Goal: Task Accomplishment & Management: Complete application form

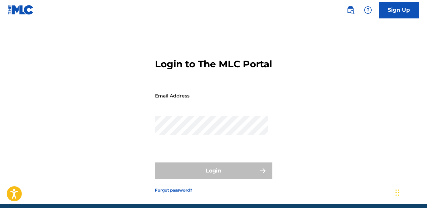
click at [192, 105] on input "Email Address" at bounding box center [211, 95] width 113 height 19
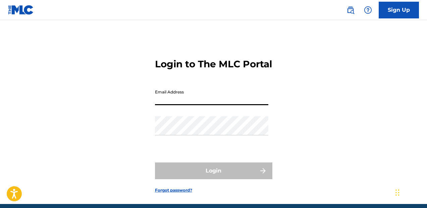
type input "[EMAIL_ADDRESS][DOMAIN_NAME]"
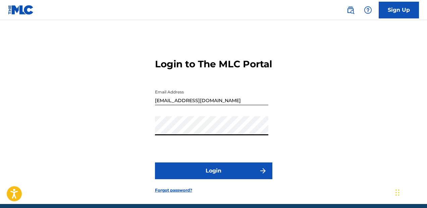
click at [200, 179] on button "Login" at bounding box center [213, 171] width 117 height 17
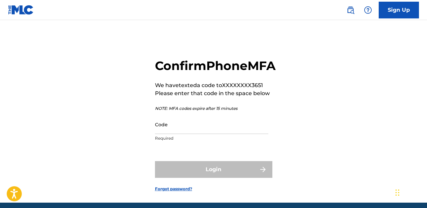
click at [188, 134] on input "Code" at bounding box center [211, 124] width 113 height 19
click at [208, 134] on input "Code" at bounding box center [211, 124] width 113 height 19
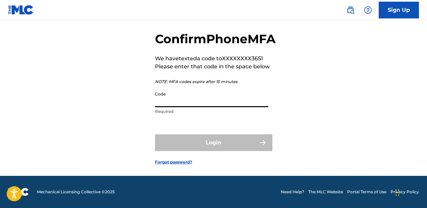
scroll to position [42, 0]
type input "942552"
click at [155, 135] on button "Login" at bounding box center [213, 143] width 117 height 17
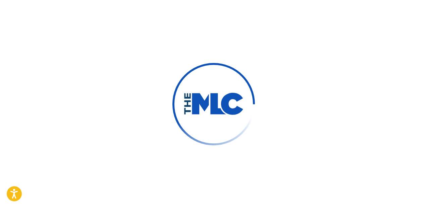
scroll to position [40, 0]
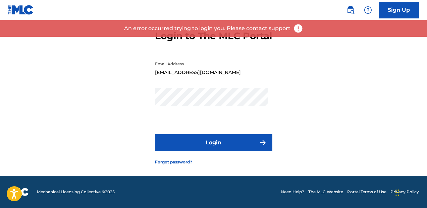
click at [209, 120] on form "Login to The MLC Portal Email Address brendanmartinmusic@gmail.com Password Log…" at bounding box center [213, 92] width 117 height 167
click at [221, 137] on button "Login" at bounding box center [213, 143] width 117 height 17
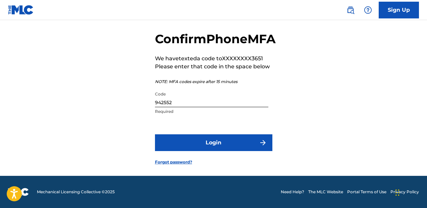
scroll to position [42, 0]
click at [218, 140] on button "Login" at bounding box center [213, 143] width 117 height 17
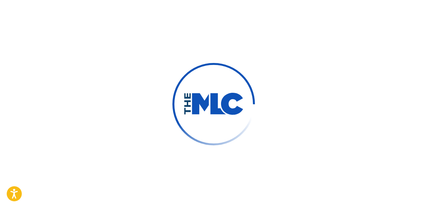
scroll to position [40, 0]
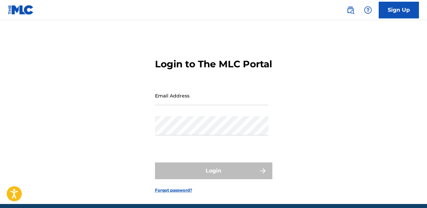
click at [201, 105] on input "Email Address" at bounding box center [211, 95] width 113 height 19
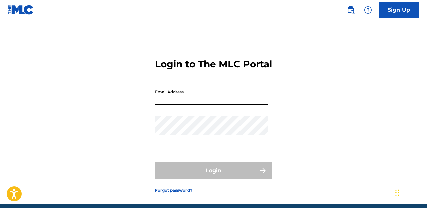
type input "[EMAIL_ADDRESS][DOMAIN_NAME]"
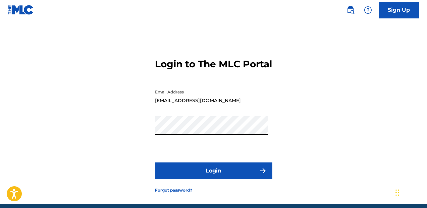
click at [214, 179] on button "Login" at bounding box center [213, 171] width 117 height 17
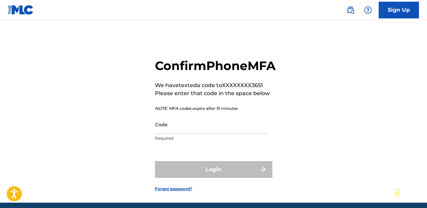
click at [220, 134] on input "Code" at bounding box center [211, 124] width 113 height 19
click at [210, 46] on form "Confirm Phone MFA We have texted a code to XXXXXXXX3651 Please enter that code …" at bounding box center [213, 120] width 117 height 166
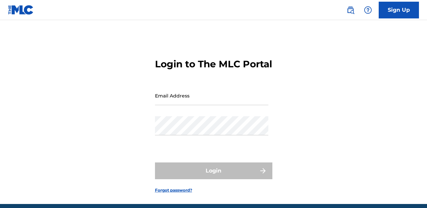
click at [172, 116] on div "Email Address" at bounding box center [211, 101] width 113 height 30
click at [182, 105] on input "Email Address" at bounding box center [211, 95] width 113 height 19
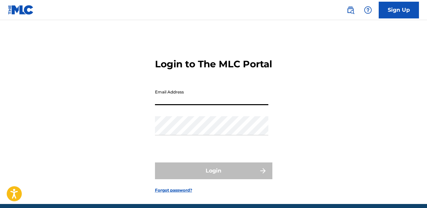
type input "[EMAIL_ADDRESS][DOMAIN_NAME]"
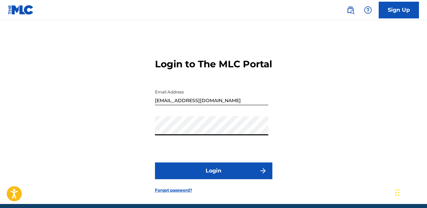
click at [247, 180] on button "Login" at bounding box center [213, 171] width 117 height 17
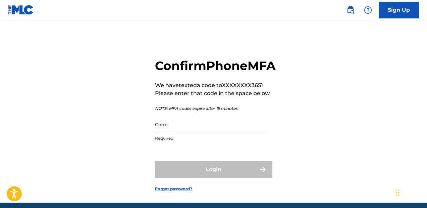
click at [233, 134] on input "Code" at bounding box center [211, 124] width 113 height 19
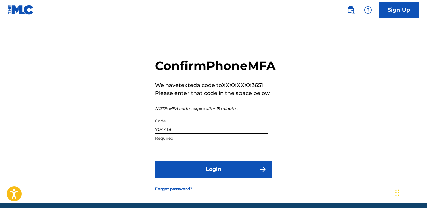
type input "704418"
click at [155, 161] on button "Login" at bounding box center [213, 169] width 117 height 17
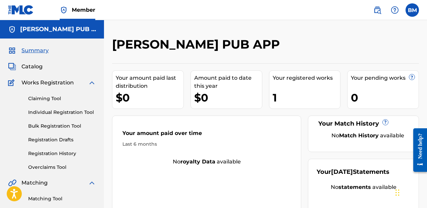
click at [290, 81] on div "Your registered works" at bounding box center [307, 78] width 68 height 8
click at [58, 153] on link "Registration History" at bounding box center [62, 153] width 68 height 7
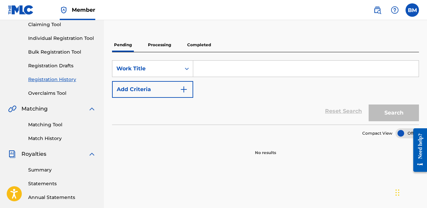
scroll to position [75, 0]
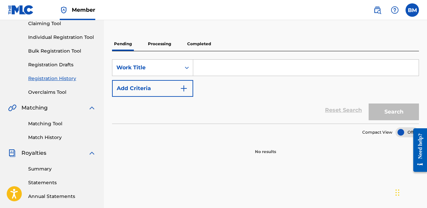
click at [158, 48] on p "Processing" at bounding box center [159, 44] width 27 height 14
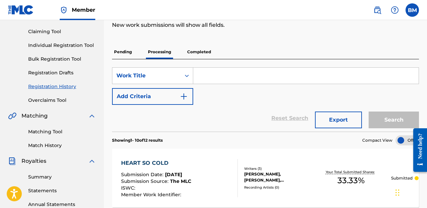
scroll to position [47, 0]
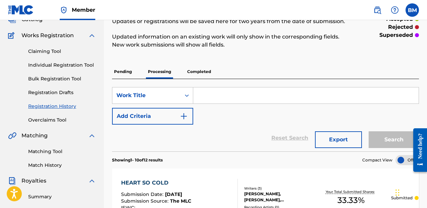
click at [199, 77] on p "Completed" at bounding box center [199, 72] width 28 height 14
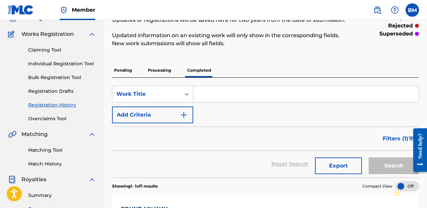
scroll to position [39, 0]
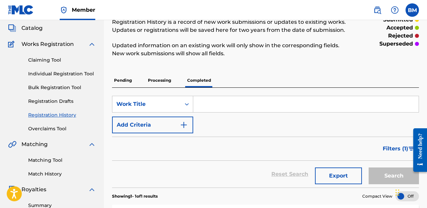
click at [131, 78] on p "Pending" at bounding box center [123, 80] width 22 height 14
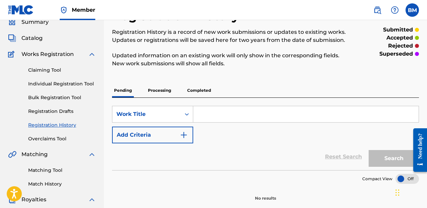
scroll to position [28, 0]
click at [60, 110] on link "Registration Drafts" at bounding box center [62, 111] width 68 height 7
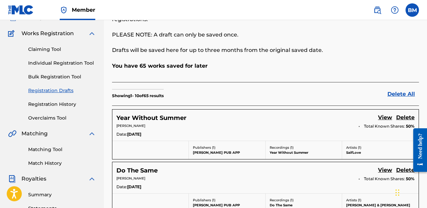
scroll to position [49, 0]
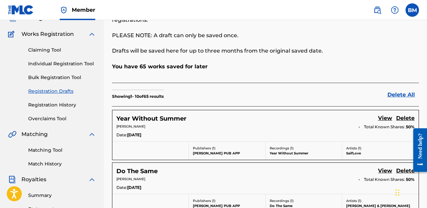
click at [56, 49] on link "Claiming Tool" at bounding box center [62, 50] width 68 height 7
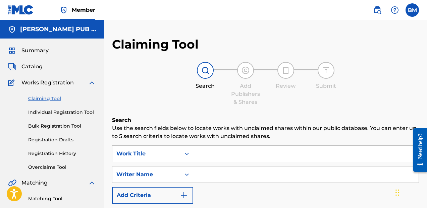
click at [237, 147] on input "Search Form" at bounding box center [305, 154] width 225 height 16
click at [57, 140] on link "Registration Drafts" at bounding box center [62, 140] width 68 height 7
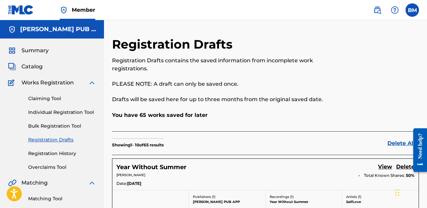
click at [53, 101] on link "Claiming Tool" at bounding box center [62, 98] width 68 height 7
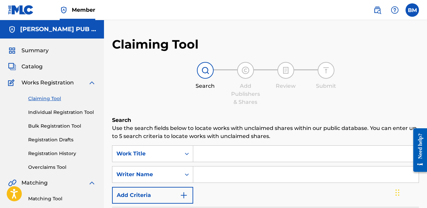
click at [60, 155] on link "Registration History" at bounding box center [62, 153] width 68 height 7
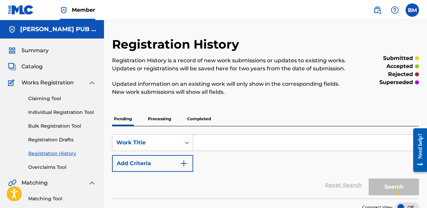
click at [155, 120] on p "Processing" at bounding box center [159, 119] width 27 height 14
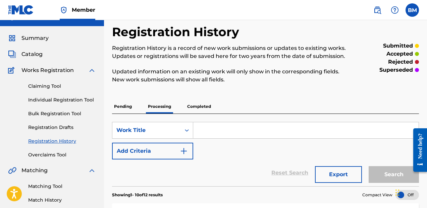
scroll to position [2, 0]
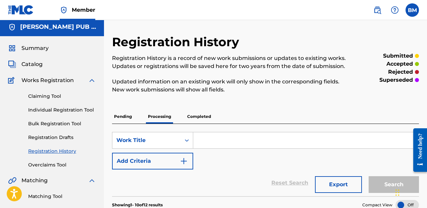
click at [52, 95] on link "Claiming Tool" at bounding box center [62, 96] width 68 height 7
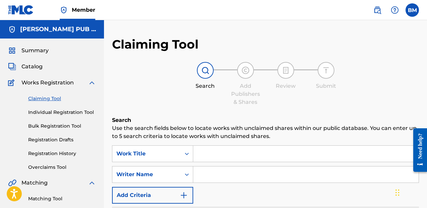
click at [227, 162] on input "Search Form" at bounding box center [305, 154] width 225 height 16
type input "gone with grace"
click at [264, 179] on input "Search Form" at bounding box center [305, 175] width 225 height 16
type input "conner pearl"
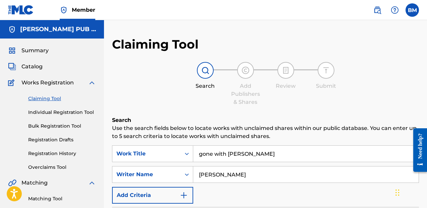
click at [53, 116] on link "Individual Registration Tool" at bounding box center [62, 112] width 68 height 7
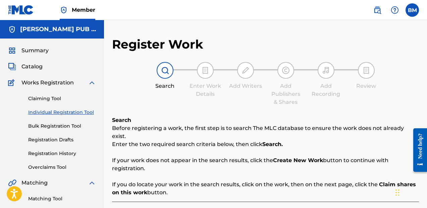
click at [61, 130] on div "Claiming Tool Individual Registration Tool Bulk Registration Tool Registration …" at bounding box center [52, 129] width 88 height 84
click at [55, 97] on link "Claiming Tool" at bounding box center [62, 98] width 68 height 7
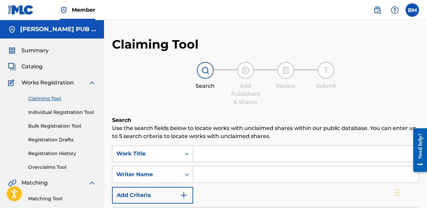
click at [253, 155] on input "Search Form" at bounding box center [305, 154] width 225 height 16
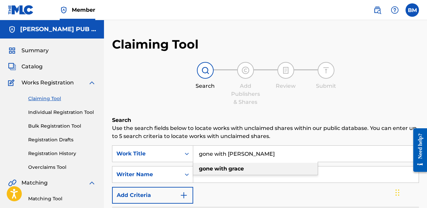
type input "gone with grace"
click at [240, 168] on strong "grace" at bounding box center [236, 169] width 15 height 6
click at [247, 172] on div "gone with grace" at bounding box center [255, 169] width 124 height 12
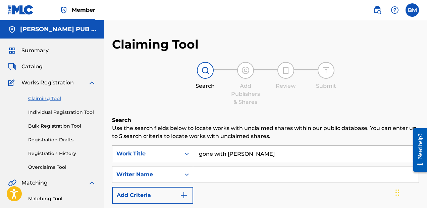
click at [247, 172] on input "Search Form" at bounding box center [305, 175] width 225 height 16
type input "conner pearl"
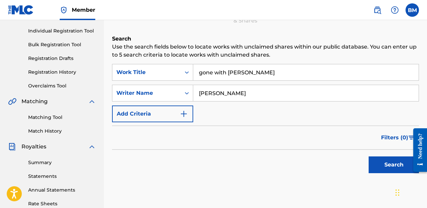
scroll to position [101, 0]
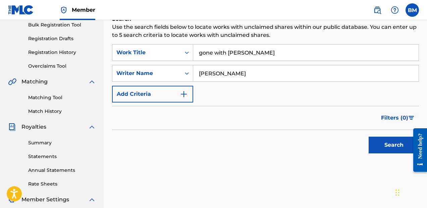
click at [398, 139] on button "Search" at bounding box center [394, 145] width 50 height 17
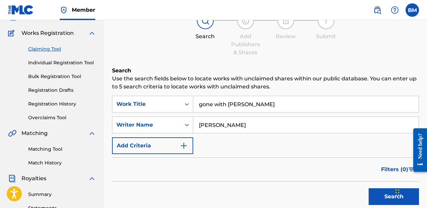
scroll to position [49, 0]
click at [35, 63] on link "Individual Registration Tool" at bounding box center [62, 63] width 68 height 7
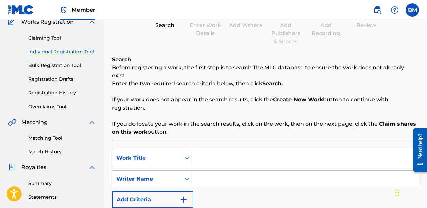
scroll to position [75, 0]
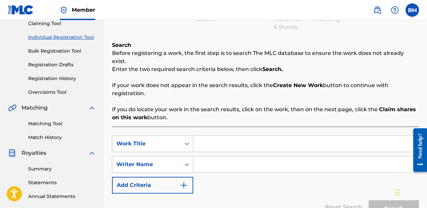
click at [224, 139] on input "Search Form" at bounding box center [305, 144] width 225 height 16
type input "Gone With [PERSON_NAME]"
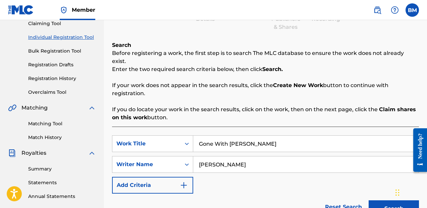
type input "[PERSON_NAME]"
click at [385, 201] on button "Search" at bounding box center [394, 209] width 50 height 17
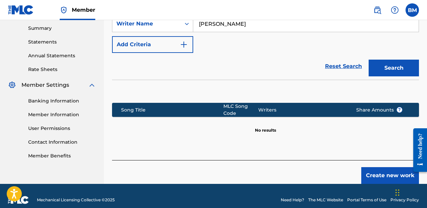
click at [374, 167] on button "Create new work" at bounding box center [390, 175] width 58 height 17
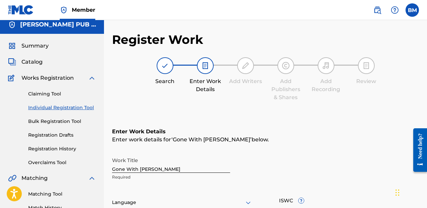
scroll to position [77, 0]
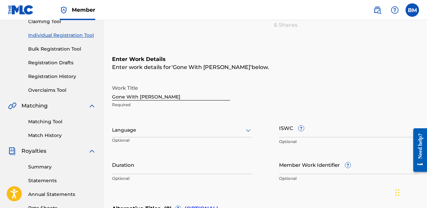
click at [230, 170] on input "Duration" at bounding box center [182, 164] width 140 height 19
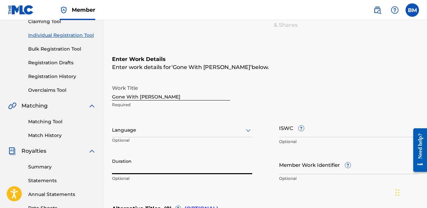
type input "4"
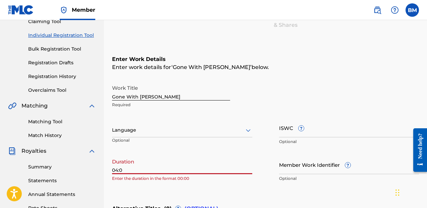
type input "04:02"
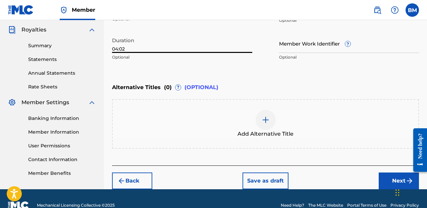
scroll to position [212, 0]
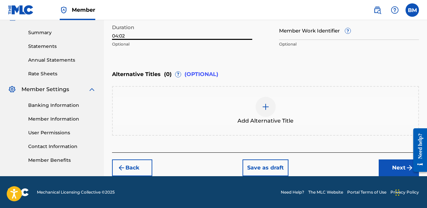
click at [383, 160] on button "Next" at bounding box center [399, 168] width 40 height 17
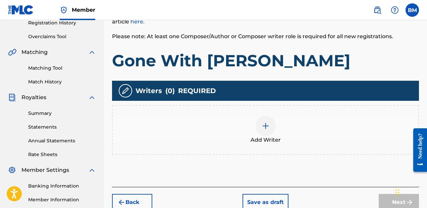
scroll to position [162, 0]
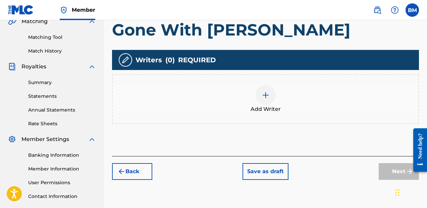
click at [263, 94] on img at bounding box center [266, 95] width 8 height 8
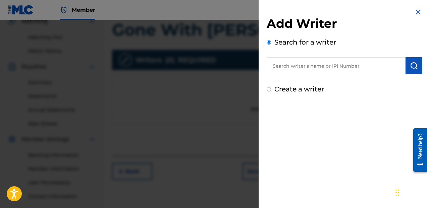
click at [303, 58] on input "text" at bounding box center [336, 65] width 139 height 17
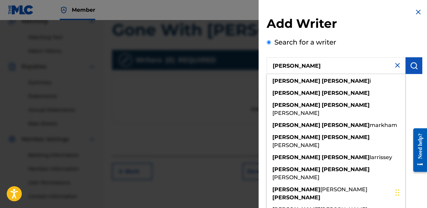
type input "[PERSON_NAME]"
click at [417, 69] on button "submit" at bounding box center [414, 65] width 17 height 17
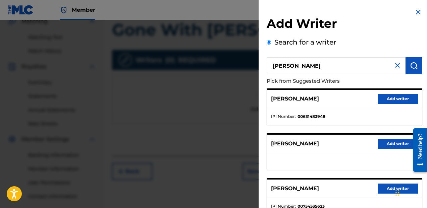
click at [378, 96] on button "Add writer" at bounding box center [398, 99] width 40 height 10
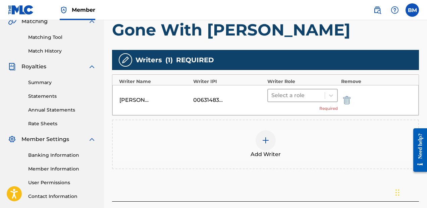
click at [323, 96] on div "Select a role" at bounding box center [296, 96] width 57 height 12
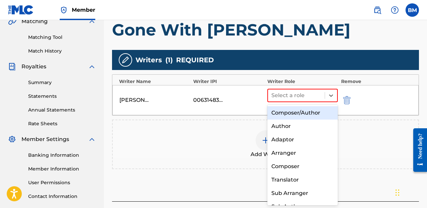
click at [310, 112] on div "Composer/Author" at bounding box center [302, 112] width 70 height 13
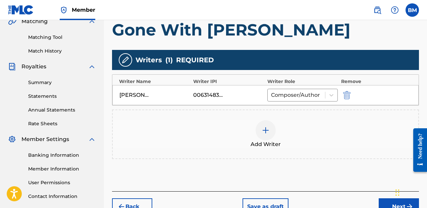
click at [391, 203] on button "Next" at bounding box center [399, 207] width 40 height 17
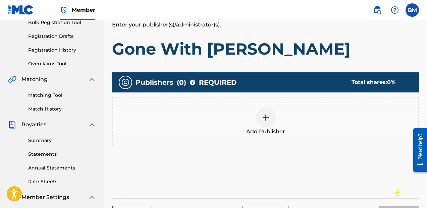
scroll to position [104, 0]
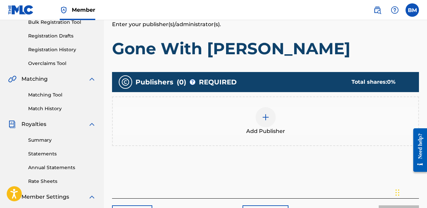
click at [265, 123] on div at bounding box center [266, 117] width 20 height 20
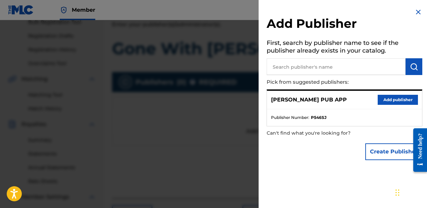
click at [399, 99] on button "Add publisher" at bounding box center [398, 100] width 40 height 10
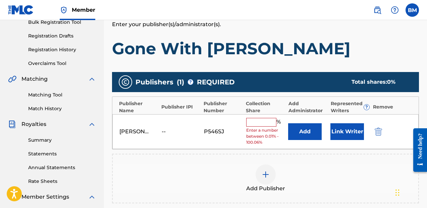
click at [257, 125] on input "text" at bounding box center [261, 122] width 30 height 9
type input "50"
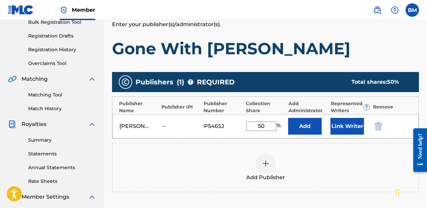
click at [332, 133] on button "Link Writer" at bounding box center [348, 126] width 34 height 17
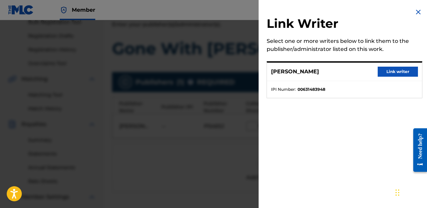
click at [395, 69] on button "Link writer" at bounding box center [398, 72] width 40 height 10
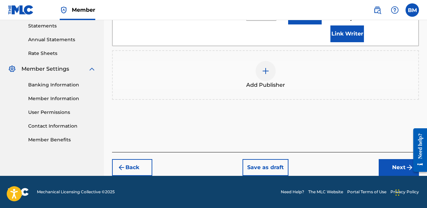
click at [387, 164] on button "Next" at bounding box center [399, 167] width 40 height 17
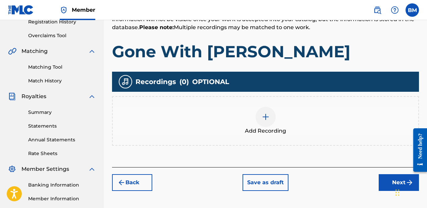
scroll to position [132, 0]
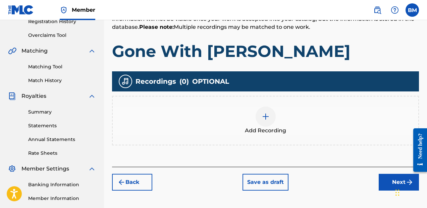
click at [262, 120] on img at bounding box center [266, 117] width 8 height 8
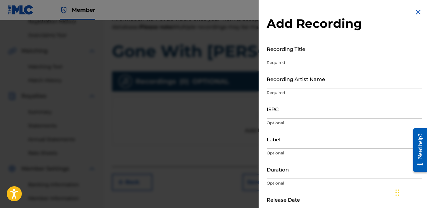
click at [315, 53] on input "Recording Title" at bounding box center [345, 48] width 156 height 19
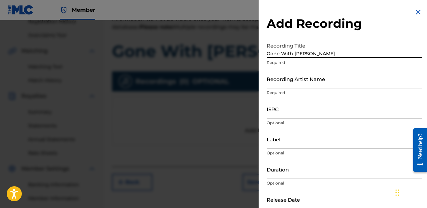
type input "Gone With [PERSON_NAME]"
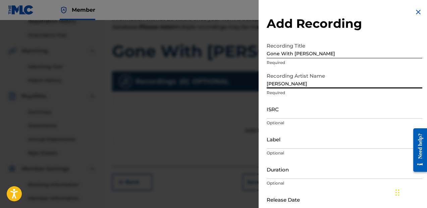
type input "[PERSON_NAME]"
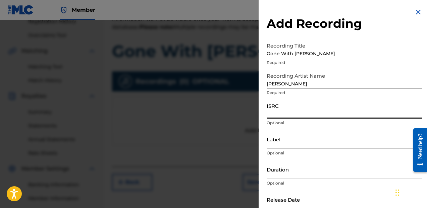
paste input "QZTAT2106666"
type input "QZTAT2106666"
click at [289, 140] on input "Label" at bounding box center [345, 139] width 156 height 19
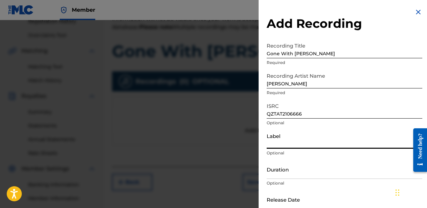
click at [271, 85] on input "[PERSON_NAME]" at bounding box center [345, 78] width 156 height 19
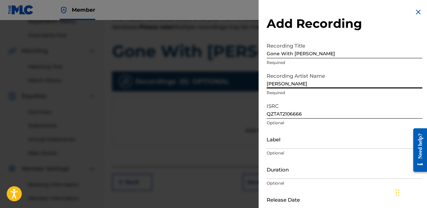
click at [271, 85] on input "[PERSON_NAME]" at bounding box center [345, 78] width 156 height 19
click at [281, 143] on input "Label" at bounding box center [345, 139] width 156 height 19
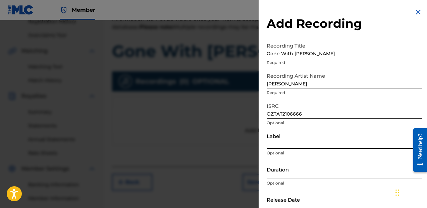
paste input "[PERSON_NAME]"
type input "[PERSON_NAME]"
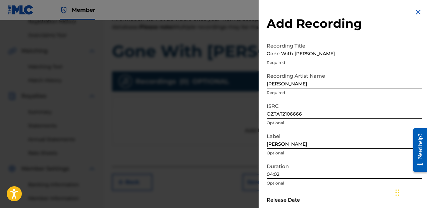
scroll to position [37, 0]
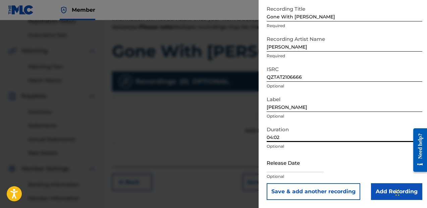
type input "04:02"
click at [300, 165] on input "text" at bounding box center [295, 162] width 57 height 19
select select "8"
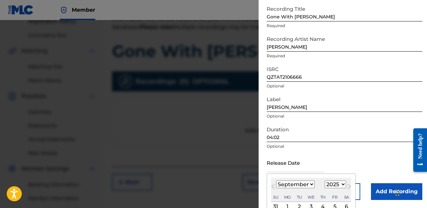
click at [335, 186] on select "1900 1901 1902 1903 1904 1905 1906 1907 1908 1909 1910 1911 1912 1913 1914 1915…" at bounding box center [335, 185] width 21 height 8
select select "2022"
click at [325, 181] on select "1900 1901 1902 1903 1904 1905 1906 1907 1908 1909 1910 1911 1912 1913 1914 1915…" at bounding box center [335, 185] width 21 height 8
click at [308, 186] on select "January February March April May June July August September October November De…" at bounding box center [295, 185] width 39 height 8
select select "0"
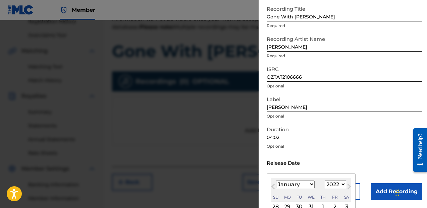
click at [276, 181] on select "January February March April May June July August September October November De…" at bounding box center [295, 185] width 39 height 8
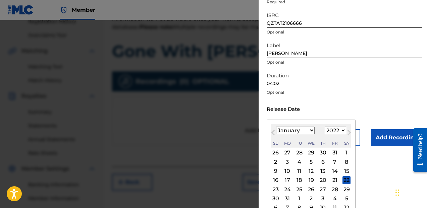
click at [334, 162] on div "7" at bounding box center [335, 162] width 8 height 8
type input "January 7 2022"
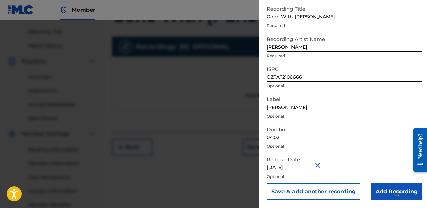
scroll to position [167, 0]
click at [376, 191] on input "Add Recording" at bounding box center [396, 192] width 51 height 17
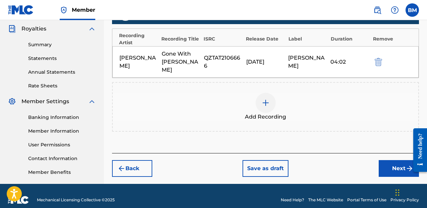
scroll to position [200, 0]
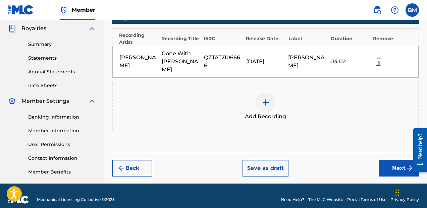
click at [390, 161] on button "Next" at bounding box center [399, 168] width 40 height 17
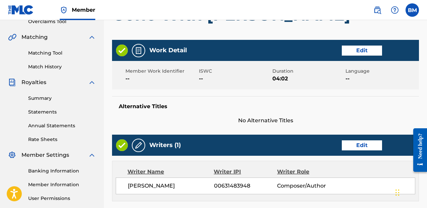
scroll to position [146, 0]
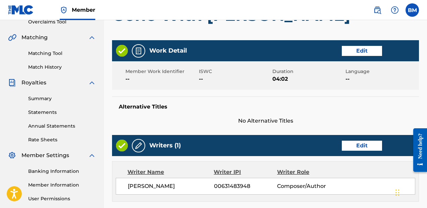
click at [358, 52] on button "Edit" at bounding box center [362, 51] width 40 height 10
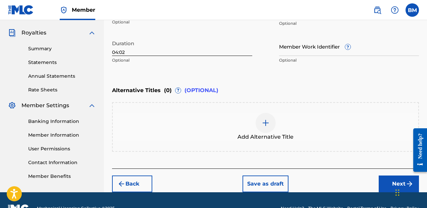
scroll to position [212, 0]
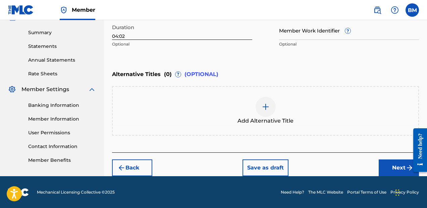
click at [391, 166] on button "Next" at bounding box center [399, 168] width 40 height 17
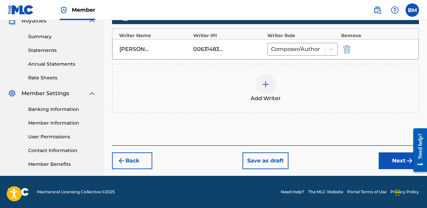
click at [399, 163] on button "Next" at bounding box center [399, 161] width 40 height 17
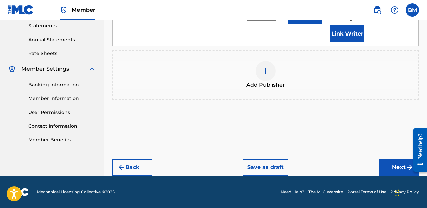
click at [385, 170] on button "Next" at bounding box center [399, 167] width 40 height 17
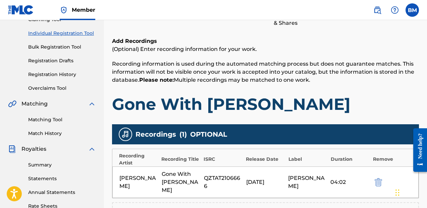
scroll to position [160, 0]
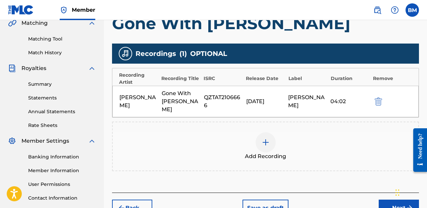
click at [391, 203] on button "Next" at bounding box center [399, 208] width 40 height 17
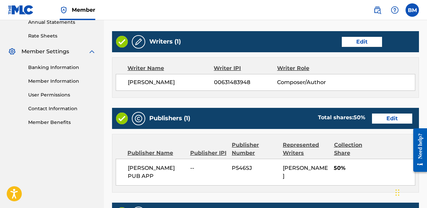
scroll to position [383, 0]
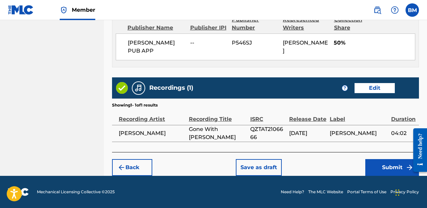
click at [274, 162] on button "Save as draft" at bounding box center [259, 167] width 46 height 17
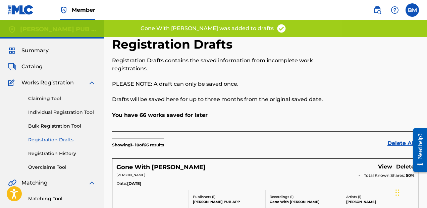
click at [54, 95] on link "Claiming Tool" at bounding box center [62, 98] width 68 height 7
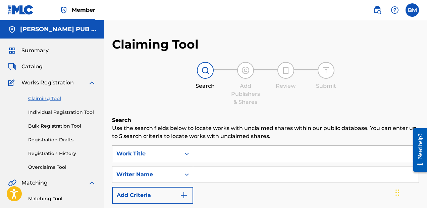
click at [223, 149] on input "Search Form" at bounding box center [305, 154] width 225 height 16
type input "Who Am I"
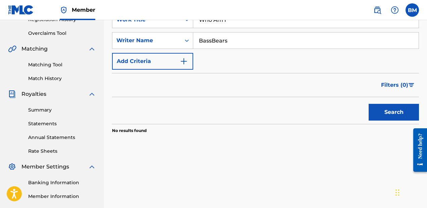
scroll to position [143, 0]
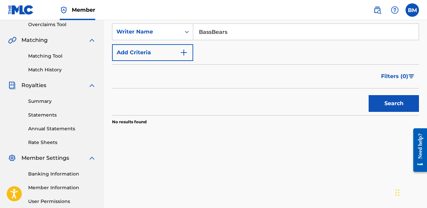
click at [367, 104] on div "Search" at bounding box center [392, 102] width 54 height 27
click at [381, 104] on button "Search" at bounding box center [394, 103] width 50 height 17
click at [261, 32] on input "BassBears" at bounding box center [305, 32] width 225 height 16
type input "New Beat Order"
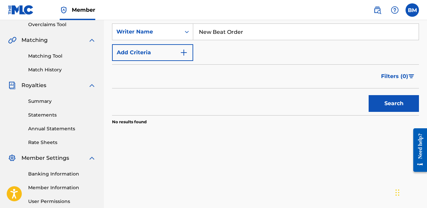
click at [369, 95] on button "Search" at bounding box center [394, 103] width 50 height 17
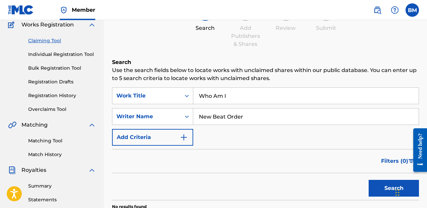
scroll to position [45, 0]
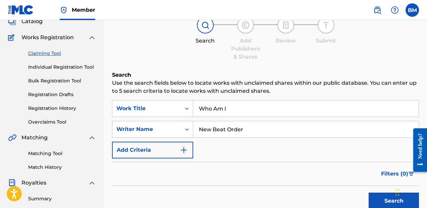
click at [57, 66] on link "Individual Registration Tool" at bounding box center [62, 67] width 68 height 7
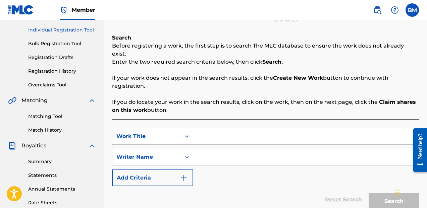
scroll to position [111, 0]
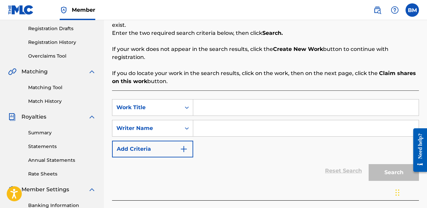
click at [235, 108] on div "Search Form" at bounding box center [306, 107] width 226 height 17
click at [239, 103] on input "Search Form" at bounding box center [305, 108] width 225 height 16
type input "w"
type input "Who Am I"
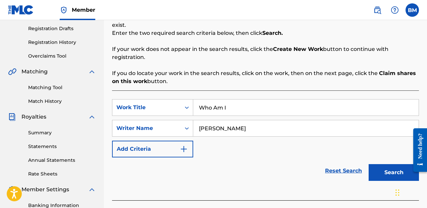
type input "[PERSON_NAME]"
click at [372, 167] on button "Search" at bounding box center [394, 172] width 50 height 17
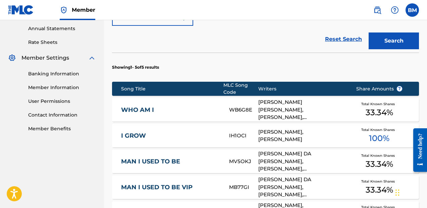
scroll to position [244, 0]
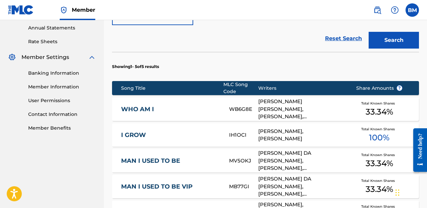
click at [359, 105] on div "Total Known Shares 33.34 %" at bounding box center [379, 109] width 67 height 20
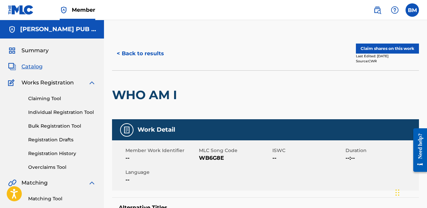
click at [387, 46] on button "Claim shares on this work" at bounding box center [387, 49] width 63 height 10
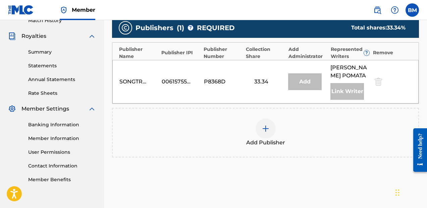
scroll to position [201, 0]
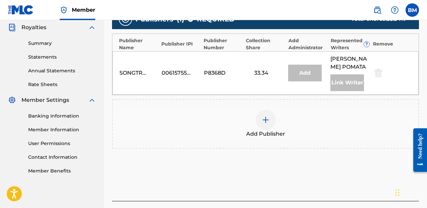
click at [262, 124] on img at bounding box center [266, 120] width 8 height 8
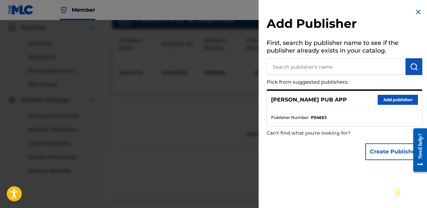
click at [393, 105] on button "Add publisher" at bounding box center [398, 100] width 40 height 10
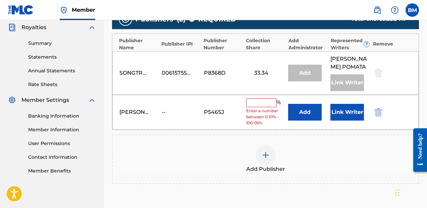
click at [257, 107] on input "text" at bounding box center [261, 103] width 30 height 9
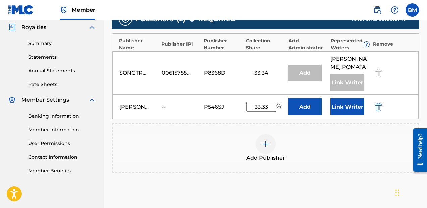
type input "33.33"
click at [221, 180] on div "Publishers ( 2 ) ? REQUIRED Total shares: 66.67 % Publisher Name Publisher IPI …" at bounding box center [265, 94] width 307 height 171
click at [354, 107] on button "Link Writer" at bounding box center [348, 107] width 34 height 17
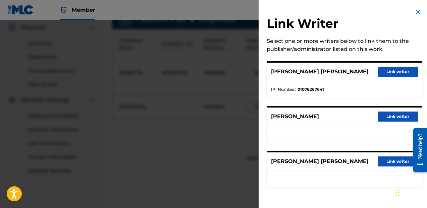
click at [397, 112] on button "Link writer" at bounding box center [398, 117] width 40 height 10
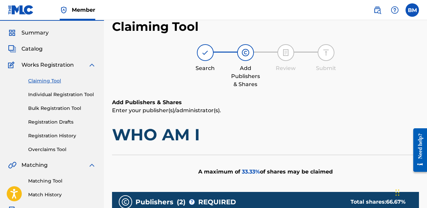
scroll to position [0, 0]
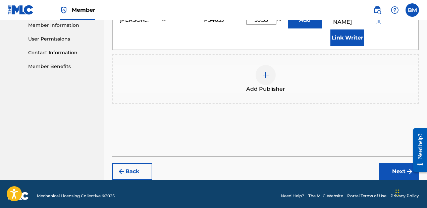
click at [385, 172] on button "Next" at bounding box center [399, 171] width 40 height 17
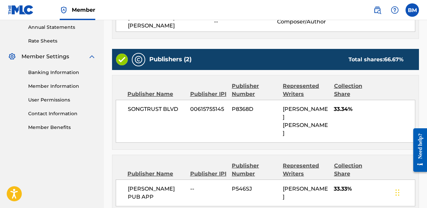
scroll to position [291, 0]
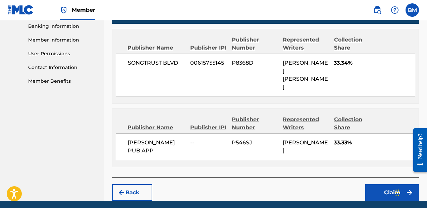
click at [388, 185] on button "Claim" at bounding box center [392, 193] width 54 height 17
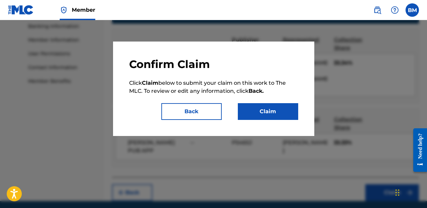
click at [287, 116] on button "Claim" at bounding box center [268, 111] width 60 height 17
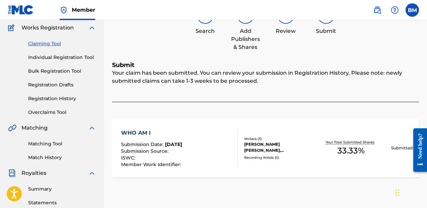
scroll to position [54, 0]
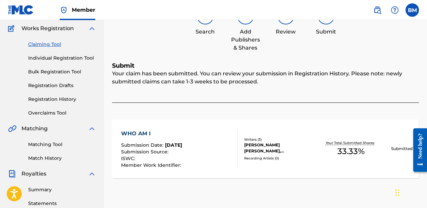
click at [54, 44] on link "Claiming Tool" at bounding box center [62, 44] width 68 height 7
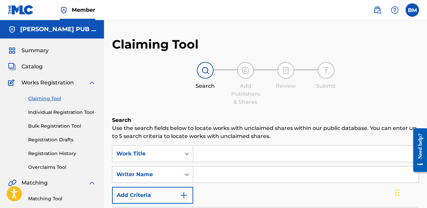
click at [237, 152] on input "Search Form" at bounding box center [305, 154] width 225 height 16
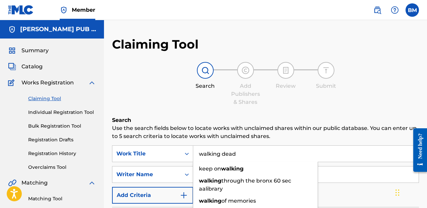
type input "walking dead"
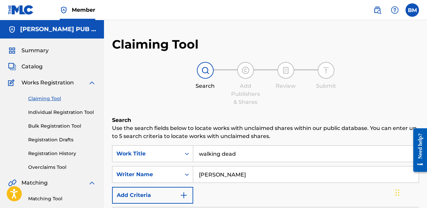
type input "palmer"
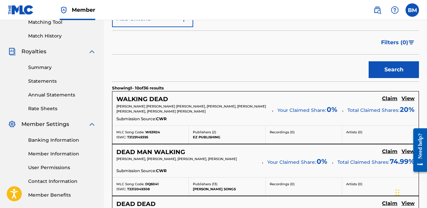
scroll to position [178, 0]
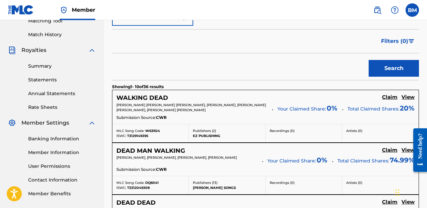
click at [387, 96] on h5 "Claim" at bounding box center [389, 97] width 15 height 6
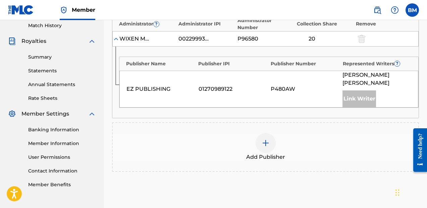
scroll to position [188, 0]
click at [267, 133] on div at bounding box center [266, 143] width 20 height 20
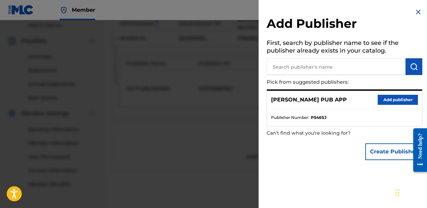
click at [329, 69] on input "text" at bounding box center [336, 66] width 139 height 17
click at [385, 100] on button "Add publisher" at bounding box center [398, 100] width 40 height 10
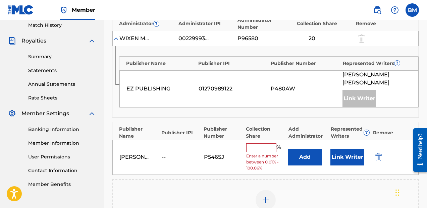
click at [253, 144] on input "text" at bounding box center [261, 148] width 30 height 9
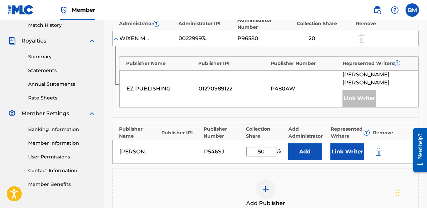
type input "50"
click at [223, 152] on div "BRENDAN MARTIN PUB APP -- P546SJ 50 % Add Link Writer" at bounding box center [265, 152] width 306 height 24
click at [334, 148] on button "Link Writer" at bounding box center [348, 152] width 34 height 17
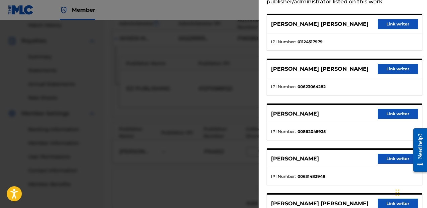
scroll to position [48, 0]
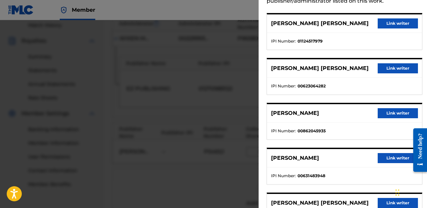
click at [386, 158] on button "Link writer" at bounding box center [398, 158] width 40 height 10
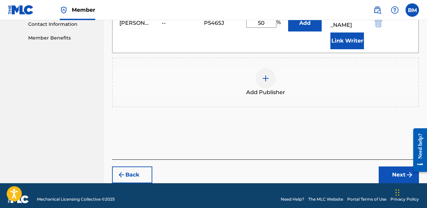
click at [387, 167] on button "Next" at bounding box center [399, 175] width 40 height 17
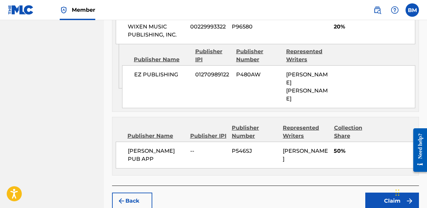
scroll to position [341, 0]
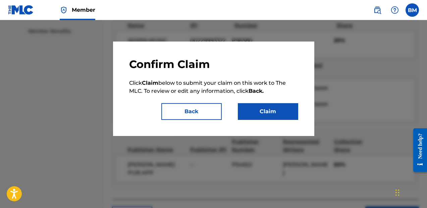
click at [291, 117] on button "Claim" at bounding box center [268, 111] width 60 height 17
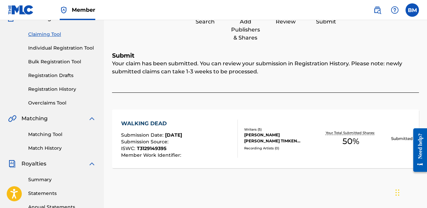
scroll to position [0, 0]
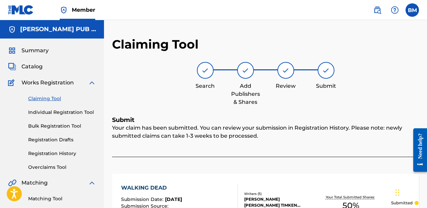
click at [46, 104] on div "Claiming Tool Individual Registration Tool Bulk Registration Tool Registration …" at bounding box center [52, 129] width 88 height 84
click at [48, 100] on link "Claiming Tool" at bounding box center [62, 98] width 68 height 7
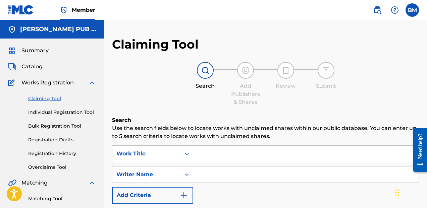
click at [220, 148] on input "Search Form" at bounding box center [305, 154] width 225 height 16
type input "our time"
type input "DR"
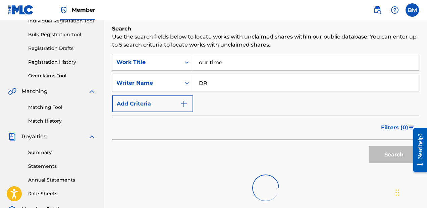
scroll to position [98, 0]
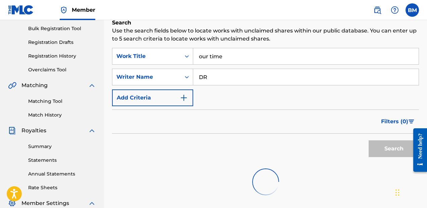
click at [381, 151] on div "Search" at bounding box center [392, 147] width 54 height 27
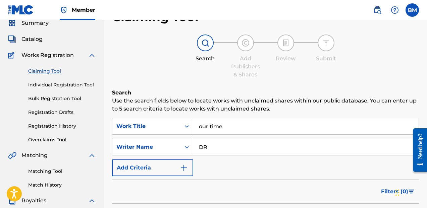
scroll to position [0, 0]
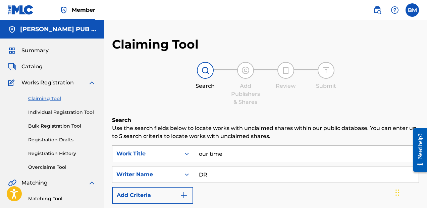
click at [69, 113] on link "Individual Registration Tool" at bounding box center [62, 112] width 68 height 7
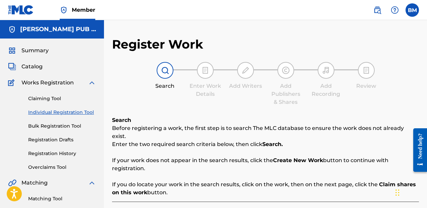
scroll to position [82, 0]
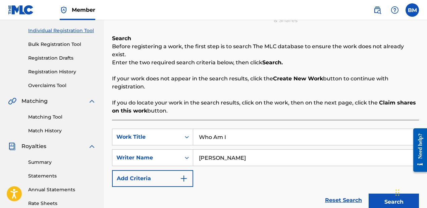
click at [255, 138] on div "SearchWithCriteria694652ed-fc64-457c-9054-7f627341f3a2 Work Title Who Am I Sear…" at bounding box center [265, 158] width 307 height 58
click at [259, 133] on input "Who Am I" at bounding box center [305, 137] width 225 height 16
click at [259, 134] on input "Who Am I" at bounding box center [305, 137] width 225 height 16
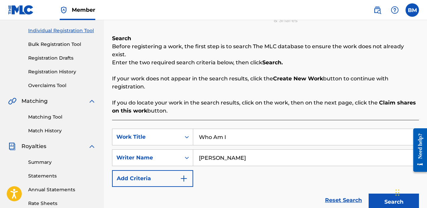
click at [259, 134] on input "Who Am I" at bounding box center [305, 137] width 225 height 16
type input "Our Time"
click at [384, 195] on button "Search" at bounding box center [394, 202] width 50 height 17
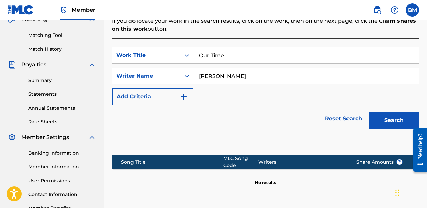
scroll to position [216, 0]
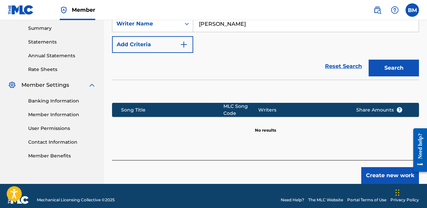
click at [372, 167] on button "Create new work" at bounding box center [390, 175] width 58 height 17
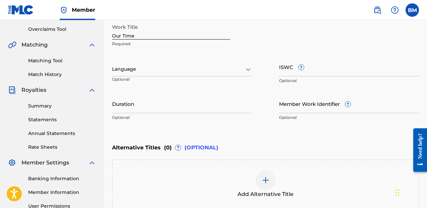
scroll to position [139, 0]
click at [259, 103] on div "Work Title Our Time Required Language Optional ISWC ? Optional Duration Optiona…" at bounding box center [265, 72] width 307 height 104
click at [252, 105] on input "Duration" at bounding box center [182, 103] width 140 height 19
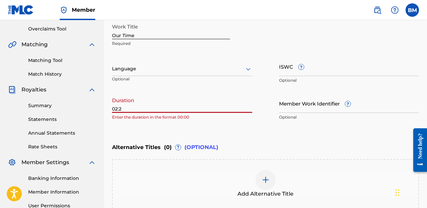
type input "02:27"
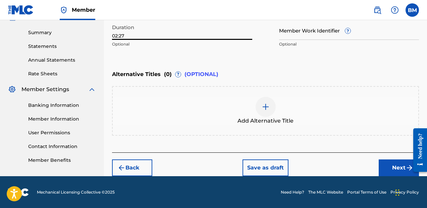
click at [396, 162] on button "Next" at bounding box center [399, 168] width 40 height 17
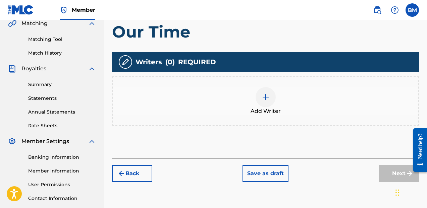
scroll to position [160, 0]
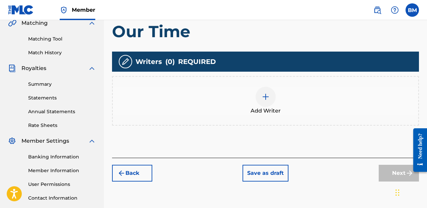
click at [266, 96] on img at bounding box center [266, 97] width 8 height 8
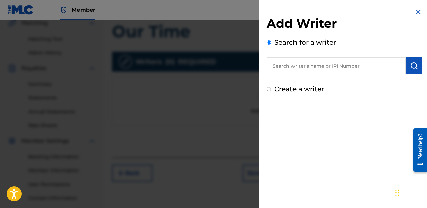
click at [302, 65] on input "text" at bounding box center [336, 65] width 139 height 17
type input "[PERSON_NAME]"
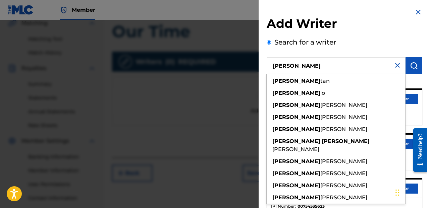
click at [407, 47] on div "Search for a writer Brendan Martin brendan tan brendan lo brendan william mccre…" at bounding box center [345, 183] width 156 height 292
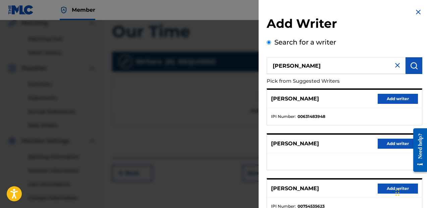
click at [400, 100] on button "Add writer" at bounding box center [398, 99] width 40 height 10
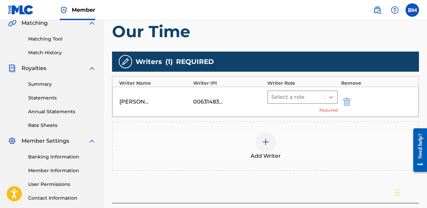
click at [330, 100] on icon at bounding box center [331, 97] width 7 height 7
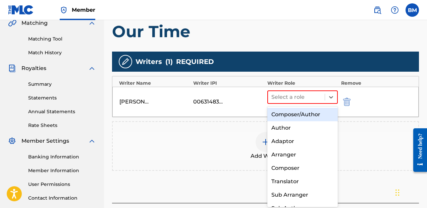
click at [317, 114] on div "Composer/Author" at bounding box center [302, 114] width 70 height 13
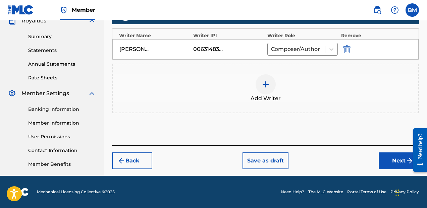
click at [385, 158] on button "Next" at bounding box center [399, 161] width 40 height 17
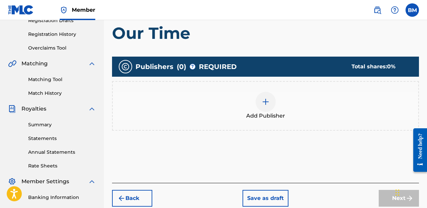
scroll to position [120, 0]
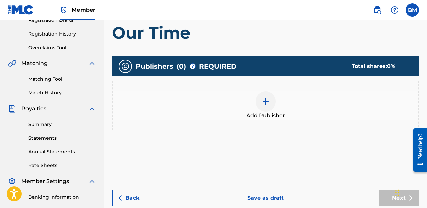
click at [262, 96] on div at bounding box center [266, 102] width 20 height 20
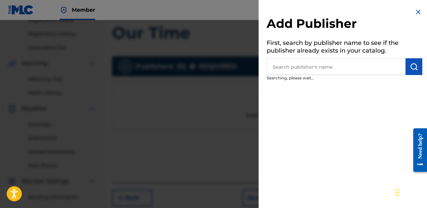
click at [304, 68] on input "text" at bounding box center [336, 66] width 139 height 17
click at [225, 90] on div at bounding box center [213, 124] width 427 height 208
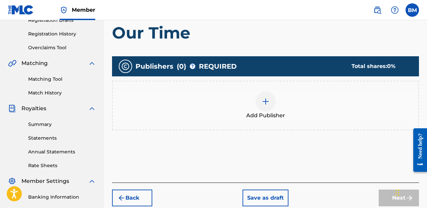
click at [258, 103] on div at bounding box center [266, 102] width 20 height 20
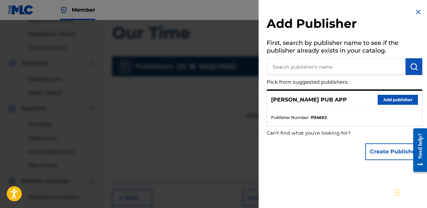
click at [390, 101] on button "Add publisher" at bounding box center [398, 100] width 40 height 10
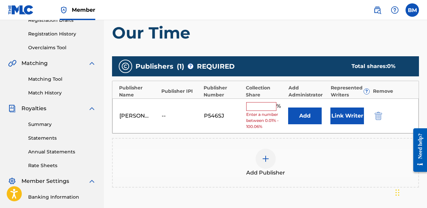
click at [270, 113] on span "Enter a number between 0.01% - 100.06%" at bounding box center [265, 121] width 39 height 18
click at [270, 108] on input "text" at bounding box center [261, 106] width 30 height 9
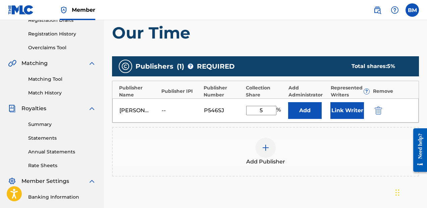
type input "50"
click at [340, 108] on button "Link Writer" at bounding box center [348, 110] width 34 height 17
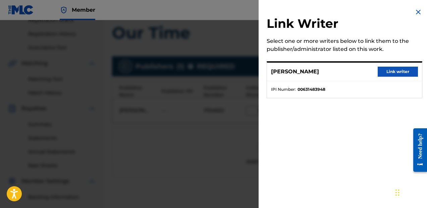
click at [392, 74] on button "Link writer" at bounding box center [398, 72] width 40 height 10
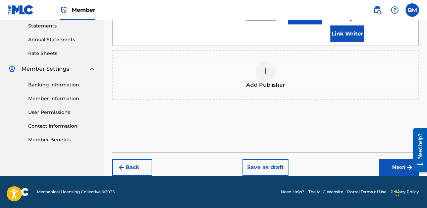
click at [394, 175] on button "Next" at bounding box center [399, 167] width 40 height 17
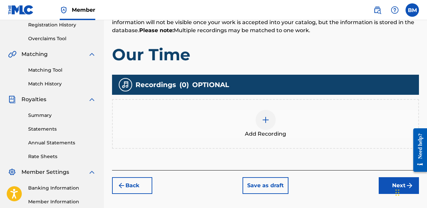
scroll to position [129, 0]
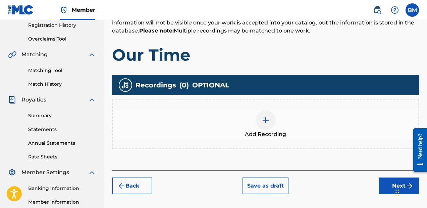
click at [195, 83] on span "OPTIONAL" at bounding box center [210, 85] width 37 height 10
click at [255, 191] on button "Save as draft" at bounding box center [266, 186] width 46 height 17
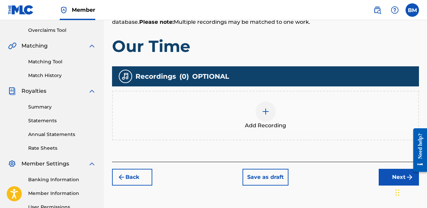
scroll to position [190, 0]
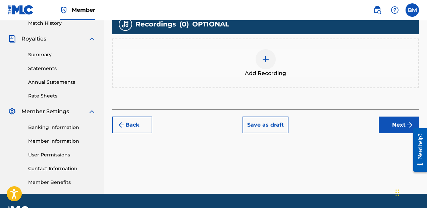
click at [260, 57] on div at bounding box center [266, 59] width 20 height 20
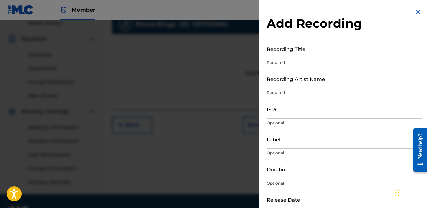
click at [319, 62] on p "Required" at bounding box center [345, 63] width 156 height 6
click at [321, 57] on input "Recording Title" at bounding box center [345, 48] width 156 height 19
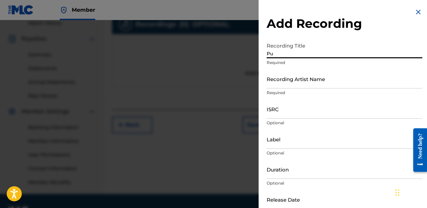
type input "P"
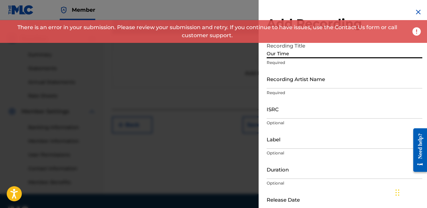
type input "Our Time"
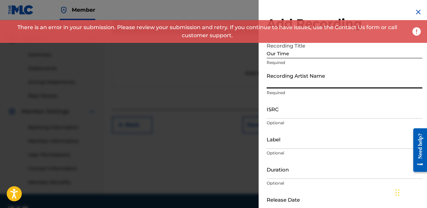
click at [69, 31] on p "There is an error in your submission. Please review your submission and retry. …" at bounding box center [207, 31] width 404 height 16
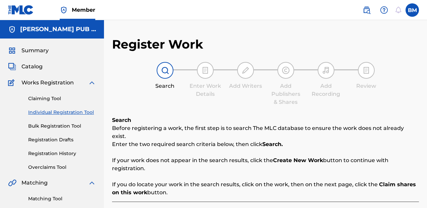
click at [60, 113] on link "Individual Registration Tool" at bounding box center [62, 112] width 68 height 7
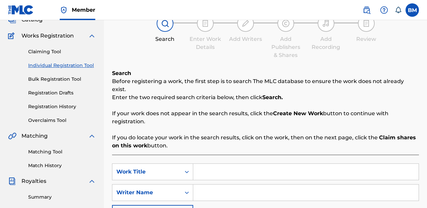
scroll to position [81, 0]
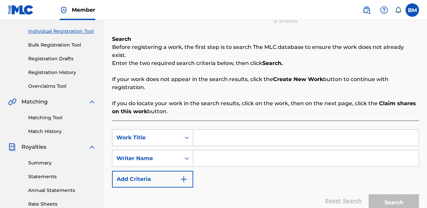
click at [59, 62] on link "Registration Drafts" at bounding box center [62, 58] width 68 height 7
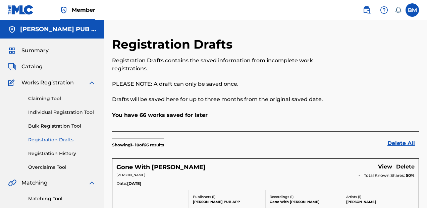
click at [39, 110] on link "Individual Registration Tool" at bounding box center [62, 112] width 68 height 7
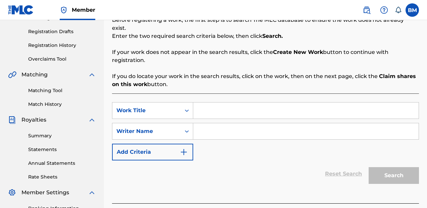
scroll to position [111, 0]
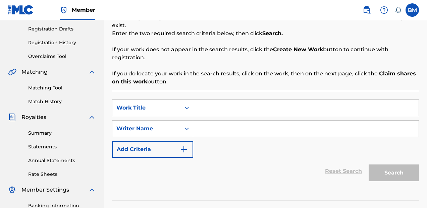
click at [225, 100] on input "Search Form" at bounding box center [305, 108] width 225 height 16
type input "Our Time"
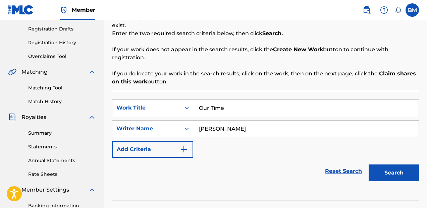
type input "[PERSON_NAME]"
click at [383, 166] on button "Search" at bounding box center [394, 173] width 50 height 17
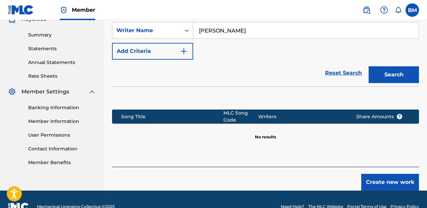
scroll to position [0, 0]
click at [378, 174] on button "Create new work" at bounding box center [390, 182] width 58 height 17
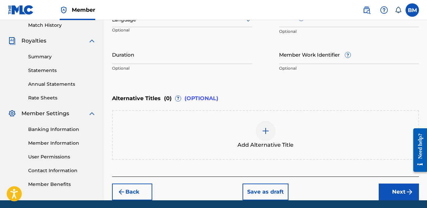
scroll to position [152, 0]
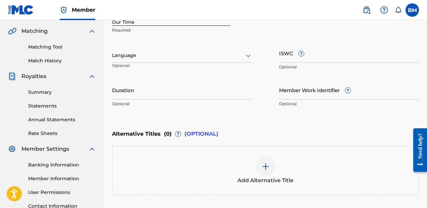
click at [210, 96] on input "Duration" at bounding box center [182, 90] width 140 height 19
type input "02:27"
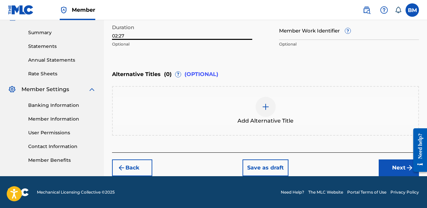
click at [389, 167] on button "Next" at bounding box center [399, 168] width 40 height 17
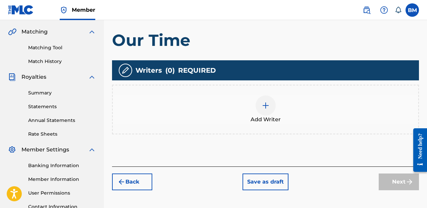
scroll to position [151, 0]
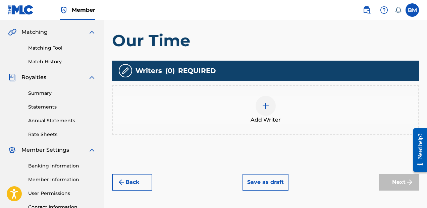
click at [264, 109] on img at bounding box center [266, 106] width 8 height 8
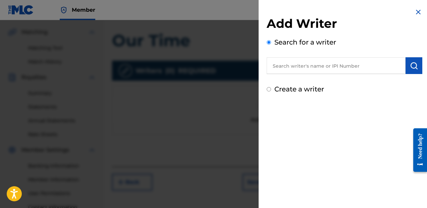
click at [304, 72] on input "text" at bounding box center [336, 65] width 139 height 17
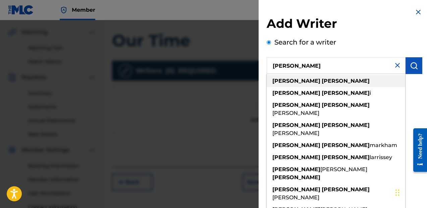
click at [324, 82] on div "[PERSON_NAME]" at bounding box center [336, 81] width 139 height 12
type input "[PERSON_NAME]"
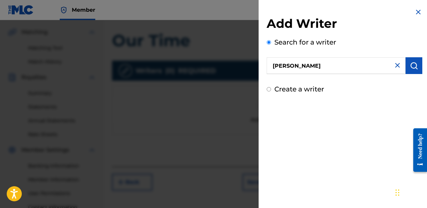
click at [413, 67] on img "submit" at bounding box center [414, 66] width 8 height 8
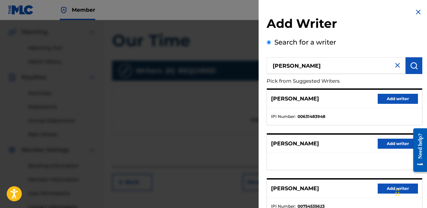
click at [388, 102] on button "Add writer" at bounding box center [398, 99] width 40 height 10
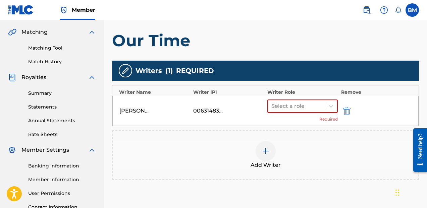
click at [318, 99] on div "[PERSON_NAME] 00631483948 Select a role Required" at bounding box center [265, 111] width 306 height 30
click at [315, 106] on div at bounding box center [296, 106] width 50 height 9
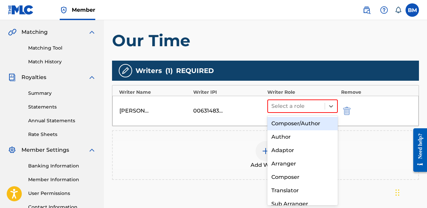
click at [308, 123] on div "Composer/Author" at bounding box center [302, 123] width 70 height 13
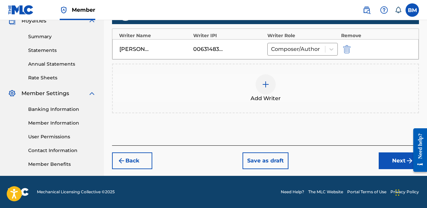
click at [397, 162] on button "Next" at bounding box center [399, 161] width 40 height 17
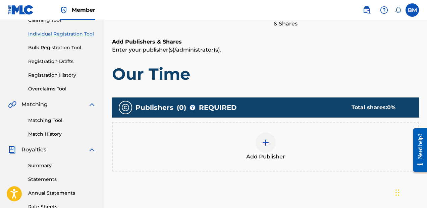
scroll to position [105, 0]
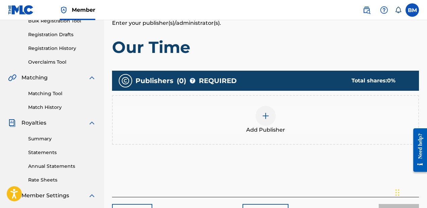
click at [264, 115] on img at bounding box center [266, 116] width 8 height 8
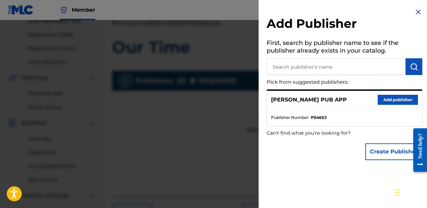
click at [386, 102] on button "Add publisher" at bounding box center [398, 100] width 40 height 10
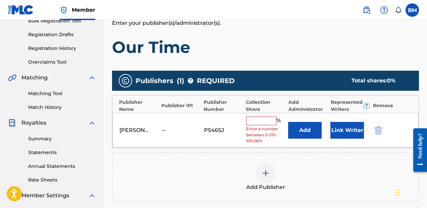
click at [264, 121] on input "text" at bounding box center [261, 121] width 30 height 9
type input "50"
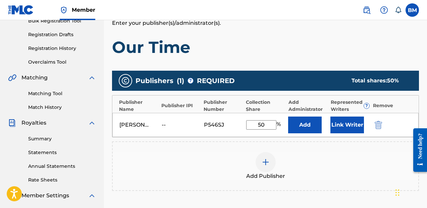
click at [332, 126] on button "Link Writer" at bounding box center [348, 125] width 34 height 17
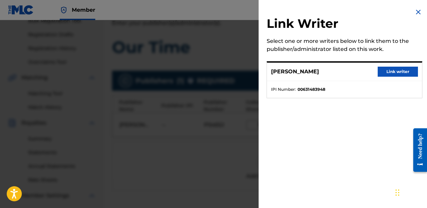
click at [397, 72] on button "Link writer" at bounding box center [398, 72] width 40 height 10
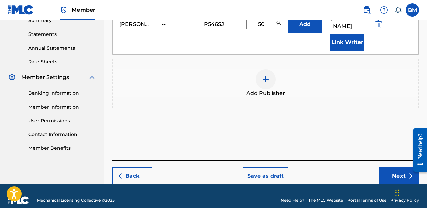
click at [388, 179] on button "Next" at bounding box center [399, 176] width 40 height 17
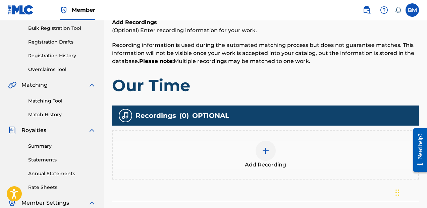
scroll to position [99, 0]
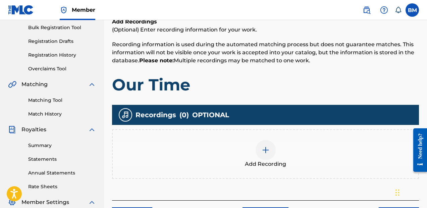
click at [266, 153] on img at bounding box center [266, 150] width 8 height 8
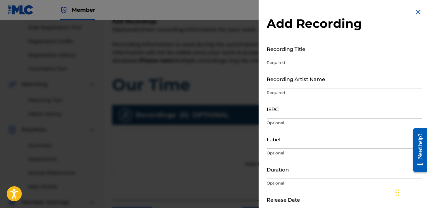
click at [310, 53] on input "Recording Title" at bounding box center [345, 48] width 156 height 19
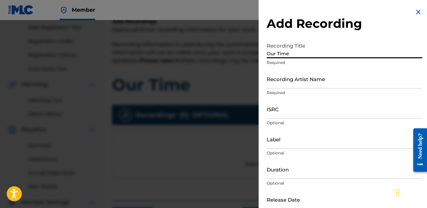
type input "Our Time"
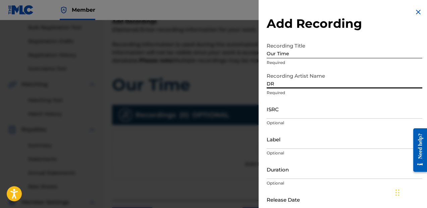
type input "DR"
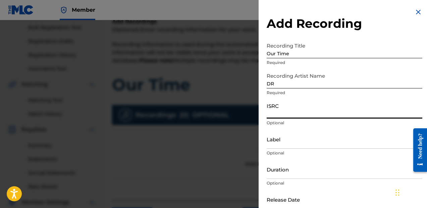
paste input "QZNWV2180473"
type input "QZNWV2180473"
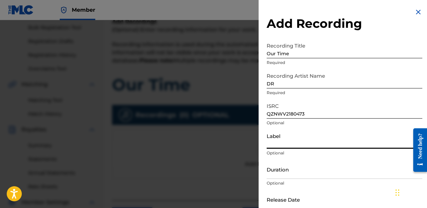
click at [301, 143] on input "Label" at bounding box center [345, 139] width 156 height 19
paste input "FLYiZ Entertainment Inc."
type input "FLYiZ Entertainment Inc."
click at [332, 174] on input "Duration" at bounding box center [345, 169] width 156 height 19
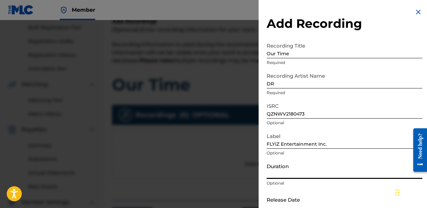
scroll to position [37, 0]
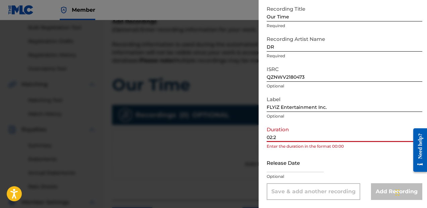
type input "02:27"
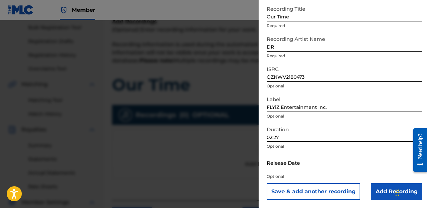
click at [385, 195] on input "Add Recording" at bounding box center [396, 192] width 51 height 17
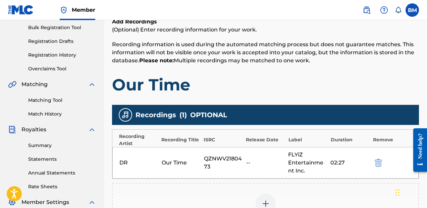
scroll to position [208, 0]
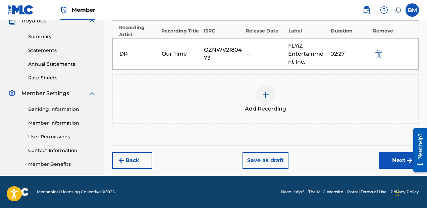
click at [276, 163] on button "Save as draft" at bounding box center [266, 160] width 46 height 17
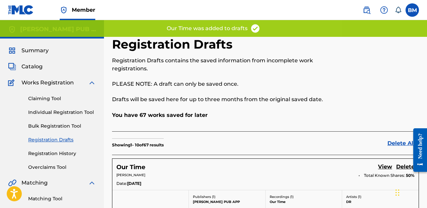
click at [59, 102] on div "Claiming Tool Individual Registration Tool Bulk Registration Tool Registration …" at bounding box center [52, 129] width 88 height 84
click at [59, 98] on link "Claiming Tool" at bounding box center [62, 98] width 68 height 7
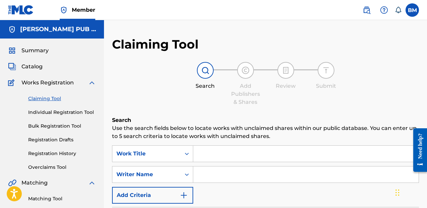
click at [220, 149] on input "Search Form" at bounding box center [305, 154] width 225 height 16
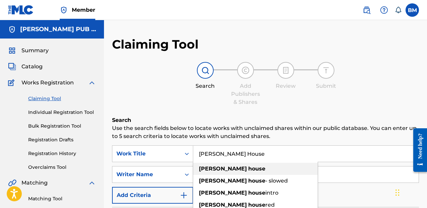
type input "[PERSON_NAME] House"
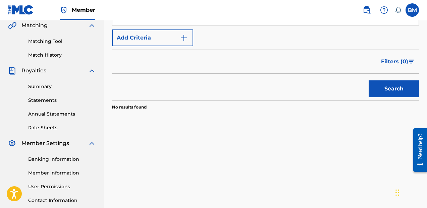
scroll to position [160, 0]
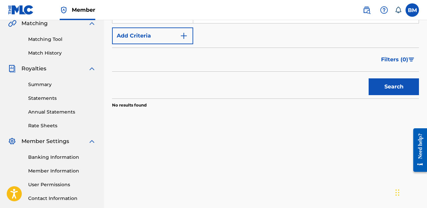
click at [395, 92] on button "Search" at bounding box center [394, 87] width 50 height 17
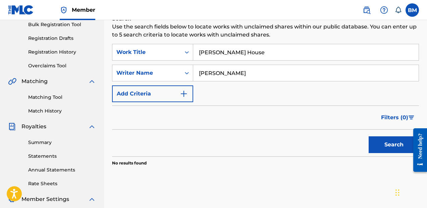
scroll to position [101, 0]
click at [232, 74] on input "[PERSON_NAME]" at bounding box center [305, 73] width 225 height 16
type input "bingx"
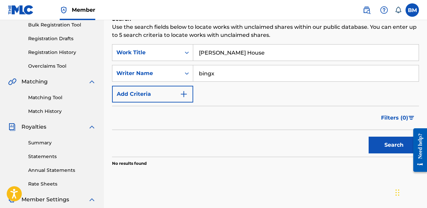
click at [369, 137] on button "Search" at bounding box center [394, 145] width 50 height 17
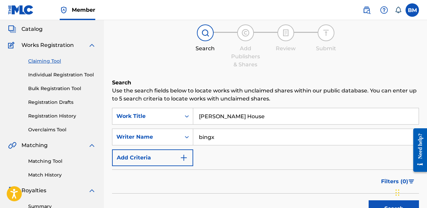
scroll to position [37, 0]
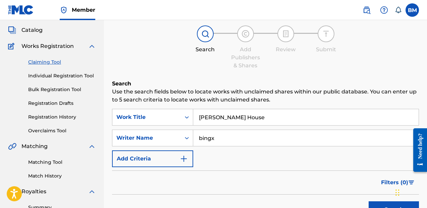
click at [50, 80] on div "Claiming Tool Individual Registration Tool Bulk Registration Tool Registration …" at bounding box center [52, 92] width 88 height 84
click at [59, 75] on link "Individual Registration Tool" at bounding box center [62, 75] width 68 height 7
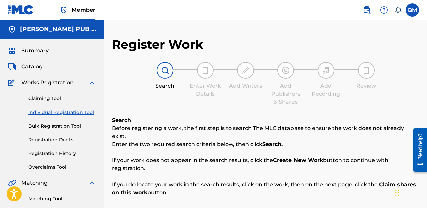
scroll to position [98, 0]
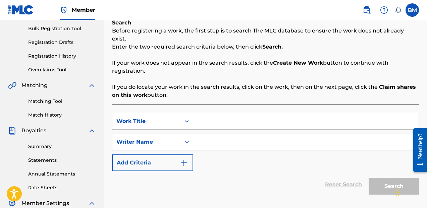
click at [257, 117] on input "Search Form" at bounding box center [305, 121] width 225 height 16
type input "[PERSON_NAME] House"
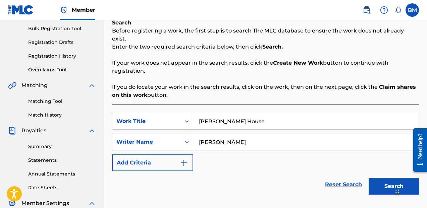
type input "[PERSON_NAME]"
click at [389, 185] on button "Search" at bounding box center [394, 186] width 50 height 17
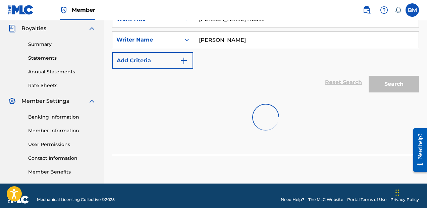
scroll to position [204, 0]
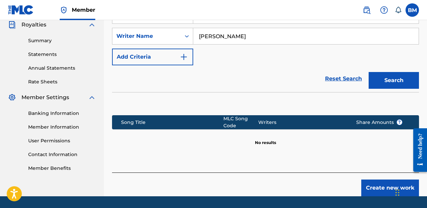
click at [372, 180] on button "Create new work" at bounding box center [390, 188] width 58 height 17
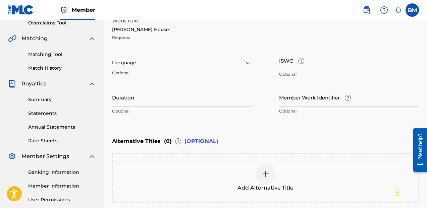
scroll to position [144, 0]
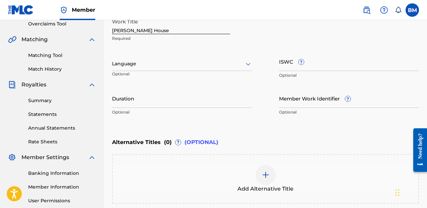
click at [215, 101] on input "Duration" at bounding box center [182, 98] width 140 height 19
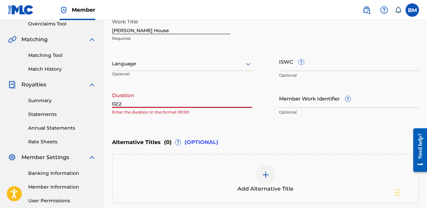
type input "02:24"
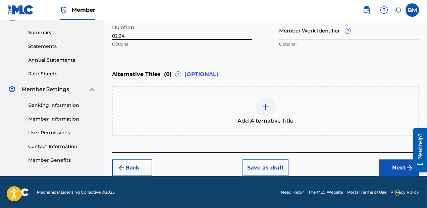
click at [404, 173] on button "Next" at bounding box center [399, 168] width 40 height 17
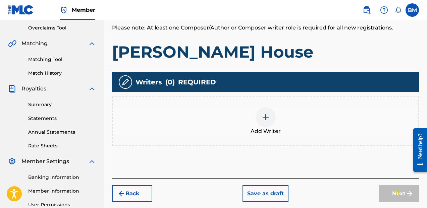
scroll to position [141, 0]
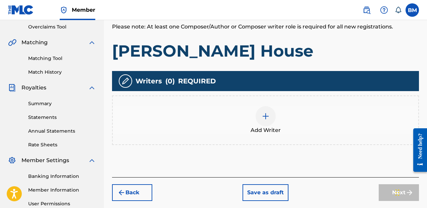
click at [260, 121] on div at bounding box center [266, 116] width 20 height 20
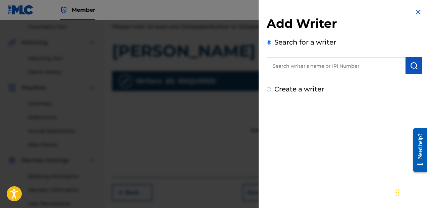
click at [327, 59] on input "text" at bounding box center [336, 65] width 139 height 17
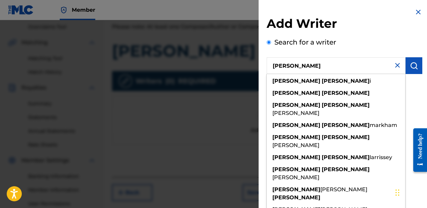
type input "[PERSON_NAME]"
click at [414, 69] on img "submit" at bounding box center [414, 66] width 8 height 8
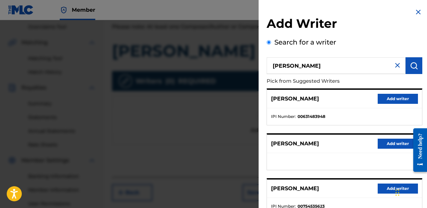
click at [387, 102] on button "Add writer" at bounding box center [398, 99] width 40 height 10
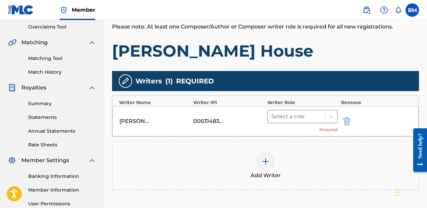
click at [271, 121] on div "Select a role" at bounding box center [296, 117] width 57 height 12
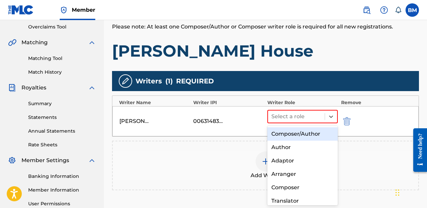
click at [286, 134] on div "Composer/Author" at bounding box center [302, 134] width 70 height 13
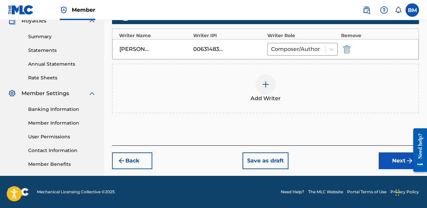
click at [390, 157] on button "Next" at bounding box center [399, 161] width 40 height 17
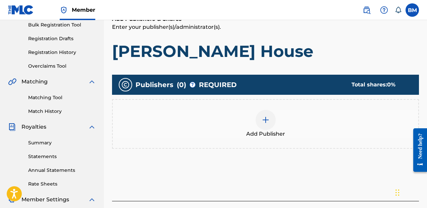
scroll to position [127, 0]
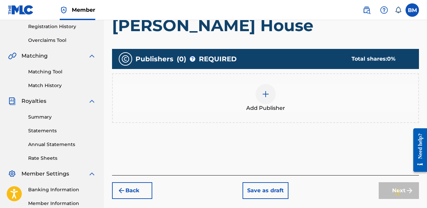
click at [266, 105] on span "Add Publisher" at bounding box center [265, 108] width 39 height 8
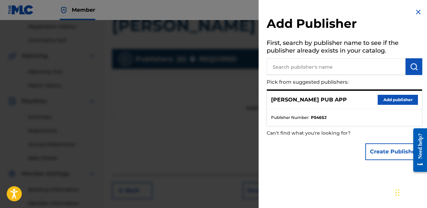
click at [315, 63] on input "text" at bounding box center [336, 66] width 139 height 17
click at [377, 93] on div "[PERSON_NAME] PUB APP Add publisher" at bounding box center [344, 100] width 155 height 18
click at [381, 97] on button "Add publisher" at bounding box center [398, 100] width 40 height 10
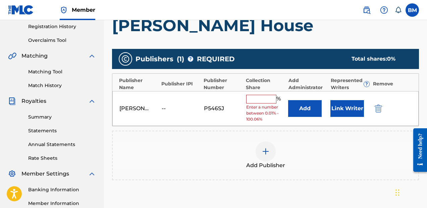
click at [265, 103] on div "% Enter a number between 0.01% - 100.06%" at bounding box center [265, 109] width 39 height 28
click at [267, 101] on input "text" at bounding box center [261, 99] width 30 height 9
type input "50"
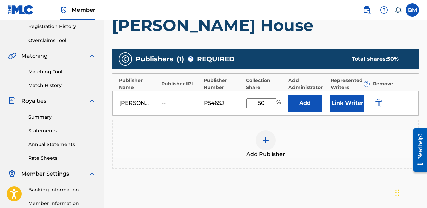
click at [340, 107] on button "Link Writer" at bounding box center [348, 103] width 34 height 17
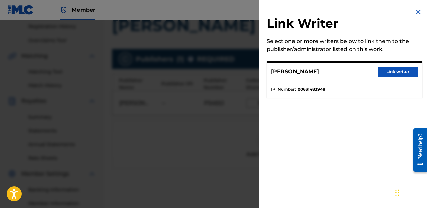
click at [405, 68] on button "Link writer" at bounding box center [398, 72] width 40 height 10
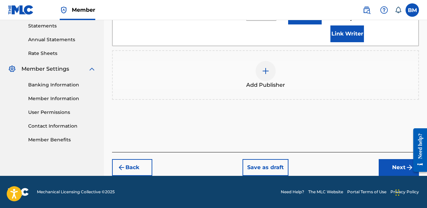
click at [393, 163] on button "Next" at bounding box center [399, 167] width 40 height 17
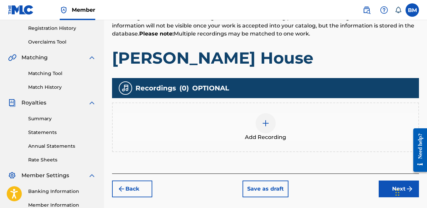
scroll to position [126, 0]
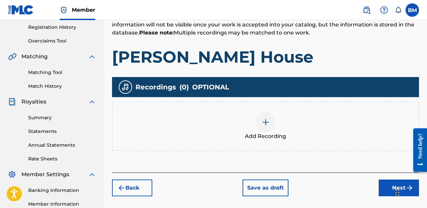
click at [256, 117] on div "Add Recording" at bounding box center [266, 126] width 306 height 28
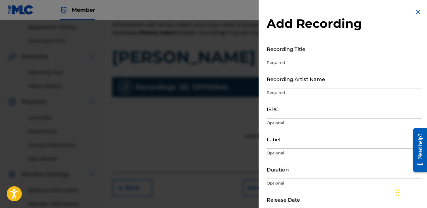
click at [323, 56] on input "Recording Title" at bounding box center [345, 48] width 156 height 19
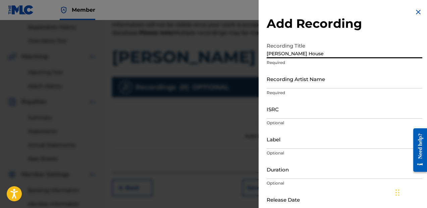
type input "[PERSON_NAME] House"
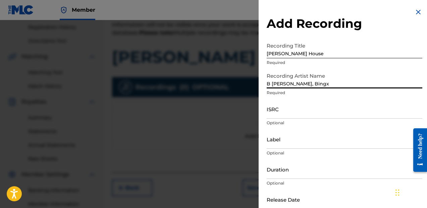
type input "B [PERSON_NAME], Bingx"
click at [278, 113] on input "ISRC" at bounding box center [345, 109] width 156 height 19
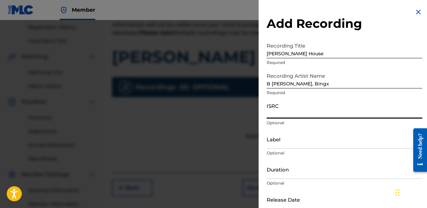
paste input "QZFZ32244461"
type input "QZFZ32244461"
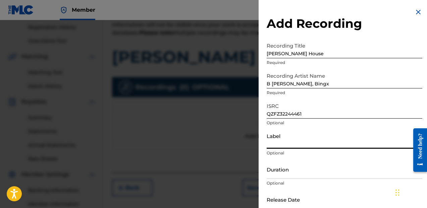
click at [302, 144] on input "Label" at bounding box center [345, 139] width 156 height 19
type input "Purpose Driven Records"
click at [315, 169] on input "Duration" at bounding box center [345, 169] width 156 height 19
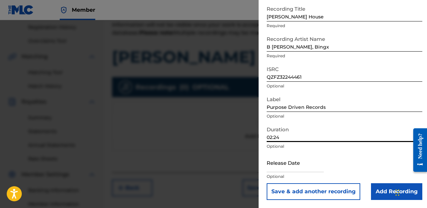
scroll to position [36, 0]
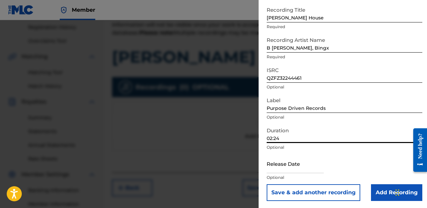
type input "02:24"
click at [309, 171] on input "text" at bounding box center [295, 163] width 57 height 19
select select "8"
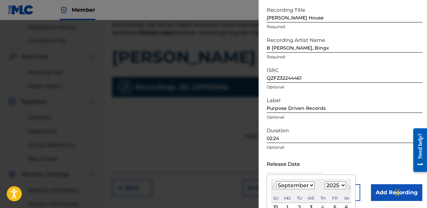
click at [337, 183] on select "1900 1901 1902 1903 1904 1905 1906 1907 1908 1909 1910 1911 1912 1913 1914 1915…" at bounding box center [335, 186] width 21 height 8
select select "2022"
click at [325, 182] on select "1900 1901 1902 1903 1904 1905 1906 1907 1908 1909 1910 1911 1912 1913 1914 1915…" at bounding box center [335, 186] width 21 height 8
click at [303, 184] on select "January February March April May June July August September October November De…" at bounding box center [295, 186] width 39 height 8
select select "1"
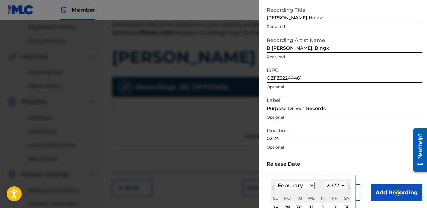
click at [276, 182] on select "January February March April May June July August September October November De…" at bounding box center [295, 186] width 39 height 8
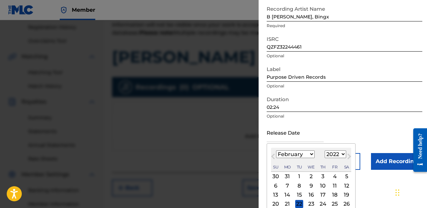
scroll to position [88, 0]
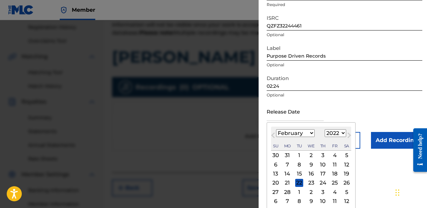
click at [321, 168] on div "10" at bounding box center [323, 165] width 8 height 8
type input "[DATE]"
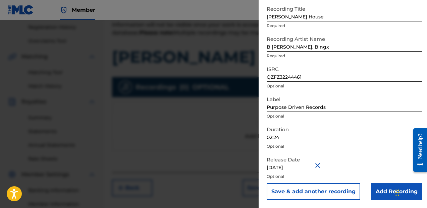
click at [376, 184] on input "Add Recording" at bounding box center [396, 192] width 51 height 17
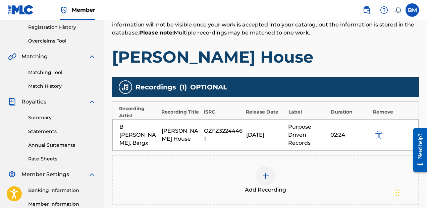
scroll to position [193, 0]
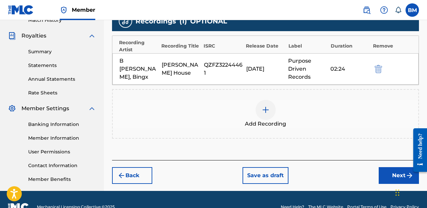
click at [255, 175] on button "Save as draft" at bounding box center [266, 175] width 46 height 17
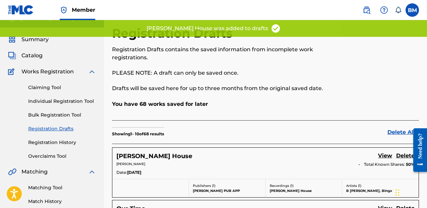
scroll to position [10, 0]
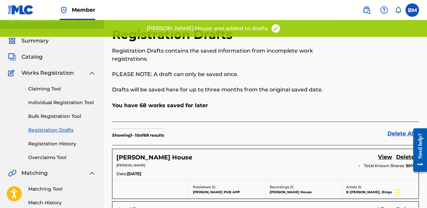
click at [51, 90] on link "Claiming Tool" at bounding box center [62, 89] width 68 height 7
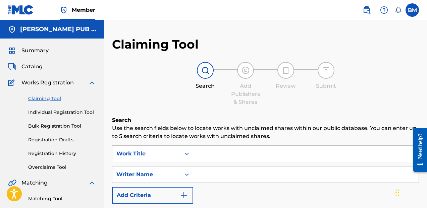
click at [201, 160] on input "Search Form" at bounding box center [305, 154] width 225 height 16
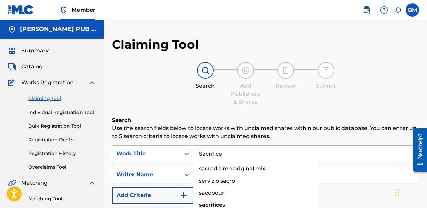
type input "Sacrifice"
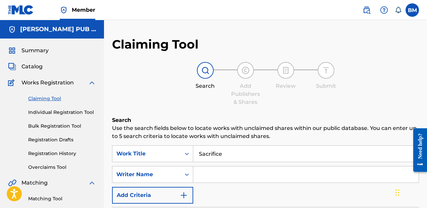
type input "a"
type input "[PERSON_NAME]"
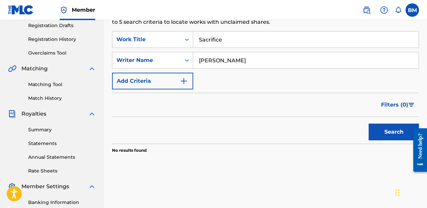
scroll to position [115, 0]
click at [395, 127] on button "Search" at bounding box center [394, 131] width 50 height 17
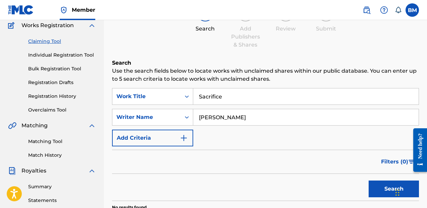
scroll to position [57, 0]
click at [70, 51] on div "Claiming Tool Individual Registration Tool Bulk Registration Tool Registration …" at bounding box center [52, 72] width 88 height 84
click at [71, 55] on link "Individual Registration Tool" at bounding box center [62, 55] width 68 height 7
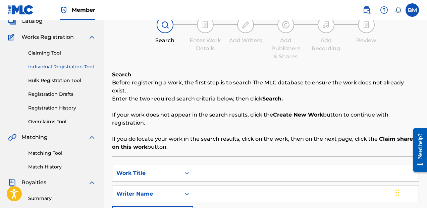
scroll to position [53, 0]
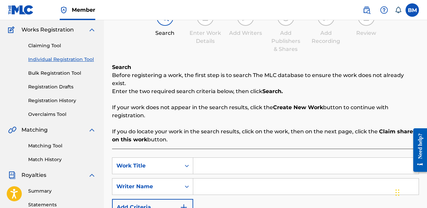
click at [243, 158] on input "Search Form" at bounding box center [305, 166] width 225 height 16
type input "Sacrifice"
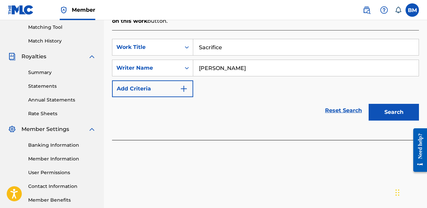
type input "[PERSON_NAME]"
click at [399, 108] on button "Search" at bounding box center [394, 112] width 50 height 17
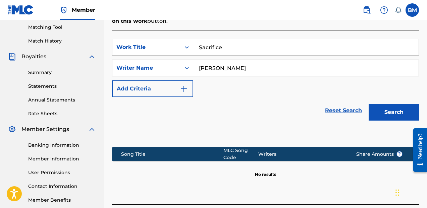
scroll to position [204, 0]
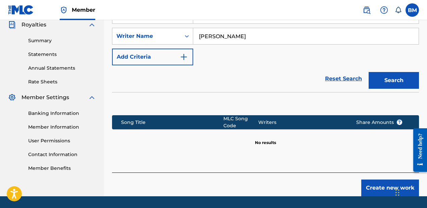
click at [376, 180] on button "Create new work" at bounding box center [390, 188] width 58 height 17
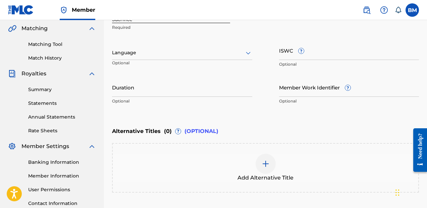
scroll to position [154, 0]
click at [203, 90] on input "Duration" at bounding box center [182, 87] width 140 height 19
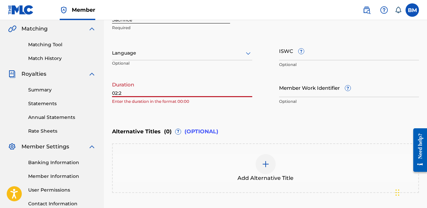
type input "02:22"
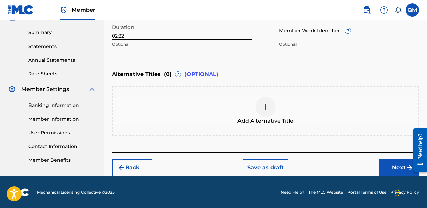
click at [385, 165] on button "Next" at bounding box center [399, 168] width 40 height 17
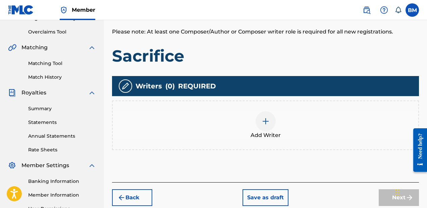
scroll to position [136, 0]
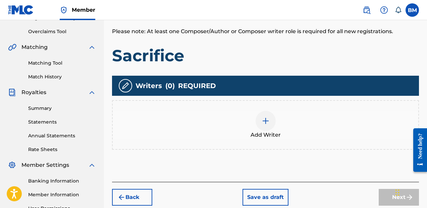
click at [266, 125] on div at bounding box center [266, 121] width 20 height 20
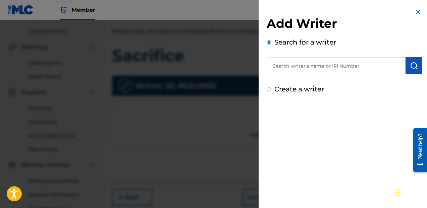
click at [314, 72] on input "text" at bounding box center [336, 65] width 139 height 17
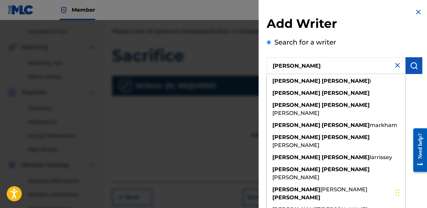
type input "[PERSON_NAME]"
click at [412, 63] on img "submit" at bounding box center [414, 66] width 8 height 8
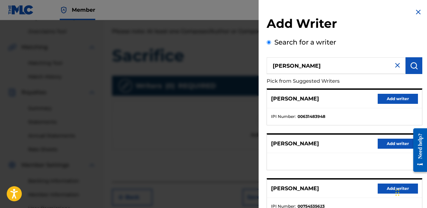
click at [395, 98] on button "Add writer" at bounding box center [398, 99] width 40 height 10
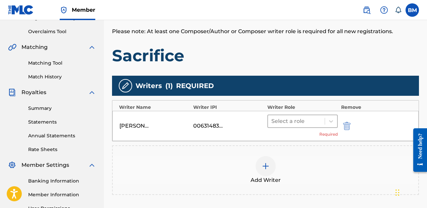
click at [309, 122] on div at bounding box center [296, 121] width 50 height 9
click at [294, 123] on div at bounding box center [296, 121] width 50 height 9
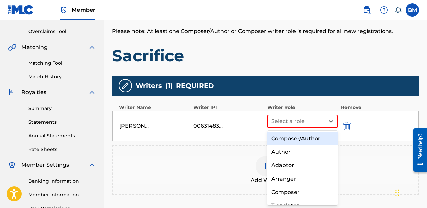
click at [300, 137] on div "Composer/Author" at bounding box center [302, 138] width 70 height 13
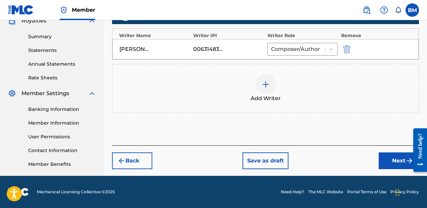
click at [394, 168] on button "Next" at bounding box center [399, 161] width 40 height 17
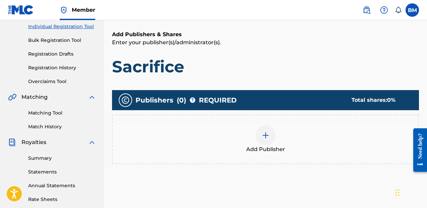
scroll to position [93, 0]
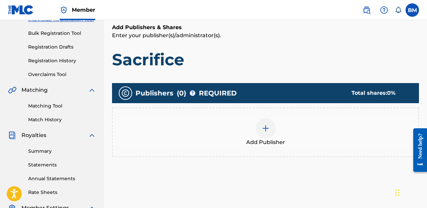
click at [264, 127] on img at bounding box center [266, 128] width 8 height 8
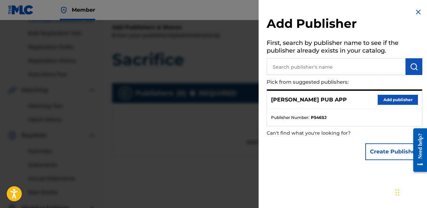
click at [395, 100] on button "Add publisher" at bounding box center [398, 100] width 40 height 10
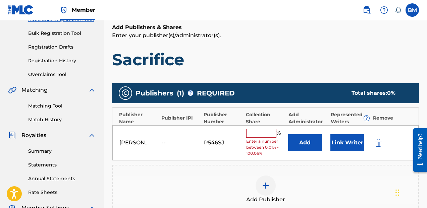
click at [269, 134] on input "text" at bounding box center [261, 133] width 30 height 9
type input "33.33"
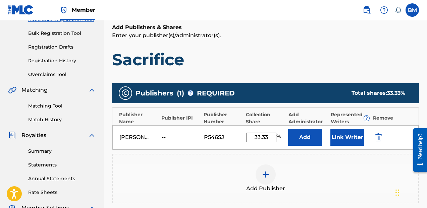
click at [332, 135] on button "Link Writer" at bounding box center [348, 137] width 34 height 17
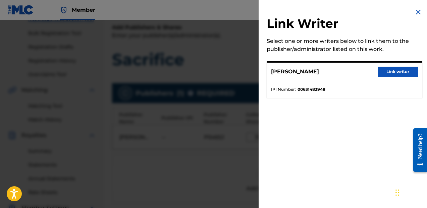
click at [403, 69] on button "Link writer" at bounding box center [398, 72] width 40 height 10
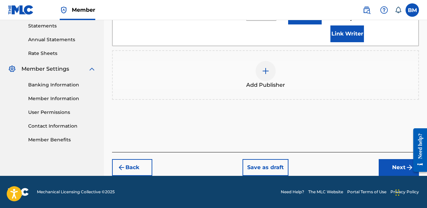
click at [397, 168] on button "Next" at bounding box center [399, 167] width 40 height 17
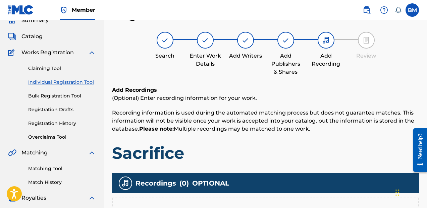
scroll to position [105, 0]
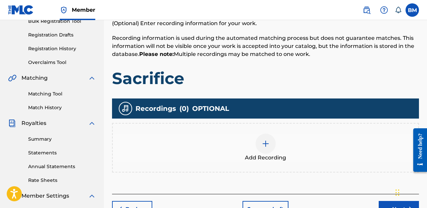
click at [268, 150] on div at bounding box center [266, 144] width 20 height 20
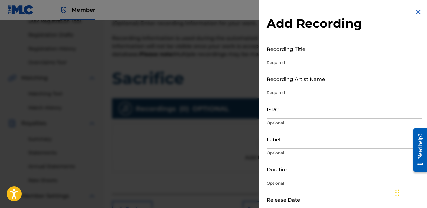
click at [325, 53] on input "Recording Title" at bounding box center [345, 48] width 156 height 19
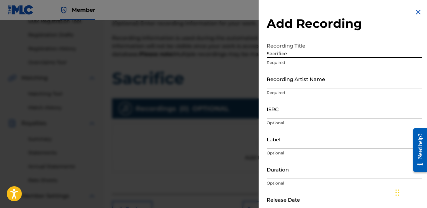
type input "Sacrifice"
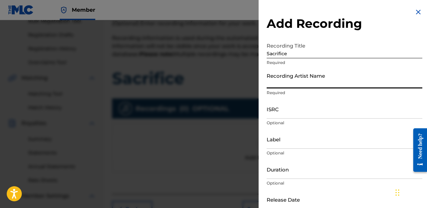
paste input "B [PERSON_NAME] White"
click at [287, 85] on input "B [PERSON_NAME] White" at bounding box center [345, 78] width 156 height 19
click at [315, 85] on input "[PERSON_NAME] White" at bounding box center [345, 78] width 156 height 19
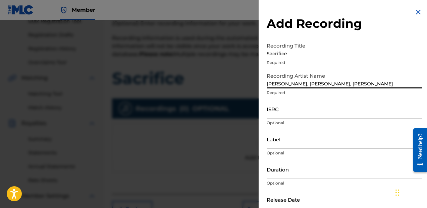
type input "[PERSON_NAME], [PERSON_NAME], [PERSON_NAME]"
click at [310, 116] on input "ISRC" at bounding box center [345, 109] width 156 height 19
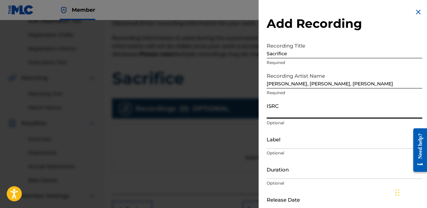
paste input "USLQ22100934"
type input "USLQ22100934"
click at [298, 144] on input "Label" at bounding box center [345, 139] width 156 height 19
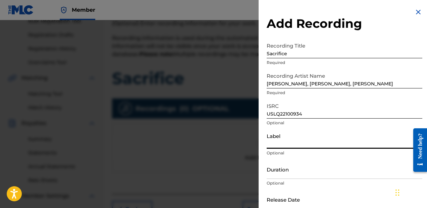
type input "C"
type input "[PERSON_NAME]"
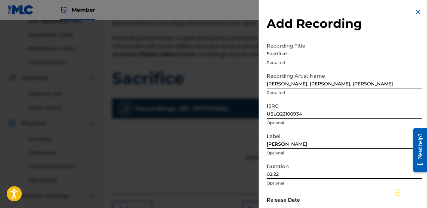
scroll to position [37, 0]
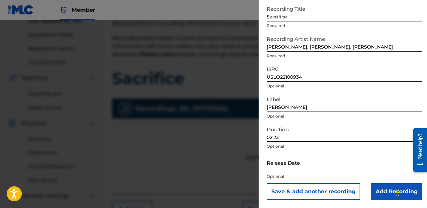
type input "02:22"
click at [306, 170] on input "text" at bounding box center [295, 162] width 57 height 19
select select "8"
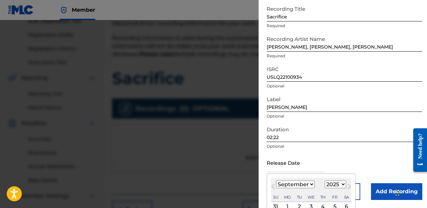
click at [333, 188] on select "1900 1901 1902 1903 1904 1905 1906 1907 1908 1909 1910 1911 1912 1913 1914 1915…" at bounding box center [335, 185] width 21 height 8
select select "2021"
click at [325, 181] on select "1900 1901 1902 1903 1904 1905 1906 1907 1908 1909 1910 1911 1912 1913 1914 1915…" at bounding box center [335, 185] width 21 height 8
click at [307, 185] on select "January February March April May June July August September October November De…" at bounding box center [295, 185] width 39 height 8
select select "9"
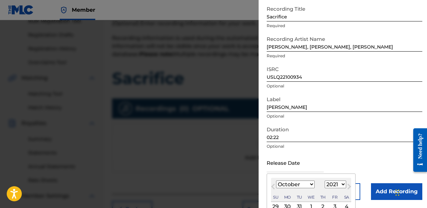
click at [276, 181] on select "January February March April May June July August September October November De…" at bounding box center [295, 185] width 39 height 8
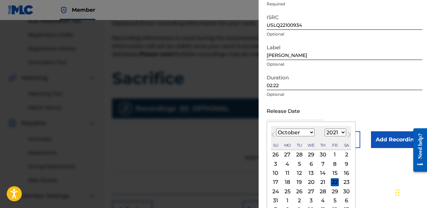
scroll to position [89, 0]
click at [331, 164] on div "8" at bounding box center [335, 164] width 8 height 8
type input "[DATE]"
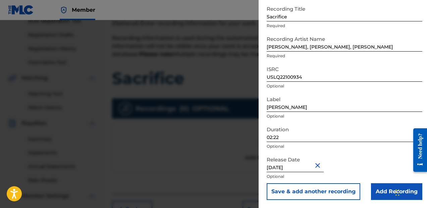
click at [386, 187] on input "Add Recording" at bounding box center [396, 192] width 51 height 17
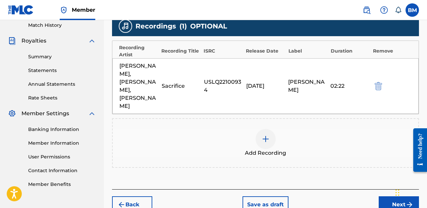
scroll to position [192, 0]
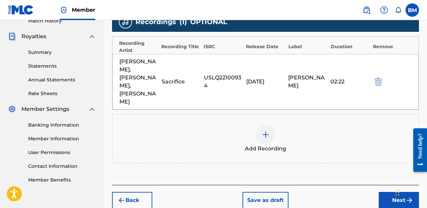
click at [388, 192] on button "Next" at bounding box center [399, 200] width 40 height 17
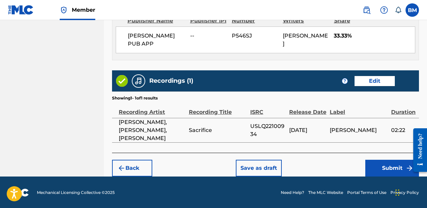
scroll to position [383, 0]
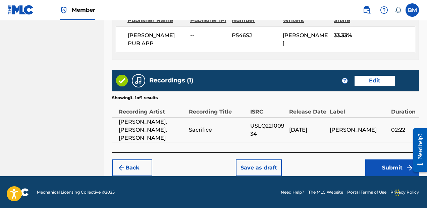
click at [261, 164] on button "Save as draft" at bounding box center [259, 168] width 46 height 17
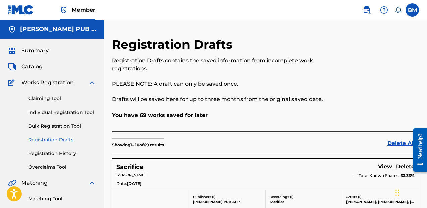
click at [56, 100] on link "Claiming Tool" at bounding box center [62, 98] width 68 height 7
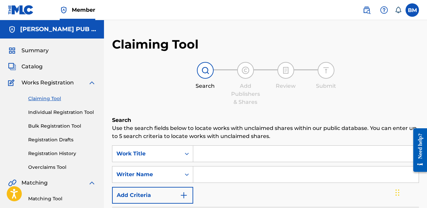
click at [197, 147] on input "Search Form" at bounding box center [305, 154] width 225 height 16
type input "tiktok"
type input "norda"
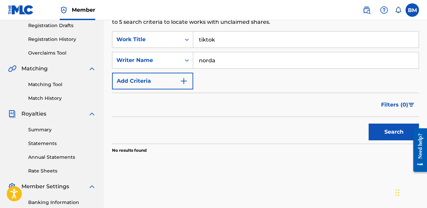
scroll to position [115, 0]
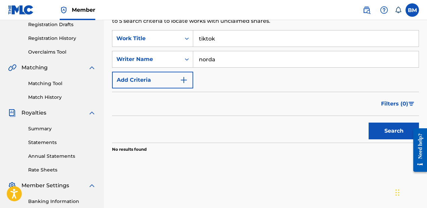
click at [390, 131] on button "Search" at bounding box center [394, 131] width 50 height 17
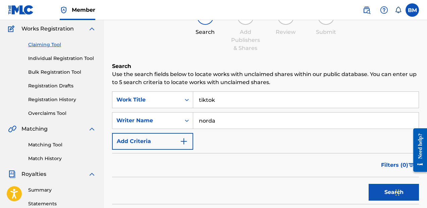
scroll to position [54, 0]
click at [60, 58] on link "Individual Registration Tool" at bounding box center [62, 58] width 68 height 7
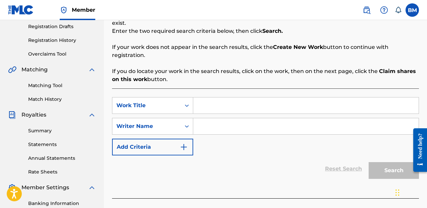
scroll to position [114, 0]
click at [248, 99] on input "Search Form" at bounding box center [305, 105] width 225 height 16
click at [210, 97] on input "Tiktok" at bounding box center [305, 105] width 225 height 16
type input "TikTok"
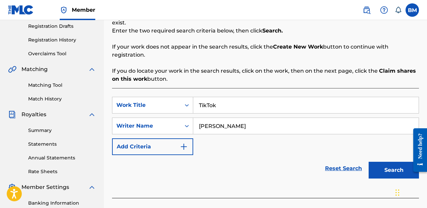
type input "[PERSON_NAME]"
click at [385, 167] on button "Search" at bounding box center [394, 170] width 50 height 17
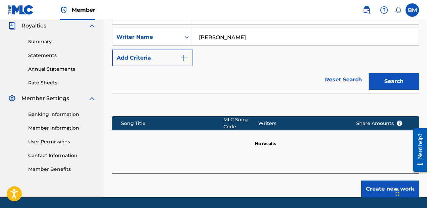
scroll to position [212, 0]
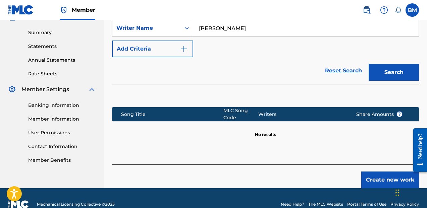
click at [377, 172] on button "Create new work" at bounding box center [390, 180] width 58 height 17
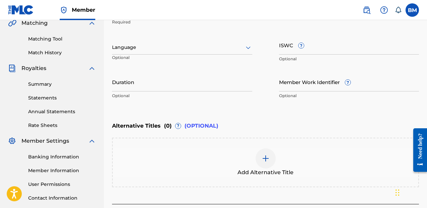
scroll to position [151, 0]
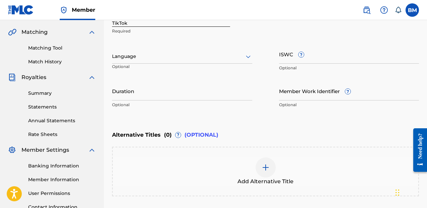
click at [200, 93] on input "Duration" at bounding box center [182, 91] width 140 height 19
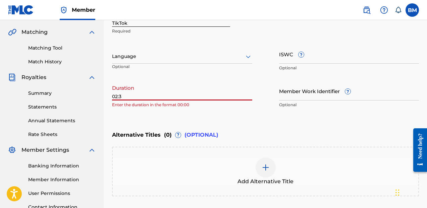
type input "02:36"
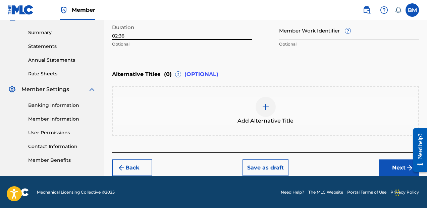
click at [391, 172] on button "Next" at bounding box center [399, 168] width 40 height 17
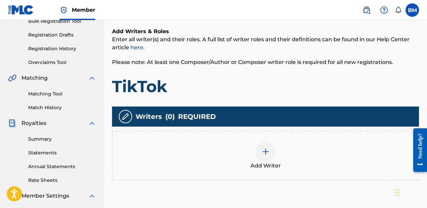
scroll to position [124, 0]
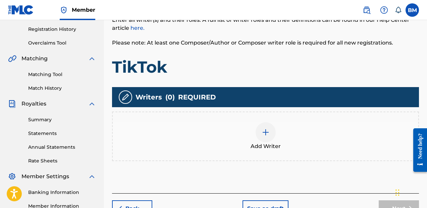
click at [261, 128] on div at bounding box center [266, 132] width 20 height 20
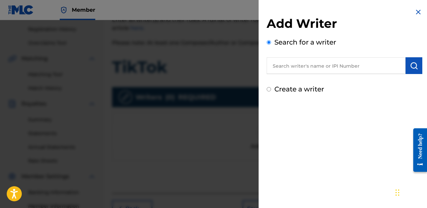
click at [310, 65] on input "text" at bounding box center [336, 65] width 139 height 17
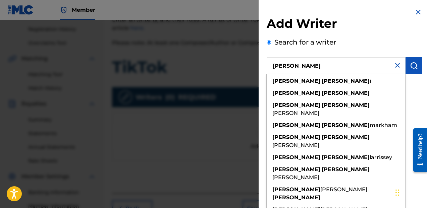
type input "[PERSON_NAME]"
click at [414, 64] on img "submit" at bounding box center [414, 66] width 8 height 8
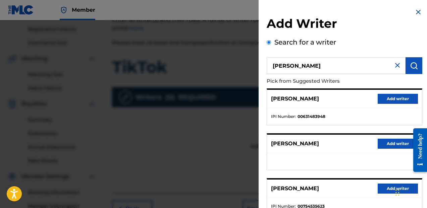
click at [406, 102] on button "Add writer" at bounding box center [398, 99] width 40 height 10
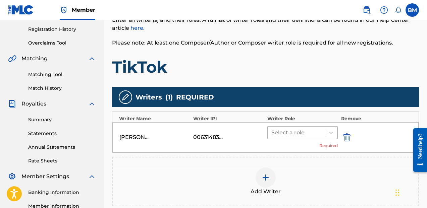
click at [289, 127] on div "Select a role" at bounding box center [296, 133] width 57 height 12
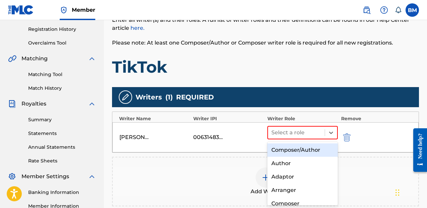
click at [296, 152] on div "Composer/Author" at bounding box center [302, 150] width 70 height 13
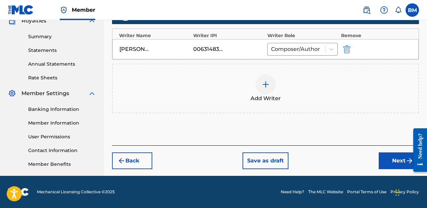
click at [394, 164] on button "Next" at bounding box center [399, 161] width 40 height 17
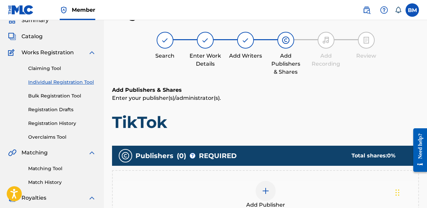
scroll to position [102, 0]
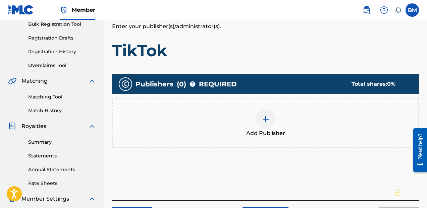
click at [262, 121] on img at bounding box center [266, 119] width 8 height 8
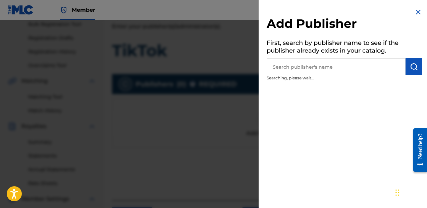
click at [262, 121] on div "Add Publisher First, search by publisher name to see if the publisher already e…" at bounding box center [345, 104] width 172 height 208
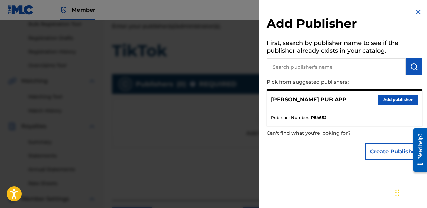
click at [387, 98] on button "Add publisher" at bounding box center [398, 100] width 40 height 10
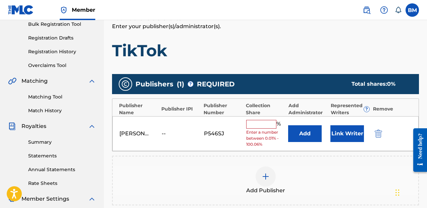
click at [259, 125] on input "text" at bounding box center [261, 124] width 30 height 9
click at [265, 122] on input "text" at bounding box center [261, 124] width 30 height 9
type input "33.33"
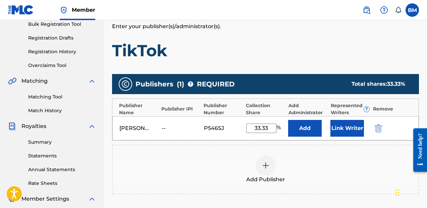
click at [350, 131] on button "Link Writer" at bounding box center [348, 128] width 34 height 17
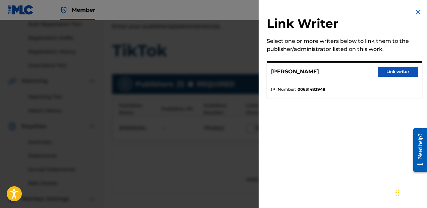
click at [392, 73] on button "Link writer" at bounding box center [398, 72] width 40 height 10
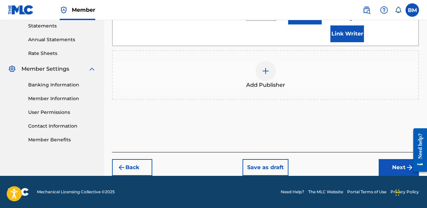
click at [395, 166] on button "Next" at bounding box center [399, 167] width 40 height 17
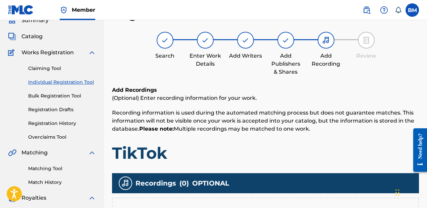
scroll to position [113, 0]
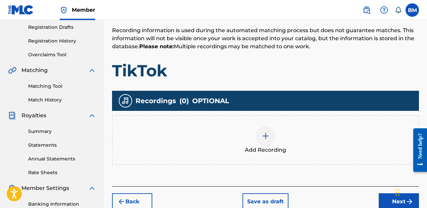
click at [267, 138] on img at bounding box center [266, 136] width 8 height 8
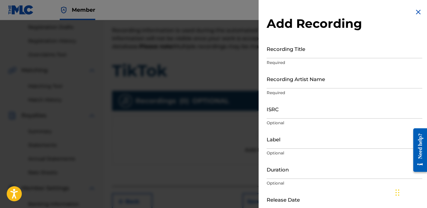
click at [302, 55] on input "Recording Title" at bounding box center [345, 48] width 156 height 19
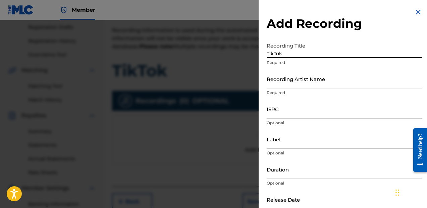
type input "TikTok"
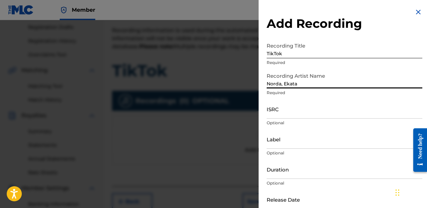
type input "Norda, Ekata"
click at [315, 115] on input "ISRC" at bounding box center [345, 109] width 156 height 19
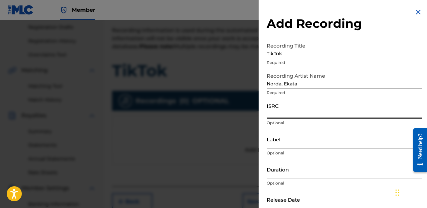
paste input "CH7812199783"
type input "CH7812199783"
click at [303, 142] on input "Label" at bounding box center [345, 139] width 156 height 19
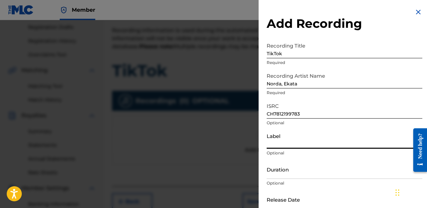
paste input "CHAPTER EIGHT"
type input "CHAPTER EIGHT"
click at [290, 179] on input "Duration" at bounding box center [345, 169] width 156 height 19
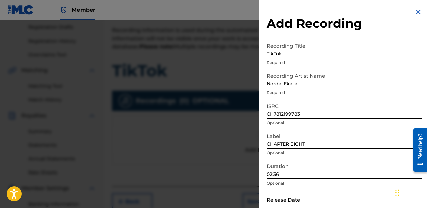
type input "02:36"
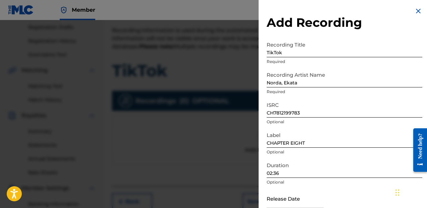
scroll to position [37, 0]
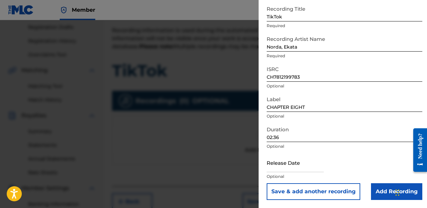
click at [301, 170] on input "text" at bounding box center [295, 162] width 57 height 19
select select "8"
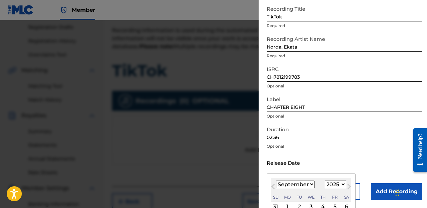
click at [330, 186] on select "1900 1901 1902 1903 1904 1905 1906 1907 1908 1909 1910 1911 1912 1913 1914 1915…" at bounding box center [335, 185] width 21 height 8
select select "2021"
click at [325, 181] on select "1900 1901 1902 1903 1904 1905 1906 1907 1908 1909 1910 1911 1912 1913 1914 1915…" at bounding box center [335, 185] width 21 height 8
click at [302, 184] on select "January February March April May June July August September October November De…" at bounding box center [295, 185] width 39 height 8
select select "9"
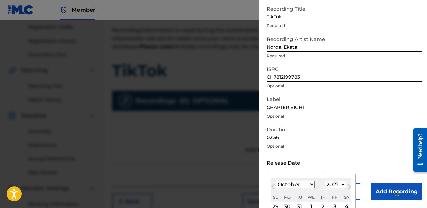
click at [276, 181] on select "January February March April May June July August September October November De…" at bounding box center [295, 185] width 39 height 8
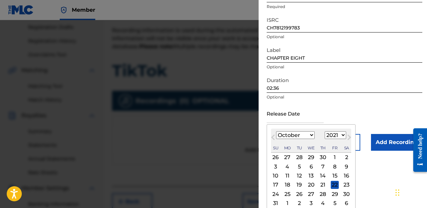
scroll to position [86, 0]
click at [332, 167] on div "8" at bounding box center [335, 167] width 8 height 8
type input "[DATE]"
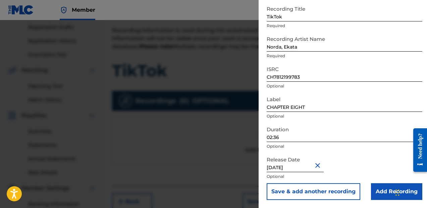
click at [379, 189] on input "Add Recording" at bounding box center [396, 192] width 51 height 17
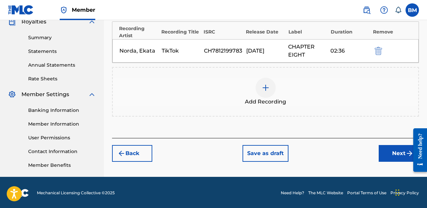
click at [383, 154] on button "Next" at bounding box center [399, 153] width 40 height 17
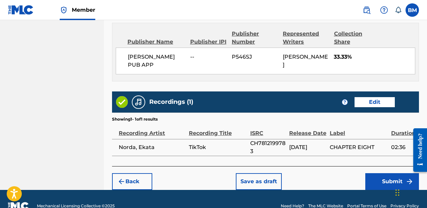
scroll to position [383, 0]
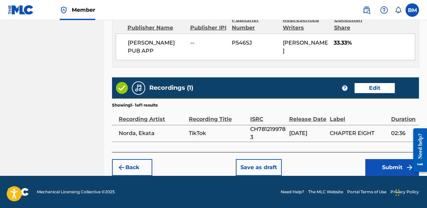
click at [250, 162] on button "Save as draft" at bounding box center [259, 167] width 46 height 17
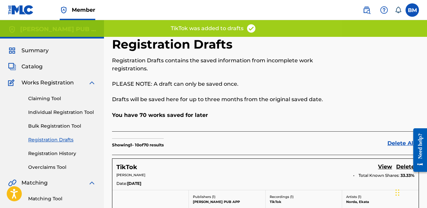
click at [51, 101] on link "Claiming Tool" at bounding box center [62, 98] width 68 height 7
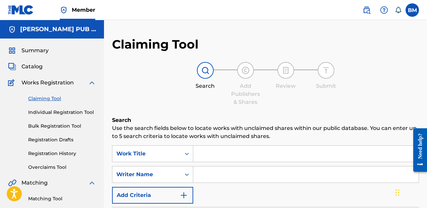
click at [232, 151] on input "Search Form" at bounding box center [305, 154] width 225 height 16
type input "My Way"
click at [237, 164] on div "SearchWithCriteriafaaa0628-4bb3-4d5e-b3b5-407c33efed7e Work Title My Way Search…" at bounding box center [265, 175] width 307 height 58
click at [237, 171] on input "Search Form" at bounding box center [305, 175] width 225 height 16
paste input "[PERSON_NAME]"
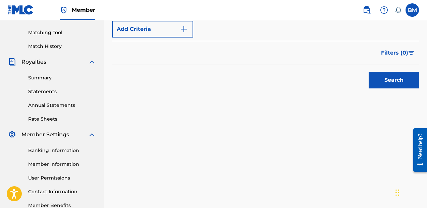
scroll to position [200, 0]
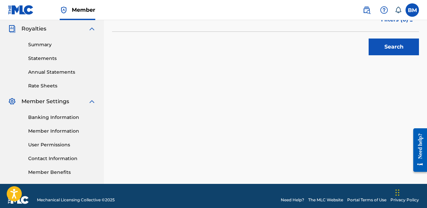
type input "[PERSON_NAME]"
click at [409, 46] on button "Search" at bounding box center [394, 47] width 50 height 17
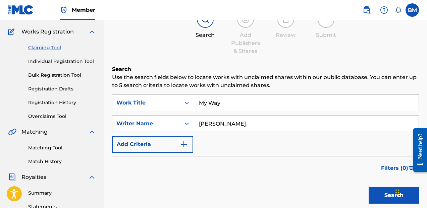
scroll to position [45, 0]
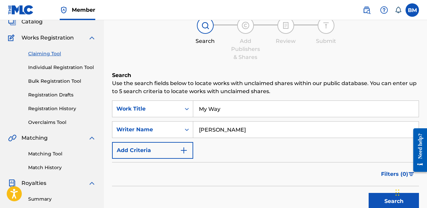
click at [83, 67] on link "Individual Registration Tool" at bounding box center [62, 67] width 68 height 7
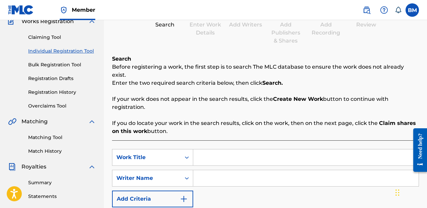
scroll to position [61, 0]
click at [248, 141] on div "SearchWithCriteria294ca292-1883-4f13-a1c5-cf34d3373694 Work Title SearchWithCri…" at bounding box center [265, 196] width 307 height 110
click at [246, 150] on input "Search Form" at bounding box center [305, 158] width 225 height 16
type input "My Way"
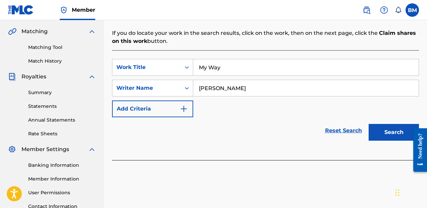
scroll to position [181, 0]
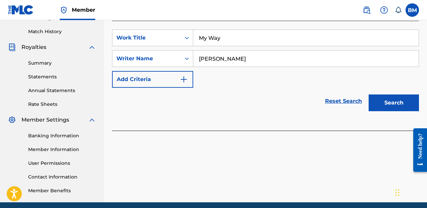
type input "[PERSON_NAME]"
click at [386, 103] on button "Search" at bounding box center [394, 103] width 50 height 17
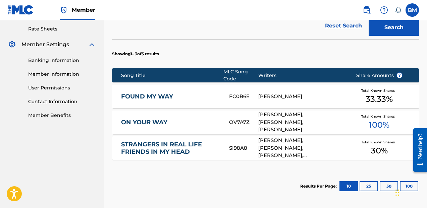
scroll to position [260, 0]
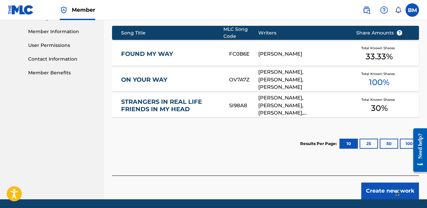
click at [385, 183] on button "Create new work" at bounding box center [390, 191] width 58 height 17
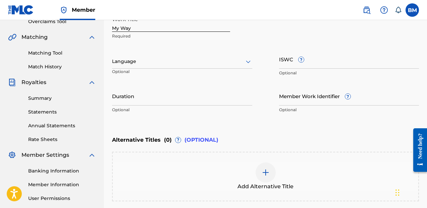
scroll to position [146, 0]
click at [237, 102] on input "Duration" at bounding box center [182, 96] width 140 height 19
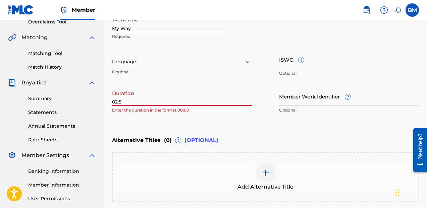
type input "02:55"
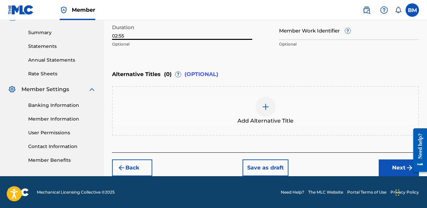
click at [400, 160] on button "Next" at bounding box center [399, 168] width 40 height 17
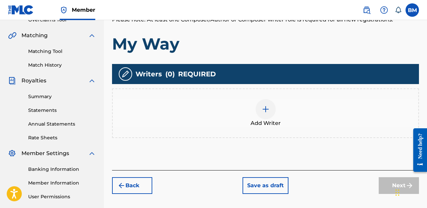
scroll to position [149, 0]
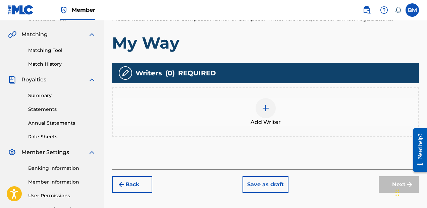
click at [261, 98] on div "Add Writer" at bounding box center [265, 113] width 307 height 50
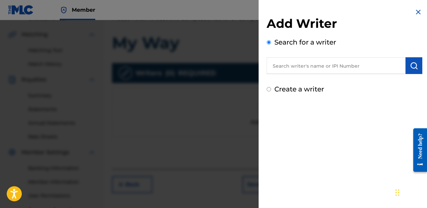
click at [322, 67] on input "text" at bounding box center [336, 65] width 139 height 17
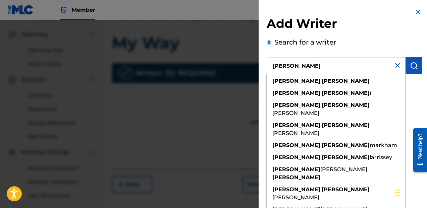
type input "[PERSON_NAME]"
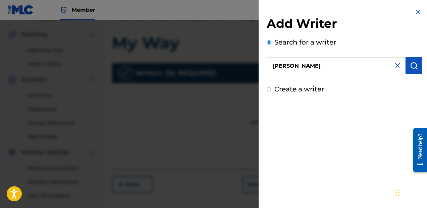
click at [407, 64] on button "submit" at bounding box center [414, 65] width 17 height 17
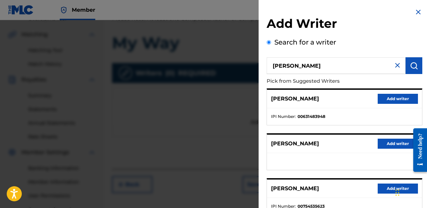
click at [404, 102] on button "Add writer" at bounding box center [398, 99] width 40 height 10
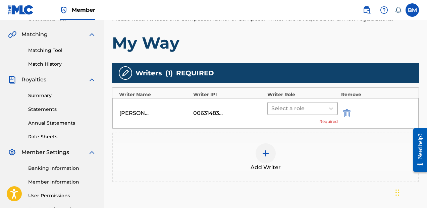
click at [273, 105] on div at bounding box center [296, 108] width 50 height 9
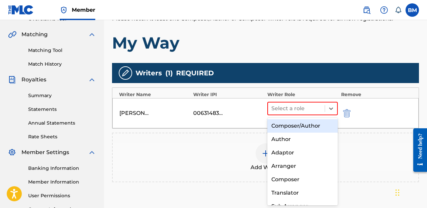
click at [282, 125] on div "Composer/Author" at bounding box center [302, 125] width 70 height 13
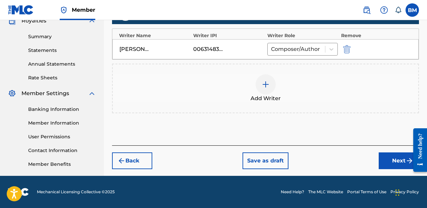
click at [398, 164] on button "Next" at bounding box center [399, 161] width 40 height 17
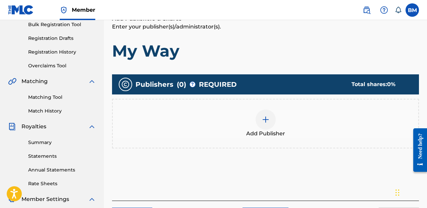
scroll to position [102, 0]
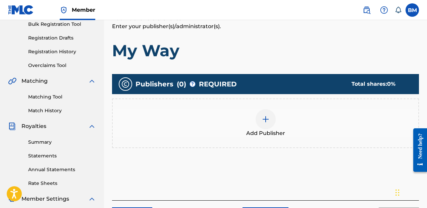
click at [258, 119] on div at bounding box center [266, 119] width 20 height 20
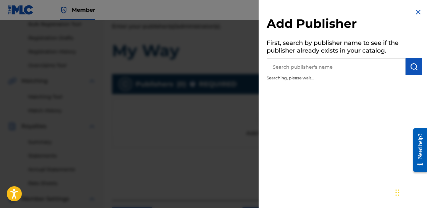
click at [380, 62] on input "text" at bounding box center [336, 66] width 139 height 17
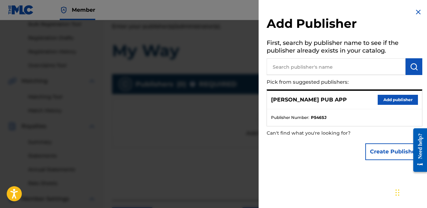
click at [391, 100] on button "Add publisher" at bounding box center [398, 100] width 40 height 10
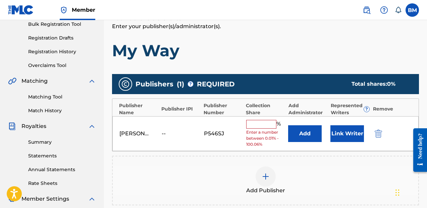
click at [278, 119] on div "[PERSON_NAME] PUB APP -- P546SJ % Enter a number between 0.01% - 100.06% Add Li…" at bounding box center [265, 133] width 306 height 35
click at [269, 121] on input "text" at bounding box center [261, 124] width 30 height 9
type input "50"
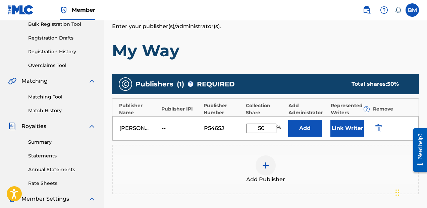
click at [337, 122] on button "Link Writer" at bounding box center [348, 128] width 34 height 17
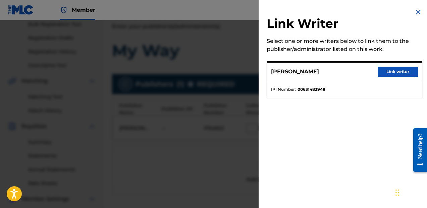
click at [394, 69] on button "Link writer" at bounding box center [398, 72] width 40 height 10
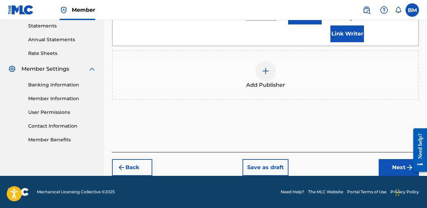
click at [396, 167] on button "Next" at bounding box center [399, 167] width 40 height 17
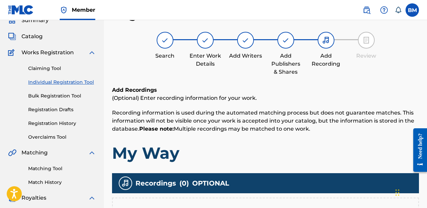
scroll to position [208, 0]
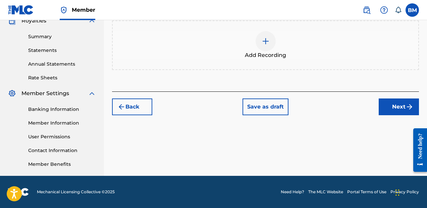
click at [335, 59] on div "Add Recording" at bounding box center [266, 45] width 306 height 28
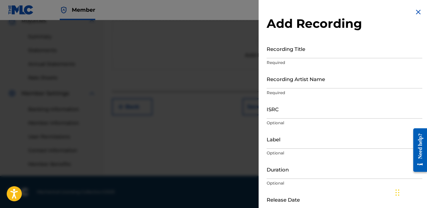
click at [341, 53] on input "Recording Title" at bounding box center [345, 48] width 156 height 19
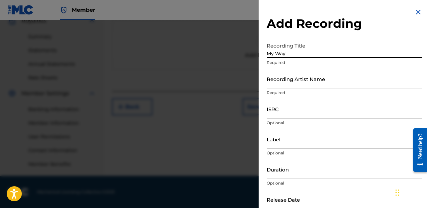
type input "My Way"
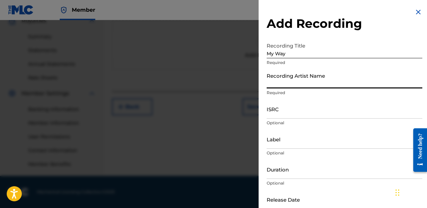
paste input "[PERSON_NAME]"
type input "[PERSON_NAME]"
click at [296, 122] on p "Optional" at bounding box center [345, 123] width 156 height 6
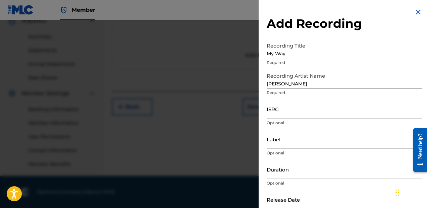
click at [309, 118] on input "ISRC" at bounding box center [345, 109] width 156 height 19
paste input "QZNWQ2154059"
type input "QZNWQ2154059"
click at [293, 140] on input "Label" at bounding box center [345, 139] width 156 height 19
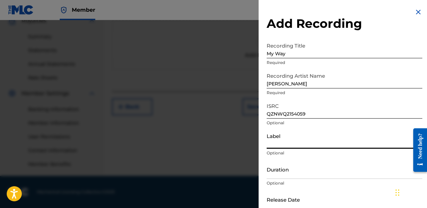
click at [287, 87] on input "[PERSON_NAME]" at bounding box center [345, 78] width 156 height 19
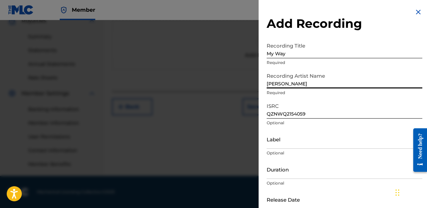
click at [287, 87] on input "[PERSON_NAME]" at bounding box center [345, 78] width 156 height 19
click at [288, 145] on input "Label" at bounding box center [345, 139] width 156 height 19
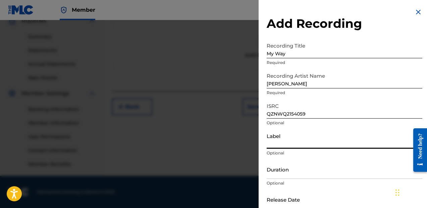
paste input "[PERSON_NAME]"
type input "[PERSON_NAME]"
click at [288, 174] on input "Duration" at bounding box center [345, 169] width 156 height 19
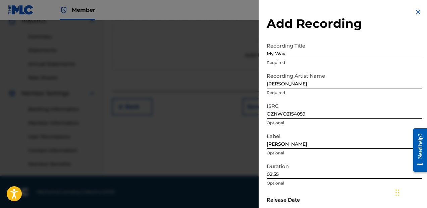
type input "02:55"
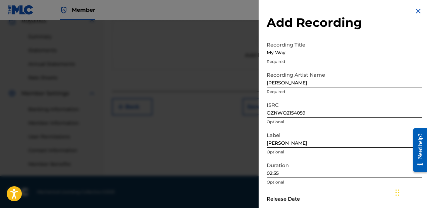
scroll to position [37, 0]
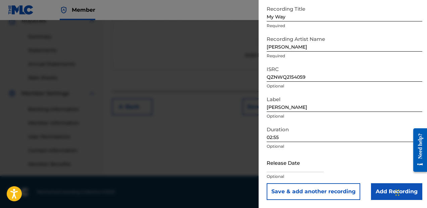
click at [314, 170] on input "text" at bounding box center [295, 162] width 57 height 19
select select "8"
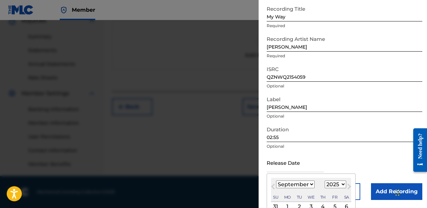
click at [330, 185] on select "1900 1901 1902 1903 1904 1905 1906 1907 1908 1909 1910 1911 1912 1913 1914 1915…" at bounding box center [335, 185] width 21 height 8
select select "2021"
click at [325, 181] on select "1900 1901 1902 1903 1904 1905 1906 1907 1908 1909 1910 1911 1912 1913 1914 1915…" at bounding box center [335, 185] width 21 height 8
click at [308, 185] on select "January February March April May June July August September October November De…" at bounding box center [295, 185] width 39 height 8
select select "9"
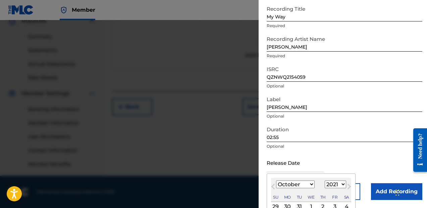
click at [276, 181] on select "January February March April May June July August September October November De…" at bounding box center [295, 185] width 39 height 8
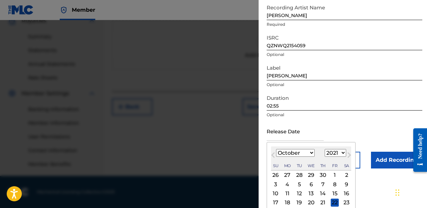
click at [332, 185] on div "8" at bounding box center [335, 185] width 8 height 8
type input "[DATE]"
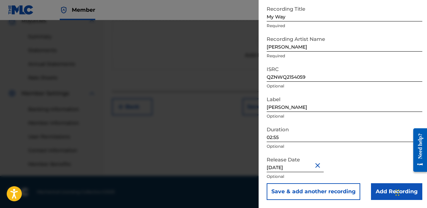
click at [381, 191] on input "Add Recording" at bounding box center [396, 192] width 51 height 17
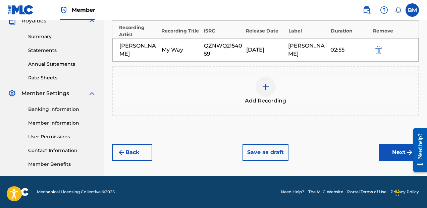
click at [393, 149] on button "Next" at bounding box center [399, 152] width 40 height 17
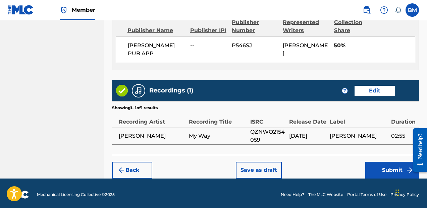
scroll to position [383, 0]
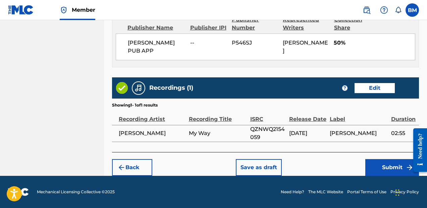
click at [263, 162] on button "Save as draft" at bounding box center [259, 167] width 46 height 17
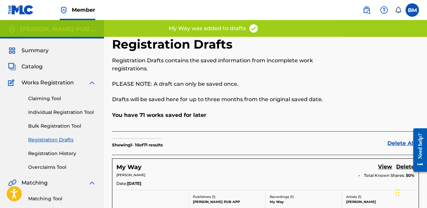
click at [55, 95] on div "Claiming Tool Individual Registration Tool Bulk Registration Tool Registration …" at bounding box center [52, 129] width 88 height 84
click at [55, 97] on link "Claiming Tool" at bounding box center [62, 98] width 68 height 7
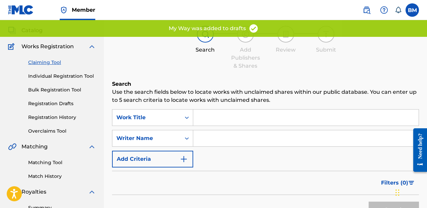
scroll to position [46, 0]
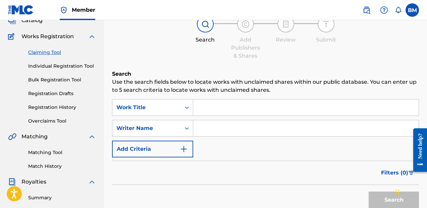
click at [214, 107] on input "Search Form" at bounding box center [305, 108] width 225 height 16
click at [219, 112] on input "Search Form" at bounding box center [305, 108] width 225 height 16
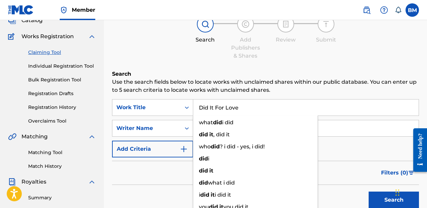
type input "Did It For Love"
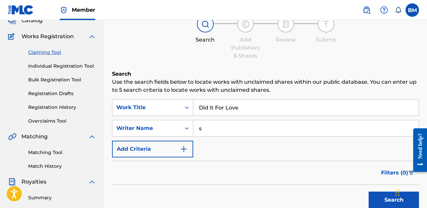
type input "setou & senyo"
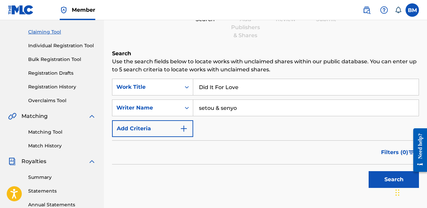
scroll to position [67, 0]
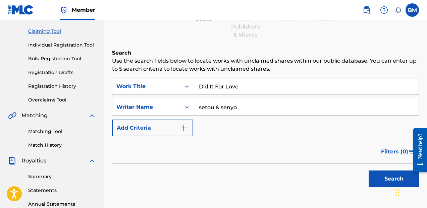
click at [383, 182] on button "Search" at bounding box center [394, 179] width 50 height 17
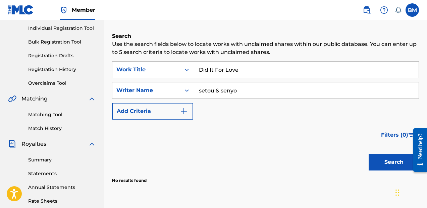
scroll to position [84, 0]
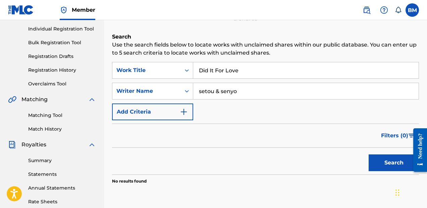
click at [228, 72] on input "Did It For Love" at bounding box center [305, 70] width 225 height 16
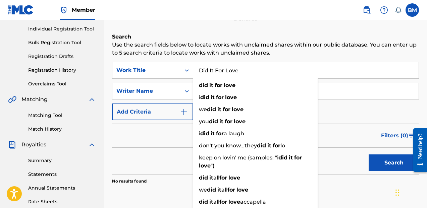
click at [228, 72] on input "Did It For Love" at bounding box center [305, 70] width 225 height 16
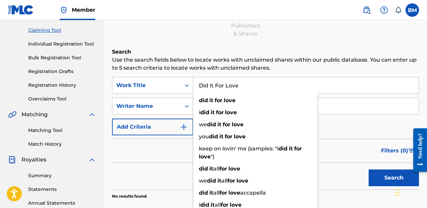
scroll to position [68, 0]
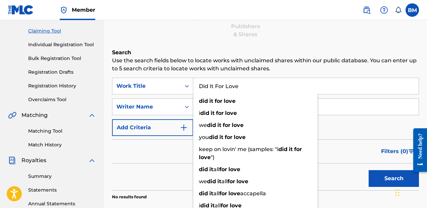
click at [51, 45] on link "Individual Registration Tool" at bounding box center [62, 44] width 68 height 7
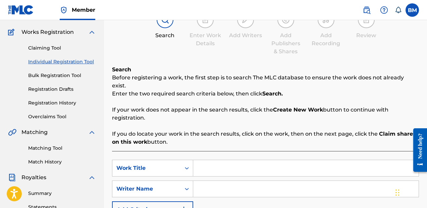
scroll to position [75, 0]
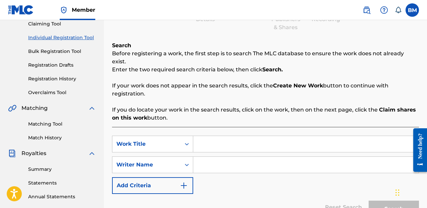
click at [219, 136] on input "Search Form" at bounding box center [305, 144] width 225 height 16
paste input "Did It For Love"
type input "Did It For Love"
click at [224, 157] on input "Search Form" at bounding box center [305, 165] width 225 height 16
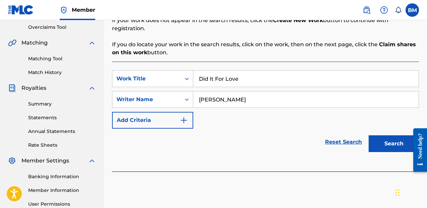
scroll to position [153, 0]
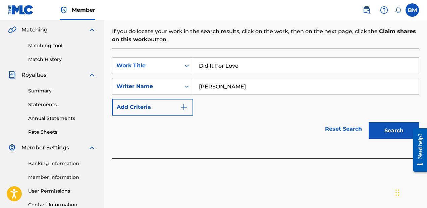
type input "[PERSON_NAME]"
click at [392, 126] on button "Search" at bounding box center [394, 130] width 50 height 17
click at [392, 126] on div "Search" at bounding box center [392, 129] width 54 height 27
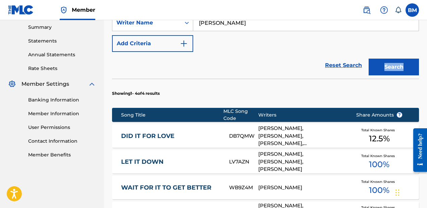
scroll to position [217, 0]
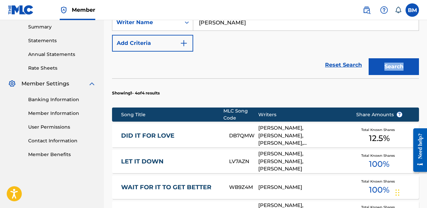
click at [386, 128] on span "Total Known Shares" at bounding box center [379, 130] width 36 height 5
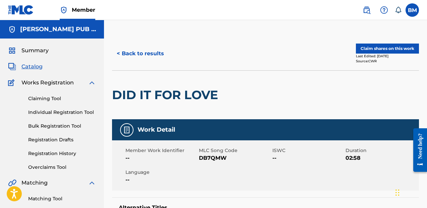
click at [390, 52] on button "Claim shares on this work" at bounding box center [387, 49] width 63 height 10
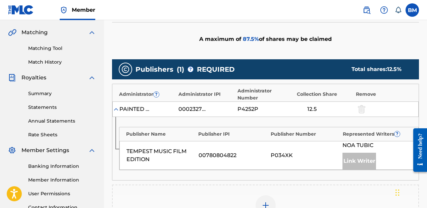
scroll to position [164, 0]
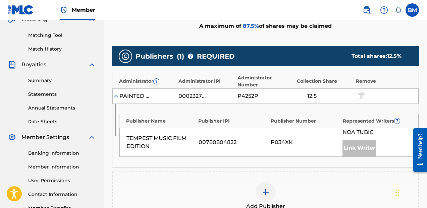
click at [265, 189] on img at bounding box center [266, 193] width 8 height 8
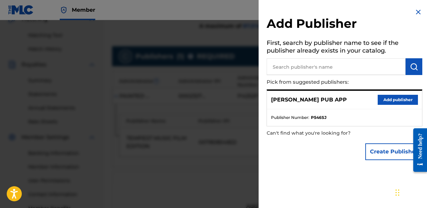
click at [368, 72] on input "text" at bounding box center [336, 66] width 139 height 17
click at [391, 94] on div "[PERSON_NAME] PUB APP Add publisher" at bounding box center [344, 100] width 155 height 18
click at [394, 99] on button "Add publisher" at bounding box center [398, 100] width 40 height 10
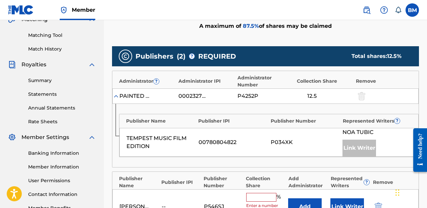
click at [265, 193] on input "text" at bounding box center [261, 197] width 30 height 9
type input "33.33"
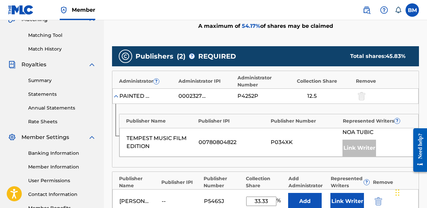
scroll to position [212, 0]
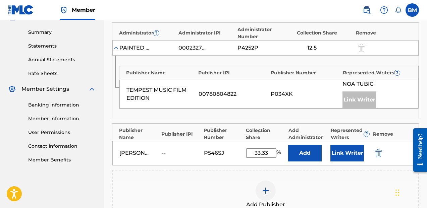
click at [336, 149] on button "Link Writer" at bounding box center [348, 153] width 34 height 17
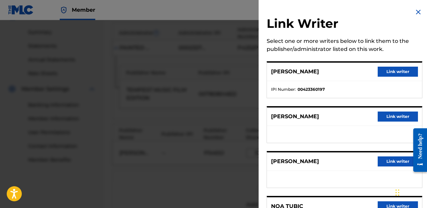
click at [395, 115] on button "Link writer" at bounding box center [398, 117] width 40 height 10
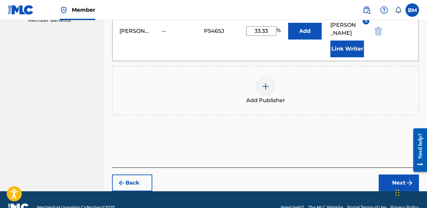
click at [390, 175] on button "Next" at bounding box center [399, 183] width 40 height 17
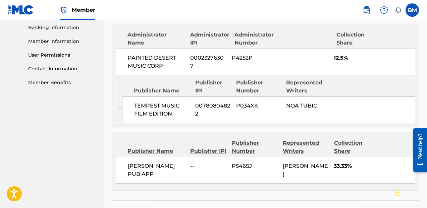
scroll to position [337, 0]
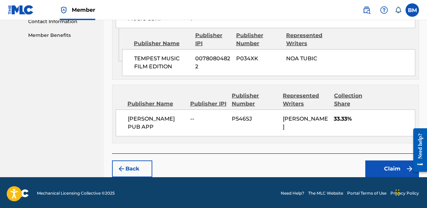
click at [387, 168] on button "Claim" at bounding box center [392, 169] width 54 height 17
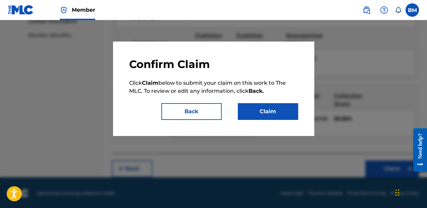
click at [259, 111] on button "Claim" at bounding box center [268, 111] width 60 height 17
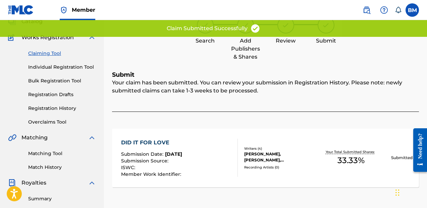
scroll to position [37, 0]
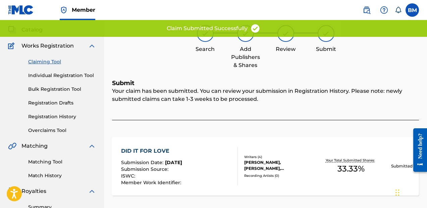
click at [49, 63] on link "Claiming Tool" at bounding box center [62, 61] width 68 height 7
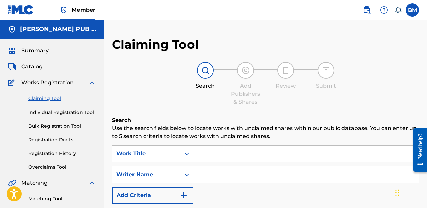
click at [206, 152] on input "Search Form" at bounding box center [305, 154] width 225 height 16
type input "Control"
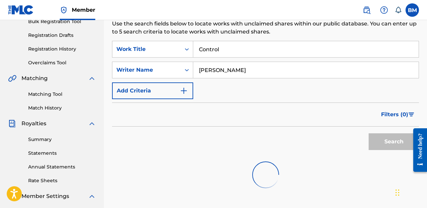
scroll to position [107, 0]
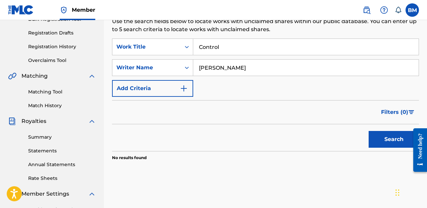
click at [260, 66] on input "[PERSON_NAME]" at bounding box center [305, 68] width 225 height 16
type input "pryces"
click at [369, 131] on button "Search" at bounding box center [394, 139] width 50 height 17
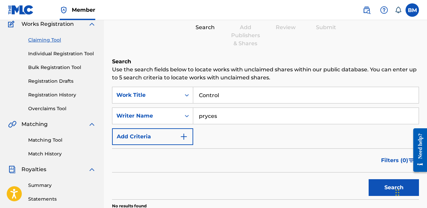
scroll to position [58, 0]
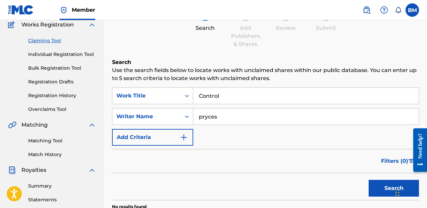
click at [55, 56] on link "Individual Registration Tool" at bounding box center [62, 54] width 68 height 7
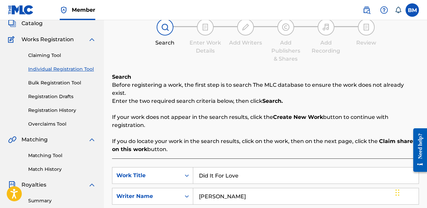
scroll to position [71, 0]
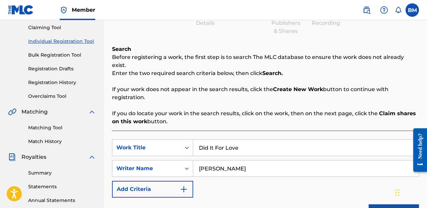
click at [226, 141] on input "Did It For Love" at bounding box center [305, 148] width 225 height 16
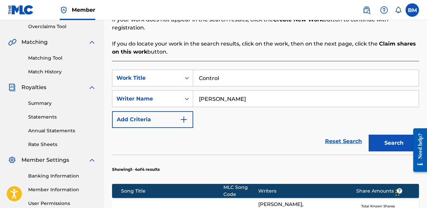
scroll to position [155, 0]
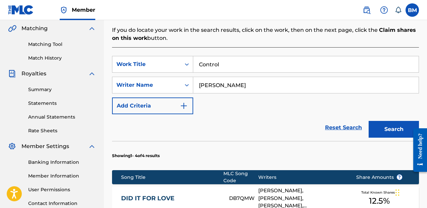
type input "Control"
click at [398, 121] on button "Search" at bounding box center [394, 129] width 50 height 17
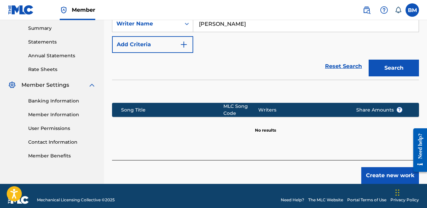
click at [382, 173] on button "Create new work" at bounding box center [390, 175] width 58 height 17
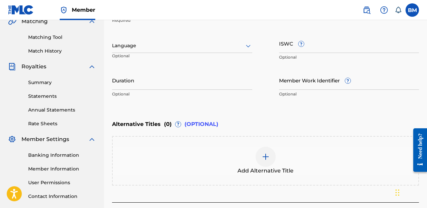
scroll to position [140, 0]
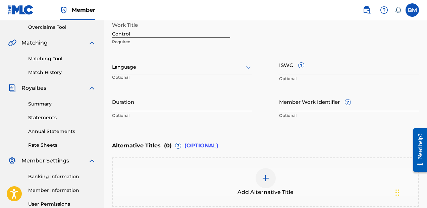
click at [208, 107] on input "Duration" at bounding box center [182, 101] width 140 height 19
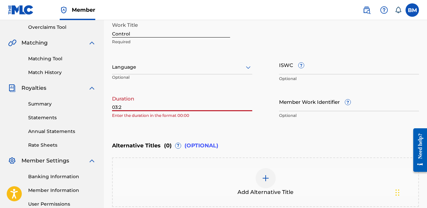
type input "03:22"
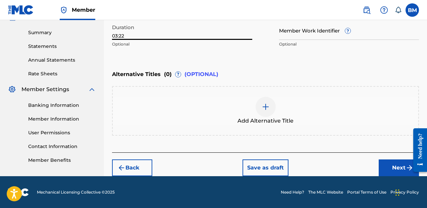
click at [386, 166] on button "Next" at bounding box center [399, 168] width 40 height 17
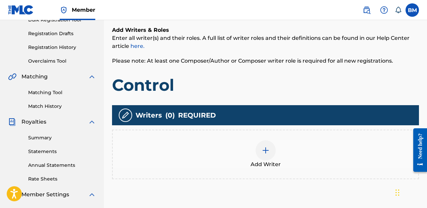
scroll to position [123, 0]
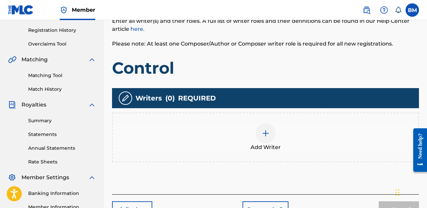
click at [271, 139] on div at bounding box center [266, 133] width 20 height 20
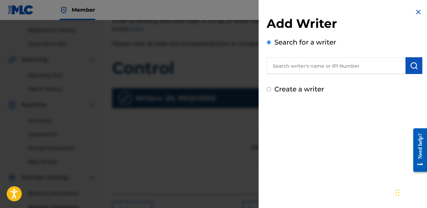
click at [335, 61] on input "text" at bounding box center [336, 65] width 139 height 17
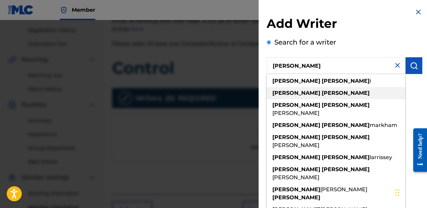
click at [341, 90] on div "[PERSON_NAME]" at bounding box center [336, 93] width 139 height 12
type input "[PERSON_NAME]"
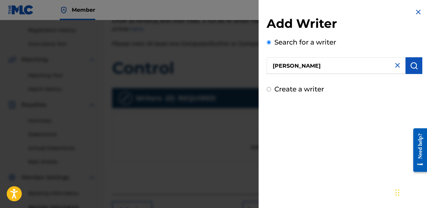
click at [409, 71] on button "submit" at bounding box center [414, 65] width 17 height 17
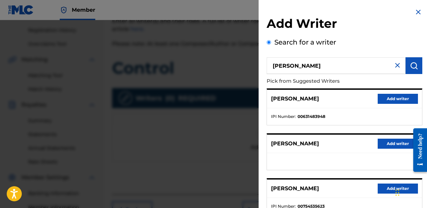
click at [394, 106] on div "[PERSON_NAME] Add writer" at bounding box center [344, 99] width 155 height 18
click at [397, 102] on button "Add writer" at bounding box center [398, 99] width 40 height 10
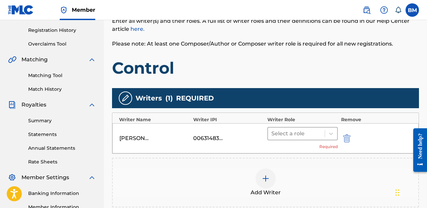
click at [307, 127] on div "Select a role" at bounding box center [302, 133] width 70 height 13
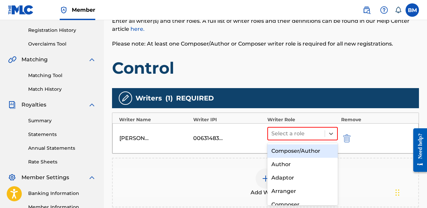
click at [308, 152] on div "Composer/Author" at bounding box center [302, 151] width 70 height 13
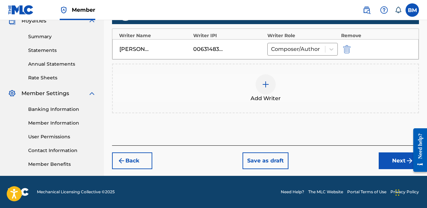
click at [385, 164] on button "Next" at bounding box center [399, 161] width 40 height 17
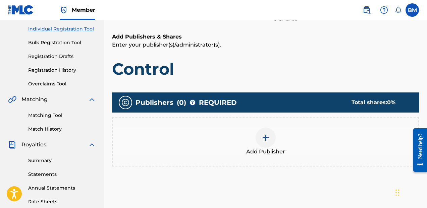
scroll to position [85, 0]
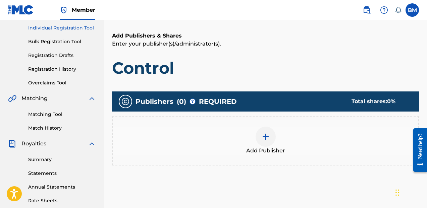
click at [267, 140] on img at bounding box center [266, 137] width 8 height 8
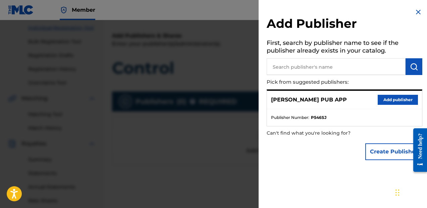
click at [327, 65] on input "text" at bounding box center [336, 66] width 139 height 17
click at [378, 98] on button "Add publisher" at bounding box center [398, 100] width 40 height 10
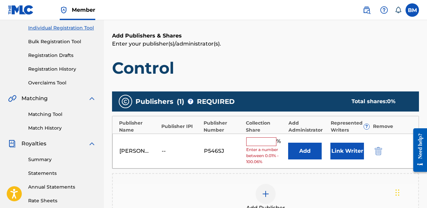
click at [268, 138] on input "text" at bounding box center [261, 142] width 30 height 9
click at [271, 139] on input "text" at bounding box center [261, 142] width 30 height 9
type input "33.33"
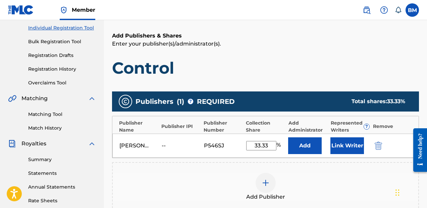
click at [340, 151] on button "Link Writer" at bounding box center [348, 146] width 34 height 17
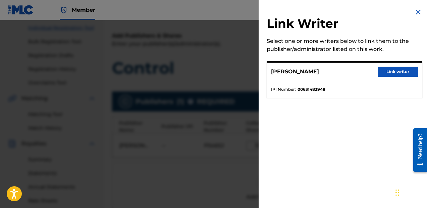
click at [397, 70] on button "Link writer" at bounding box center [398, 72] width 40 height 10
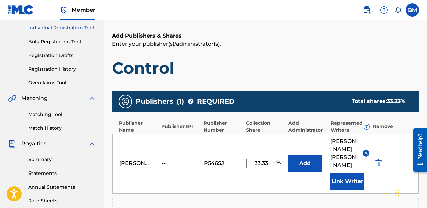
scroll to position [128, 0]
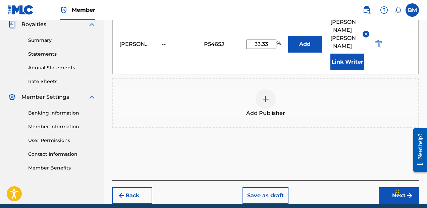
click at [389, 194] on button "Next" at bounding box center [399, 196] width 40 height 17
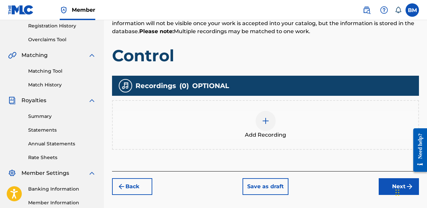
scroll to position [130, 0]
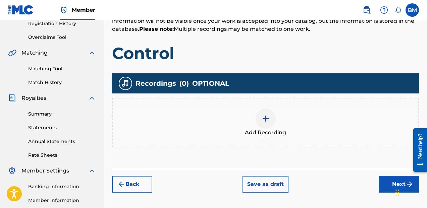
click at [268, 102] on div "Add Recording" at bounding box center [265, 123] width 307 height 50
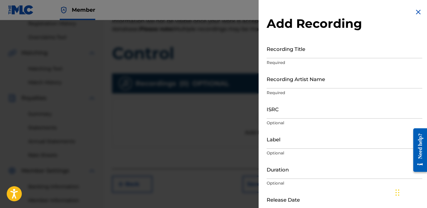
click at [292, 55] on input "Recording Title" at bounding box center [345, 48] width 156 height 19
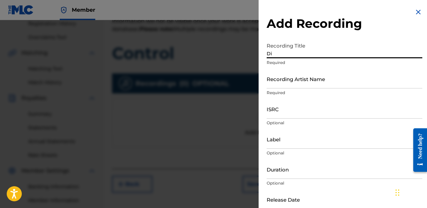
type input "D"
type input "Control"
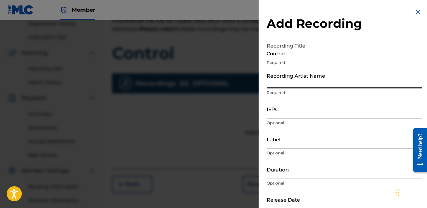
click at [281, 81] on input "Recording Artist Name" at bounding box center [345, 78] width 156 height 19
paste input "[PERSON_NAME], [PERSON_NAME], [PERSON_NAME]"
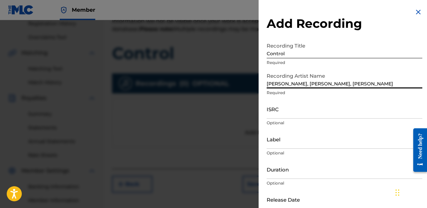
type input "[PERSON_NAME], [PERSON_NAME], [PERSON_NAME]"
click at [281, 110] on input "ISRC" at bounding box center [345, 109] width 156 height 19
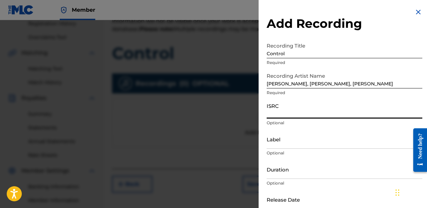
paste input "QZK6K2131442"
type input "QZK6K2131442"
click at [294, 176] on input "Duration" at bounding box center [345, 169] width 156 height 19
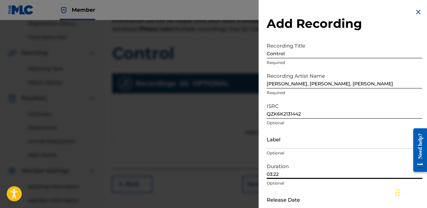
type input "03:22"
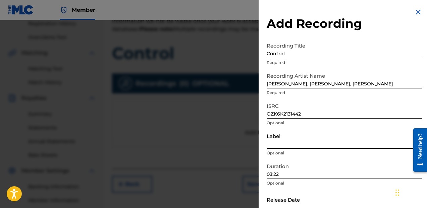
click at [282, 147] on input "Label" at bounding box center [345, 139] width 156 height 19
type input "Purpose Driven Records"
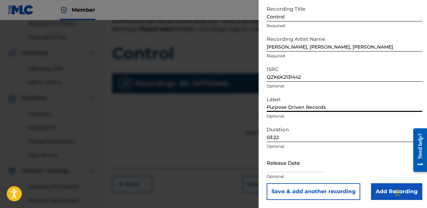
scroll to position [37, 0]
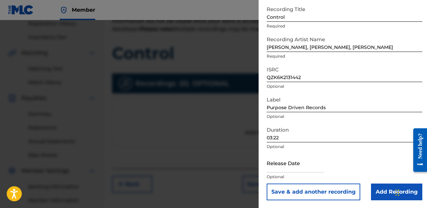
click at [302, 168] on input "text" at bounding box center [295, 163] width 57 height 19
select select "8"
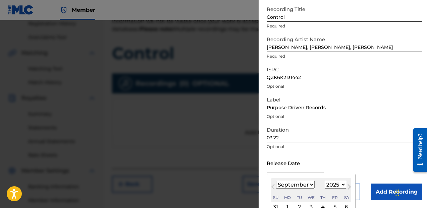
click at [332, 184] on select "1900 1901 1902 1903 1904 1905 1906 1907 1908 1909 1910 1911 1912 1913 1914 1915…" at bounding box center [335, 185] width 21 height 8
select select "2021"
click at [325, 181] on select "1900 1901 1902 1903 1904 1905 1906 1907 1908 1909 1910 1911 1912 1913 1914 1915…" at bounding box center [335, 185] width 21 height 8
click at [309, 181] on select "January February March April May June July August September October November De…" at bounding box center [295, 185] width 39 height 8
select select "7"
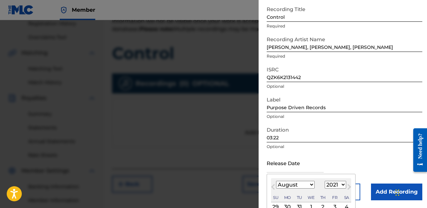
click at [276, 181] on select "January February March April May June July August September October November De…" at bounding box center [295, 185] width 39 height 8
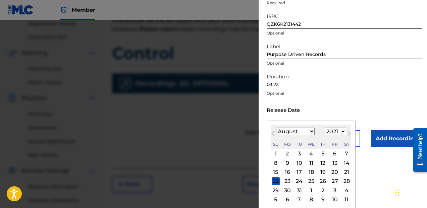
click at [335, 175] on div "20" at bounding box center [335, 172] width 8 height 8
type input "[DATE]"
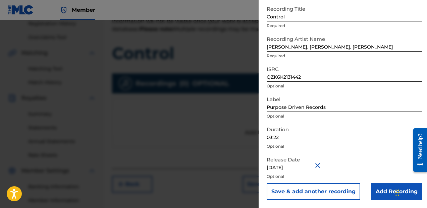
click at [373, 191] on input "Add Recording" at bounding box center [396, 192] width 51 height 17
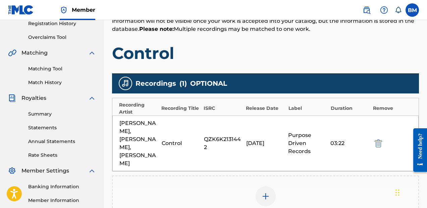
scroll to position [208, 0]
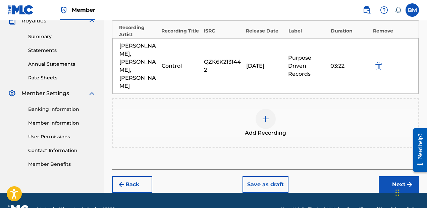
click at [383, 176] on button "Next" at bounding box center [399, 184] width 40 height 17
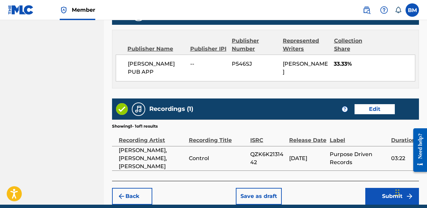
scroll to position [383, 0]
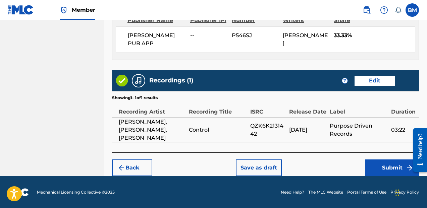
click at [261, 157] on div "Back Save as draft Submit" at bounding box center [265, 165] width 307 height 24
click at [264, 166] on button "Save as draft" at bounding box center [259, 168] width 46 height 17
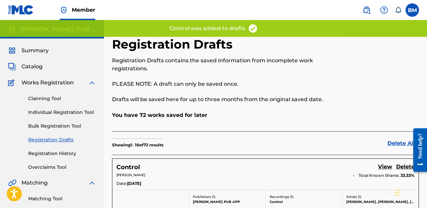
click at [43, 99] on link "Claiming Tool" at bounding box center [62, 98] width 68 height 7
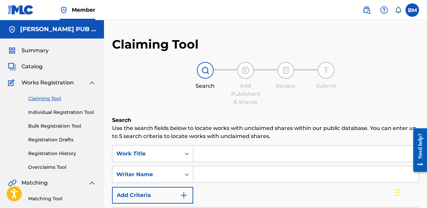
click at [235, 151] on input "Search Form" at bounding box center [305, 154] width 225 height 16
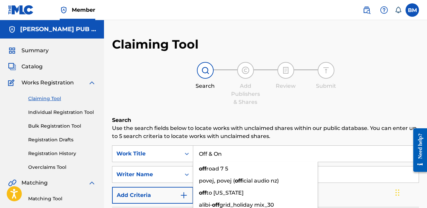
type input "Off & On"
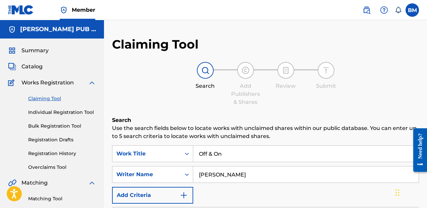
type input "[PERSON_NAME]"
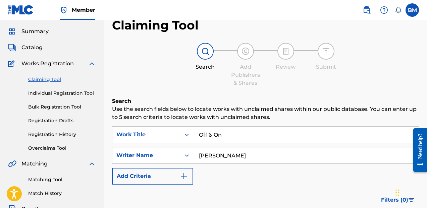
scroll to position [18, 0]
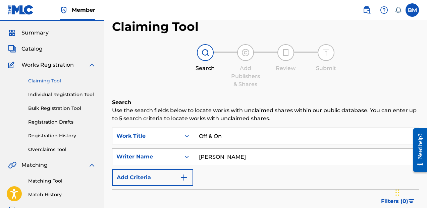
click at [49, 95] on link "Individual Registration Tool" at bounding box center [62, 94] width 68 height 7
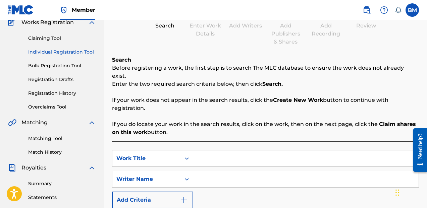
scroll to position [100, 0]
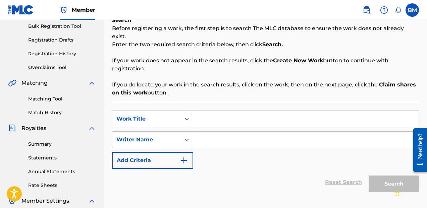
click at [238, 111] on input "Search Form" at bounding box center [305, 119] width 225 height 16
type input "Off & On"
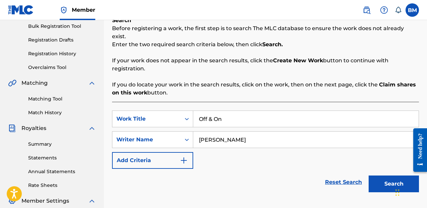
type input "[PERSON_NAME]"
click at [381, 184] on button "Search" at bounding box center [394, 184] width 50 height 17
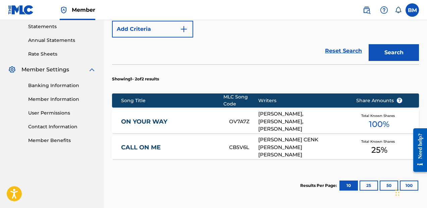
scroll to position [232, 0]
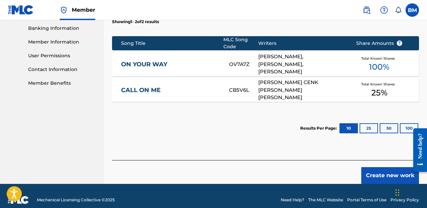
click at [381, 171] on button "Create new work" at bounding box center [390, 175] width 58 height 17
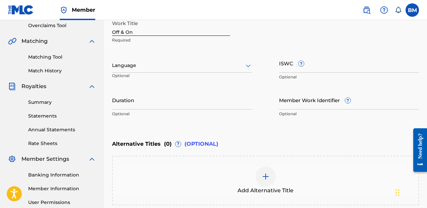
scroll to position [148, 0]
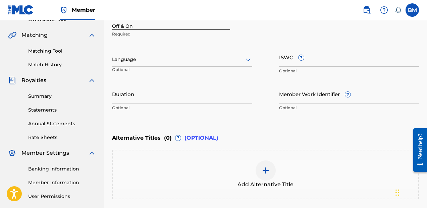
click at [214, 98] on input "Duration" at bounding box center [182, 94] width 140 height 19
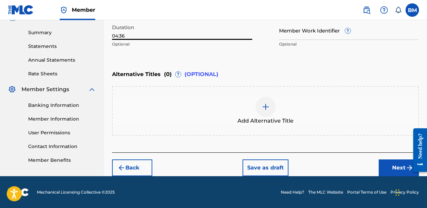
type input "04:36"
click at [378, 160] on div "Back Save as draft Next" at bounding box center [265, 165] width 307 height 24
click at [382, 164] on button "Next" at bounding box center [399, 168] width 40 height 17
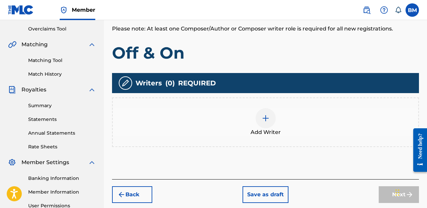
scroll to position [139, 0]
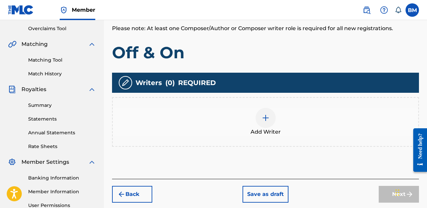
click at [256, 118] on div at bounding box center [266, 118] width 20 height 20
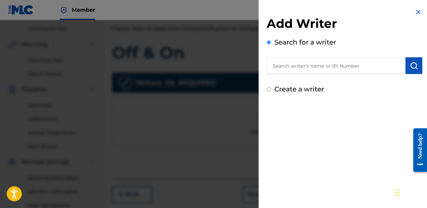
click at [306, 74] on input "text" at bounding box center [336, 65] width 139 height 17
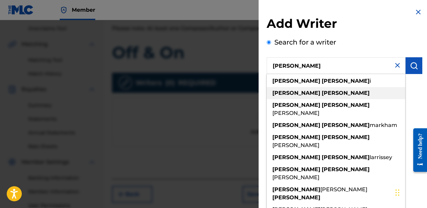
click at [322, 93] on strong "[PERSON_NAME]" at bounding box center [346, 93] width 48 height 6
type input "[PERSON_NAME]"
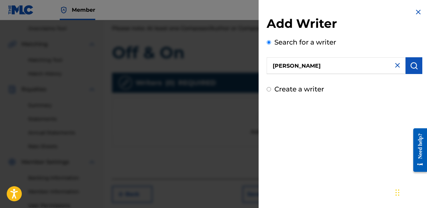
click at [414, 69] on img "submit" at bounding box center [414, 66] width 8 height 8
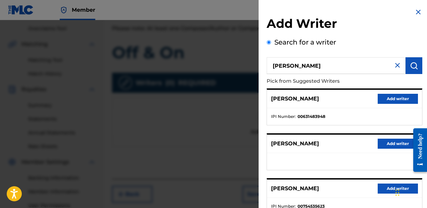
click at [394, 105] on div "[PERSON_NAME] Add writer" at bounding box center [344, 99] width 155 height 18
click at [397, 102] on button "Add writer" at bounding box center [398, 99] width 40 height 10
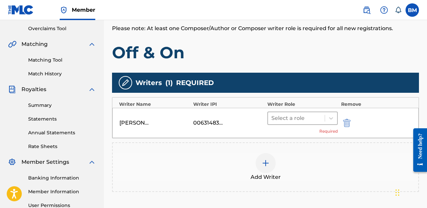
click at [323, 114] on div "Select a role" at bounding box center [296, 118] width 57 height 12
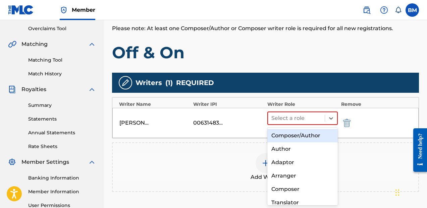
click at [315, 136] on div "Composer/Author" at bounding box center [302, 135] width 70 height 13
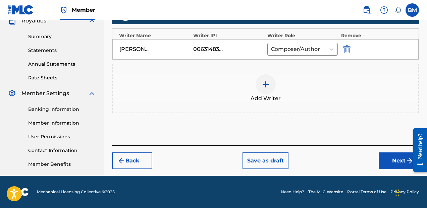
click at [384, 163] on button "Next" at bounding box center [399, 161] width 40 height 17
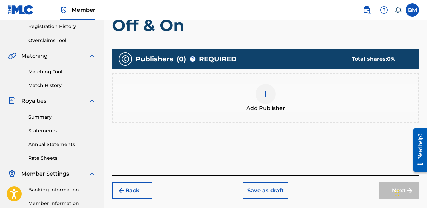
scroll to position [127, 0]
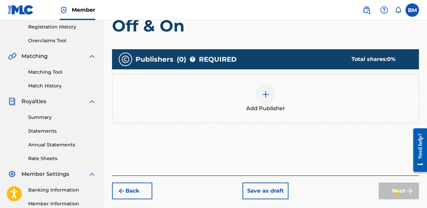
click at [257, 99] on div at bounding box center [266, 95] width 20 height 20
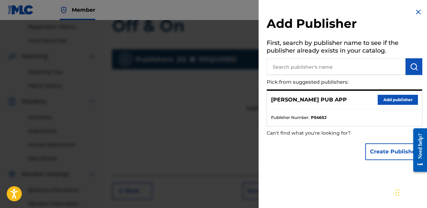
click at [383, 98] on button "Add publisher" at bounding box center [398, 100] width 40 height 10
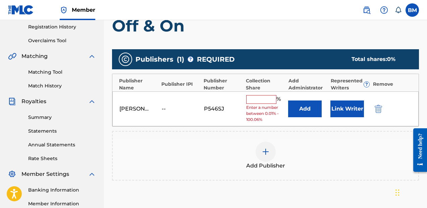
click at [257, 99] on input "text" at bounding box center [261, 99] width 30 height 9
click at [264, 102] on input "text" at bounding box center [261, 99] width 30 height 9
type input "33.33"
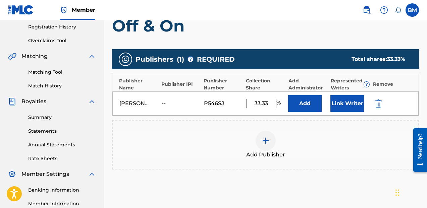
click at [336, 105] on button "Link Writer" at bounding box center [348, 103] width 34 height 17
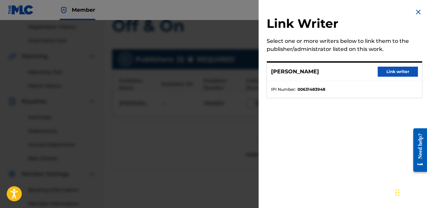
click at [398, 72] on button "Link writer" at bounding box center [398, 72] width 40 height 10
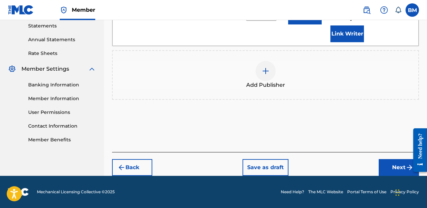
click at [383, 172] on button "Next" at bounding box center [399, 167] width 40 height 17
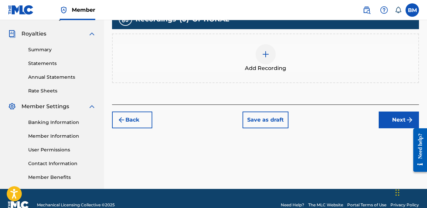
click at [379, 120] on button "Next" at bounding box center [399, 120] width 40 height 17
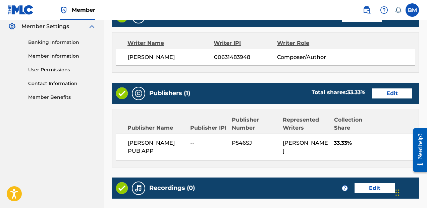
scroll to position [361, 0]
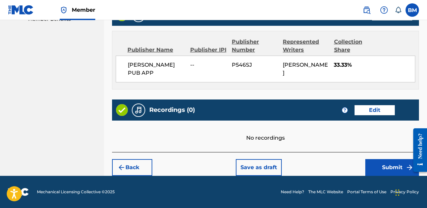
click at [141, 164] on button "Back" at bounding box center [132, 167] width 40 height 17
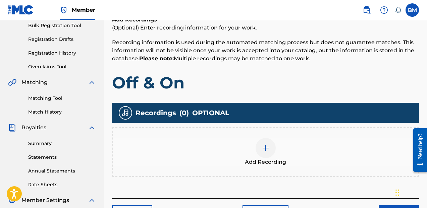
scroll to position [99, 0]
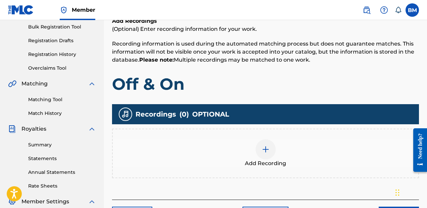
click at [272, 156] on div at bounding box center [266, 150] width 20 height 20
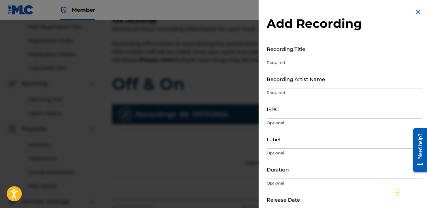
click at [307, 50] on input "Recording Title" at bounding box center [345, 48] width 156 height 19
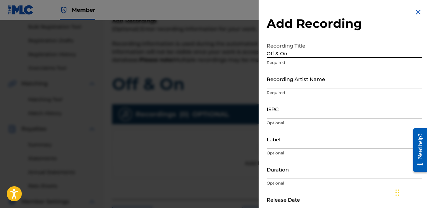
type input "Off & On"
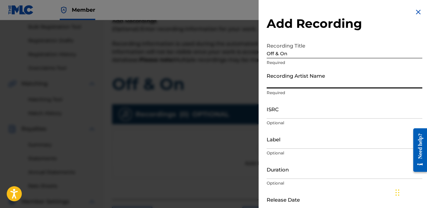
paste input "Dickystixxx, [PERSON_NAME]"
type input "Dickystixxx, [PERSON_NAME]"
click at [315, 102] on input "ISRC" at bounding box center [345, 109] width 156 height 19
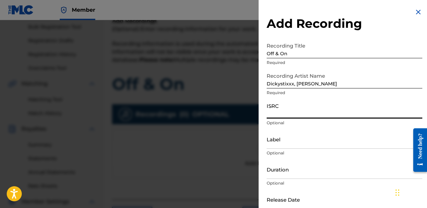
paste input "DEVF11600042"
type input "DEVF11600042"
click at [289, 147] on input "Label" at bounding box center [345, 139] width 156 height 19
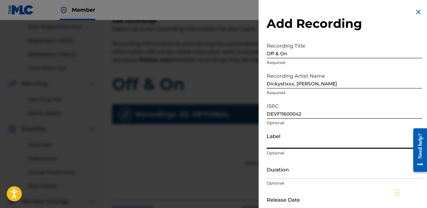
paste input "Majestic Casual Records, BMG Publishing"
type input "Majestic Casual Records, BMG Publishing"
click at [297, 176] on input "Duration" at bounding box center [345, 169] width 156 height 19
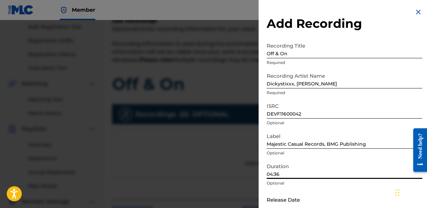
type input "04:36"
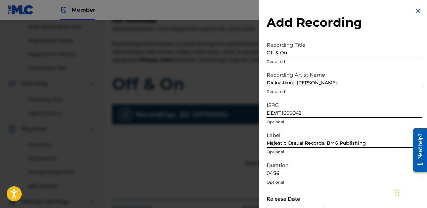
scroll to position [37, 0]
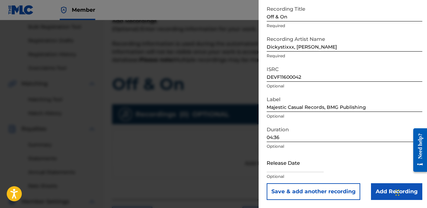
click at [313, 170] on input "text" at bounding box center [295, 162] width 57 height 19
select select "8"
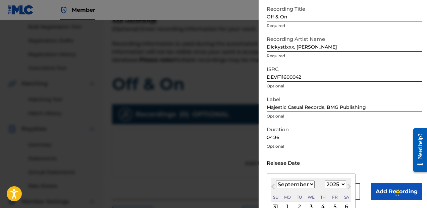
click at [332, 185] on select "1900 1901 1902 1903 1904 1905 1906 1907 1908 1909 1910 1911 1912 1913 1914 1915…" at bounding box center [335, 185] width 21 height 8
select select "2016"
click at [325, 181] on select "1900 1901 1902 1903 1904 1905 1906 1907 1908 1909 1910 1911 1912 1913 1914 1915…" at bounding box center [335, 185] width 21 height 8
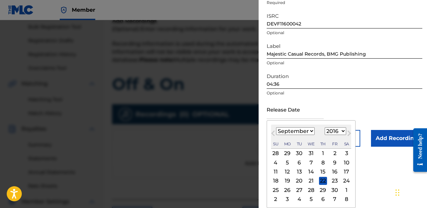
click at [333, 181] on div "23" at bounding box center [335, 181] width 8 height 8
type input "[DATE]"
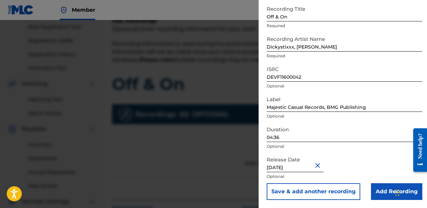
click at [376, 191] on input "Add Recording" at bounding box center [396, 192] width 51 height 17
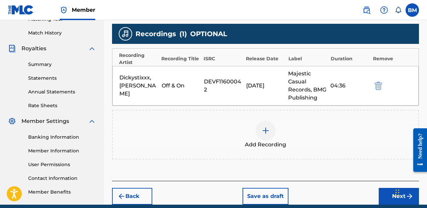
scroll to position [209, 0]
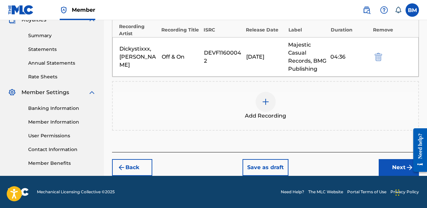
click at [384, 170] on button "Next" at bounding box center [399, 167] width 40 height 17
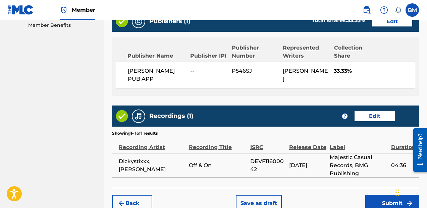
scroll to position [390, 0]
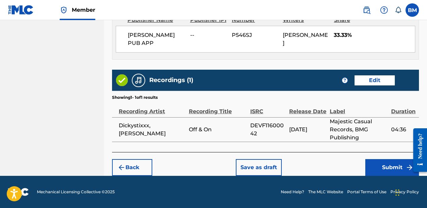
click at [255, 166] on button "Save as draft" at bounding box center [259, 167] width 46 height 17
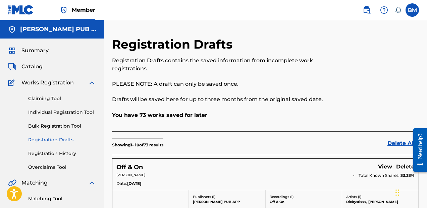
click at [57, 101] on link "Claiming Tool" at bounding box center [62, 98] width 68 height 7
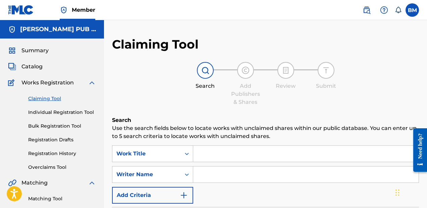
click at [222, 151] on input "Search Form" at bounding box center [305, 154] width 225 height 16
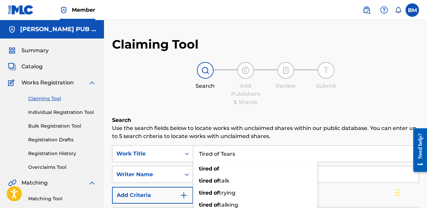
type input "Tired of Tears"
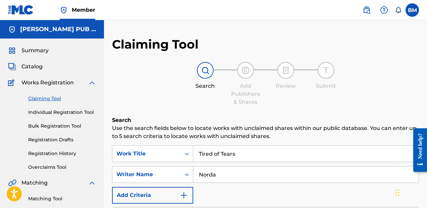
type input "Norda"
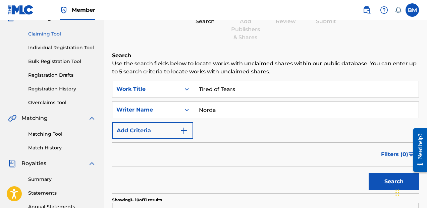
scroll to position [105, 0]
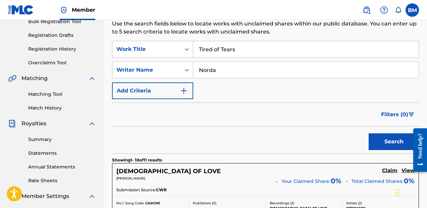
click at [397, 149] on button "Search" at bounding box center [394, 142] width 50 height 17
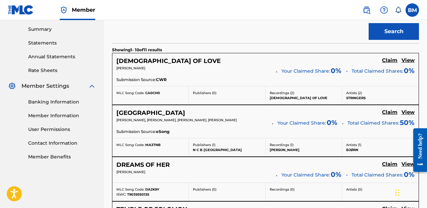
scroll to position [0, 0]
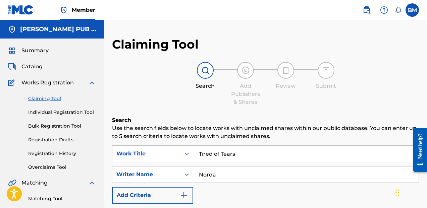
click at [46, 109] on link "Individual Registration Tool" at bounding box center [62, 112] width 68 height 7
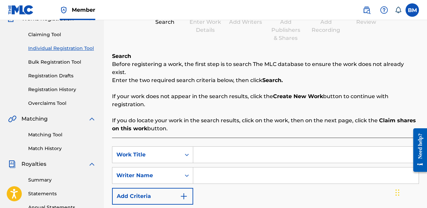
scroll to position [84, 0]
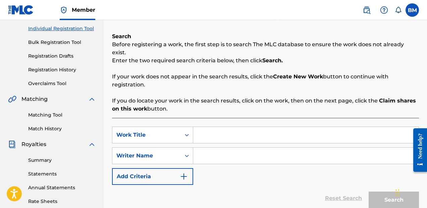
click at [247, 128] on input "Search Form" at bounding box center [305, 135] width 225 height 16
type input "Tired of Tears"
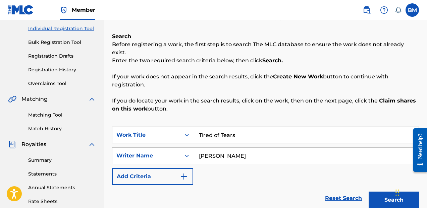
type input "[PERSON_NAME]"
click at [384, 199] on button "Search" at bounding box center [394, 200] width 50 height 17
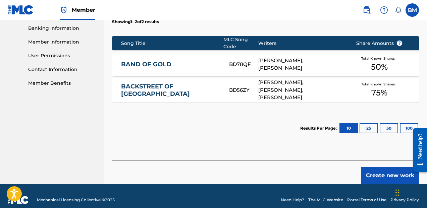
click at [387, 167] on button "Create new work" at bounding box center [390, 175] width 58 height 17
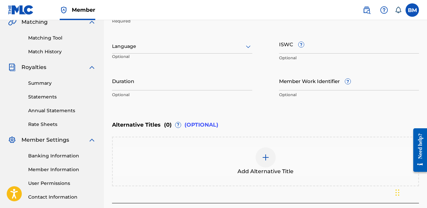
scroll to position [172, 0]
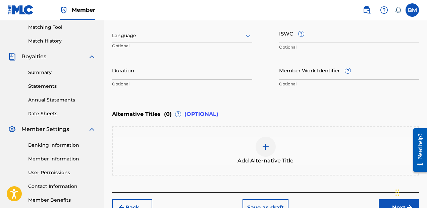
click at [214, 79] on input "Duration" at bounding box center [182, 70] width 140 height 19
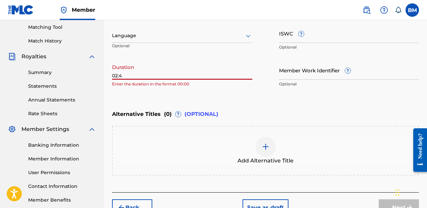
type input "02:45"
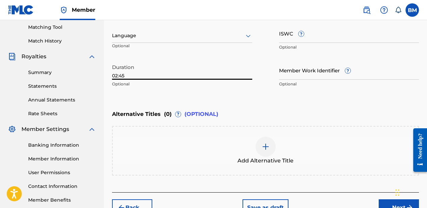
scroll to position [212, 0]
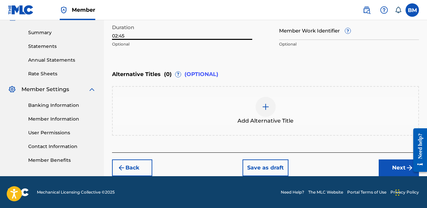
click at [387, 169] on button "Next" at bounding box center [399, 168] width 40 height 17
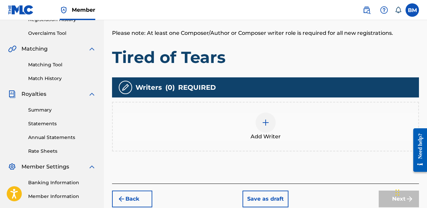
scroll to position [145, 0]
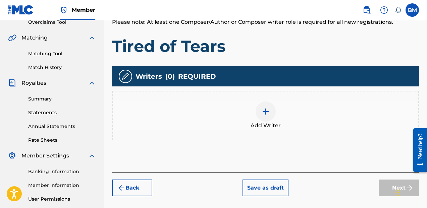
click at [267, 112] on img at bounding box center [266, 112] width 8 height 8
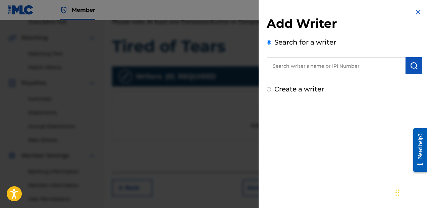
click at [311, 74] on div "Add Writer Search for a writer Create a writer" at bounding box center [345, 55] width 156 height 78
click at [315, 72] on input "text" at bounding box center [336, 65] width 139 height 17
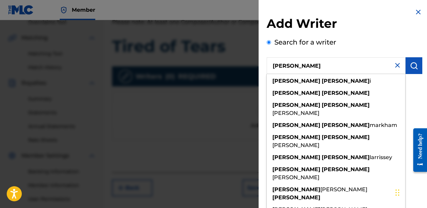
type input "[PERSON_NAME]"
click at [418, 66] on button "submit" at bounding box center [414, 65] width 17 height 17
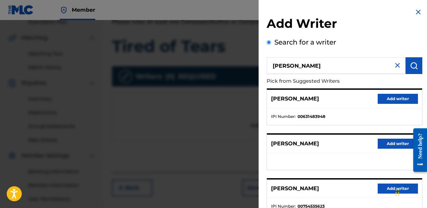
click at [396, 101] on button "Add writer" at bounding box center [398, 99] width 40 height 10
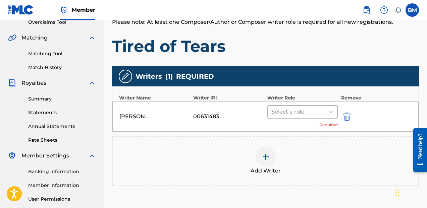
click at [314, 111] on div at bounding box center [296, 111] width 50 height 9
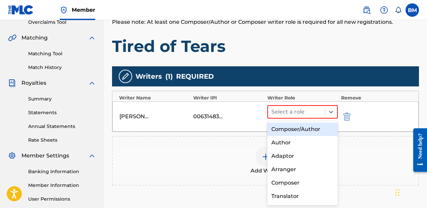
click at [307, 134] on div "Composer/Author" at bounding box center [302, 129] width 70 height 13
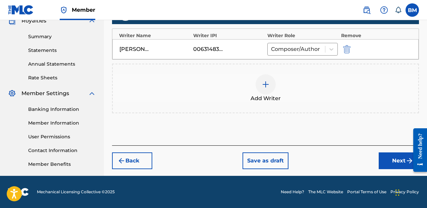
click at [403, 155] on button "Next" at bounding box center [399, 161] width 40 height 17
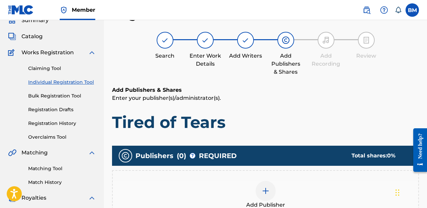
scroll to position [91, 0]
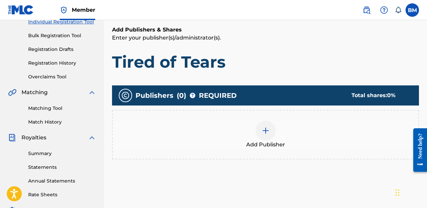
click at [257, 129] on div at bounding box center [266, 131] width 20 height 20
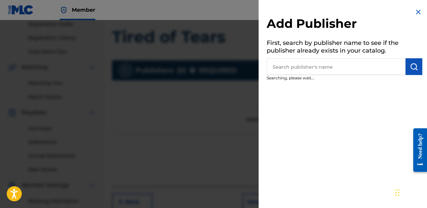
scroll to position [120, 0]
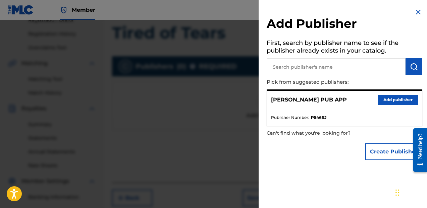
click at [378, 97] on button "Add publisher" at bounding box center [398, 100] width 40 height 10
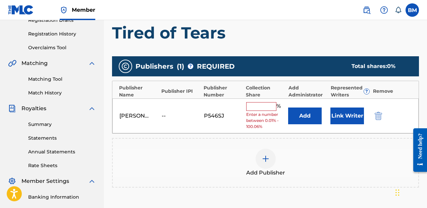
click at [272, 102] on div "[PERSON_NAME] PUB APP -- P546SJ % Enter a number between 0.01% - 100.06% Add Li…" at bounding box center [265, 116] width 306 height 35
click at [269, 108] on input "text" at bounding box center [261, 106] width 30 height 9
click at [263, 107] on input "text" at bounding box center [261, 106] width 30 height 9
type input "33.33"
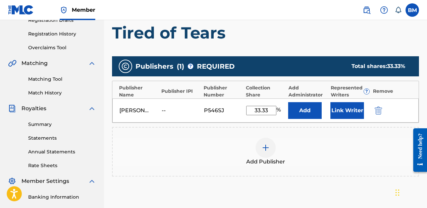
click at [337, 113] on button "Link Writer" at bounding box center [348, 110] width 34 height 17
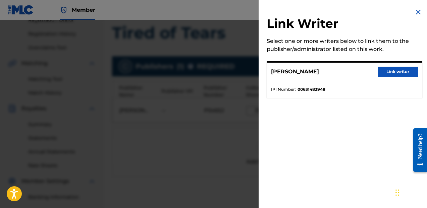
click at [392, 73] on button "Link writer" at bounding box center [398, 72] width 40 height 10
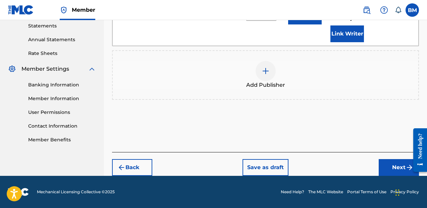
click at [385, 174] on button "Next" at bounding box center [399, 167] width 40 height 17
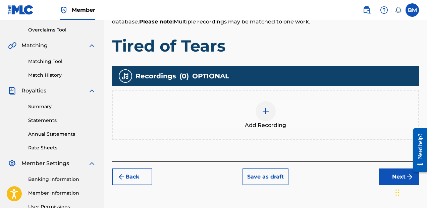
scroll to position [139, 0]
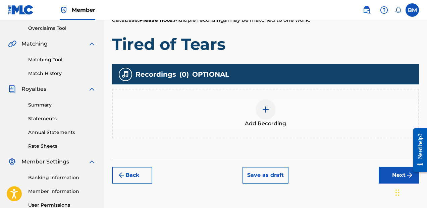
click at [273, 123] on span "Add Recording" at bounding box center [265, 124] width 41 height 8
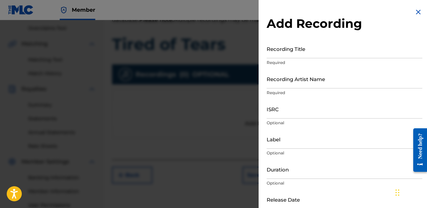
click at [312, 49] on input "Recording Title" at bounding box center [345, 48] width 156 height 19
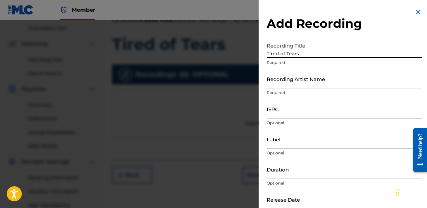
type input "Tired of Tears"
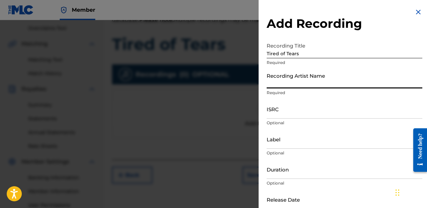
paste input "Norda, [PERSON_NAME]"
type input "Norda, [PERSON_NAME]"
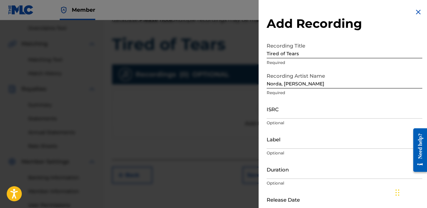
click at [284, 119] on div "ISRC Optional" at bounding box center [345, 115] width 156 height 30
click at [287, 114] on input "ISRC" at bounding box center [345, 109] width 156 height 19
paste input "CH7812195359"
type input "CH7812195359"
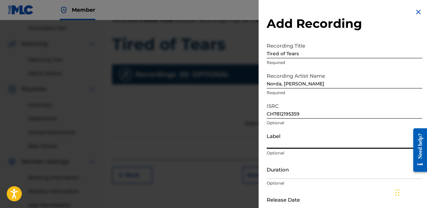
click at [294, 145] on input "Label" at bounding box center [345, 139] width 156 height 19
paste input "CHAPTER EIGHT, Sony Music Publishing"
type input "CHAPTER EIGHT, Sony Music Publishing"
click at [284, 176] on input "Duration" at bounding box center [345, 169] width 156 height 19
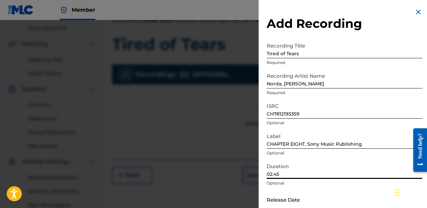
type input "02:45"
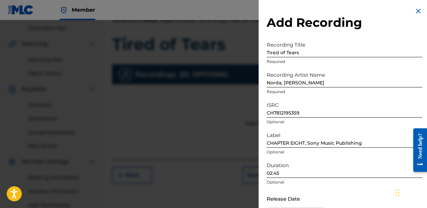
scroll to position [37, 0]
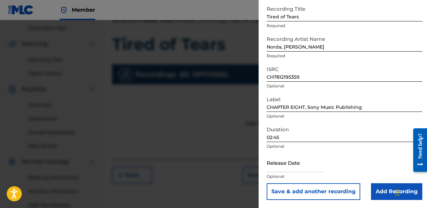
click at [317, 166] on input "text" at bounding box center [295, 162] width 57 height 19
select select "8"
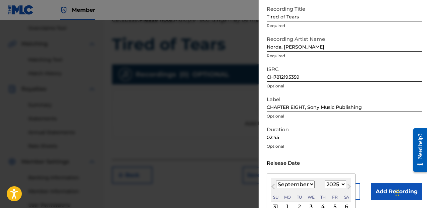
click at [336, 187] on select "1900 1901 1902 1903 1904 1905 1906 1907 1908 1909 1910 1911 1912 1913 1914 1915…" at bounding box center [335, 185] width 21 height 8
select select "2021"
click at [325, 181] on select "1900 1901 1902 1903 1904 1905 1906 1907 1908 1909 1910 1911 1912 1913 1914 1915…" at bounding box center [335, 185] width 21 height 8
click at [302, 182] on select "January February March April May June July August September October November De…" at bounding box center [295, 185] width 39 height 8
select select "7"
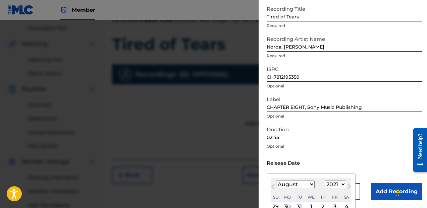
click at [276, 181] on select "January February March April May June July August September October November De…" at bounding box center [295, 185] width 39 height 8
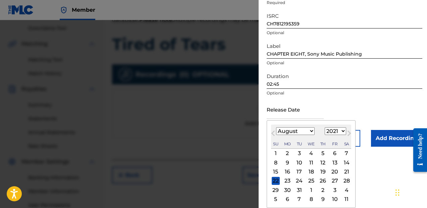
click at [337, 183] on div "27" at bounding box center [335, 181] width 8 height 8
type input "[DATE]"
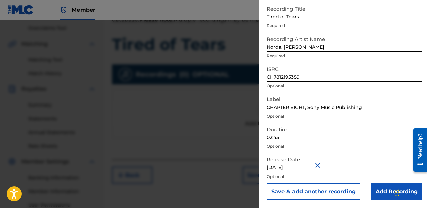
scroll to position [37, 0]
click at [385, 185] on input "Add Recording" at bounding box center [396, 192] width 51 height 17
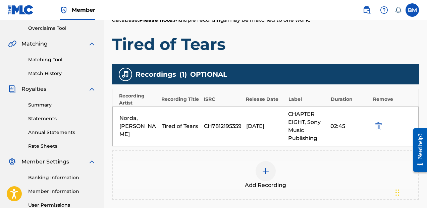
scroll to position [209, 0]
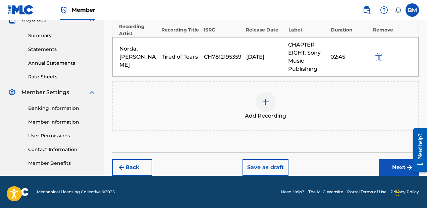
click at [395, 171] on button "Next" at bounding box center [399, 167] width 40 height 17
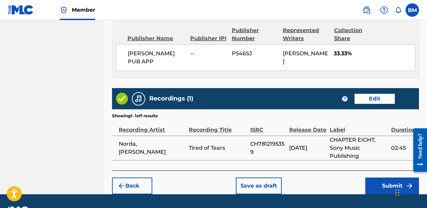
scroll to position [390, 0]
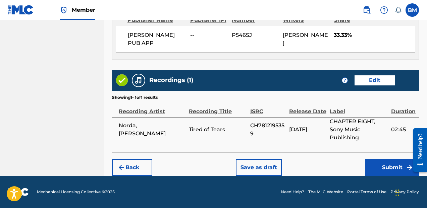
click at [243, 159] on button "Save as draft" at bounding box center [259, 167] width 46 height 17
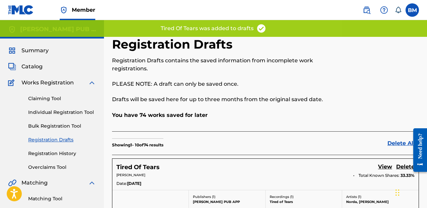
click at [48, 99] on link "Claiming Tool" at bounding box center [62, 98] width 68 height 7
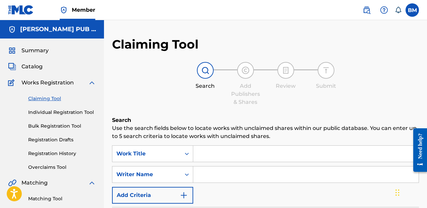
click at [231, 149] on input "Search Form" at bounding box center [305, 154] width 225 height 16
type input "Waiting"
type input "[PERSON_NAME]"
click at [55, 113] on link "Individual Registration Tool" at bounding box center [62, 112] width 68 height 7
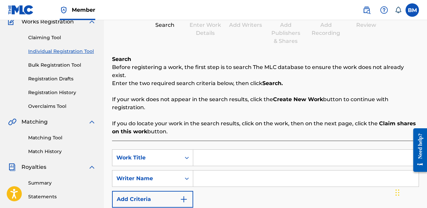
scroll to position [72, 0]
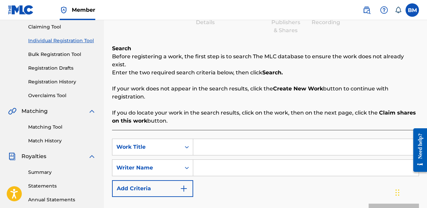
click at [273, 144] on input "Search Form" at bounding box center [305, 147] width 225 height 16
type input "Waiting"
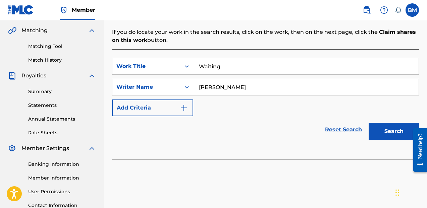
scroll to position [164, 0]
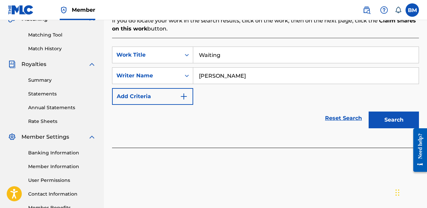
type input "[PERSON_NAME]"
click at [387, 118] on button "Search" at bounding box center [394, 120] width 50 height 17
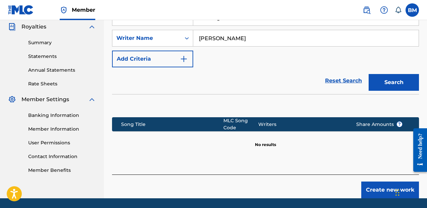
scroll to position [216, 0]
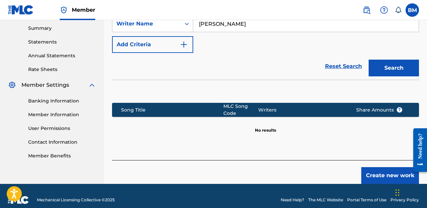
click at [381, 167] on button "Create new work" at bounding box center [390, 175] width 58 height 17
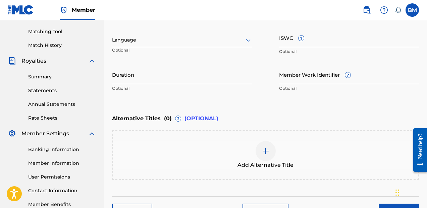
scroll to position [162, 0]
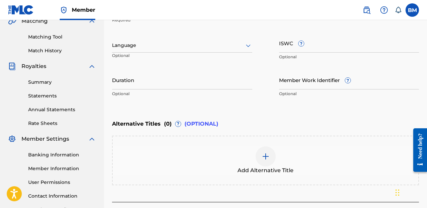
click at [217, 83] on input "Duration" at bounding box center [182, 79] width 140 height 19
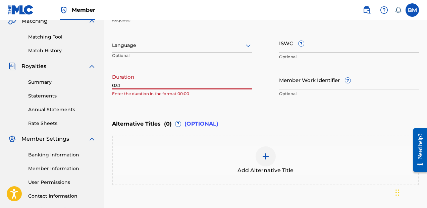
type input "03:10"
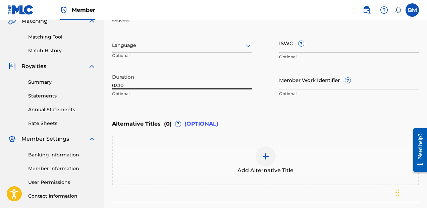
scroll to position [212, 0]
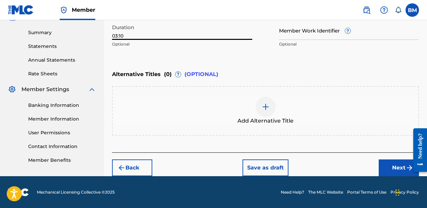
click at [385, 168] on button "Next" at bounding box center [399, 168] width 40 height 17
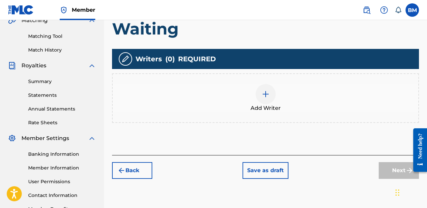
scroll to position [181, 0]
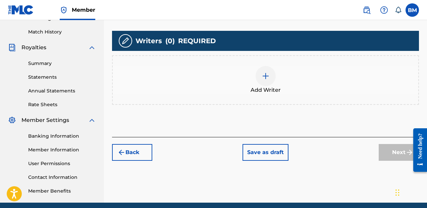
click at [253, 80] on div "Add Writer" at bounding box center [266, 80] width 306 height 28
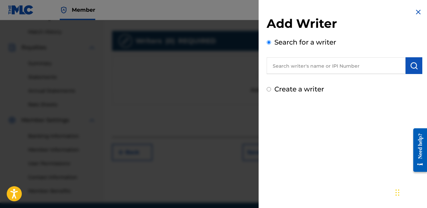
click at [304, 66] on input "text" at bounding box center [336, 65] width 139 height 17
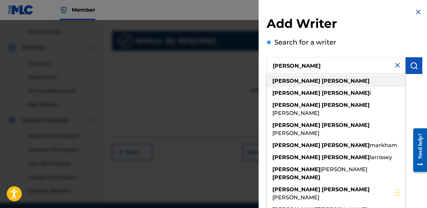
click at [318, 81] on div "[PERSON_NAME]" at bounding box center [336, 81] width 139 height 12
type input "[PERSON_NAME]"
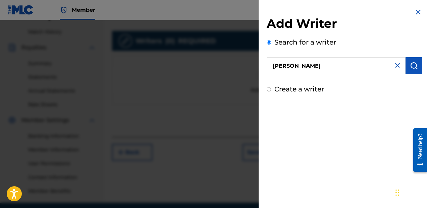
click at [407, 68] on button "submit" at bounding box center [414, 65] width 17 height 17
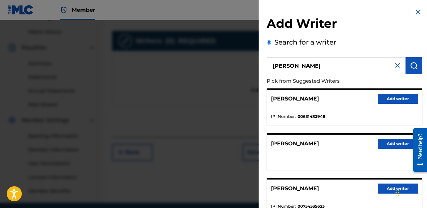
click at [409, 100] on button "Add writer" at bounding box center [398, 99] width 40 height 10
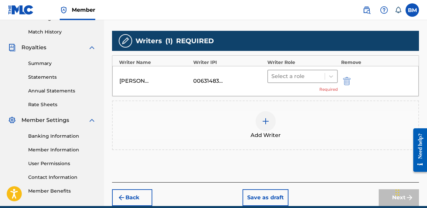
click at [317, 79] on div at bounding box center [296, 76] width 50 height 9
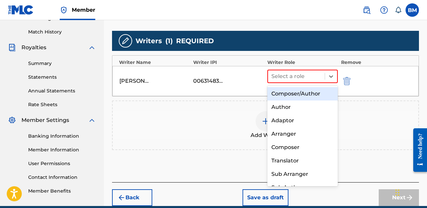
click at [314, 94] on div "Composer/Author" at bounding box center [302, 93] width 70 height 13
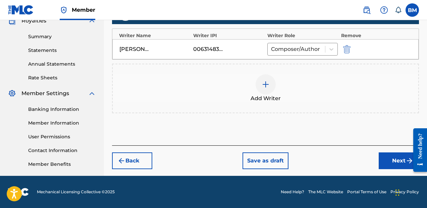
click at [395, 164] on button "Next" at bounding box center [399, 161] width 40 height 17
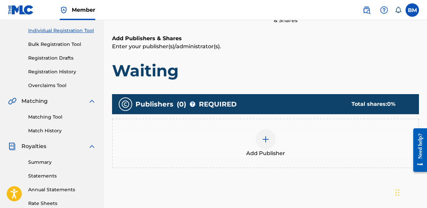
scroll to position [95, 0]
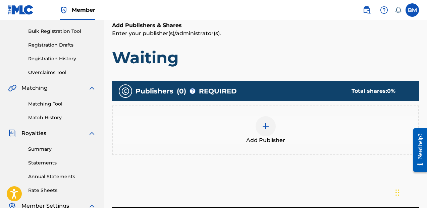
click at [264, 121] on div at bounding box center [266, 126] width 20 height 20
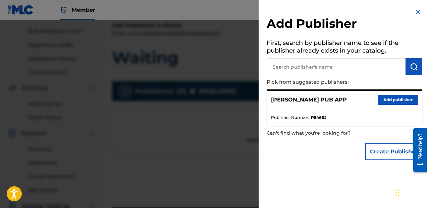
click at [305, 76] on p "Pick from suggested publishers:" at bounding box center [325, 82] width 117 height 14
click at [381, 96] on button "Add publisher" at bounding box center [398, 100] width 40 height 10
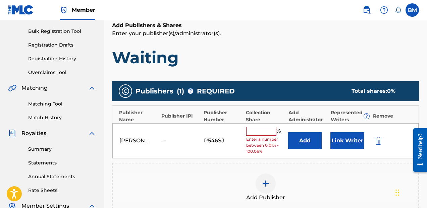
click at [267, 128] on input "text" at bounding box center [261, 131] width 30 height 9
click at [260, 129] on input "text" at bounding box center [261, 131] width 30 height 9
type input "33.33"
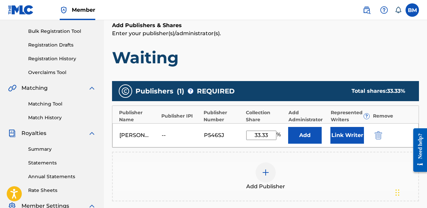
click at [347, 137] on button "Link Writer" at bounding box center [348, 135] width 34 height 17
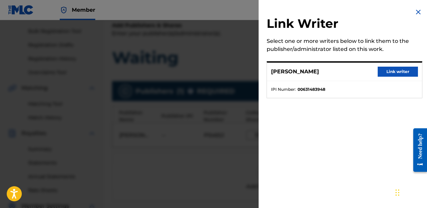
click at [386, 73] on button "Link writer" at bounding box center [398, 72] width 40 height 10
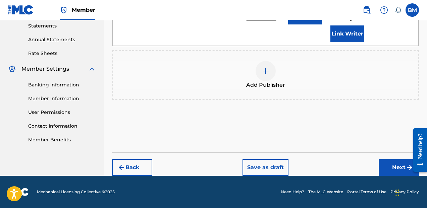
click at [388, 162] on button "Next" at bounding box center [399, 167] width 40 height 17
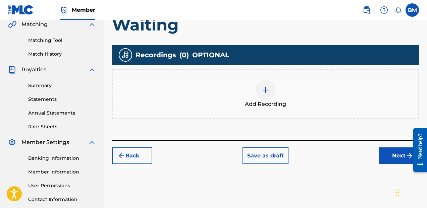
scroll to position [169, 0]
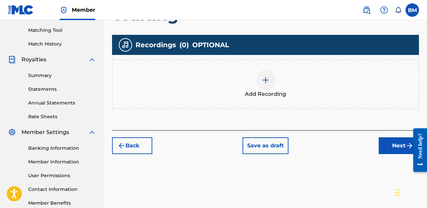
click at [265, 97] on span "Add Recording" at bounding box center [265, 94] width 41 height 8
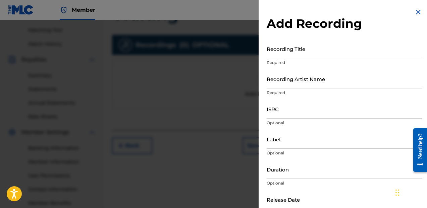
click at [319, 51] on input "Recording Title" at bounding box center [345, 48] width 156 height 19
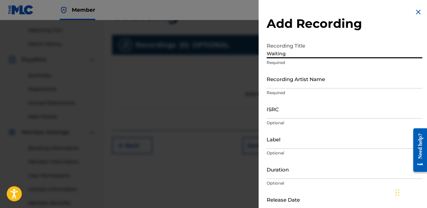
type input "Waiting"
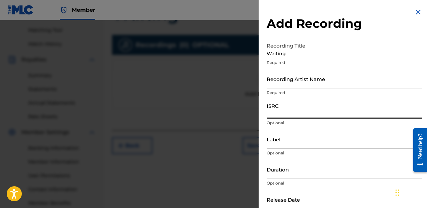
click at [308, 75] on input "Recording Artist Name" at bounding box center [345, 78] width 156 height 19
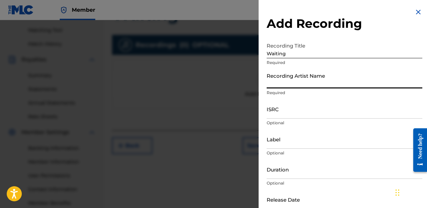
paste input "[PERSON_NAME], [PERSON_NAME], [PERSON_NAME]"
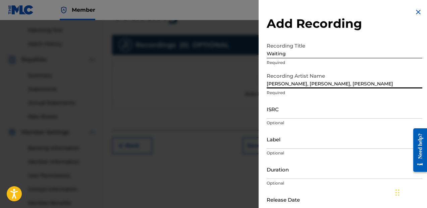
type input "[PERSON_NAME], [PERSON_NAME], [PERSON_NAME]"
click at [285, 112] on input "ISRC" at bounding box center [345, 109] width 156 height 19
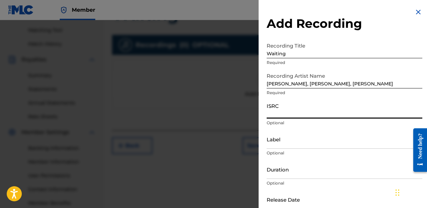
paste input "QM6N22118076"
type input "QM6N22118076"
click at [272, 143] on input "Label" at bounding box center [345, 139] width 156 height 19
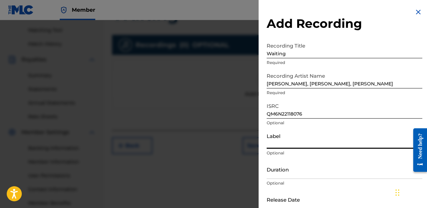
type input "Purpose Driven Records"
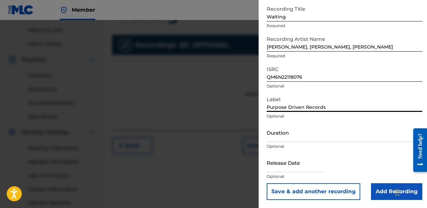
click at [294, 142] on input "Duration" at bounding box center [345, 132] width 156 height 19
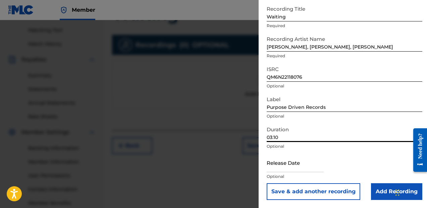
type input "03:10"
click at [315, 169] on input "text" at bounding box center [295, 162] width 57 height 19
select select "8"
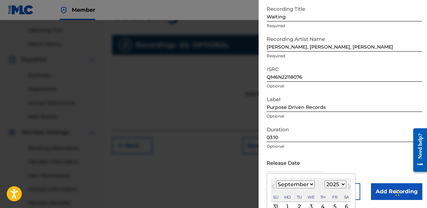
click at [325, 187] on select "1900 1901 1902 1903 1904 1905 1906 1907 1908 1909 1910 1911 1912 1913 1914 1915…" at bounding box center [335, 185] width 21 height 8
select select "2021"
click at [325, 181] on select "1900 1901 1902 1903 1904 1905 1906 1907 1908 1909 1910 1911 1912 1913 1914 1915…" at bounding box center [335, 185] width 21 height 8
click at [304, 186] on select "January February March April May June July August September October November De…" at bounding box center [295, 185] width 39 height 8
select select "4"
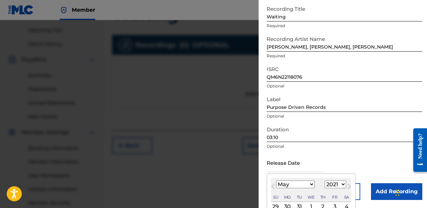
click at [276, 181] on select "January February March April May June July August September October November De…" at bounding box center [295, 185] width 39 height 8
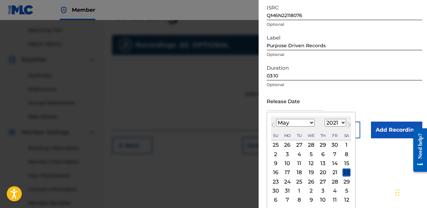
click at [335, 183] on div "28" at bounding box center [335, 182] width 8 height 8
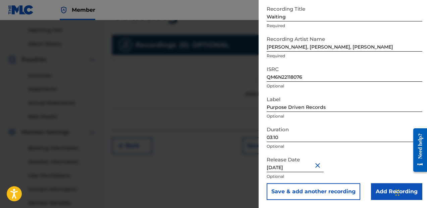
type input "[DATE]"
click at [371, 187] on input "Add Recording" at bounding box center [396, 192] width 51 height 17
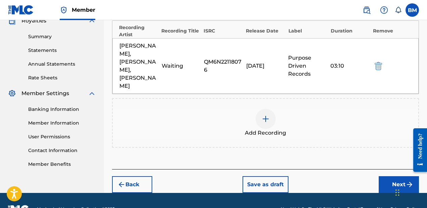
click at [381, 176] on button "Next" at bounding box center [399, 184] width 40 height 17
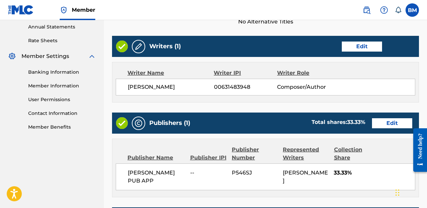
scroll to position [383, 0]
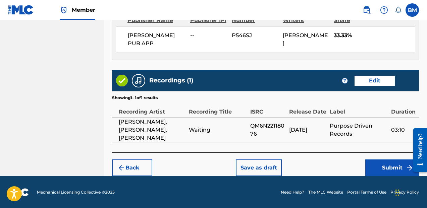
click at [266, 167] on button "Save as draft" at bounding box center [259, 168] width 46 height 17
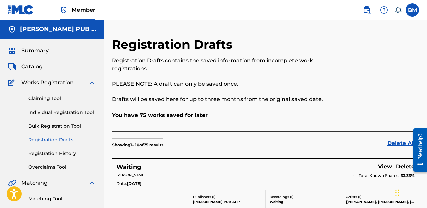
click at [45, 101] on link "Claiming Tool" at bounding box center [62, 98] width 68 height 7
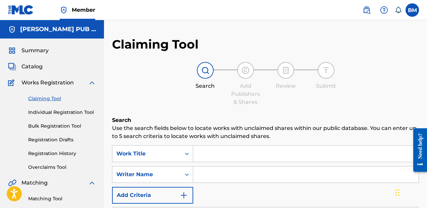
click at [199, 144] on div "Search Use the search fields below to locate works with unclaimed shares within…" at bounding box center [265, 203] width 307 height 175
click at [211, 149] on input "Search Form" at bounding box center [305, 154] width 225 height 16
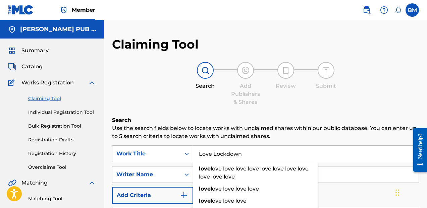
type input "Love Lockdown"
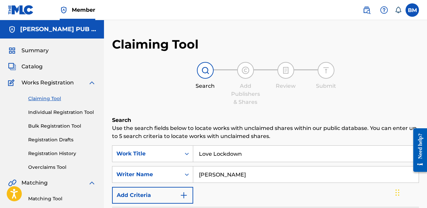
click at [236, 174] on input "[PERSON_NAME]" at bounding box center [305, 175] width 225 height 16
click at [238, 175] on input "[PERSON_NAME]" at bounding box center [305, 175] width 225 height 16
type input "[PERSON_NAME]"
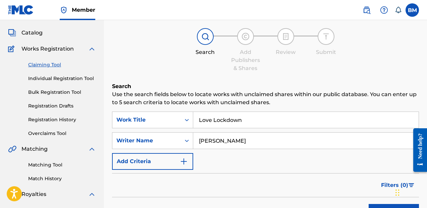
scroll to position [32, 0]
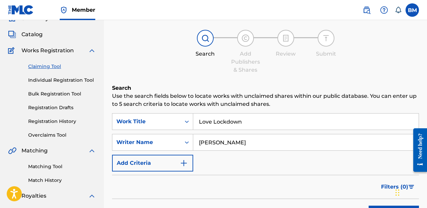
click at [74, 82] on link "Individual Registration Tool" at bounding box center [62, 80] width 68 height 7
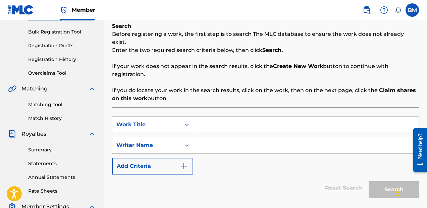
scroll to position [110, 0]
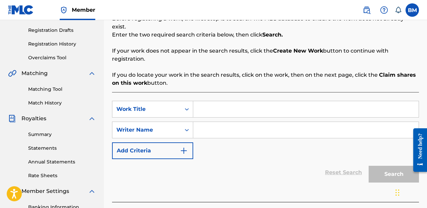
click at [225, 101] on input "Search Form" at bounding box center [305, 109] width 225 height 16
type input "Love Lockdown"
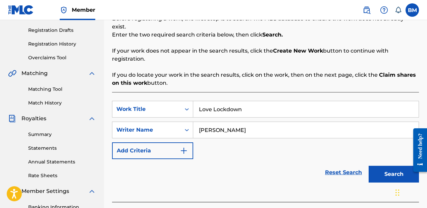
click at [385, 166] on button "Search" at bounding box center [394, 174] width 50 height 17
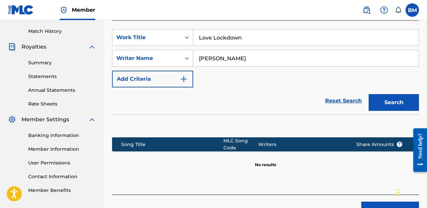
scroll to position [183, 0]
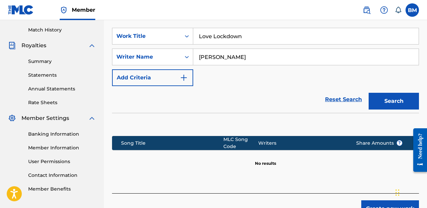
click at [260, 52] on input "[PERSON_NAME]" at bounding box center [305, 57] width 225 height 16
type input "M"
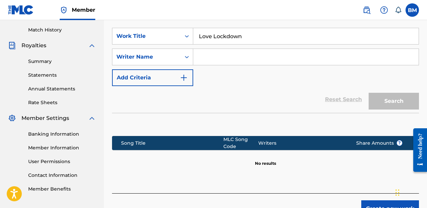
type input "V"
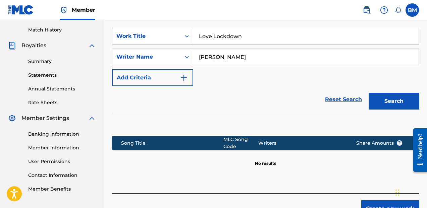
type input "[PERSON_NAME]"
click at [388, 99] on button "Search" at bounding box center [394, 101] width 50 height 17
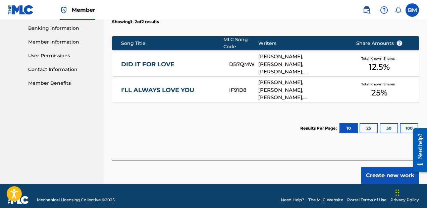
scroll to position [287, 0]
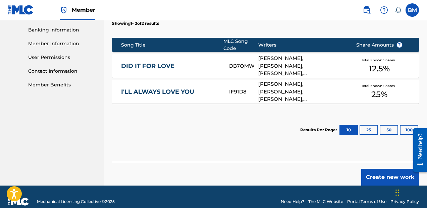
click at [371, 169] on button "Create new work" at bounding box center [390, 177] width 58 height 17
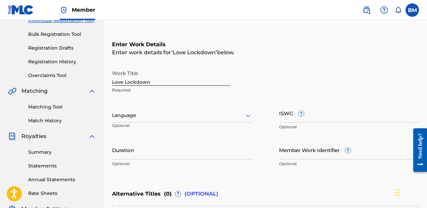
scroll to position [92, 0]
click at [227, 121] on div "Language" at bounding box center [182, 115] width 140 height 14
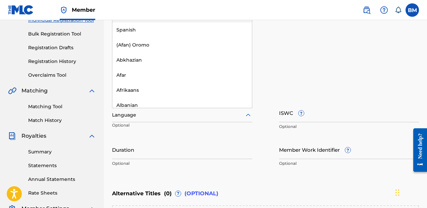
click at [211, 153] on input "Duration" at bounding box center [182, 149] width 140 height 19
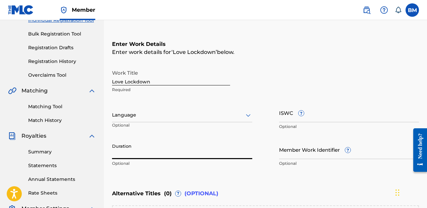
click at [211, 153] on input "Duration" at bounding box center [182, 149] width 140 height 19
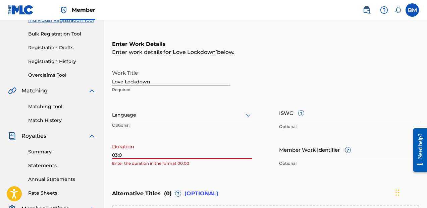
type input "03:01"
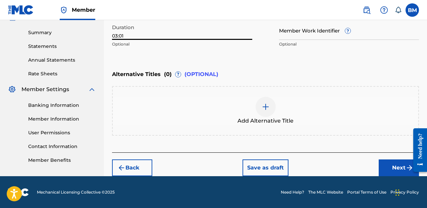
click at [403, 173] on button "Next" at bounding box center [399, 168] width 40 height 17
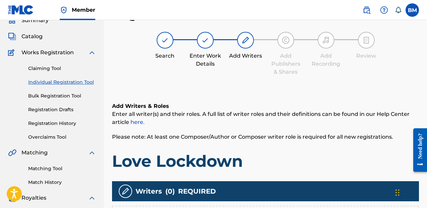
scroll to position [208, 0]
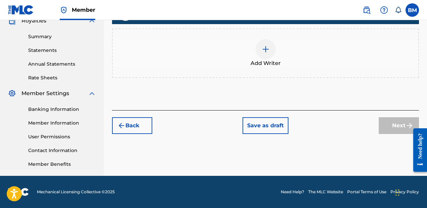
click at [263, 42] on div at bounding box center [266, 49] width 20 height 20
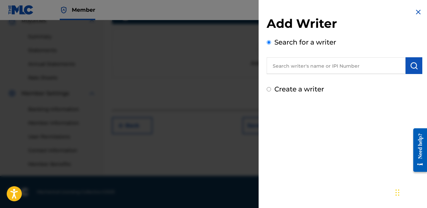
click at [328, 74] on div "Add Writer Search for a writer Create a writer" at bounding box center [345, 55] width 156 height 78
click at [336, 69] on input "text" at bounding box center [336, 65] width 139 height 17
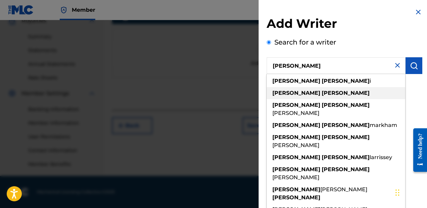
click at [347, 94] on div "[PERSON_NAME]" at bounding box center [336, 93] width 139 height 12
type input "[PERSON_NAME]"
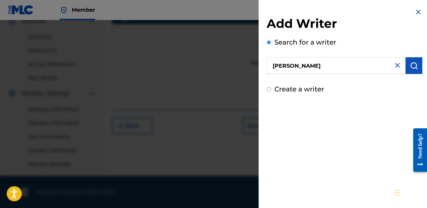
click at [406, 71] on button "submit" at bounding box center [414, 65] width 17 height 17
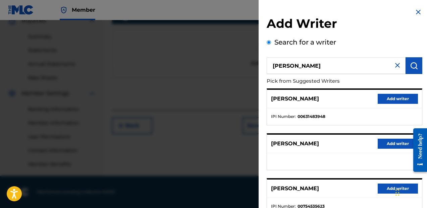
click at [393, 99] on button "Add writer" at bounding box center [398, 99] width 40 height 10
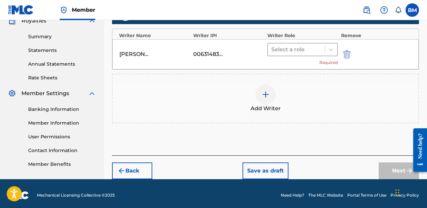
click at [294, 49] on div at bounding box center [296, 49] width 50 height 9
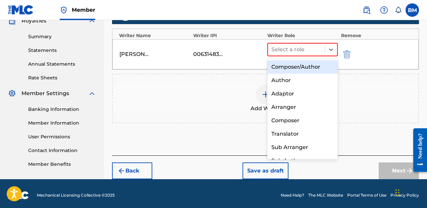
click at [295, 64] on div "Composer/Author" at bounding box center [302, 66] width 70 height 13
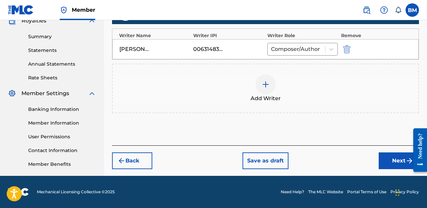
click at [389, 161] on button "Next" at bounding box center [399, 161] width 40 height 17
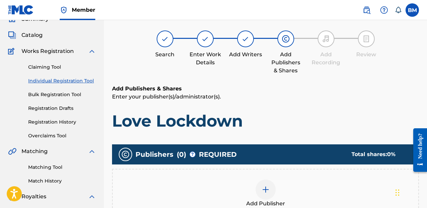
scroll to position [30, 0]
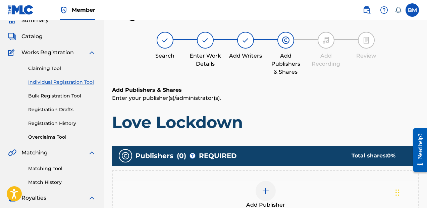
click at [267, 185] on div at bounding box center [266, 191] width 20 height 20
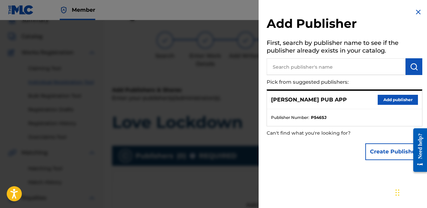
click at [390, 101] on button "Add publisher" at bounding box center [398, 100] width 40 height 10
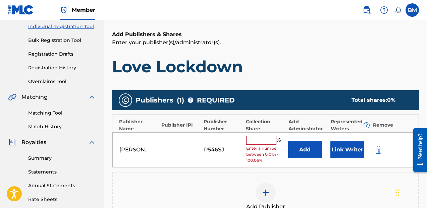
scroll to position [110, 0]
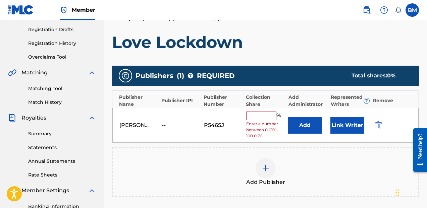
click at [271, 113] on input "text" at bounding box center [261, 116] width 30 height 9
click at [267, 122] on span "Enter a number between 0.01% - 100.06%" at bounding box center [265, 130] width 39 height 18
click at [270, 115] on input "text" at bounding box center [261, 116] width 30 height 9
type input "50"
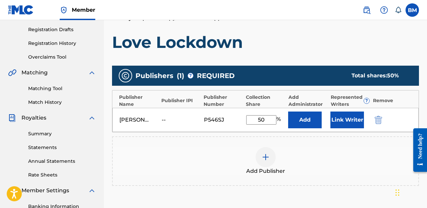
click at [339, 123] on button "Link Writer" at bounding box center [348, 120] width 34 height 17
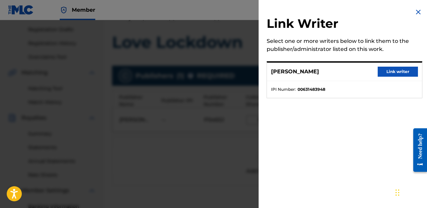
click at [393, 69] on button "Link writer" at bounding box center [398, 72] width 40 height 10
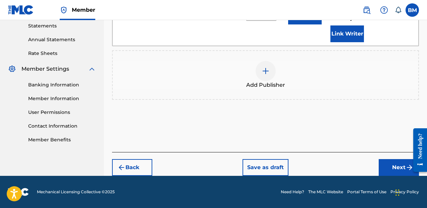
click at [385, 172] on button "Next" at bounding box center [399, 167] width 40 height 17
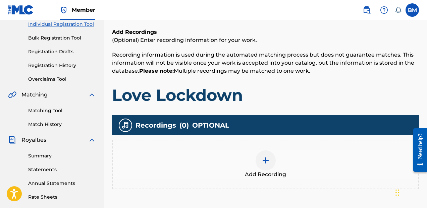
scroll to position [88, 0]
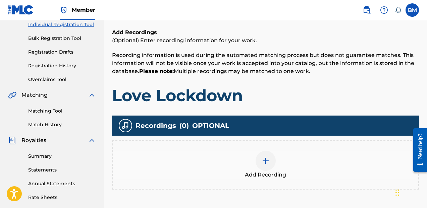
click at [254, 168] on div "Add Recording" at bounding box center [266, 165] width 306 height 28
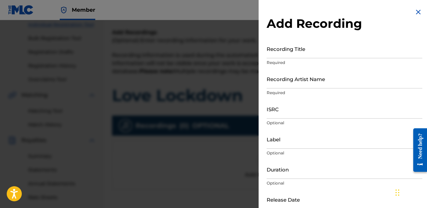
click at [296, 53] on input "Recording Title" at bounding box center [345, 48] width 156 height 19
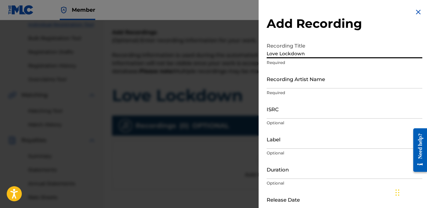
type input "Love Lockdown"
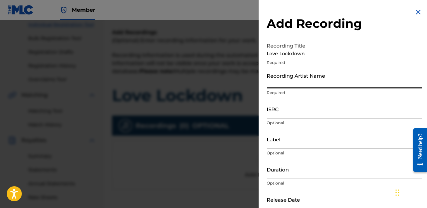
paste input "[PERSON_NAME]"
type input "[PERSON_NAME]"
click at [297, 108] on input "ISRC" at bounding box center [345, 109] width 156 height 19
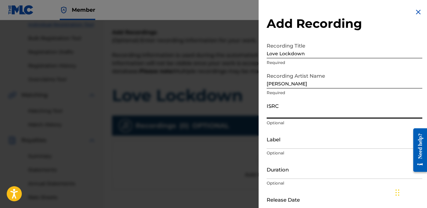
paste input "QZK6G2174041"
type input "QZK6G2174041"
click at [289, 142] on input "Label" at bounding box center [345, 139] width 156 height 19
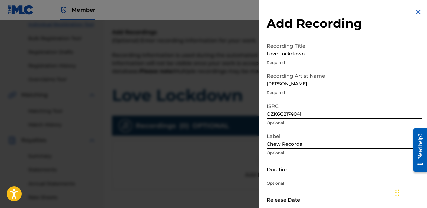
type input "Chew Records"
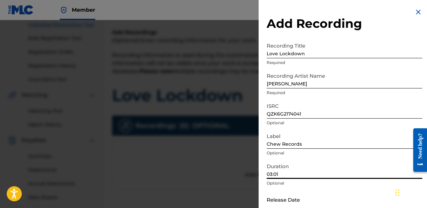
type input "03:01"
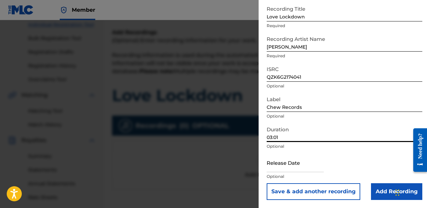
click at [312, 134] on input "03:01" at bounding box center [345, 132] width 156 height 19
click at [296, 166] on input "text" at bounding box center [295, 162] width 57 height 19
select select "8"
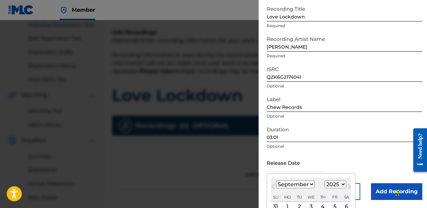
click at [334, 185] on select "1900 1901 1902 1903 1904 1905 1906 1907 1908 1909 1910 1911 1912 1913 1914 1915…" at bounding box center [335, 185] width 21 height 8
select select "2021"
click at [325, 181] on select "1900 1901 1902 1903 1904 1905 1906 1907 1908 1909 1910 1911 1912 1913 1914 1915…" at bounding box center [335, 185] width 21 height 8
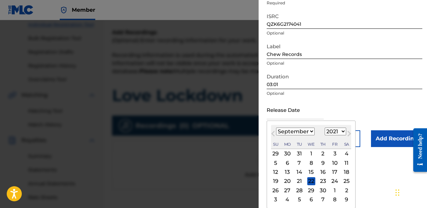
click at [333, 164] on div "10" at bounding box center [335, 163] width 8 height 8
type input "[DATE]"
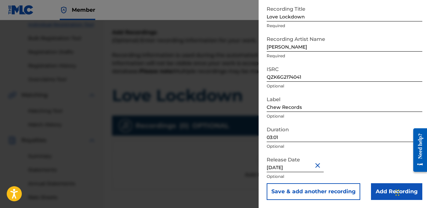
click at [381, 188] on input "Add Recording" at bounding box center [396, 192] width 51 height 17
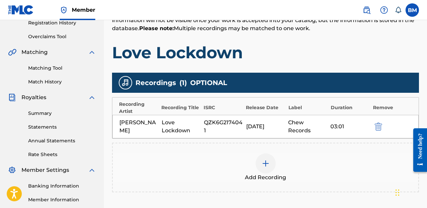
scroll to position [208, 0]
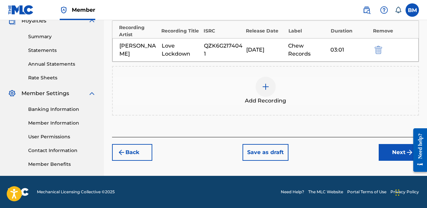
click at [382, 152] on button "Next" at bounding box center [399, 152] width 40 height 17
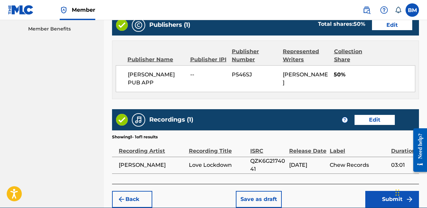
scroll to position [383, 0]
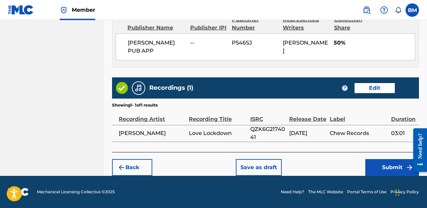
click at [260, 166] on button "Save as draft" at bounding box center [259, 167] width 46 height 17
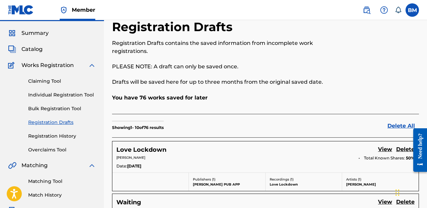
scroll to position [78, 0]
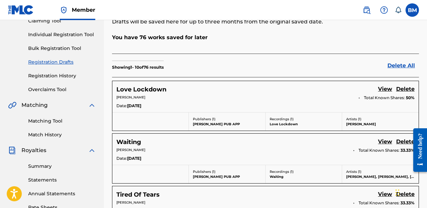
click at [50, 24] on link "Claiming Tool" at bounding box center [62, 20] width 68 height 7
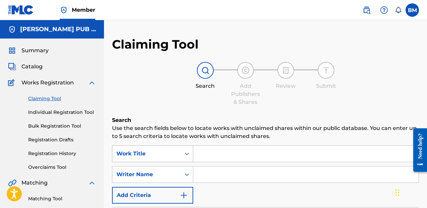
click at [193, 154] on div "Work Title" at bounding box center [152, 154] width 81 height 17
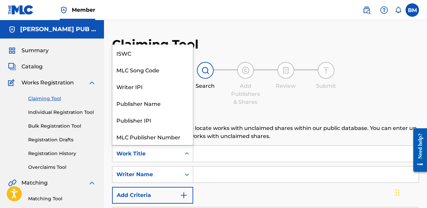
scroll to position [17, 0]
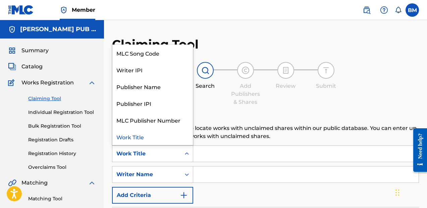
click at [209, 152] on input "Search Form" at bounding box center [305, 154] width 225 height 16
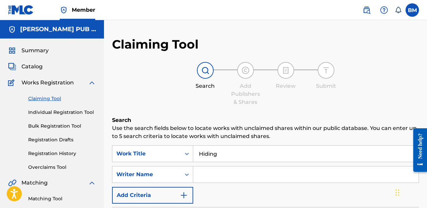
type input "Hiding"
type input "DR"
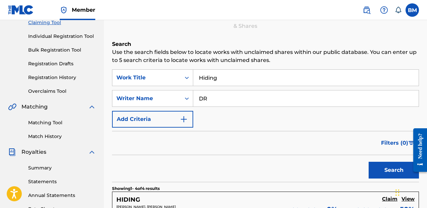
scroll to position [93, 0]
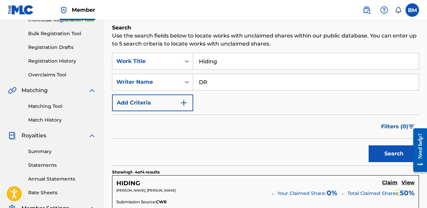
click at [379, 162] on div "Search" at bounding box center [392, 152] width 54 height 27
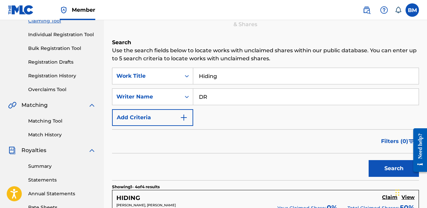
scroll to position [73, 0]
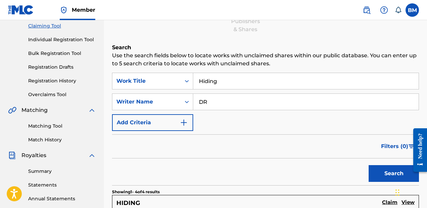
click at [71, 37] on link "Individual Registration Tool" at bounding box center [62, 39] width 68 height 7
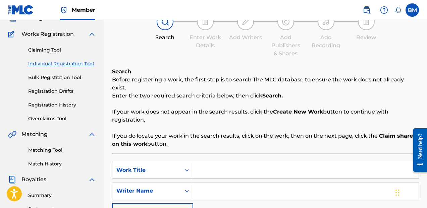
scroll to position [71, 0]
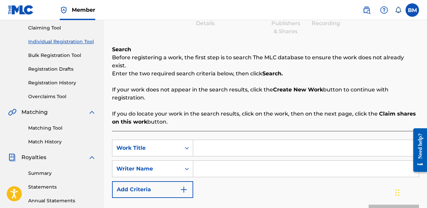
click at [210, 131] on div "SearchWithCriteria294ca292-1883-4f13-a1c5-cf34d3373694 Work Title SearchWithCri…" at bounding box center [265, 186] width 307 height 110
click at [215, 140] on input "Search Form" at bounding box center [305, 148] width 225 height 16
type input "Hiding"
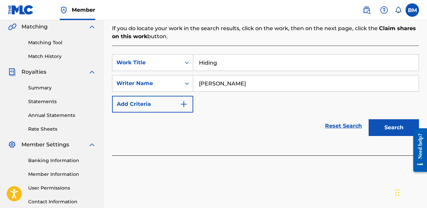
type input "[PERSON_NAME]"
click at [385, 119] on button "Search" at bounding box center [394, 127] width 50 height 17
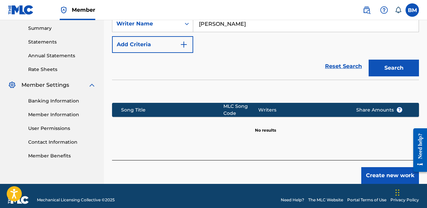
click at [381, 167] on button "Create new work" at bounding box center [390, 175] width 58 height 17
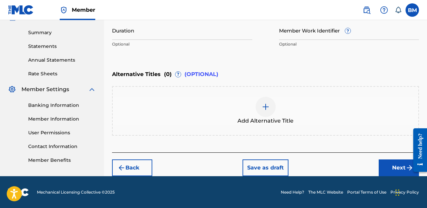
scroll to position [145, 0]
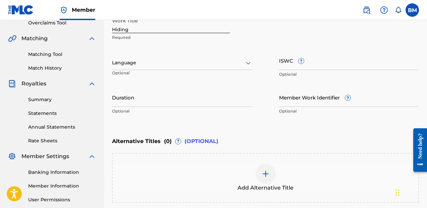
click at [244, 99] on input "Duration" at bounding box center [182, 97] width 140 height 19
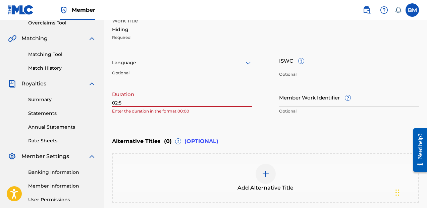
type input "02:52"
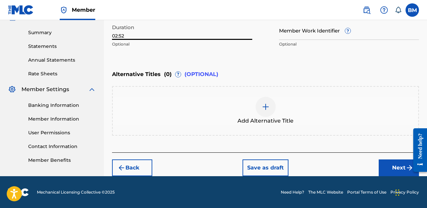
click at [390, 173] on button "Next" at bounding box center [399, 168] width 40 height 17
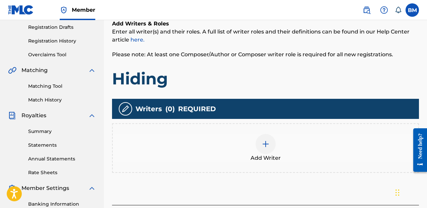
scroll to position [113, 0]
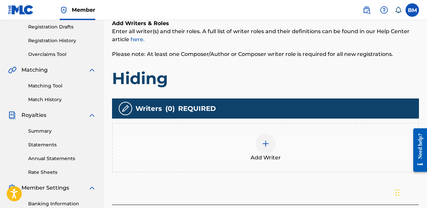
click at [262, 150] on div at bounding box center [266, 144] width 20 height 20
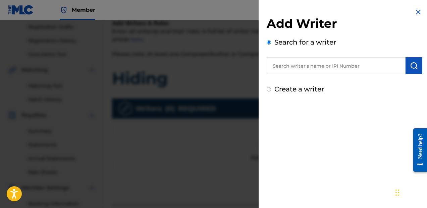
click at [342, 68] on input "text" at bounding box center [336, 65] width 139 height 17
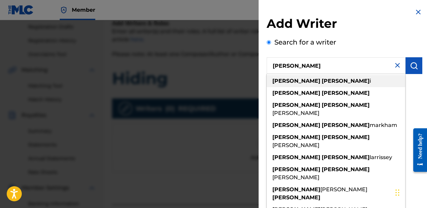
click at [350, 91] on div "[PERSON_NAME]" at bounding box center [336, 93] width 139 height 12
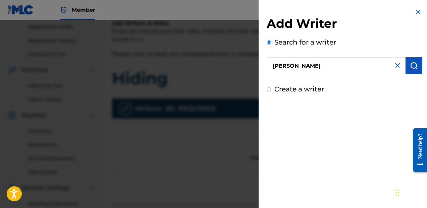
type input "[PERSON_NAME]"
click at [416, 68] on button "submit" at bounding box center [414, 65] width 17 height 17
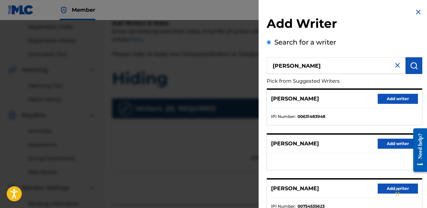
click at [396, 97] on button "Add writer" at bounding box center [398, 99] width 40 height 10
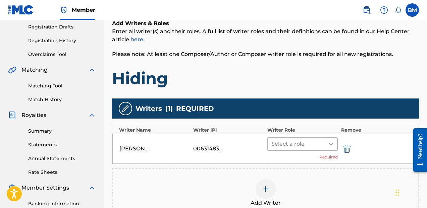
click at [325, 146] on div at bounding box center [331, 144] width 12 height 12
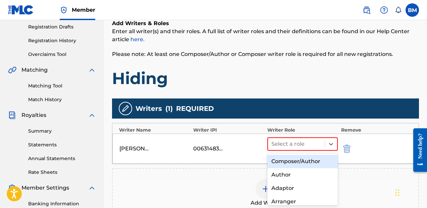
click at [310, 160] on div "Composer/Author" at bounding box center [302, 161] width 70 height 13
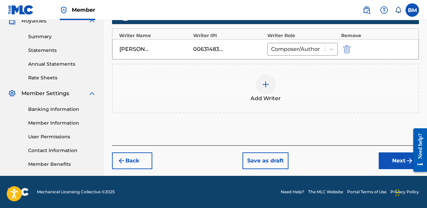
click at [403, 165] on button "Next" at bounding box center [399, 161] width 40 height 17
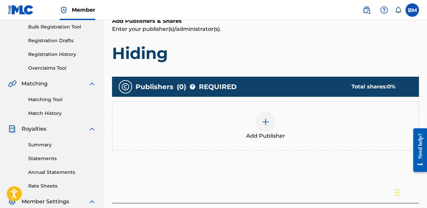
scroll to position [105, 0]
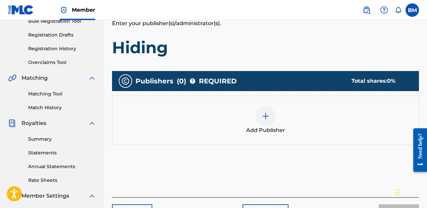
click at [266, 108] on div at bounding box center [266, 116] width 20 height 20
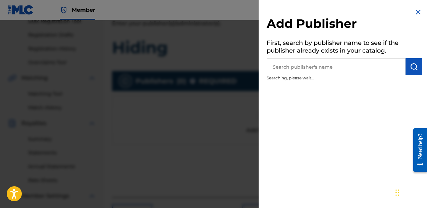
click at [301, 72] on input "text" at bounding box center [336, 66] width 139 height 17
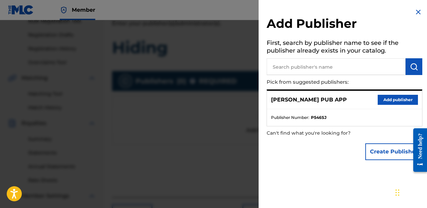
click at [389, 99] on button "Add publisher" at bounding box center [398, 100] width 40 height 10
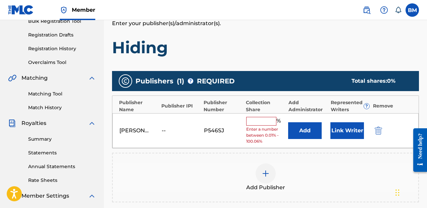
click at [263, 119] on input "text" at bounding box center [261, 121] width 30 height 9
click at [261, 121] on input "text" at bounding box center [261, 121] width 30 height 9
type input "33.33"
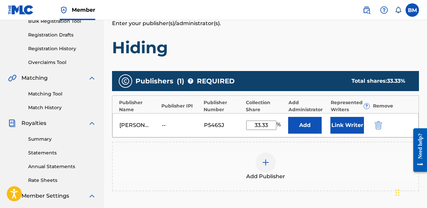
click at [341, 134] on div "[PERSON_NAME] PUB APP -- P546SJ 33.33 % Add Link Writer" at bounding box center [265, 125] width 306 height 24
click at [344, 128] on button "Link Writer" at bounding box center [348, 125] width 34 height 17
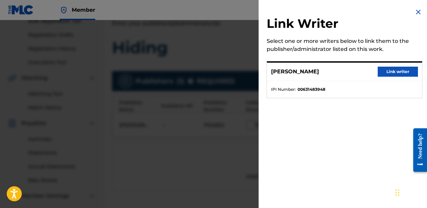
click at [383, 71] on button "Link writer" at bounding box center [398, 72] width 40 height 10
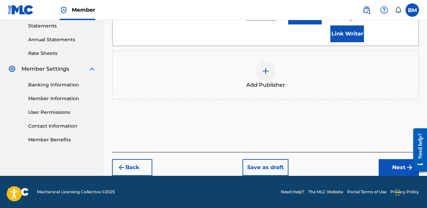
click at [386, 165] on button "Next" at bounding box center [399, 167] width 40 height 17
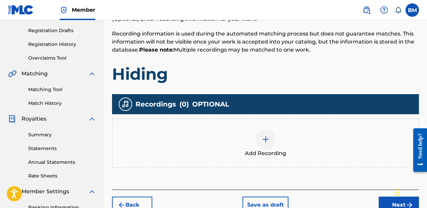
scroll to position [175, 0]
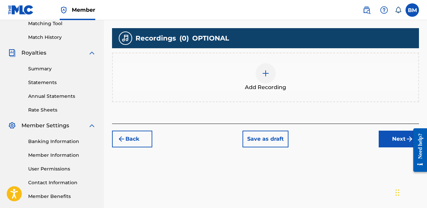
click at [253, 77] on div "Add Recording" at bounding box center [266, 77] width 306 height 28
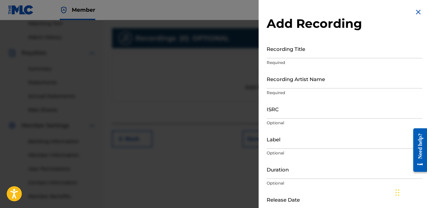
click at [307, 55] on input "Recording Title" at bounding box center [345, 48] width 156 height 19
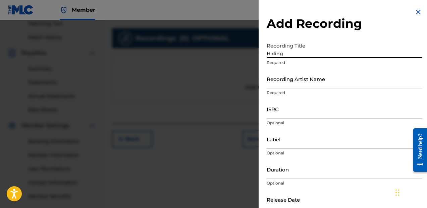
type input "Hiding"
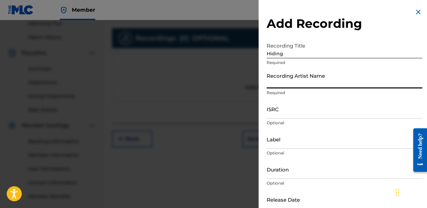
paste input "DR, Futuristic"
type input "DR, Futuristic"
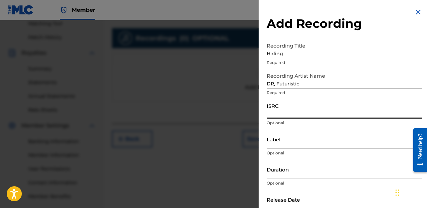
click at [295, 112] on input "ISRC" at bounding box center [345, 109] width 156 height 19
paste input "QZNWS2151431"
type input "QZNWS2151431"
click at [294, 149] on div "Label Optional" at bounding box center [345, 145] width 156 height 30
click at [299, 146] on input "Label" at bounding box center [345, 139] width 156 height 19
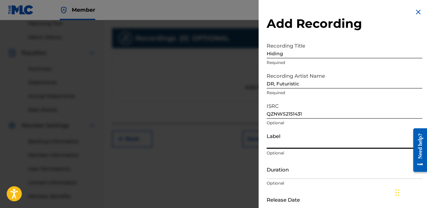
paste input "FLYiZ Entertainment Inc."
type input "FLYiZ Entertainment Inc."
click at [298, 174] on input "Duration" at bounding box center [345, 169] width 156 height 19
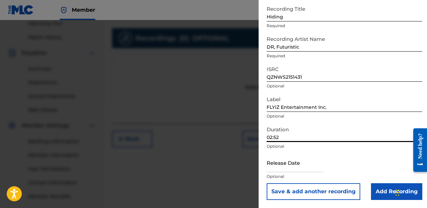
scroll to position [37, 0]
type input "02:52"
click at [305, 165] on input "text" at bounding box center [295, 163] width 57 height 19
select select "8"
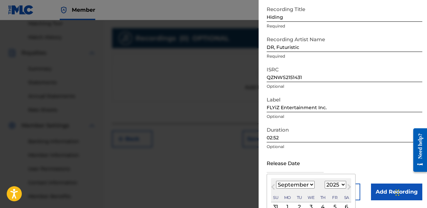
click at [328, 183] on select "1900 1901 1902 1903 1904 1905 1906 1907 1908 1909 1910 1911 1912 1913 1914 1915…" at bounding box center [335, 185] width 21 height 8
select select "2021"
click at [325, 181] on select "1900 1901 1902 1903 1904 1905 1906 1907 1908 1909 1910 1911 1912 1913 1914 1915…" at bounding box center [335, 185] width 21 height 8
click at [294, 188] on select "January February March April May June July August September October November De…" at bounding box center [295, 185] width 39 height 8
select select "9"
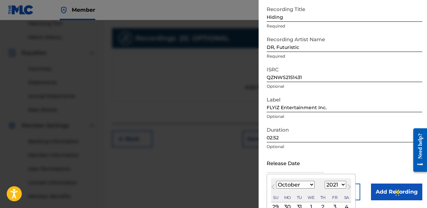
click at [276, 181] on select "January February March April May June July August September October November De…" at bounding box center [295, 185] width 39 height 8
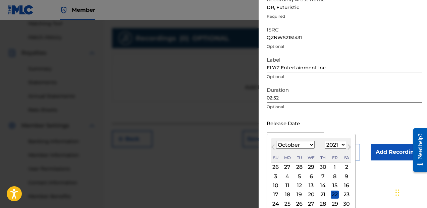
scroll to position [77, 0]
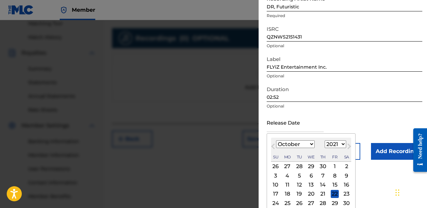
click at [331, 185] on div "15" at bounding box center [335, 185] width 8 height 8
type input "[DATE]"
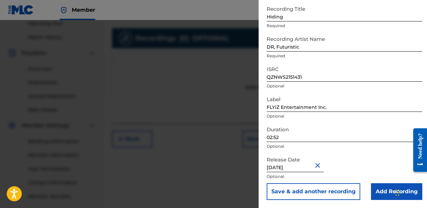
scroll to position [208, 0]
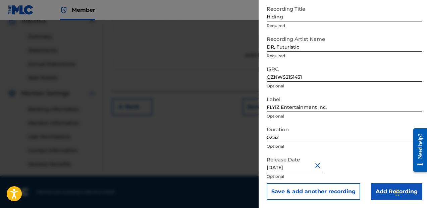
click at [382, 189] on input "Add Recording" at bounding box center [396, 192] width 51 height 17
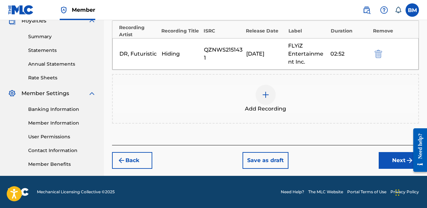
click at [385, 157] on button "Next" at bounding box center [399, 160] width 40 height 17
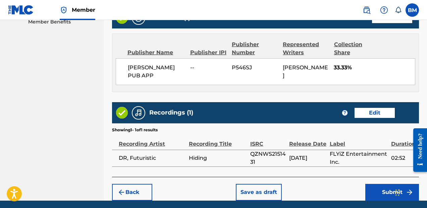
scroll to position [383, 0]
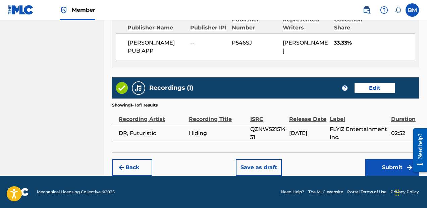
click at [239, 164] on button "Save as draft" at bounding box center [259, 167] width 46 height 17
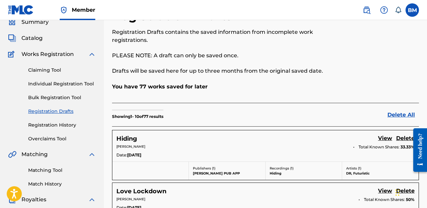
scroll to position [21, 0]
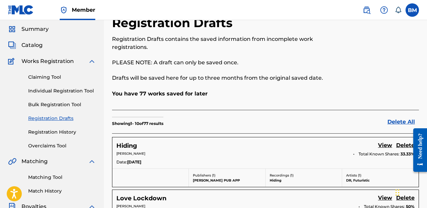
click at [55, 72] on div "Claiming Tool Individual Registration Tool Bulk Registration Tool Registration …" at bounding box center [52, 107] width 88 height 84
click at [54, 78] on link "Claiming Tool" at bounding box center [62, 77] width 68 height 7
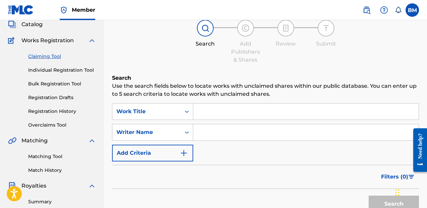
scroll to position [43, 0]
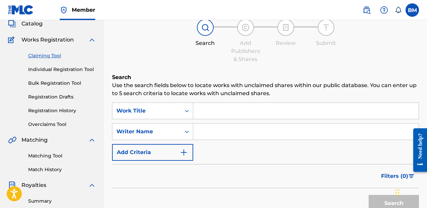
click at [255, 104] on input "Search Form" at bounding box center [305, 111] width 225 height 16
type input "Mess"
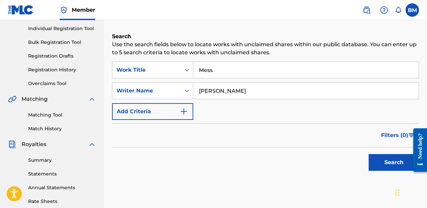
scroll to position [88, 0]
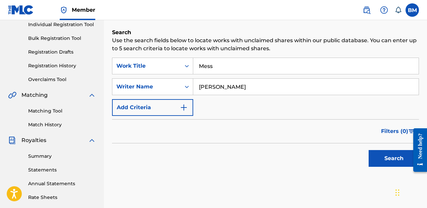
type input "[PERSON_NAME]"
click at [376, 164] on button "Search" at bounding box center [394, 158] width 50 height 17
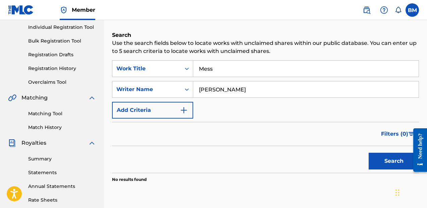
scroll to position [75, 0]
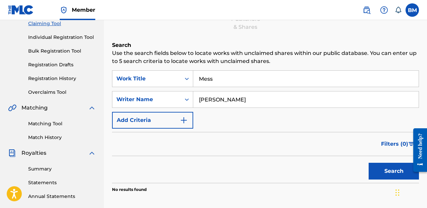
click at [63, 38] on link "Individual Registration Tool" at bounding box center [62, 37] width 68 height 7
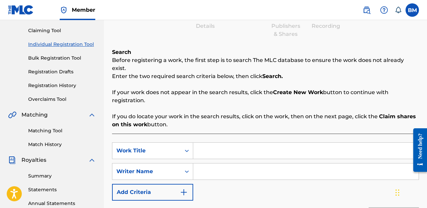
scroll to position [90, 0]
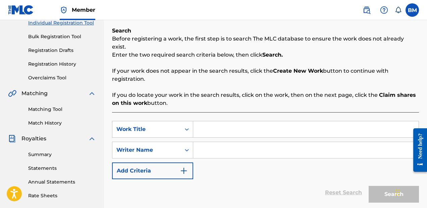
click at [221, 124] on input "Search Form" at bounding box center [305, 129] width 225 height 16
type input "Mess"
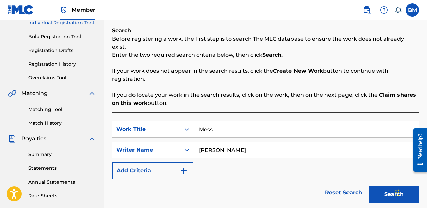
type input "[PERSON_NAME]"
click at [388, 187] on button "Search" at bounding box center [394, 194] width 50 height 17
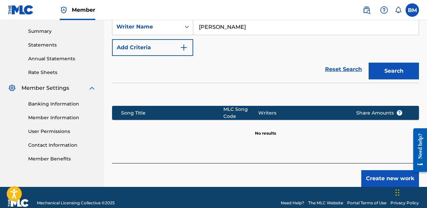
click at [366, 175] on button "Create new work" at bounding box center [390, 178] width 58 height 17
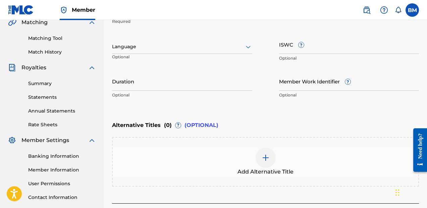
scroll to position [149, 0]
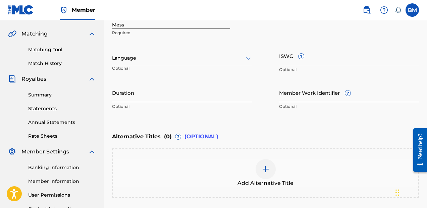
click at [235, 98] on input "Duration" at bounding box center [182, 92] width 140 height 19
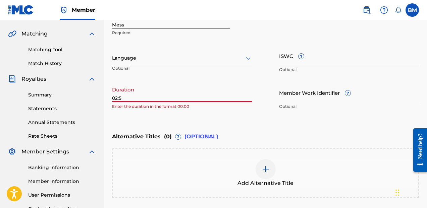
type input "02:53"
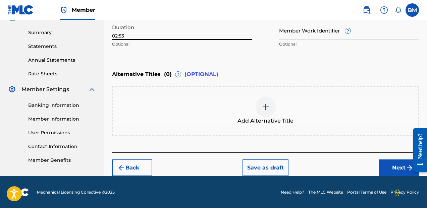
click at [384, 162] on button "Next" at bounding box center [399, 168] width 40 height 17
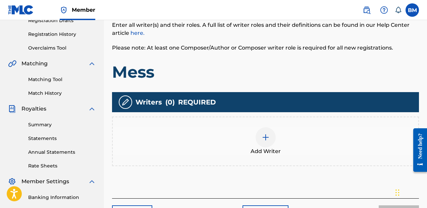
scroll to position [122, 0]
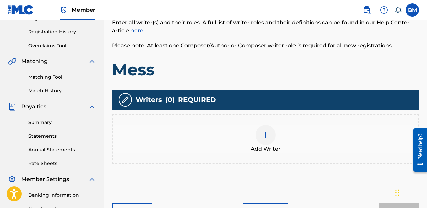
click at [259, 139] on div at bounding box center [266, 135] width 20 height 20
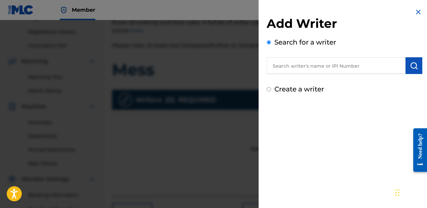
click at [321, 72] on input "text" at bounding box center [336, 65] width 139 height 17
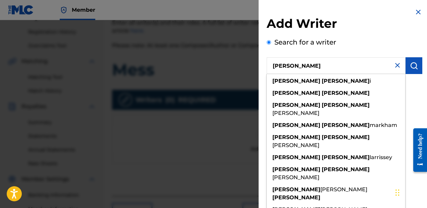
type input "[PERSON_NAME]"
click at [418, 64] on button "submit" at bounding box center [414, 65] width 17 height 17
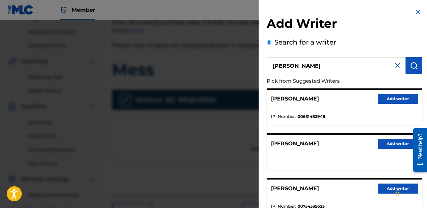
click at [406, 99] on button "Add writer" at bounding box center [398, 99] width 40 height 10
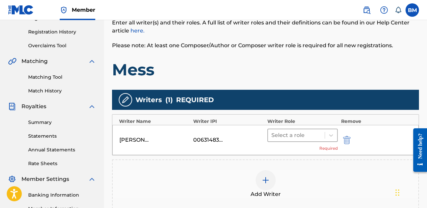
click at [294, 130] on div "Select a role" at bounding box center [296, 136] width 57 height 12
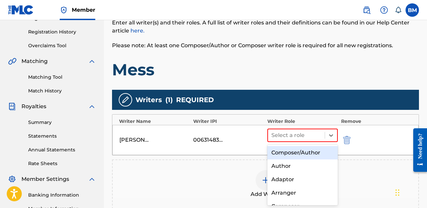
click at [297, 150] on div "Composer/Author" at bounding box center [302, 152] width 70 height 13
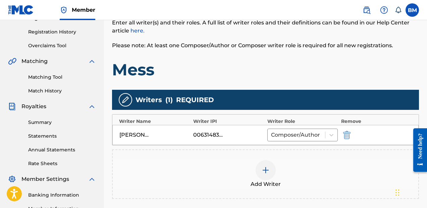
scroll to position [207, 0]
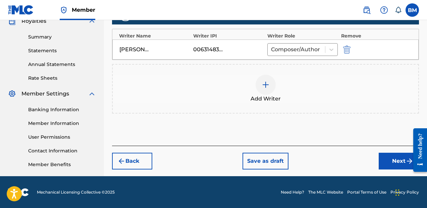
click at [383, 161] on button "Next" at bounding box center [399, 161] width 40 height 17
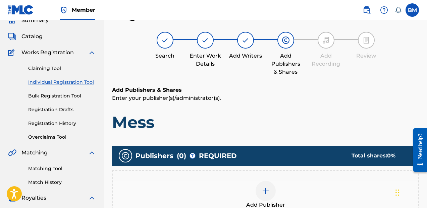
scroll to position [80, 0]
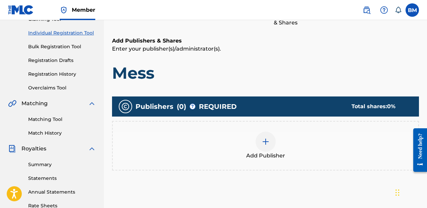
click at [272, 148] on div at bounding box center [266, 142] width 20 height 20
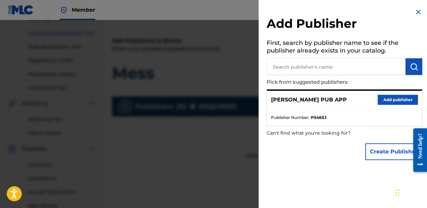
click at [398, 100] on button "Add publisher" at bounding box center [398, 100] width 40 height 10
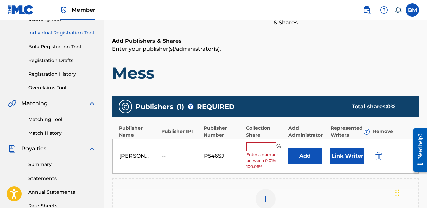
click at [252, 150] on input "text" at bounding box center [261, 147] width 30 height 9
type input "50"
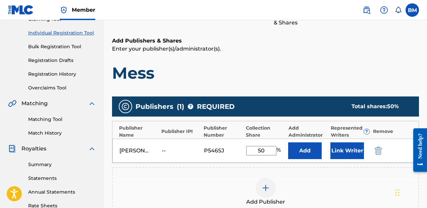
click at [333, 148] on button "Link Writer" at bounding box center [348, 151] width 34 height 17
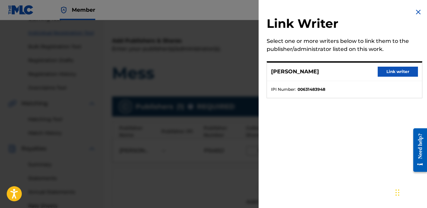
click at [390, 72] on button "Link writer" at bounding box center [398, 72] width 40 height 10
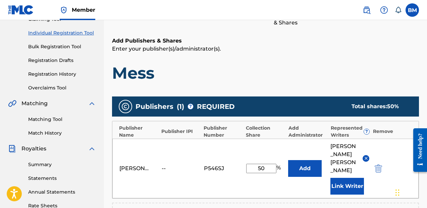
scroll to position [232, 0]
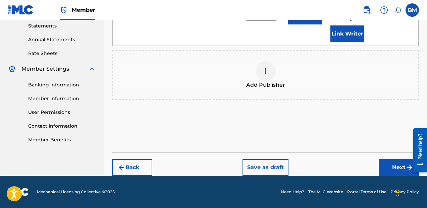
click at [383, 161] on button "Next" at bounding box center [399, 167] width 40 height 17
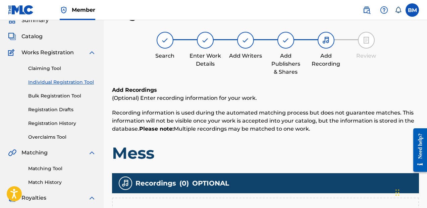
scroll to position [107, 0]
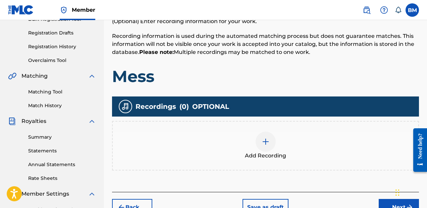
click at [269, 144] on div at bounding box center [266, 142] width 20 height 20
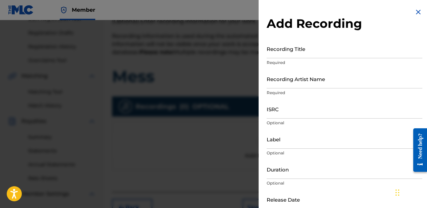
click at [313, 46] on input "Recording Title" at bounding box center [345, 48] width 156 height 19
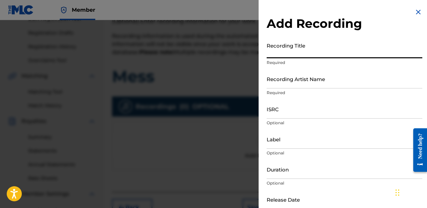
click at [313, 46] on input "Recording Title" at bounding box center [345, 48] width 156 height 19
type input "Mess"
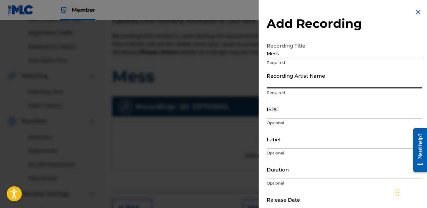
type input "q"
type input "[PERSON_NAME]"
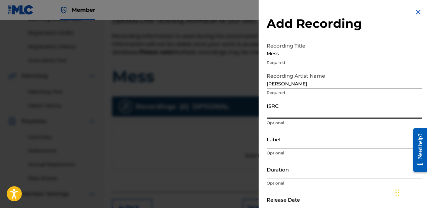
paste input "QZFZ41906386"
type input "QZFZ41906386"
click at [306, 152] on p "Optional" at bounding box center [345, 153] width 156 height 6
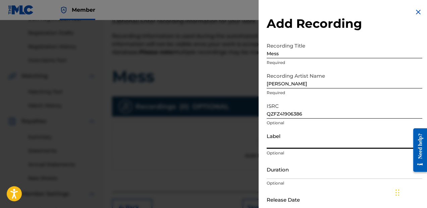
click at [310, 147] on input "Label" at bounding box center [345, 139] width 156 height 19
paste input "1390210 Records DK2"
type input "1390210 Records DK2"
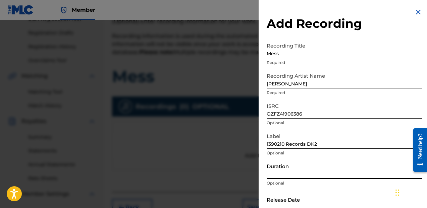
click at [298, 176] on input "Duration" at bounding box center [345, 169] width 156 height 19
type input "02:53"
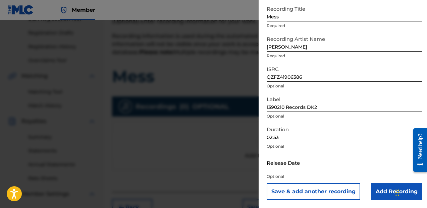
click at [294, 163] on input "text" at bounding box center [295, 162] width 57 height 19
select select "8"
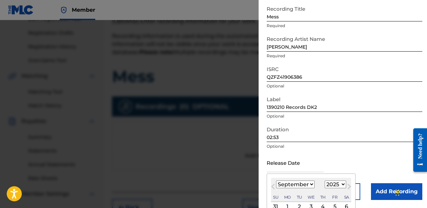
click at [333, 183] on select "1900 1901 1902 1903 1904 1905 1906 1907 1908 1909 1910 1911 1912 1913 1914 1915…" at bounding box center [335, 185] width 21 height 8
select select "2019"
click at [325, 181] on select "1900 1901 1902 1903 1904 1905 1906 1907 1908 1909 1910 1911 1912 1913 1914 1915…" at bounding box center [335, 185] width 21 height 8
click at [305, 188] on select "January February March April May June July August September October November De…" at bounding box center [295, 185] width 39 height 8
select select "7"
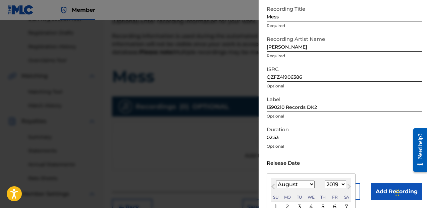
click at [276, 181] on select "January February March April May June July August September October November De…" at bounding box center [295, 185] width 39 height 8
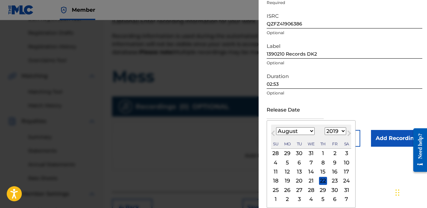
click at [334, 173] on div "16" at bounding box center [335, 172] width 8 height 8
type input "[DATE]"
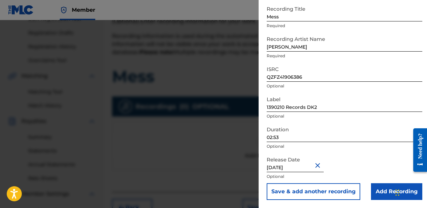
click at [382, 186] on input "Add Recording" at bounding box center [396, 192] width 51 height 17
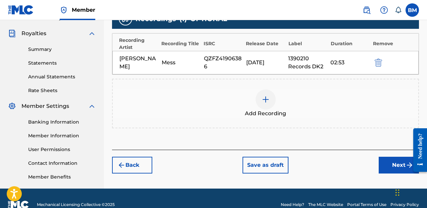
scroll to position [204, 0]
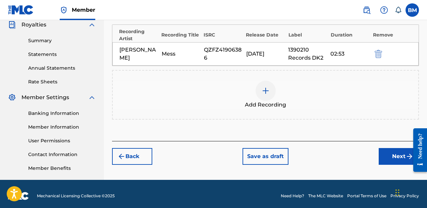
click at [387, 160] on button "Next" at bounding box center [399, 156] width 40 height 17
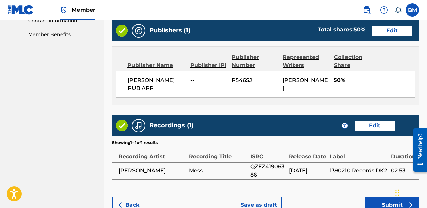
scroll to position [383, 0]
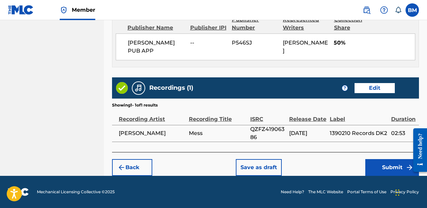
click at [269, 168] on button "Save as draft" at bounding box center [259, 167] width 46 height 17
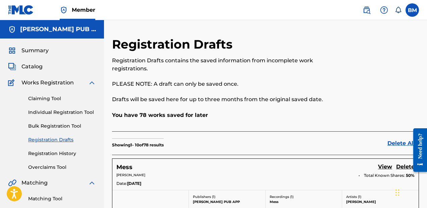
click at [54, 97] on link "Claiming Tool" at bounding box center [62, 98] width 68 height 7
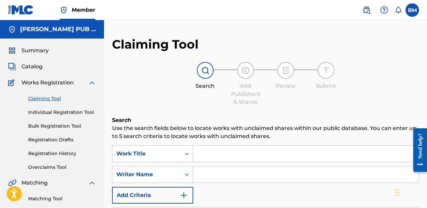
click at [230, 143] on div "Search Use the search fields below to locate works with unclaimed shares within…" at bounding box center [265, 203] width 307 height 175
click at [230, 148] on input "Search Form" at bounding box center [305, 154] width 225 height 16
type input "these days"
type input "[PERSON_NAME]"
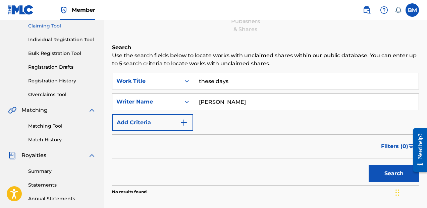
scroll to position [64, 0]
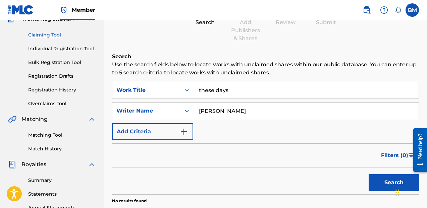
click at [68, 43] on div "Claiming Tool Individual Registration Tool Bulk Registration Tool Registration …" at bounding box center [52, 65] width 88 height 84
click at [68, 50] on link "Individual Registration Tool" at bounding box center [62, 48] width 68 height 7
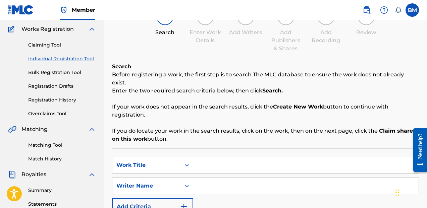
scroll to position [87, 0]
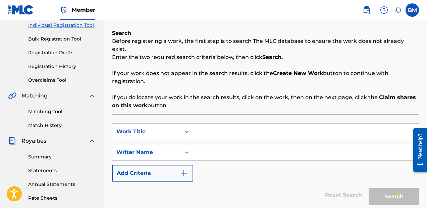
click at [218, 129] on input "Search Form" at bounding box center [305, 132] width 225 height 16
type input "These Days"
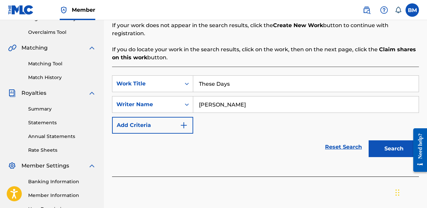
scroll to position [136, 0]
type input "[PERSON_NAME]"
click at [386, 140] on button "Search" at bounding box center [394, 148] width 50 height 17
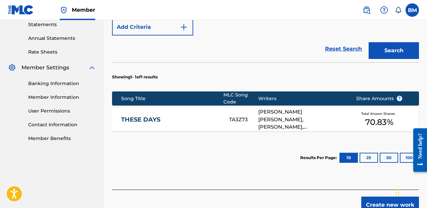
scroll to position [238, 0]
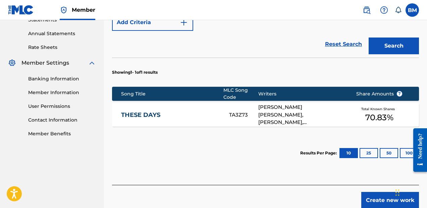
click at [278, 105] on div "[PERSON_NAME] [PERSON_NAME], [PERSON_NAME], [PERSON_NAME], [PERSON_NAME]" at bounding box center [302, 115] width 88 height 23
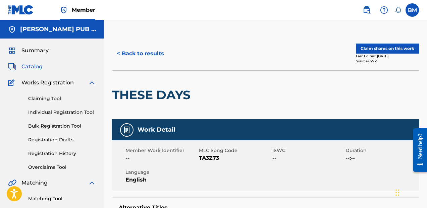
click at [377, 50] on button "Claim shares on this work" at bounding box center [387, 49] width 63 height 10
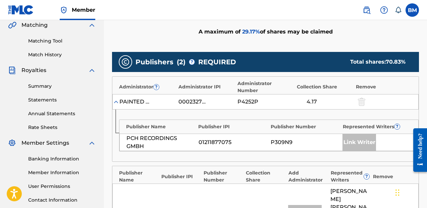
scroll to position [235, 0]
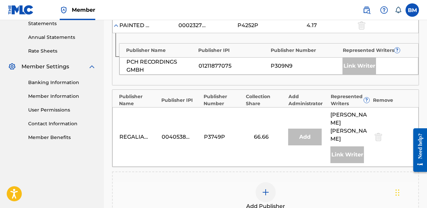
click at [263, 189] on img at bounding box center [266, 193] width 8 height 8
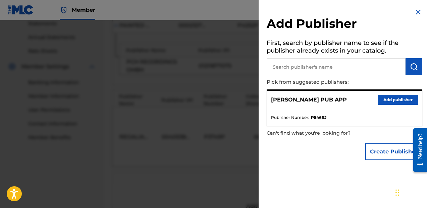
click at [319, 71] on input "text" at bounding box center [336, 66] width 139 height 17
click at [379, 100] on button "Add publisher" at bounding box center [398, 100] width 40 height 10
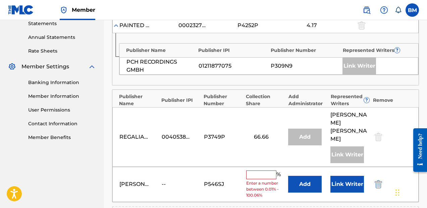
click at [262, 171] on input "text" at bounding box center [261, 175] width 30 height 9
click at [249, 78] on div "Publisher Name Publisher IPI Publisher Number Represented Writers ? PCH RECORDI…" at bounding box center [265, 59] width 306 height 52
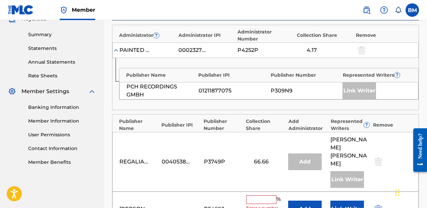
scroll to position [222, 0]
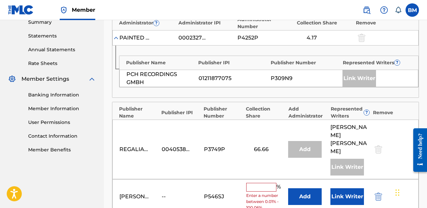
click at [261, 193] on span "Enter a number between 0.01% - 100.06%" at bounding box center [265, 202] width 39 height 18
click at [265, 183] on input "text" at bounding box center [261, 187] width 30 height 9
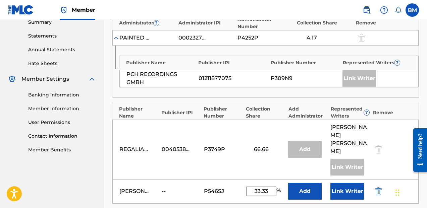
click at [340, 183] on button "Link Writer" at bounding box center [348, 191] width 34 height 17
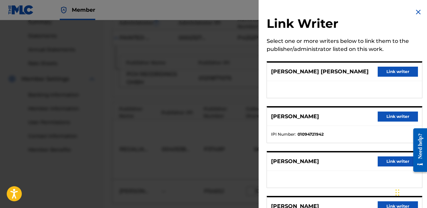
click at [383, 71] on button "Link writer" at bounding box center [398, 72] width 40 height 10
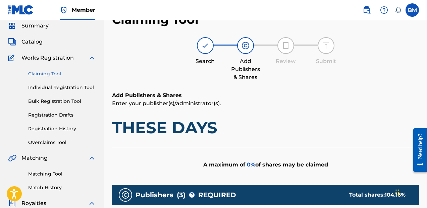
scroll to position [0, 0]
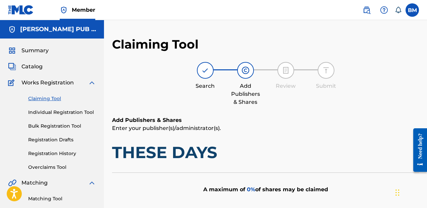
click at [40, 96] on link "Claiming Tool" at bounding box center [62, 98] width 68 height 7
click at [23, 12] on img at bounding box center [21, 10] width 26 height 10
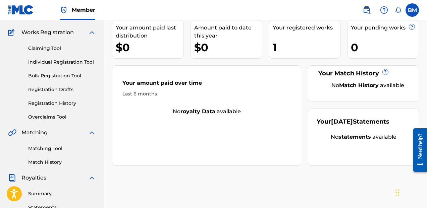
scroll to position [49, 0]
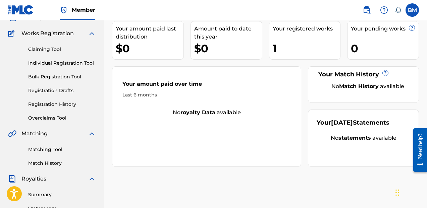
click at [48, 48] on link "Claiming Tool" at bounding box center [62, 49] width 68 height 7
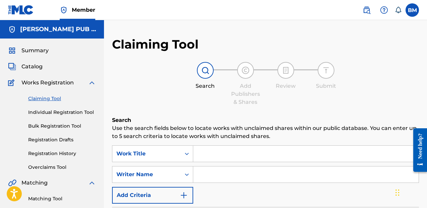
click at [255, 165] on div "SearchWithCriteriafaaa0628-4bb3-4d5e-b3b5-407c33efed7e Work Title SearchWithCri…" at bounding box center [265, 175] width 307 height 58
click at [259, 160] on input "Search Form" at bounding box center [305, 154] width 225 height 16
click at [58, 152] on link "Registration History" at bounding box center [62, 153] width 68 height 7
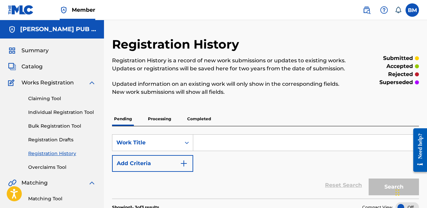
click at [170, 124] on p "Processing" at bounding box center [159, 119] width 27 height 14
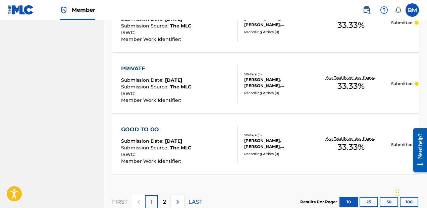
scroll to position [694, 0]
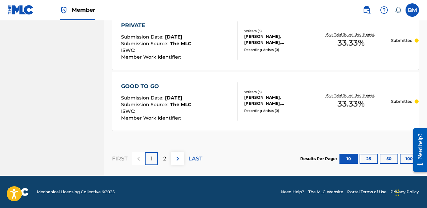
click at [175, 160] on img at bounding box center [178, 159] width 8 height 8
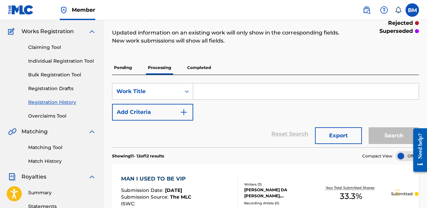
scroll to position [0, 0]
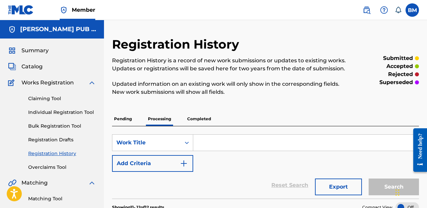
click at [69, 109] on div "Claiming Tool Individual Registration Tool Bulk Registration Tool Registration …" at bounding box center [52, 129] width 88 height 84
click at [75, 114] on link "Individual Registration Tool" at bounding box center [62, 112] width 68 height 7
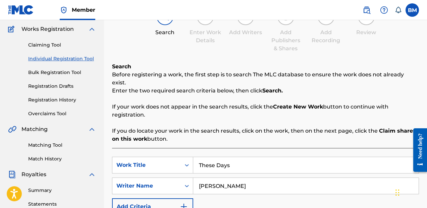
scroll to position [66, 0]
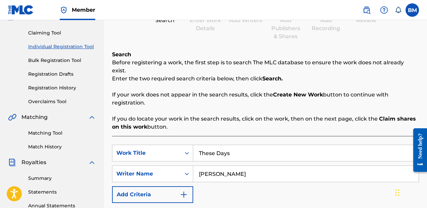
click at [219, 148] on input "These Days" at bounding box center [305, 153] width 225 height 16
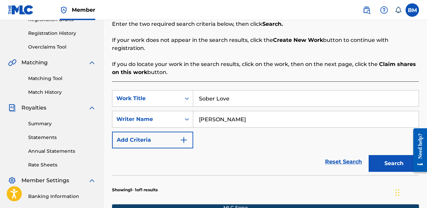
scroll to position [131, 0]
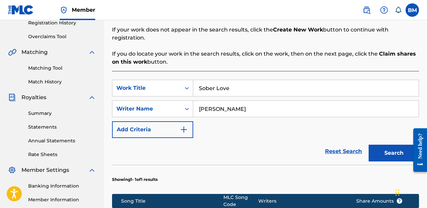
click at [375, 145] on button "Search" at bounding box center [394, 153] width 50 height 17
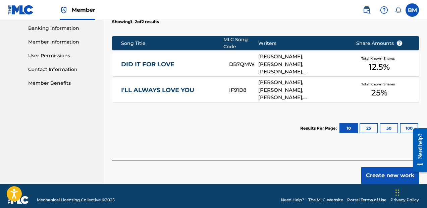
click at [384, 167] on button "Create new work" at bounding box center [390, 175] width 58 height 17
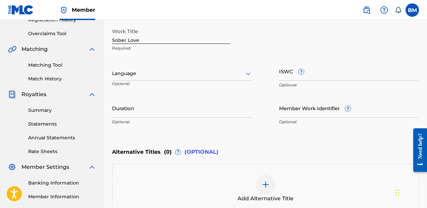
scroll to position [133, 0]
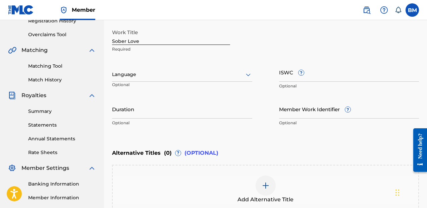
click at [241, 105] on input "Duration" at bounding box center [182, 109] width 140 height 19
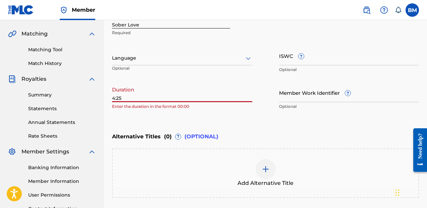
scroll to position [153, 0]
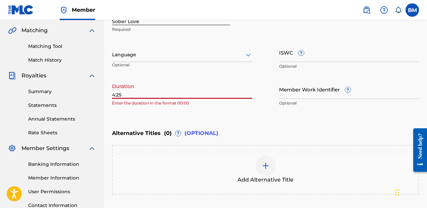
click at [112, 92] on input "4:25" at bounding box center [182, 89] width 140 height 19
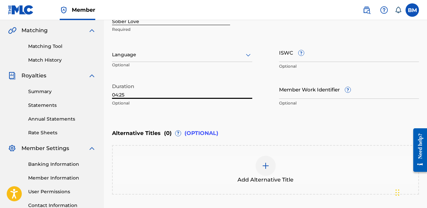
scroll to position [212, 0]
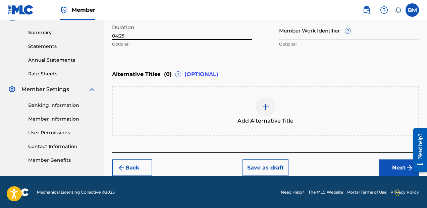
click at [389, 168] on button "Next" at bounding box center [399, 168] width 40 height 17
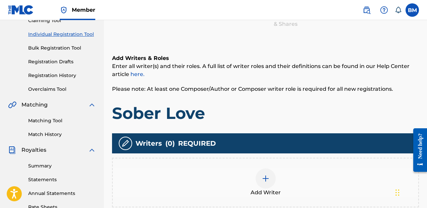
scroll to position [119, 0]
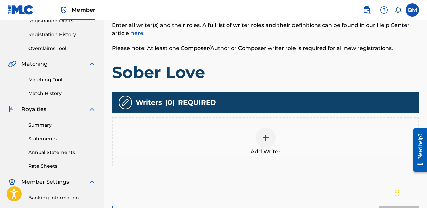
click at [265, 155] on span "Add Writer" at bounding box center [266, 152] width 30 height 8
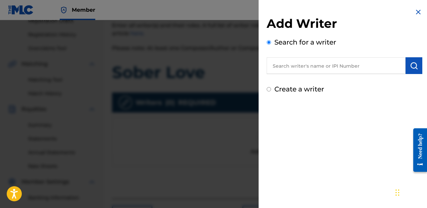
click at [313, 61] on input "text" at bounding box center [336, 65] width 139 height 17
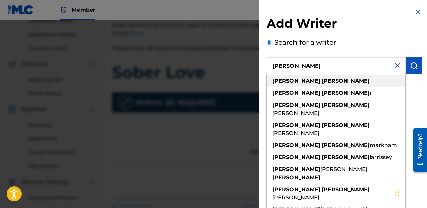
click at [322, 81] on strong "[PERSON_NAME]" at bounding box center [346, 81] width 48 height 6
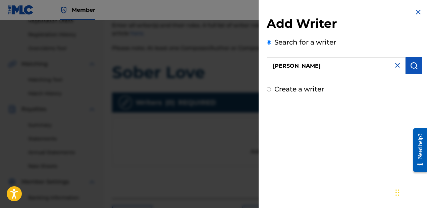
click at [413, 64] on img "submit" at bounding box center [414, 66] width 8 height 8
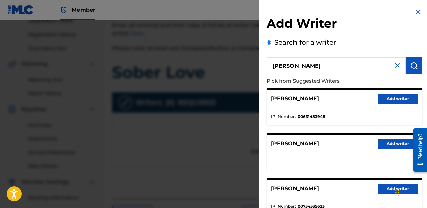
click at [392, 102] on button "Add writer" at bounding box center [398, 99] width 40 height 10
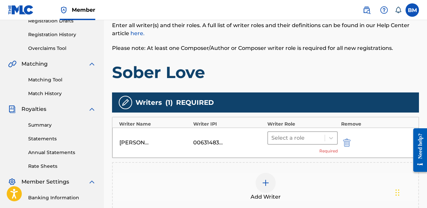
click at [280, 134] on div at bounding box center [296, 138] width 50 height 9
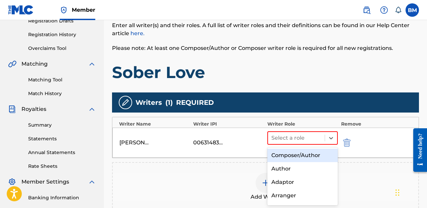
click at [286, 152] on div "Composer/Author" at bounding box center [302, 155] width 70 height 13
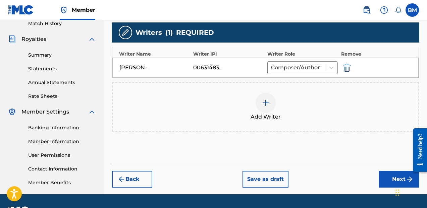
click at [388, 187] on button "Next" at bounding box center [399, 179] width 40 height 17
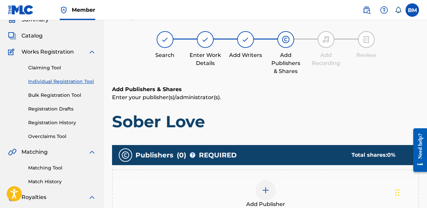
scroll to position [30, 0]
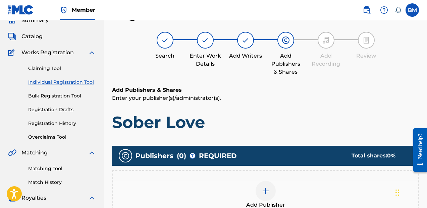
click at [266, 172] on div "Add Publisher" at bounding box center [265, 195] width 307 height 50
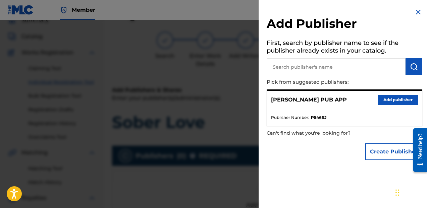
click at [404, 105] on div "[PERSON_NAME] PUB APP Add publisher" at bounding box center [344, 100] width 155 height 18
click at [404, 103] on button "Add publisher" at bounding box center [398, 100] width 40 height 10
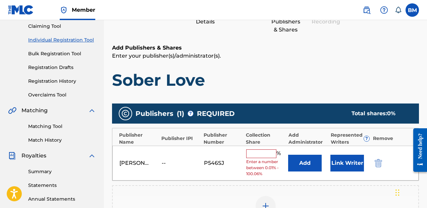
scroll to position [83, 0]
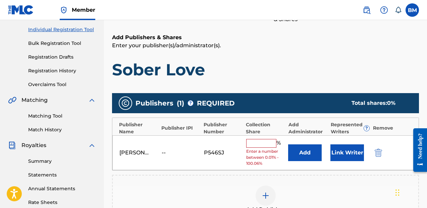
click at [258, 150] on span "Enter a number between 0.01% - 100.06%" at bounding box center [265, 158] width 39 height 18
click at [261, 145] on input "text" at bounding box center [261, 143] width 30 height 9
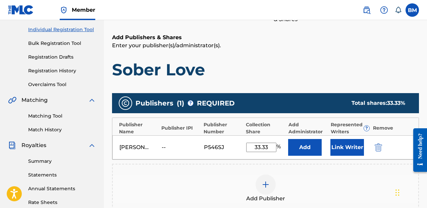
click at [341, 151] on button "Link Writer" at bounding box center [348, 147] width 34 height 17
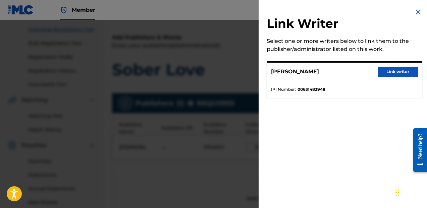
click at [382, 75] on button "Link writer" at bounding box center [398, 72] width 40 height 10
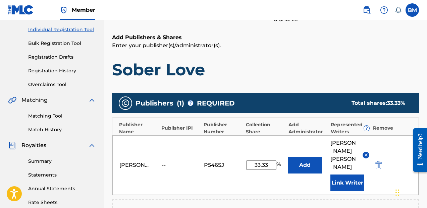
scroll to position [232, 0]
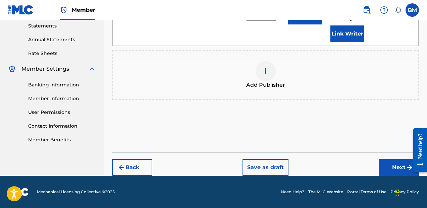
click at [387, 166] on button "Next" at bounding box center [399, 167] width 40 height 17
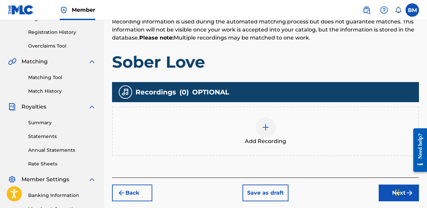
scroll to position [126, 0]
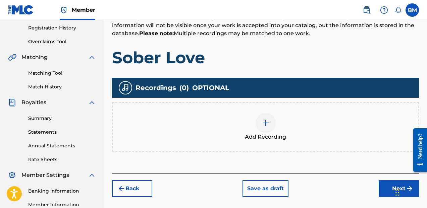
click at [262, 124] on img at bounding box center [266, 123] width 8 height 8
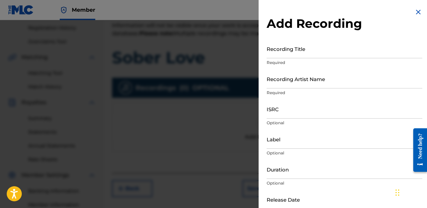
click at [313, 58] on input "Recording Title" at bounding box center [345, 48] width 156 height 19
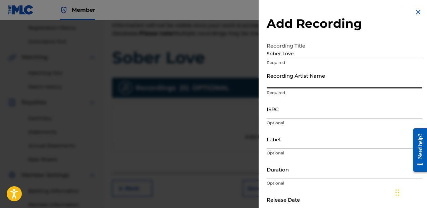
paste input "[PERSON_NAME], [PERSON_NAME], [PERSON_NAME]"
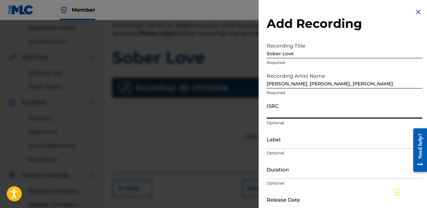
click at [287, 110] on input "ISRC" at bounding box center [345, 109] width 156 height 19
paste input "QZES92110786"
click at [283, 153] on p "Optional" at bounding box center [345, 153] width 156 height 6
click at [287, 150] on p "Optional" at bounding box center [345, 153] width 156 height 6
click at [292, 145] on input "Label" at bounding box center [345, 139] width 156 height 19
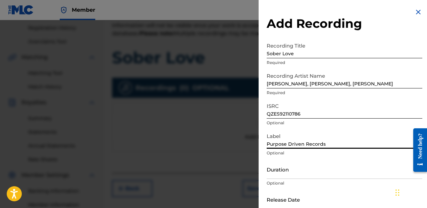
click at [293, 174] on input "Duration" at bounding box center [345, 169] width 156 height 19
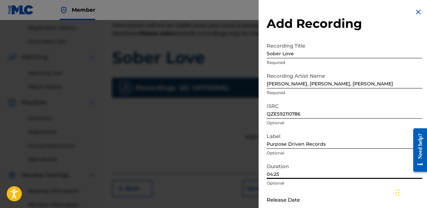
scroll to position [37, 0]
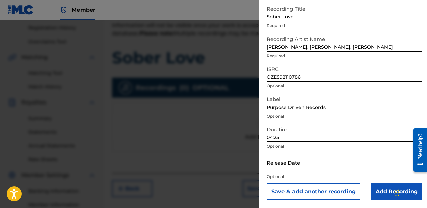
click at [296, 167] on input "text" at bounding box center [295, 162] width 57 height 19
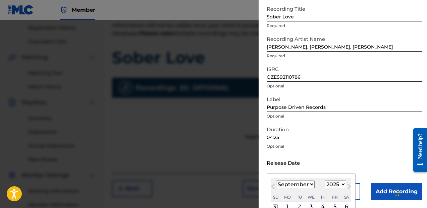
click at [334, 182] on select "1900 1901 1902 1903 1904 1905 1906 1907 1908 1909 1910 1911 1912 1913 1914 1915…" at bounding box center [335, 185] width 21 height 8
click at [325, 181] on select "1900 1901 1902 1903 1904 1905 1906 1907 1908 1909 1910 1911 1912 1913 1914 1915…" at bounding box center [335, 185] width 21 height 8
click at [309, 188] on select "January February March April May June July August September October November De…" at bounding box center [295, 185] width 39 height 8
click at [276, 181] on select "January February March April May June July August September October November De…" at bounding box center [295, 185] width 39 height 8
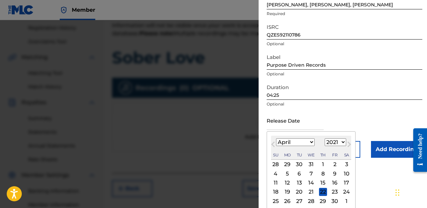
click at [299, 192] on div "20" at bounding box center [299, 192] width 8 height 8
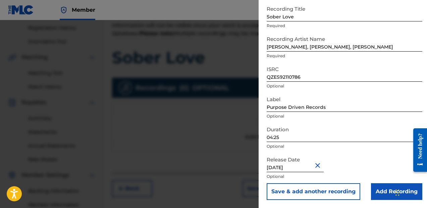
scroll to position [37, 0]
click at [371, 190] on input "Add Recording" at bounding box center [396, 192] width 51 height 17
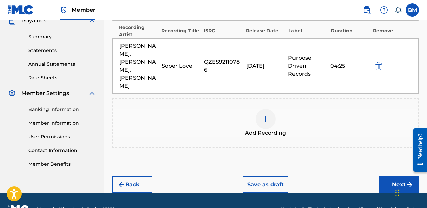
click at [392, 176] on button "Next" at bounding box center [399, 184] width 40 height 17
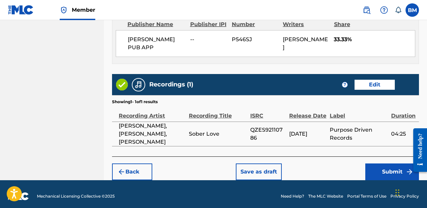
scroll to position [383, 0]
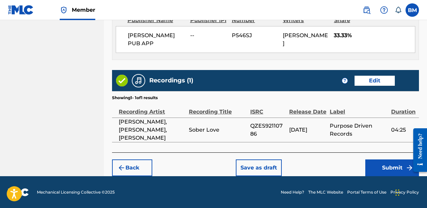
click at [267, 164] on button "Save as draft" at bounding box center [259, 168] width 46 height 17
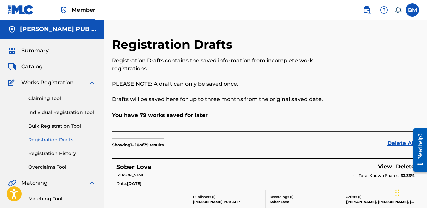
click at [44, 101] on link "Claiming Tool" at bounding box center [62, 98] width 68 height 7
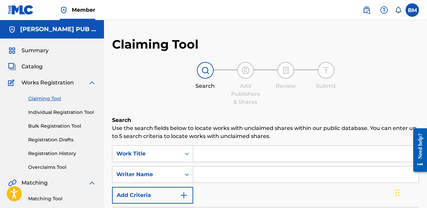
click at [238, 162] on input "Search Form" at bounding box center [305, 154] width 225 height 16
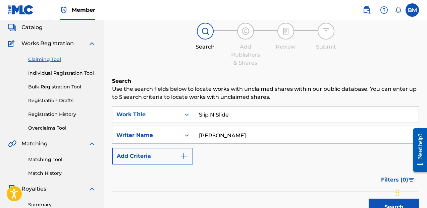
scroll to position [39, 0]
click at [66, 70] on link "Individual Registration Tool" at bounding box center [62, 73] width 68 height 7
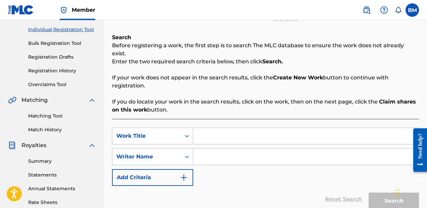
scroll to position [83, 0]
click at [249, 128] on input "Search Form" at bounding box center [305, 136] width 225 height 16
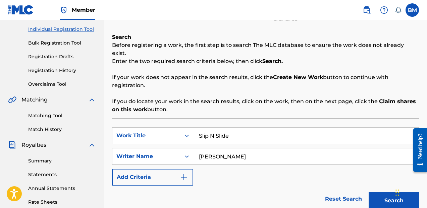
click at [383, 194] on button "Search" at bounding box center [394, 201] width 50 height 17
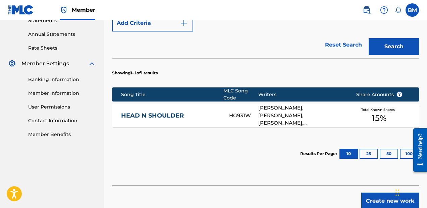
click at [371, 197] on button "Create new work" at bounding box center [390, 201] width 58 height 17
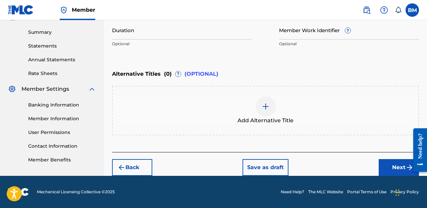
scroll to position [212, 0]
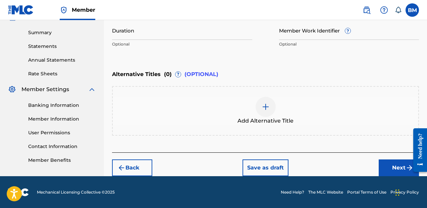
click at [262, 100] on div at bounding box center [266, 107] width 20 height 20
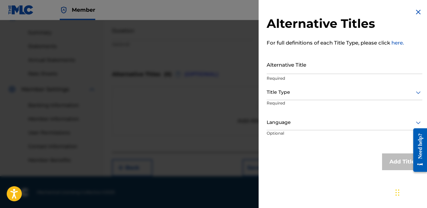
click at [244, 23] on div at bounding box center [213, 124] width 427 height 208
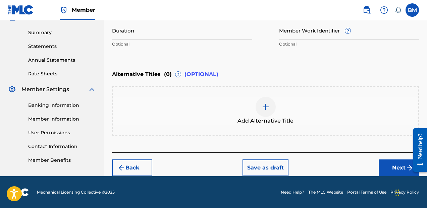
click at [206, 34] on input "Duration" at bounding box center [182, 30] width 140 height 19
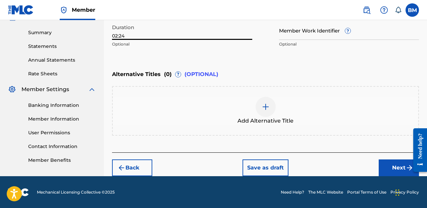
click at [371, 159] on div "Back Save as draft Next" at bounding box center [265, 165] width 307 height 24
click at [382, 164] on button "Next" at bounding box center [399, 168] width 40 height 17
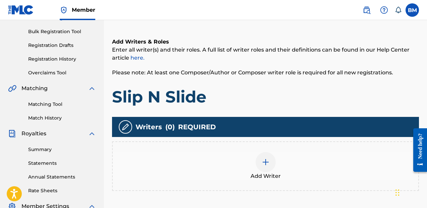
scroll to position [119, 0]
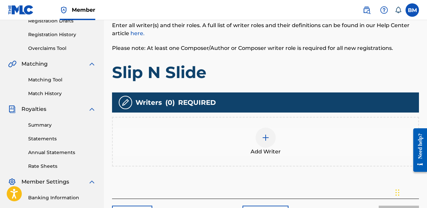
click at [267, 143] on div at bounding box center [266, 138] width 20 height 20
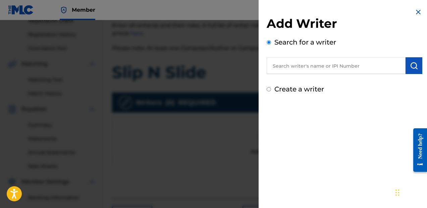
click at [338, 58] on input "text" at bounding box center [336, 65] width 139 height 17
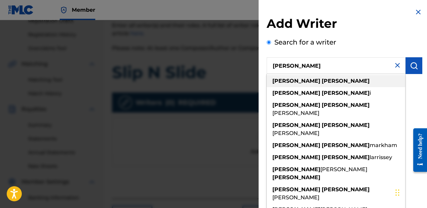
click at [344, 77] on div "[PERSON_NAME]" at bounding box center [336, 81] width 139 height 12
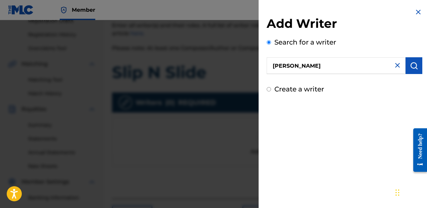
click at [406, 66] on button "submit" at bounding box center [414, 65] width 17 height 17
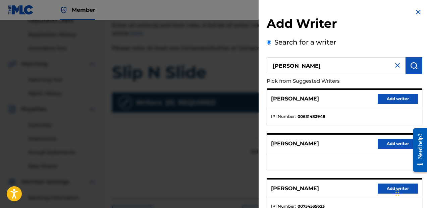
click at [385, 102] on button "Add writer" at bounding box center [398, 99] width 40 height 10
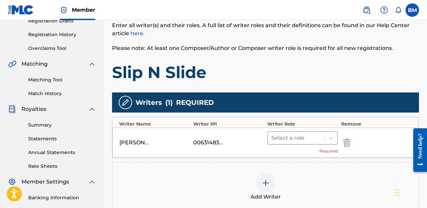
click at [294, 135] on div at bounding box center [296, 138] width 50 height 9
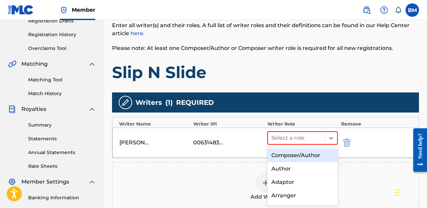
click at [297, 152] on div "Composer/Author" at bounding box center [302, 155] width 70 height 13
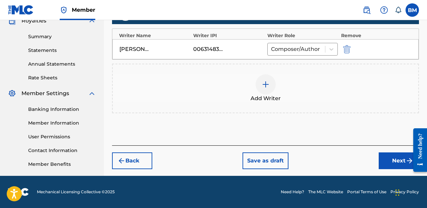
click at [392, 164] on button "Next" at bounding box center [399, 161] width 40 height 17
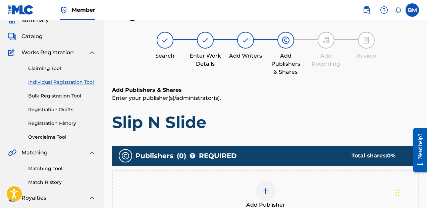
scroll to position [78, 0]
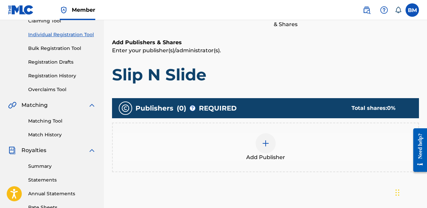
click at [262, 144] on img at bounding box center [266, 144] width 8 height 8
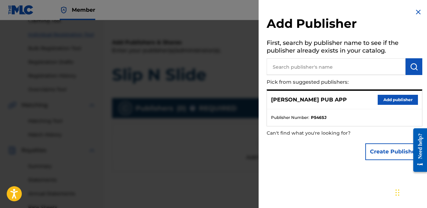
click at [379, 101] on button "Add publisher" at bounding box center [398, 100] width 40 height 10
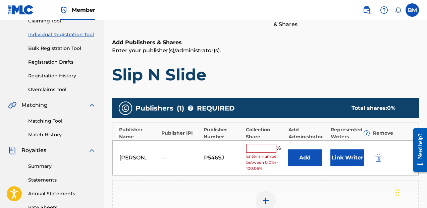
click at [261, 146] on input "text" at bounding box center [261, 148] width 30 height 9
click at [260, 147] on input "text" at bounding box center [261, 148] width 30 height 9
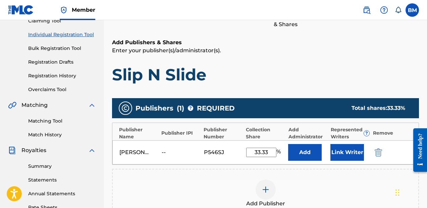
click at [349, 147] on button "Link Writer" at bounding box center [348, 152] width 34 height 17
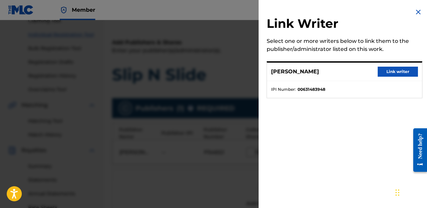
click at [395, 69] on button "Link writer" at bounding box center [398, 72] width 40 height 10
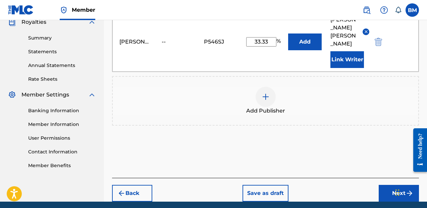
click at [389, 190] on button "Next" at bounding box center [399, 193] width 40 height 17
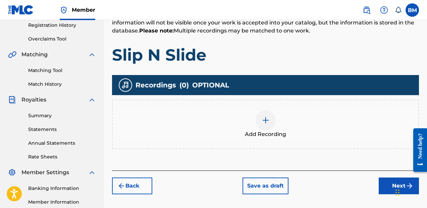
scroll to position [133, 0]
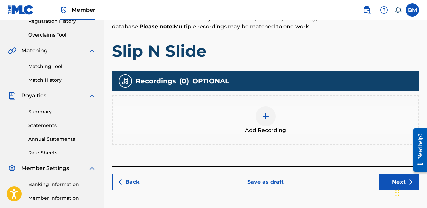
click at [267, 113] on img at bounding box center [266, 116] width 8 height 8
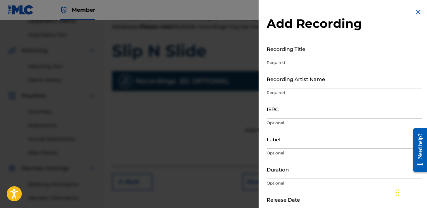
click at [325, 48] on input "Recording Title" at bounding box center [345, 48] width 156 height 19
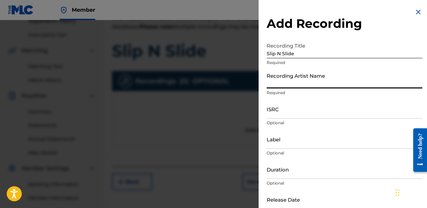
paste input "[PERSON_NAME], [PERSON_NAME]"
click at [326, 112] on input "ISRC" at bounding box center [345, 109] width 156 height 19
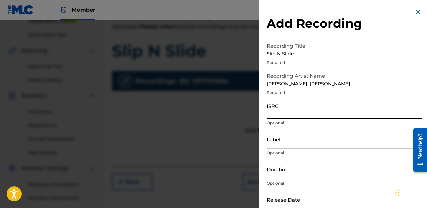
paste input "USLQ22100922"
click at [298, 144] on input "Label" at bounding box center [345, 139] width 156 height 19
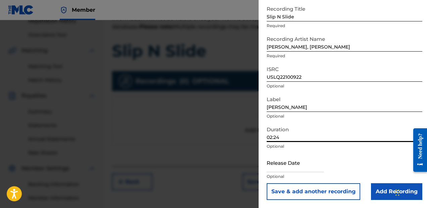
scroll to position [37, 0]
click at [296, 166] on input "text" at bounding box center [295, 163] width 57 height 19
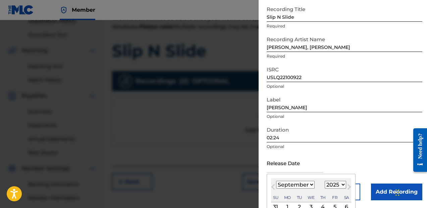
click at [329, 184] on select "1900 1901 1902 1903 1904 1905 1906 1907 1908 1909 1910 1911 1912 1913 1914 1915…" at bounding box center [335, 185] width 21 height 8
click at [325, 181] on select "1900 1901 1902 1903 1904 1905 1906 1907 1908 1909 1910 1911 1912 1913 1914 1915…" at bounding box center [335, 185] width 21 height 8
click at [304, 185] on select "January February March April May June July August September October November De…" at bounding box center [295, 185] width 39 height 8
click at [276, 181] on select "January February March April May June July August September October November De…" at bounding box center [295, 185] width 39 height 8
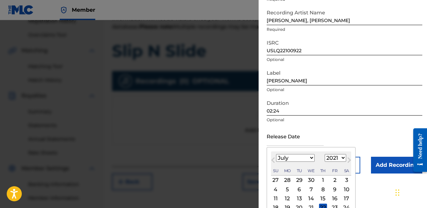
scroll to position [73, 0]
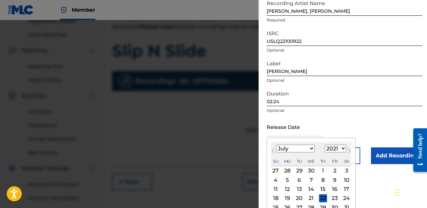
click at [335, 195] on div "23" at bounding box center [335, 199] width 8 height 8
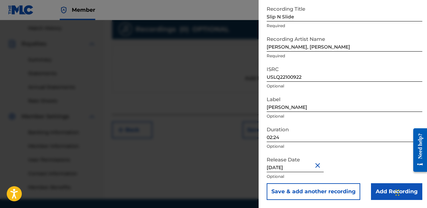
scroll to position [184, 0]
click at [384, 190] on input "Add Recording" at bounding box center [396, 192] width 51 height 17
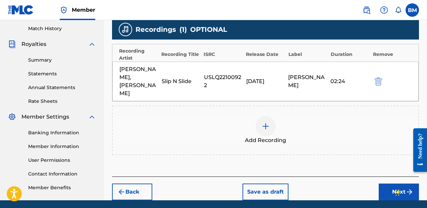
scroll to position [208, 0]
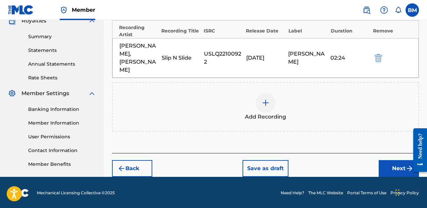
click at [388, 160] on button "Next" at bounding box center [399, 168] width 40 height 17
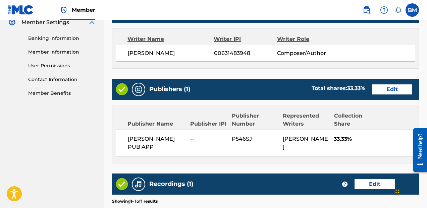
scroll to position [383, 0]
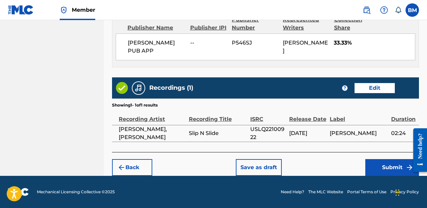
click at [269, 166] on button "Save as draft" at bounding box center [259, 167] width 46 height 17
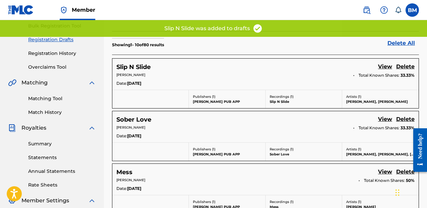
scroll to position [20, 0]
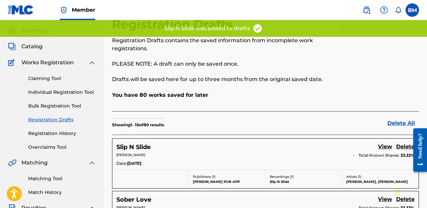
click at [48, 82] on link "Claiming Tool" at bounding box center [62, 78] width 68 height 7
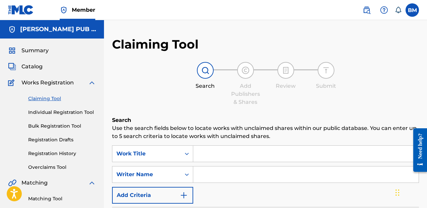
click at [235, 149] on input "Search Form" at bounding box center [305, 154] width 225 height 16
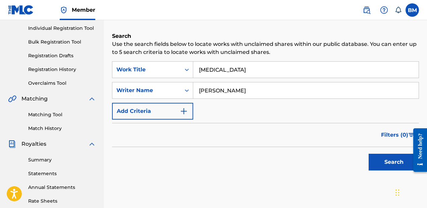
scroll to position [103, 0]
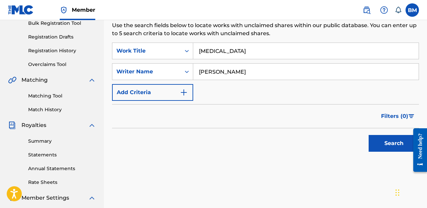
click at [401, 143] on button "Search" at bounding box center [394, 143] width 50 height 17
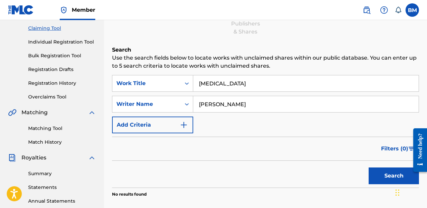
scroll to position [70, 0]
click at [63, 40] on link "Individual Registration Tool" at bounding box center [62, 42] width 68 height 7
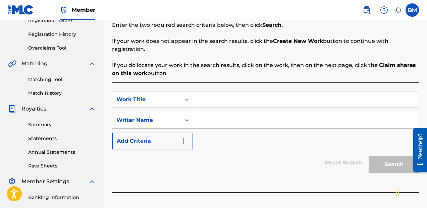
scroll to position [119, 0]
click at [248, 92] on input "Search Form" at bounding box center [305, 100] width 225 height 16
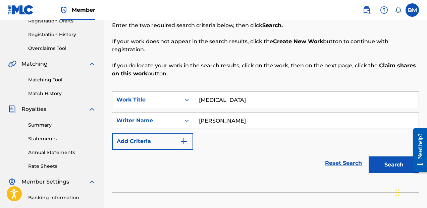
click at [381, 157] on button "Search" at bounding box center [394, 165] width 50 height 17
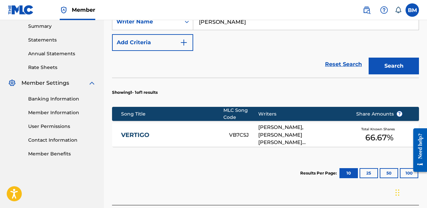
scroll to position [220, 0]
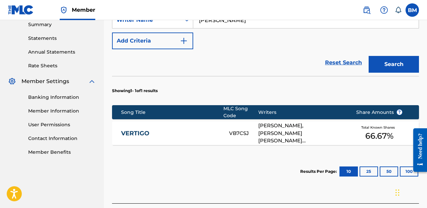
click at [290, 127] on div "[PERSON_NAME], [PERSON_NAME] [PERSON_NAME] [PERSON_NAME]" at bounding box center [302, 133] width 88 height 23
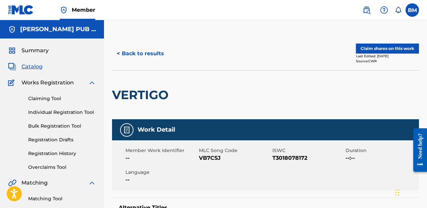
click at [373, 52] on button "Claim shares on this work" at bounding box center [387, 49] width 63 height 10
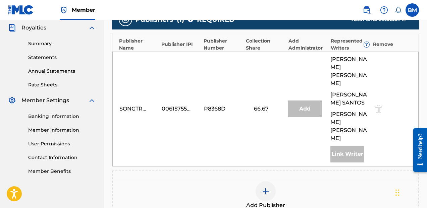
scroll to position [206, 0]
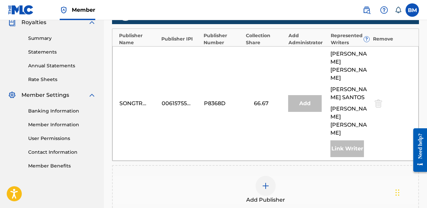
click at [268, 182] on img at bounding box center [266, 186] width 8 height 8
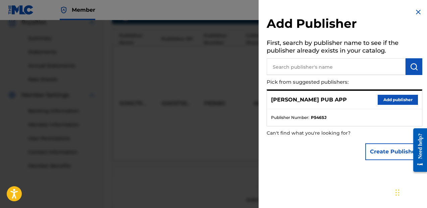
click at [395, 105] on div "[PERSON_NAME] PUB APP Add publisher" at bounding box center [344, 100] width 155 height 18
click at [399, 98] on button "Add publisher" at bounding box center [398, 100] width 40 height 10
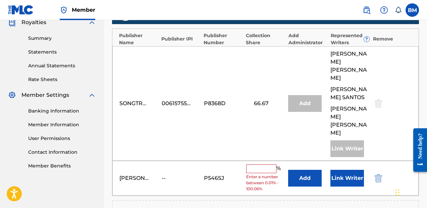
click at [251, 144] on div "SONGTRUST BLVD 00615755145 P8368D 66.67 Add [PERSON_NAME] [PERSON_NAME] [PERSON…" at bounding box center [265, 103] width 306 height 115
click at [257, 165] on input "text" at bounding box center [261, 169] width 30 height 9
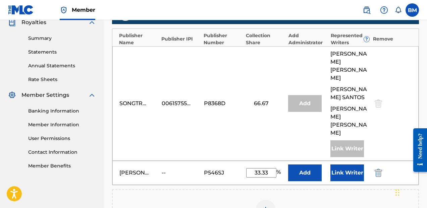
click at [349, 165] on button "Link Writer" at bounding box center [348, 173] width 34 height 17
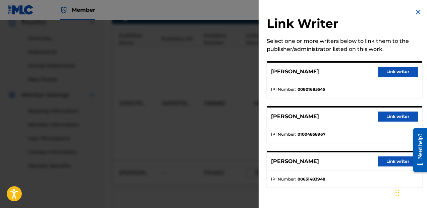
click at [379, 161] on button "Link writer" at bounding box center [398, 162] width 40 height 10
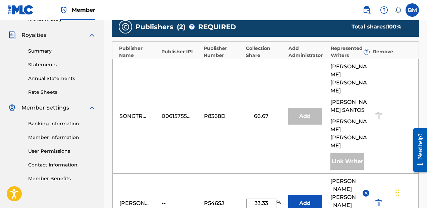
scroll to position [227, 0]
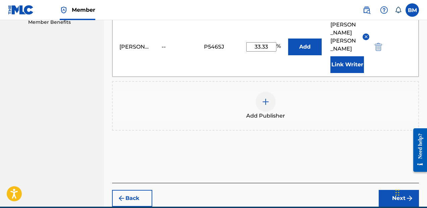
click at [384, 190] on button "Next" at bounding box center [399, 198] width 40 height 17
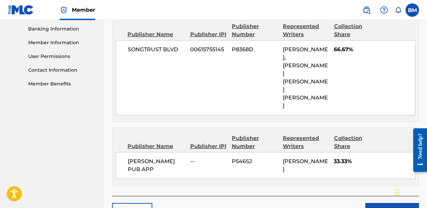
scroll to position [331, 0]
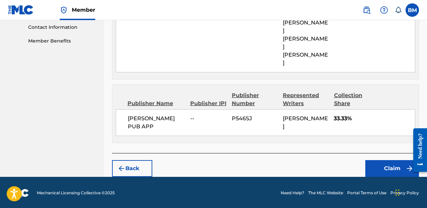
click at [370, 166] on button "Claim" at bounding box center [392, 168] width 54 height 17
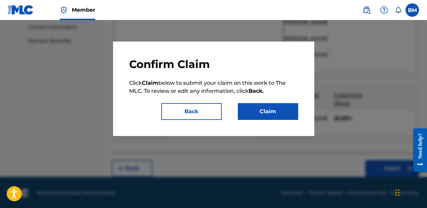
click at [261, 114] on button "Claim" at bounding box center [268, 111] width 60 height 17
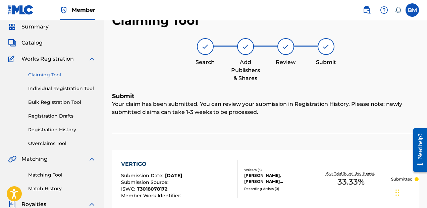
scroll to position [0, 0]
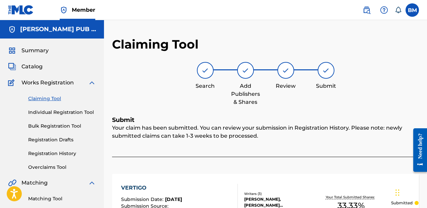
click at [44, 96] on link "Claiming Tool" at bounding box center [62, 98] width 68 height 7
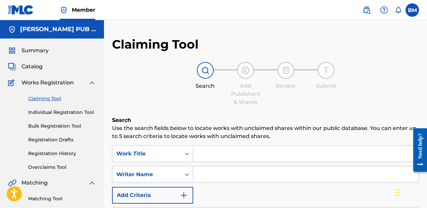
click at [236, 159] on input "Search Form" at bounding box center [305, 154] width 225 height 16
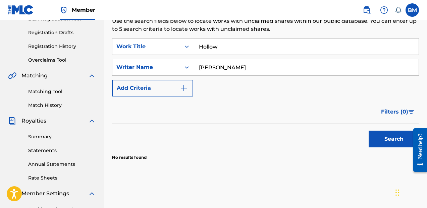
scroll to position [113, 0]
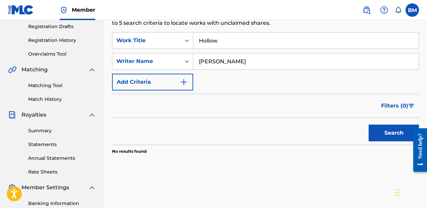
click at [386, 134] on button "Search" at bounding box center [394, 133] width 50 height 17
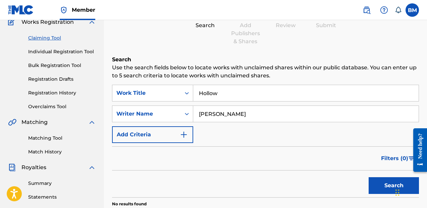
scroll to position [59, 0]
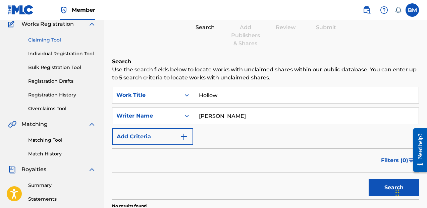
click at [68, 51] on link "Individual Registration Tool" at bounding box center [62, 53] width 68 height 7
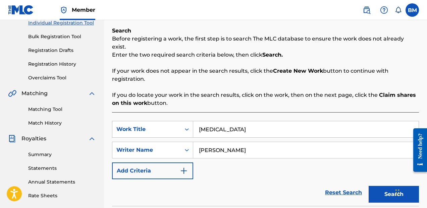
scroll to position [89, 0]
click at [262, 122] on input "[MEDICAL_DATA]" at bounding box center [305, 130] width 225 height 16
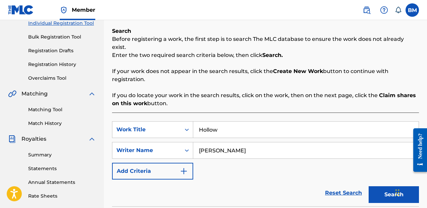
click at [375, 189] on button "Search" at bounding box center [394, 195] width 50 height 17
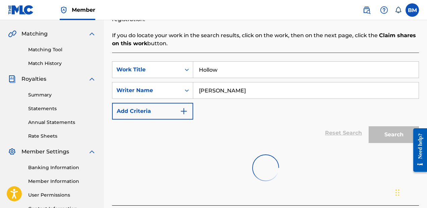
scroll to position [198, 0]
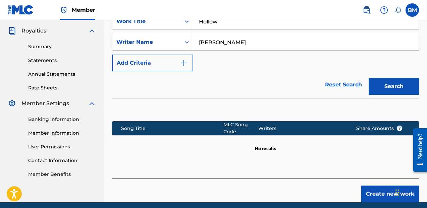
click at [361, 184] on div "Create new work" at bounding box center [265, 191] width 307 height 24
click at [366, 186] on button "Create new work" at bounding box center [390, 194] width 58 height 17
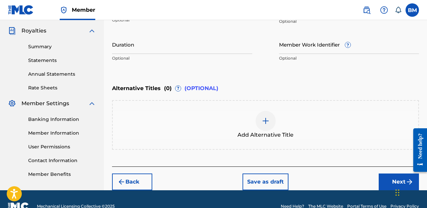
click at [232, 52] on input "Duration" at bounding box center [182, 44] width 140 height 19
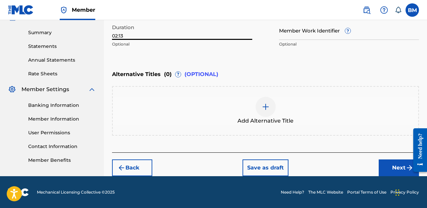
click at [388, 154] on div "Back Save as draft Next" at bounding box center [265, 165] width 307 height 24
click at [390, 164] on button "Next" at bounding box center [399, 168] width 40 height 17
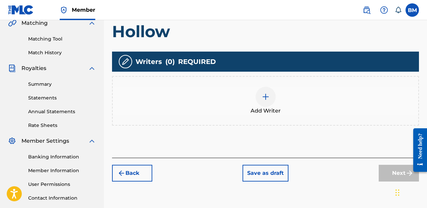
scroll to position [163, 0]
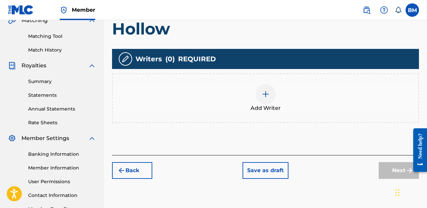
click at [264, 98] on div at bounding box center [266, 94] width 20 height 20
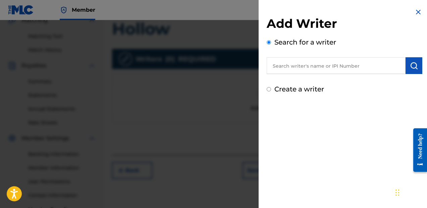
click at [319, 66] on input "text" at bounding box center [336, 65] width 139 height 17
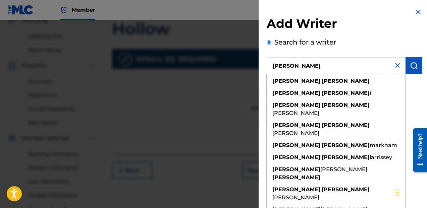
click at [413, 65] on img "submit" at bounding box center [414, 66] width 8 height 8
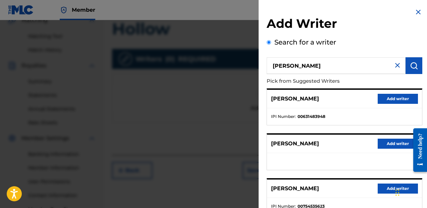
click at [385, 99] on button "Add writer" at bounding box center [398, 99] width 40 height 10
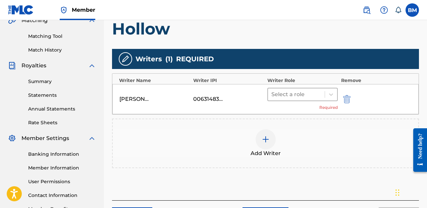
click at [282, 97] on div at bounding box center [296, 94] width 50 height 9
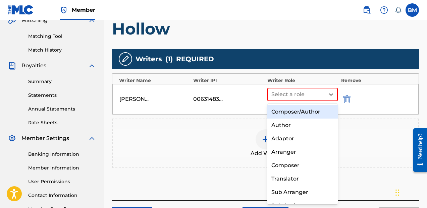
click at [291, 117] on div "Composer/Author" at bounding box center [302, 111] width 70 height 13
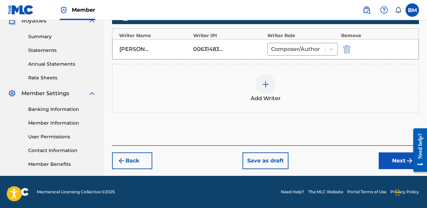
click at [388, 163] on button "Next" at bounding box center [399, 161] width 40 height 17
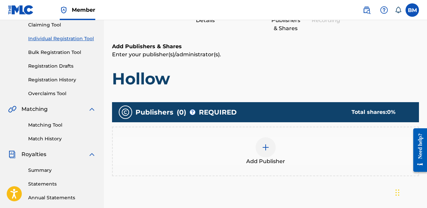
scroll to position [89, 0]
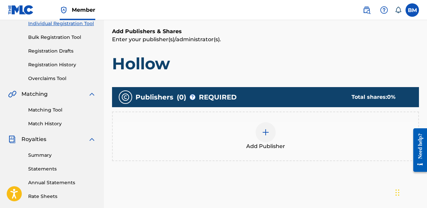
click at [264, 121] on div "Add Publisher" at bounding box center [265, 137] width 307 height 50
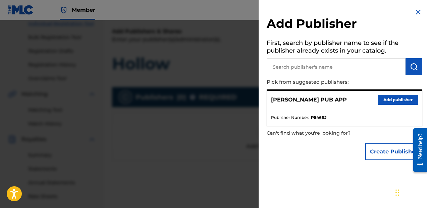
click at [378, 101] on button "Add publisher" at bounding box center [398, 100] width 40 height 10
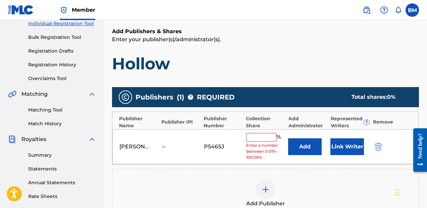
click at [269, 136] on input "text" at bounding box center [261, 137] width 30 height 9
click at [269, 135] on input "text" at bounding box center [261, 137] width 30 height 9
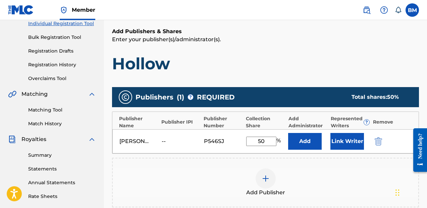
click at [346, 143] on button "Link Writer" at bounding box center [348, 141] width 34 height 17
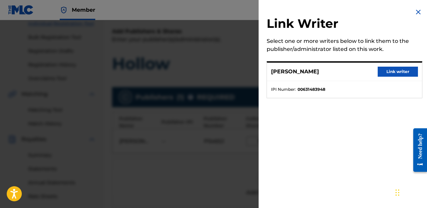
click at [386, 73] on button "Link writer" at bounding box center [398, 72] width 40 height 10
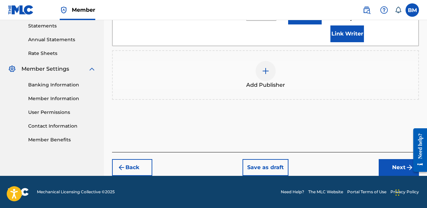
click at [399, 159] on button "Next" at bounding box center [399, 167] width 40 height 17
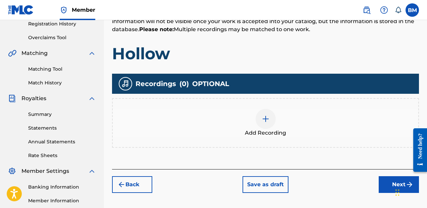
scroll to position [132, 0]
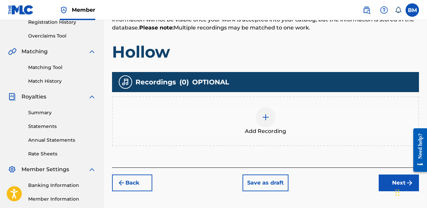
click at [260, 115] on div at bounding box center [266, 117] width 20 height 20
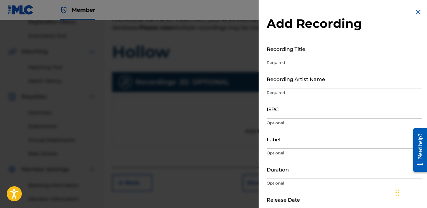
click at [317, 56] on input "Recording Title" at bounding box center [345, 48] width 156 height 19
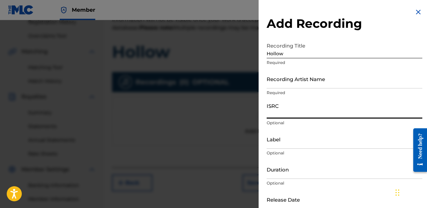
click at [321, 74] on input "Recording Artist Name" at bounding box center [345, 78] width 156 height 19
click at [306, 111] on input "ISRC" at bounding box center [345, 109] width 156 height 19
paste input "QZES92206960"
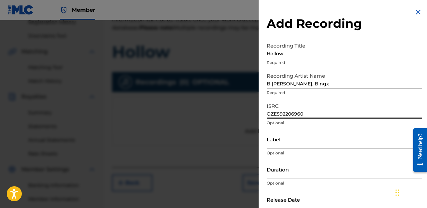
click at [287, 141] on input "Label" at bounding box center [345, 139] width 156 height 19
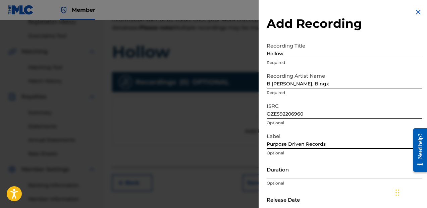
click at [297, 176] on input "Duration" at bounding box center [345, 169] width 156 height 19
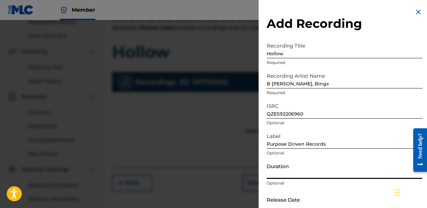
click at [316, 172] on input "Duration" at bounding box center [345, 169] width 156 height 19
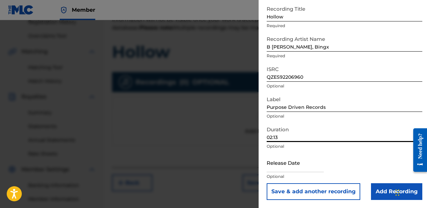
click at [309, 167] on input "text" at bounding box center [295, 162] width 57 height 19
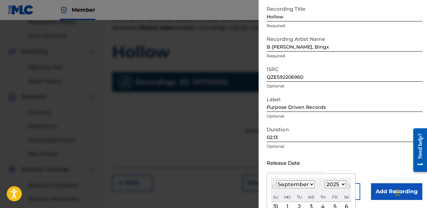
click at [328, 185] on select "1900 1901 1902 1903 1904 1905 1906 1907 1908 1909 1910 1911 1912 1913 1914 1915…" at bounding box center [335, 185] width 21 height 8
click at [325, 181] on select "1900 1901 1902 1903 1904 1905 1906 1907 1908 1909 1910 1911 1912 1913 1914 1915…" at bounding box center [335, 185] width 21 height 8
click at [303, 182] on select "January February March April May June July August September October November De…" at bounding box center [295, 185] width 39 height 8
click at [276, 181] on select "January February March April May June July August September October November De…" at bounding box center [295, 185] width 39 height 8
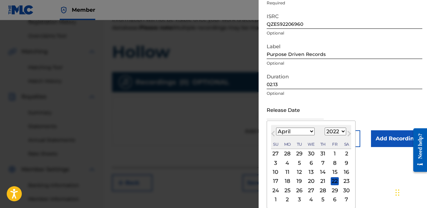
click at [333, 164] on div "8" at bounding box center [335, 163] width 8 height 8
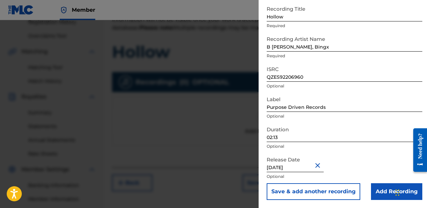
click at [374, 188] on input "Add Recording" at bounding box center [396, 192] width 51 height 17
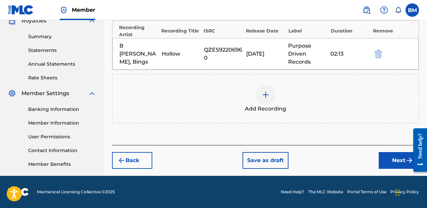
click at [385, 159] on button "Next" at bounding box center [399, 160] width 40 height 17
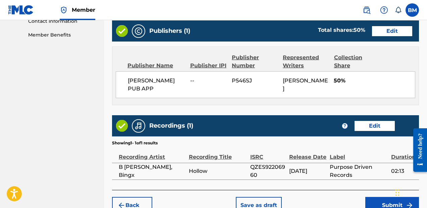
scroll to position [383, 0]
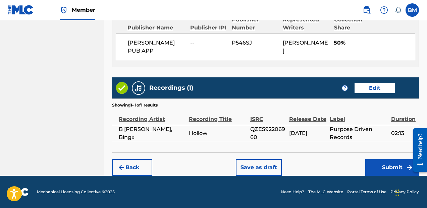
click at [260, 165] on button "Save as draft" at bounding box center [259, 167] width 46 height 17
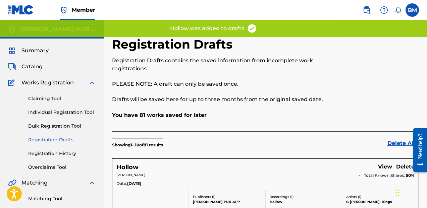
click at [40, 103] on div "Claiming Tool Individual Registration Tool Bulk Registration Tool Registration …" at bounding box center [52, 129] width 88 height 84
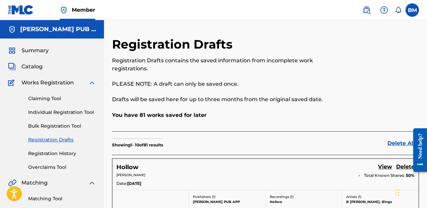
click at [46, 101] on link "Claiming Tool" at bounding box center [62, 98] width 68 height 7
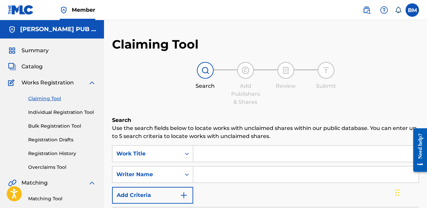
click at [247, 159] on input "Search Form" at bounding box center [305, 154] width 225 height 16
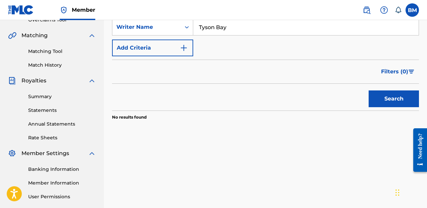
click at [411, 98] on button "Search" at bounding box center [394, 99] width 50 height 17
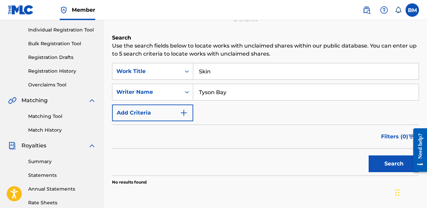
scroll to position [82, 0]
click at [66, 27] on link "Individual Registration Tool" at bounding box center [62, 30] width 68 height 7
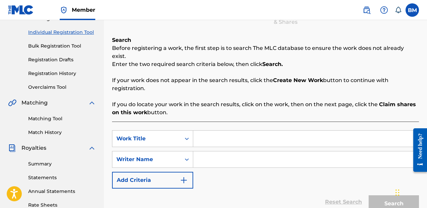
scroll to position [79, 0]
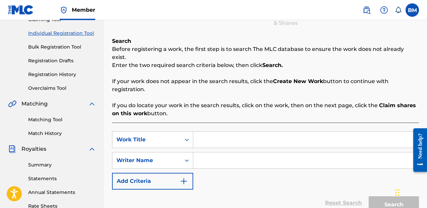
click at [242, 135] on input "Search Form" at bounding box center [305, 140] width 225 height 16
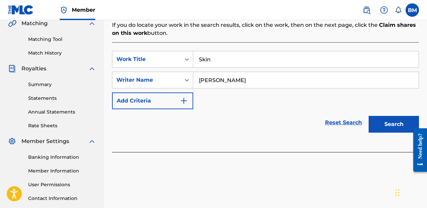
scroll to position [159, 0]
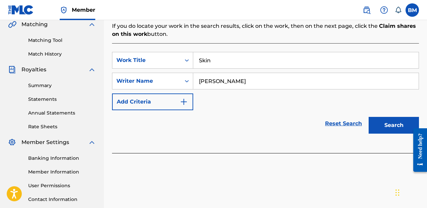
click at [396, 128] on div "Search" at bounding box center [392, 123] width 54 height 27
click at [399, 124] on button "Search" at bounding box center [394, 125] width 50 height 17
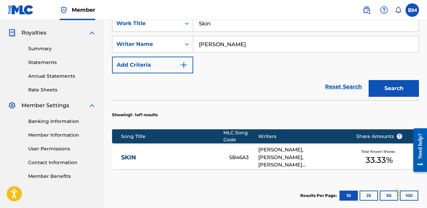
scroll to position [196, 0]
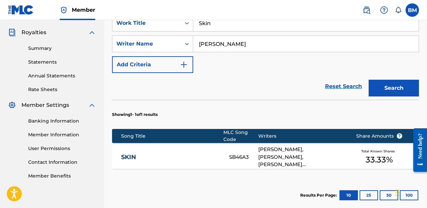
click at [377, 149] on span "Total Known Shares" at bounding box center [379, 151] width 36 height 5
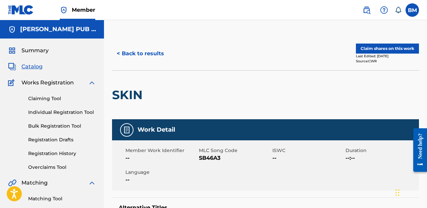
click at [374, 46] on button "Claim shares on this work" at bounding box center [387, 49] width 63 height 10
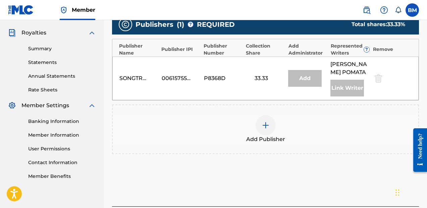
scroll to position [192, 0]
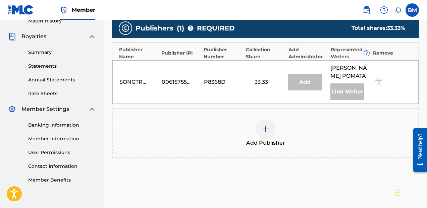
click at [263, 133] on img at bounding box center [266, 129] width 8 height 8
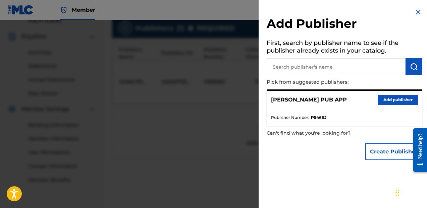
click at [366, 65] on input "text" at bounding box center [336, 66] width 139 height 17
click at [380, 100] on button "Add publisher" at bounding box center [398, 100] width 40 height 10
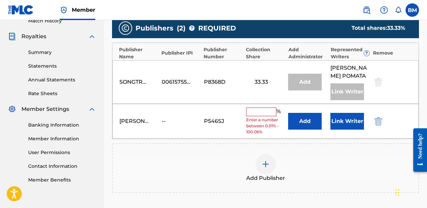
click at [345, 130] on button "Link Writer" at bounding box center [348, 121] width 34 height 17
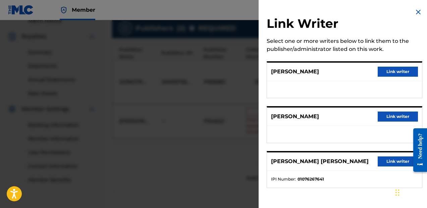
click at [393, 73] on button "Link writer" at bounding box center [398, 72] width 40 height 10
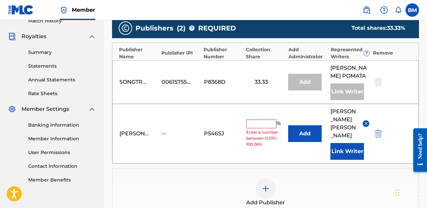
click at [270, 129] on input "text" at bounding box center [261, 124] width 30 height 9
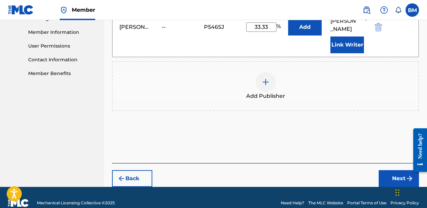
click at [380, 171] on button "Next" at bounding box center [399, 178] width 40 height 17
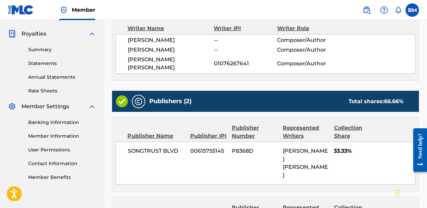
scroll to position [291, 0]
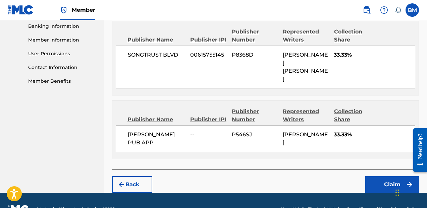
click at [388, 176] on button "Claim" at bounding box center [392, 184] width 54 height 17
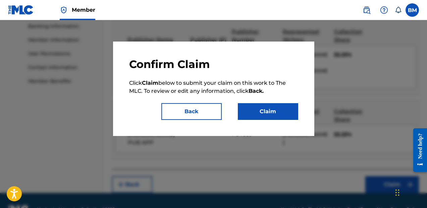
click at [263, 110] on button "Claim" at bounding box center [268, 111] width 60 height 17
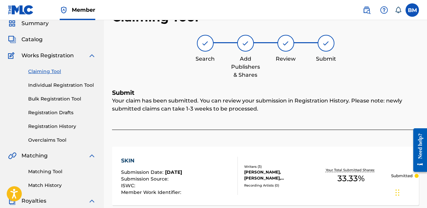
scroll to position [27, 0]
click at [63, 126] on link "Registration History" at bounding box center [62, 126] width 68 height 7
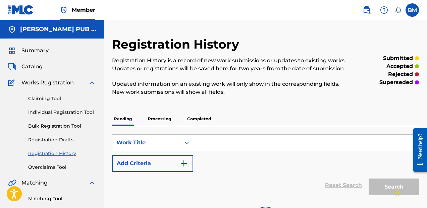
scroll to position [12, 0]
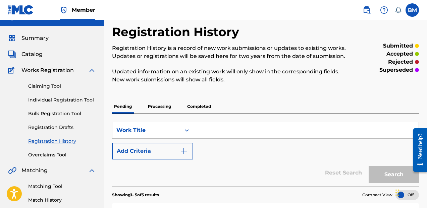
click at [166, 108] on p "Processing" at bounding box center [159, 107] width 27 height 14
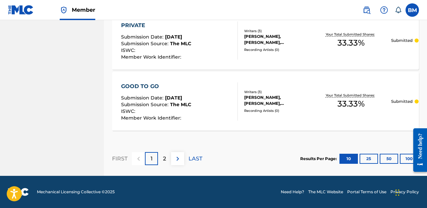
click at [183, 162] on button at bounding box center [177, 158] width 13 height 13
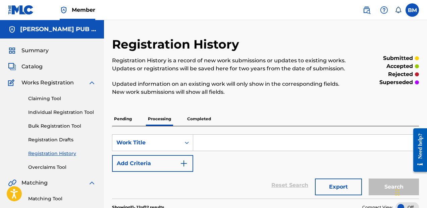
click at [189, 114] on p "Completed" at bounding box center [199, 119] width 28 height 14
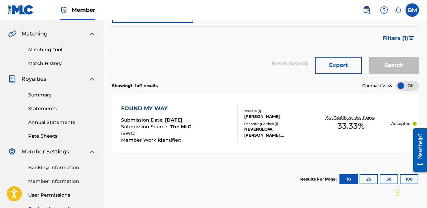
scroll to position [152, 0]
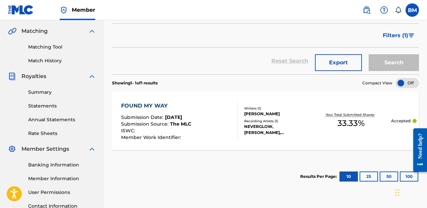
click at [302, 134] on div "NEVERGLOW, [PERSON_NAME], [PERSON_NAME]" at bounding box center [277, 130] width 66 height 12
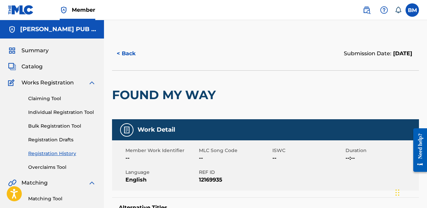
click at [46, 98] on link "Claiming Tool" at bounding box center [62, 98] width 68 height 7
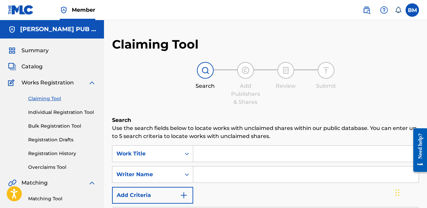
click at [226, 149] on input "Search Form" at bounding box center [305, 154] width 225 height 16
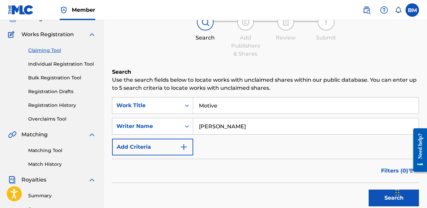
scroll to position [44, 0]
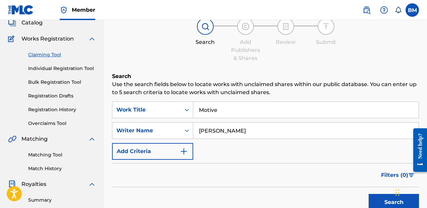
click at [38, 73] on div "Claiming Tool Individual Registration Tool Bulk Registration Tool Registration …" at bounding box center [52, 85] width 88 height 84
click at [51, 68] on link "Individual Registration Tool" at bounding box center [62, 68] width 68 height 7
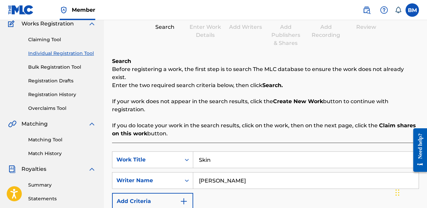
scroll to position [72, 0]
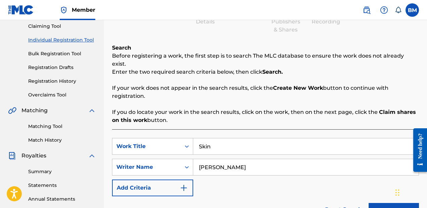
click at [282, 139] on input "Skin" at bounding box center [305, 147] width 225 height 16
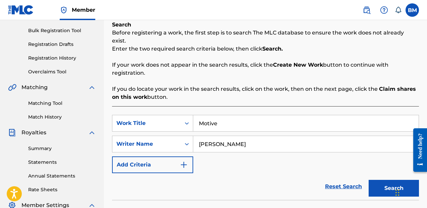
scroll to position [99, 0]
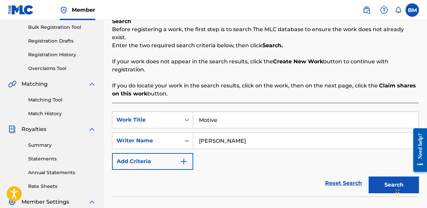
click at [384, 177] on button "Search" at bounding box center [394, 185] width 50 height 17
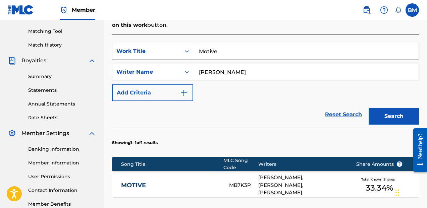
scroll to position [213, 0]
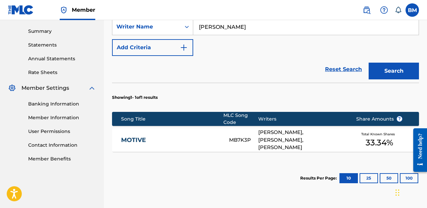
click at [334, 137] on div "[PERSON_NAME], [PERSON_NAME], [PERSON_NAME]" at bounding box center [302, 140] width 88 height 23
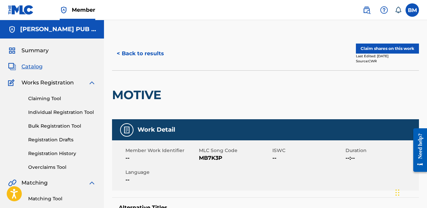
click at [369, 49] on button "Claim shares on this work" at bounding box center [387, 49] width 63 height 10
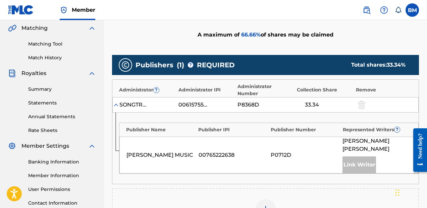
scroll to position [200, 0]
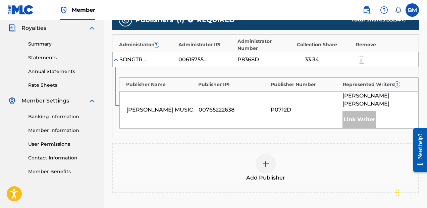
click at [262, 160] on img at bounding box center [266, 164] width 8 height 8
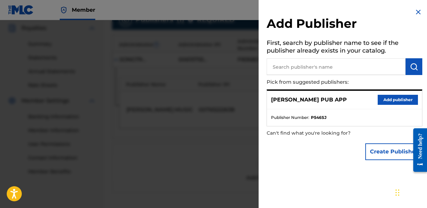
click at [380, 106] on div "[PERSON_NAME] PUB APP Add publisher" at bounding box center [344, 100] width 155 height 18
click at [384, 102] on button "Add publisher" at bounding box center [398, 100] width 40 height 10
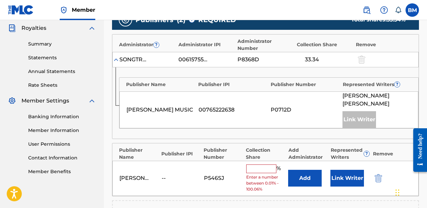
click at [255, 165] on input "text" at bounding box center [261, 169] width 30 height 9
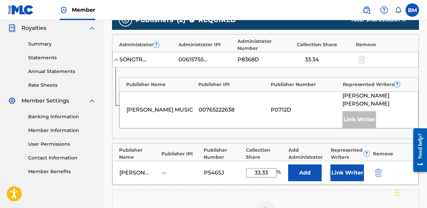
click at [337, 165] on button "Link Writer" at bounding box center [348, 173] width 34 height 17
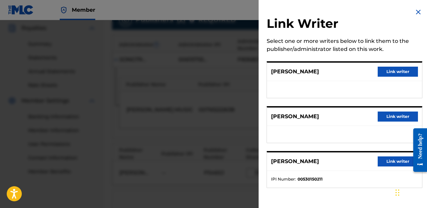
click at [379, 71] on button "Link writer" at bounding box center [398, 72] width 40 height 10
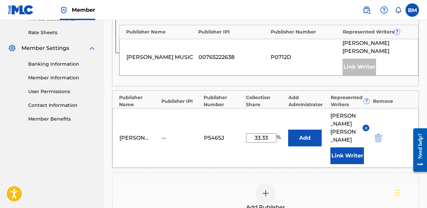
scroll to position [352, 0]
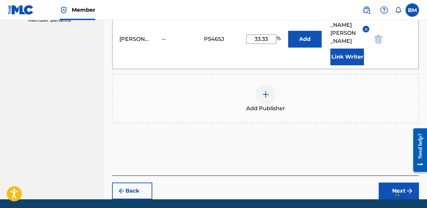
click at [388, 183] on button "Next" at bounding box center [399, 191] width 40 height 17
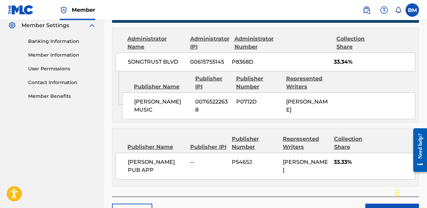
scroll to position [319, 0]
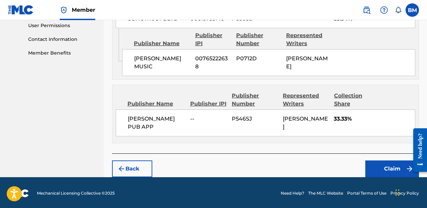
click at [369, 162] on button "Claim" at bounding box center [392, 169] width 54 height 17
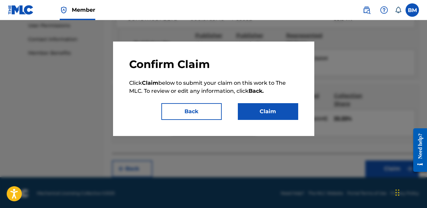
click at [260, 116] on button "Claim" at bounding box center [268, 111] width 60 height 17
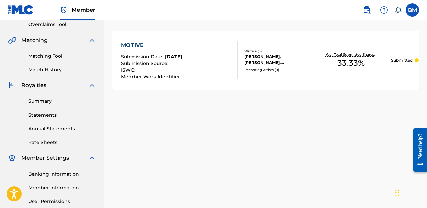
scroll to position [43, 0]
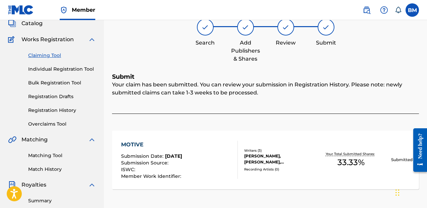
click at [41, 59] on div "Claiming Tool Individual Registration Tool Bulk Registration Tool Registration …" at bounding box center [52, 86] width 88 height 84
click at [51, 54] on link "Claiming Tool" at bounding box center [62, 55] width 68 height 7
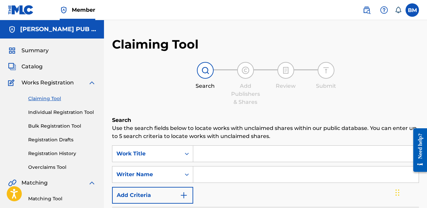
click at [214, 153] on input "Search Form" at bounding box center [305, 154] width 225 height 16
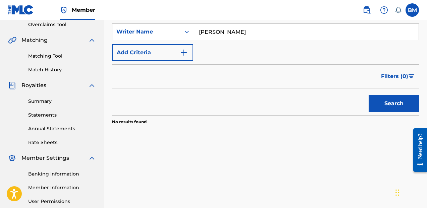
scroll to position [202, 0]
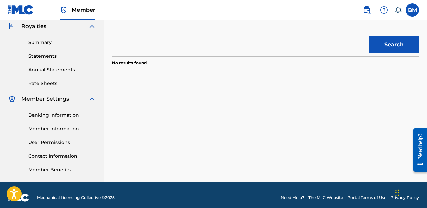
click at [394, 50] on button "Search" at bounding box center [394, 44] width 50 height 17
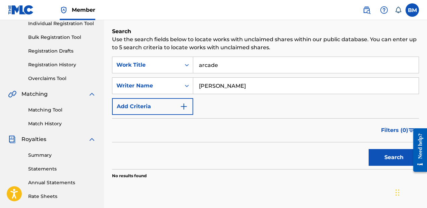
scroll to position [60, 0]
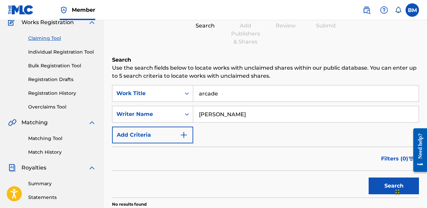
click at [55, 56] on div "Claiming Tool Individual Registration Tool Bulk Registration Tool Registration …" at bounding box center [52, 69] width 88 height 84
click at [56, 54] on link "Individual Registration Tool" at bounding box center [62, 52] width 68 height 7
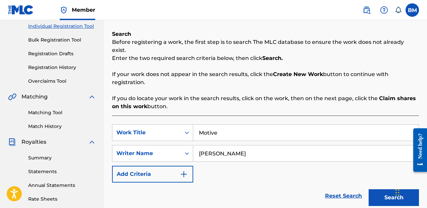
scroll to position [89, 0]
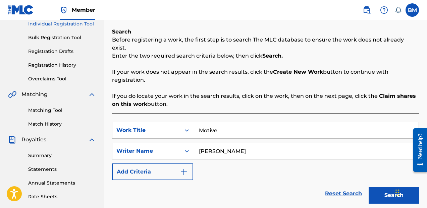
click at [235, 124] on input "Motive" at bounding box center [305, 130] width 225 height 16
click at [234, 124] on input "Motive" at bounding box center [305, 130] width 225 height 16
click at [380, 187] on button "Search" at bounding box center [394, 195] width 50 height 17
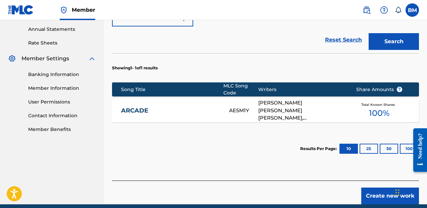
scroll to position [244, 0]
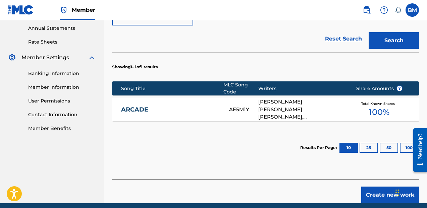
click at [305, 105] on div "[PERSON_NAME] [PERSON_NAME] [PERSON_NAME], [PERSON_NAME]" at bounding box center [302, 109] width 88 height 23
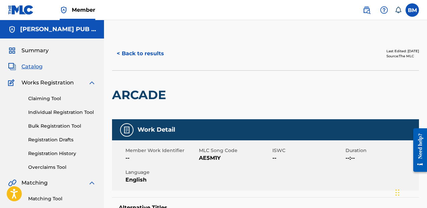
click at [49, 99] on link "Claiming Tool" at bounding box center [62, 98] width 68 height 7
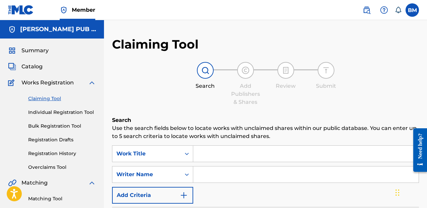
click at [235, 151] on input "Search Form" at bounding box center [305, 154] width 225 height 16
paste input "Pink Flamingo - Cappuccino"
click at [239, 169] on input "Search Form" at bounding box center [305, 175] width 225 height 16
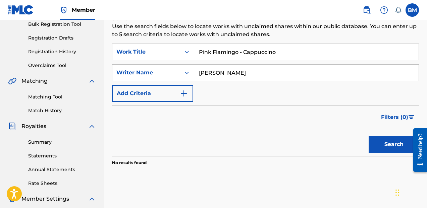
scroll to position [103, 0]
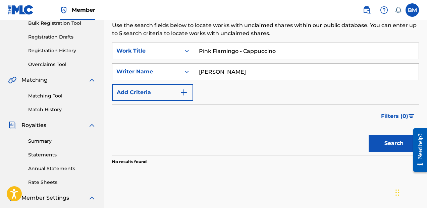
click at [238, 54] on input "Pink Flamingo - Cappuccino" at bounding box center [305, 51] width 225 height 16
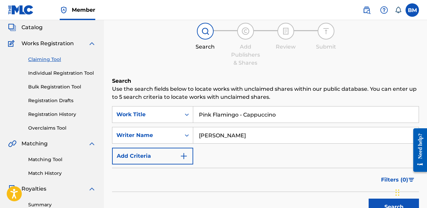
scroll to position [39, 0]
click at [54, 78] on div "Claiming Tool Individual Registration Tool Bulk Registration Tool Registration …" at bounding box center [52, 90] width 88 height 84
click at [62, 70] on link "Individual Registration Tool" at bounding box center [62, 73] width 68 height 7
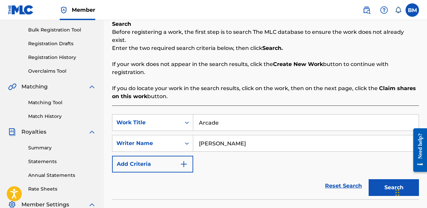
scroll to position [106, 0]
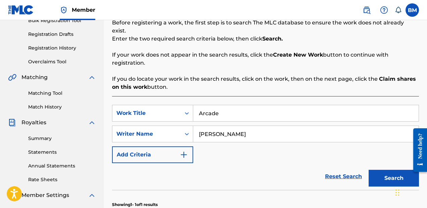
click at [223, 108] on input "Arcade" at bounding box center [305, 113] width 225 height 16
paste input "Pink Flamingo - Cappuccino"
click at [381, 170] on button "Search" at bounding box center [394, 178] width 50 height 17
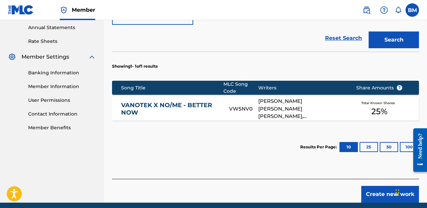
scroll to position [245, 0]
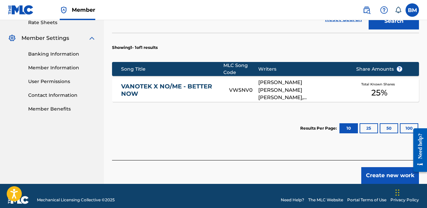
click at [375, 167] on button "Create new work" at bounding box center [390, 175] width 58 height 17
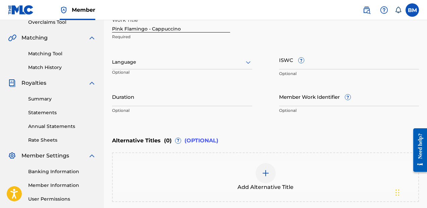
scroll to position [131, 0]
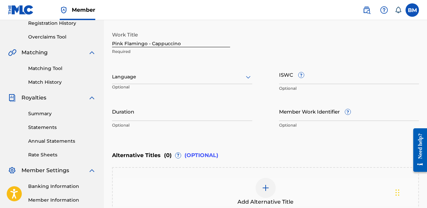
click at [222, 111] on input "Duration" at bounding box center [182, 111] width 140 height 19
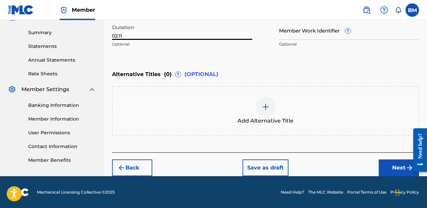
click at [390, 168] on button "Next" at bounding box center [399, 168] width 40 height 17
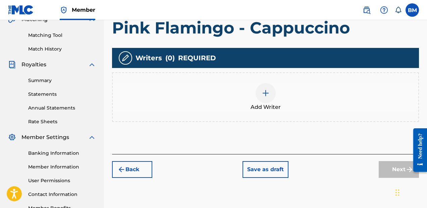
scroll to position [155, 0]
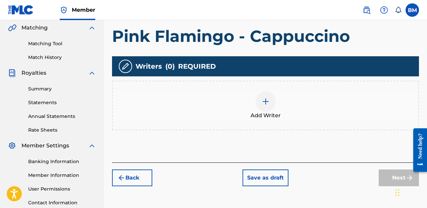
click at [267, 112] on span "Add Writer" at bounding box center [266, 116] width 30 height 8
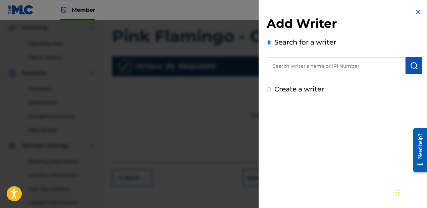
click at [338, 65] on input "text" at bounding box center [336, 65] width 139 height 17
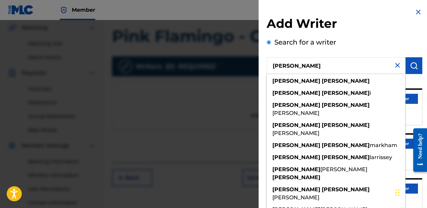
click at [420, 67] on div "Add Writer Search for a writer [PERSON_NAME] [PERSON_NAME] [PERSON_NAME] i [PER…" at bounding box center [345, 174] width 172 height 348
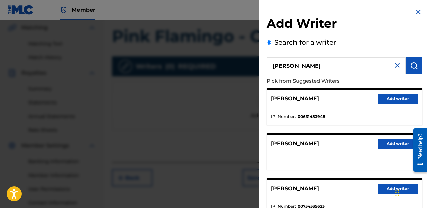
click at [409, 97] on button "Add writer" at bounding box center [398, 99] width 40 height 10
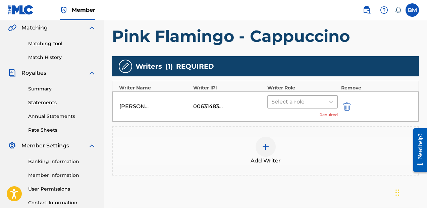
click at [291, 99] on div at bounding box center [296, 101] width 50 height 9
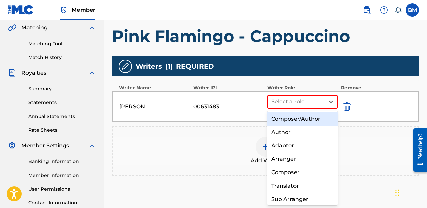
click at [294, 116] on div "Composer/Author" at bounding box center [302, 118] width 70 height 13
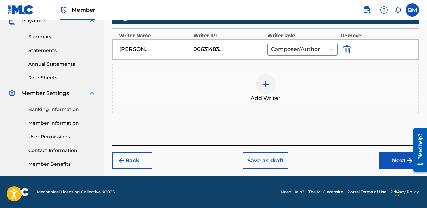
click at [382, 155] on button "Next" at bounding box center [399, 161] width 40 height 17
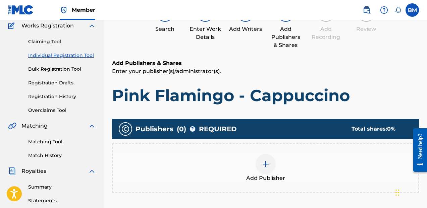
scroll to position [70, 0]
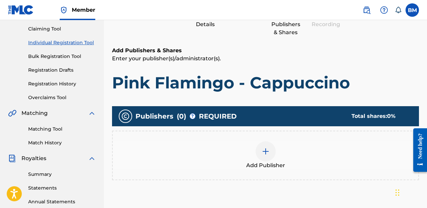
click at [257, 147] on div at bounding box center [266, 152] width 20 height 20
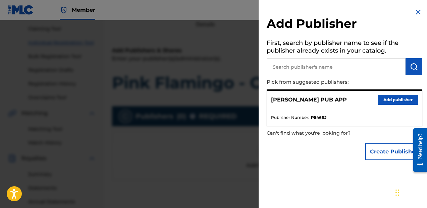
click at [384, 97] on button "Add publisher" at bounding box center [398, 100] width 40 height 10
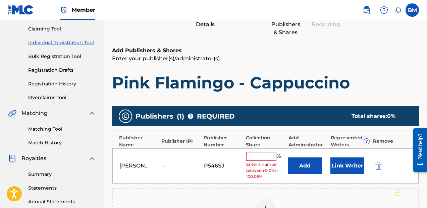
click at [268, 153] on input "text" at bounding box center [261, 156] width 30 height 9
click at [271, 159] on input "text" at bounding box center [261, 156] width 30 height 9
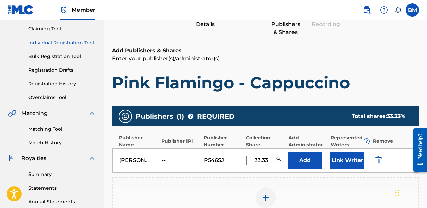
click at [328, 155] on div "[PERSON_NAME] PUB APP -- P546SJ 33.33 % Add Link Writer" at bounding box center [265, 161] width 306 height 24
click at [332, 156] on button "Link Writer" at bounding box center [348, 160] width 34 height 17
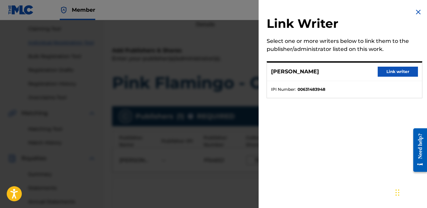
click at [390, 75] on button "Link writer" at bounding box center [398, 72] width 40 height 10
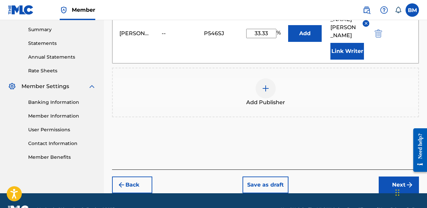
scroll to position [232, 0]
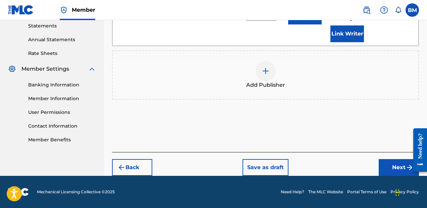
click at [385, 171] on button "Next" at bounding box center [399, 167] width 40 height 17
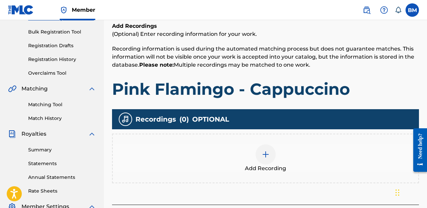
scroll to position [97, 0]
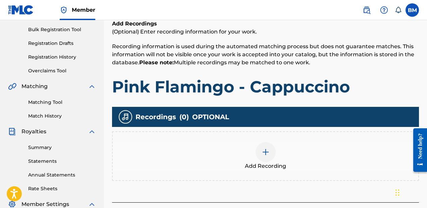
click at [257, 153] on div at bounding box center [266, 152] width 20 height 20
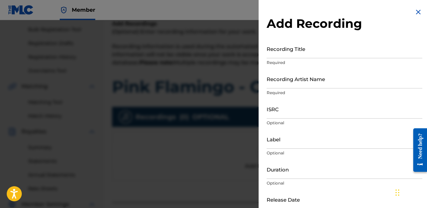
click at [305, 52] on input "Recording Title" at bounding box center [345, 48] width 156 height 19
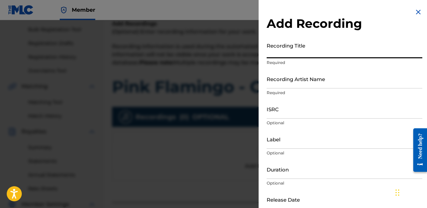
paste input "Pink Flamingo - Cappuccino"
click at [303, 88] on input "Recording Artist Name" at bounding box center [345, 78] width 156 height 19
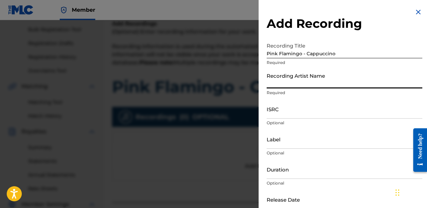
paste input "[PERSON_NAME] Äpt, Jorm"
click at [297, 116] on input "ISRC" at bounding box center [345, 109] width 156 height 19
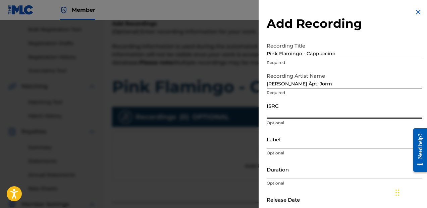
paste input "QZQAY2361052"
click at [288, 141] on input "Label" at bounding box center [345, 139] width 156 height 19
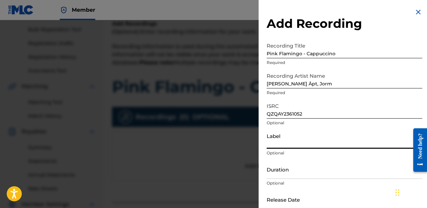
paste input "Apt Records, LLC."
click at [298, 175] on input "Duration" at bounding box center [345, 169] width 156 height 19
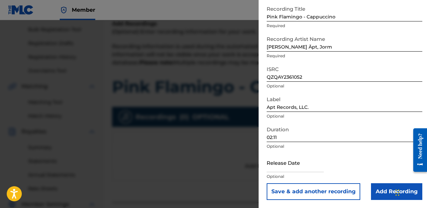
scroll to position [37, 0]
click at [307, 165] on input "text" at bounding box center [295, 163] width 57 height 19
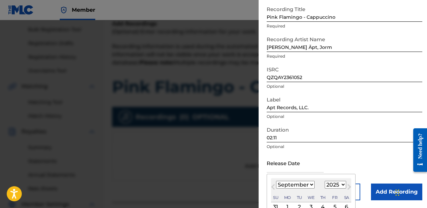
click at [328, 188] on select "1900 1901 1902 1903 1904 1905 1906 1907 1908 1909 1910 1911 1912 1913 1914 1915…" at bounding box center [335, 185] width 21 height 8
click at [325, 181] on select "1900 1901 1902 1903 1904 1905 1906 1907 1908 1909 1910 1911 1912 1913 1914 1915…" at bounding box center [335, 185] width 21 height 8
click at [301, 186] on select "January February March April May June July August September October November De…" at bounding box center [295, 185] width 39 height 8
click at [276, 181] on select "January February March April May June July August September October November De…" at bounding box center [295, 185] width 39 height 8
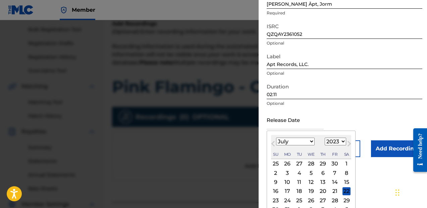
click at [335, 172] on div "7" at bounding box center [335, 173] width 8 height 8
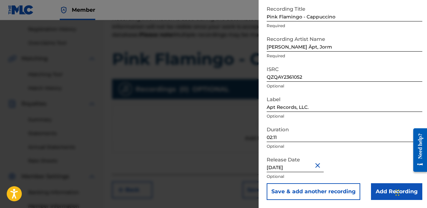
scroll to position [128, 0]
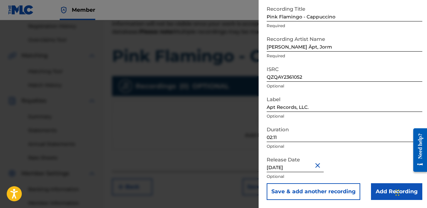
click at [371, 186] on input "Add Recording" at bounding box center [396, 192] width 51 height 17
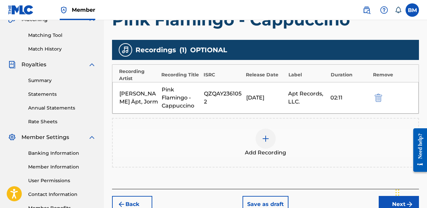
scroll to position [208, 0]
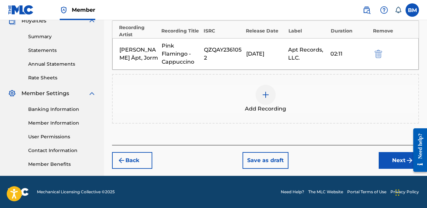
click at [388, 159] on button "Next" at bounding box center [399, 160] width 40 height 17
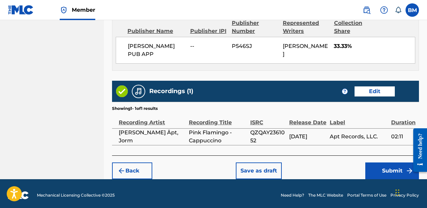
scroll to position [383, 0]
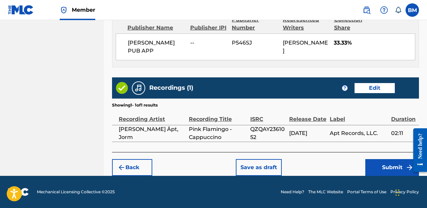
click at [260, 170] on button "Save as draft" at bounding box center [259, 167] width 46 height 17
click at [259, 167] on button "Save as draft" at bounding box center [259, 167] width 46 height 17
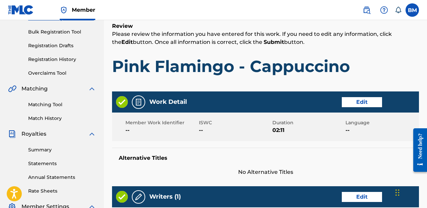
scroll to position [0, 0]
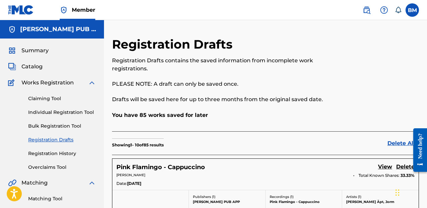
click at [56, 102] on link "Claiming Tool" at bounding box center [62, 98] width 68 height 7
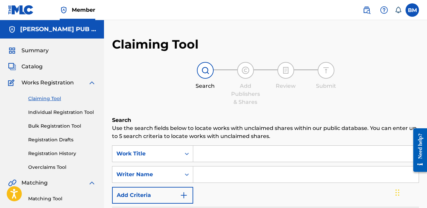
click at [225, 159] on input "Search Form" at bounding box center [305, 154] width 225 height 16
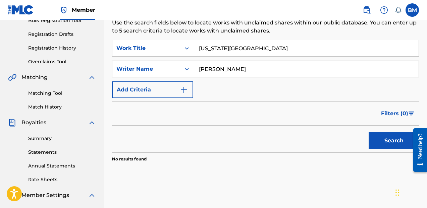
scroll to position [106, 0]
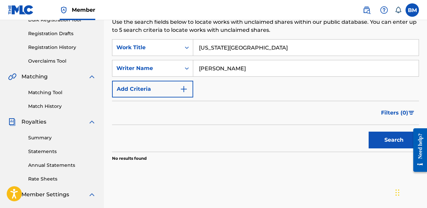
click at [386, 142] on button "Search" at bounding box center [394, 140] width 50 height 17
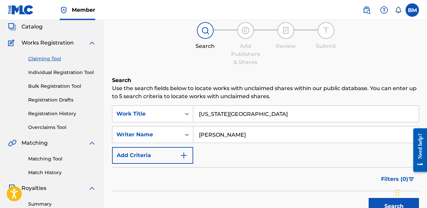
scroll to position [39, 0]
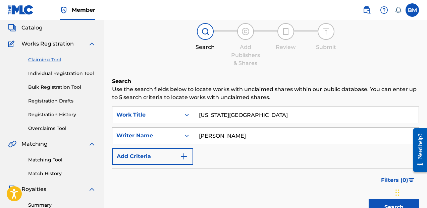
click at [58, 72] on link "Individual Registration Tool" at bounding box center [62, 73] width 68 height 7
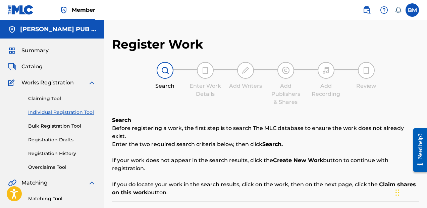
scroll to position [65, 0]
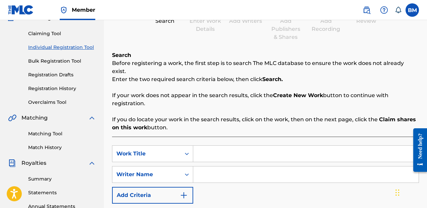
click at [270, 148] on input "Search Form" at bounding box center [305, 154] width 225 height 16
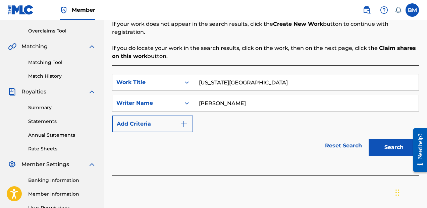
scroll to position [154, 0]
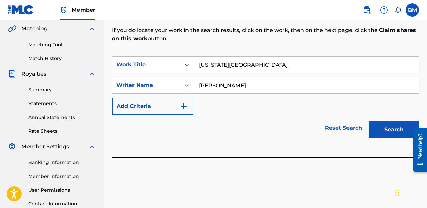
click at [395, 121] on button "Search" at bounding box center [394, 129] width 50 height 17
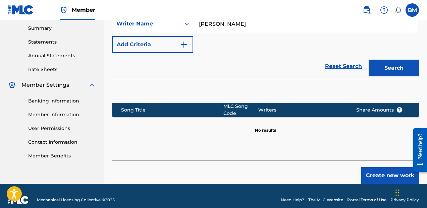
click at [384, 168] on button "Create new work" at bounding box center [390, 175] width 58 height 17
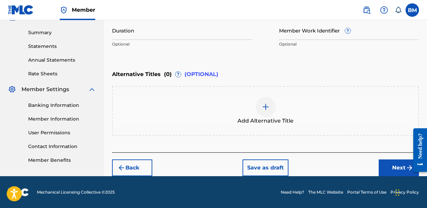
click at [225, 30] on input "Duration" at bounding box center [182, 30] width 140 height 19
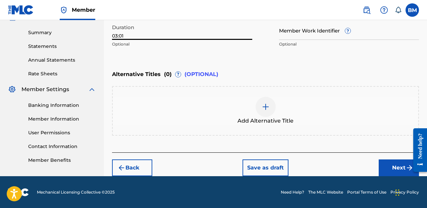
click at [387, 164] on button "Next" at bounding box center [399, 168] width 40 height 17
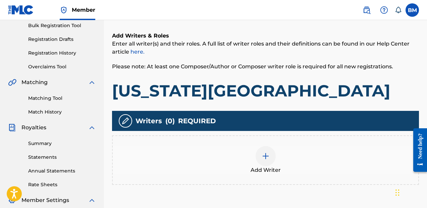
scroll to position [156, 0]
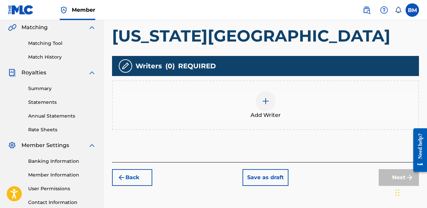
click at [269, 112] on span "Add Writer" at bounding box center [266, 115] width 30 height 8
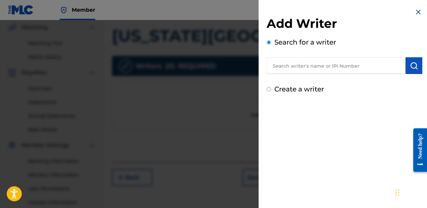
click at [328, 60] on input "text" at bounding box center [336, 65] width 139 height 17
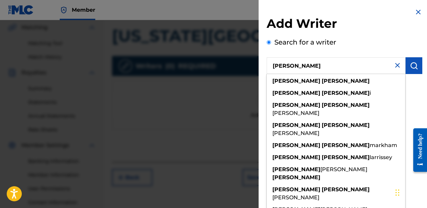
click at [406, 66] on button "submit" at bounding box center [414, 65] width 17 height 17
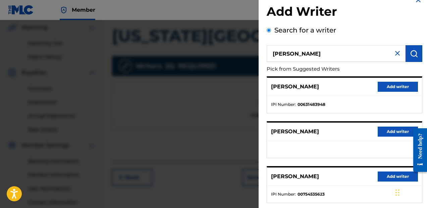
scroll to position [18, 0]
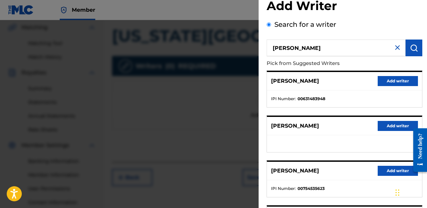
click at [391, 86] on div "[PERSON_NAME] Add writer" at bounding box center [344, 81] width 155 height 18
click at [395, 84] on button "Add writer" at bounding box center [398, 81] width 40 height 10
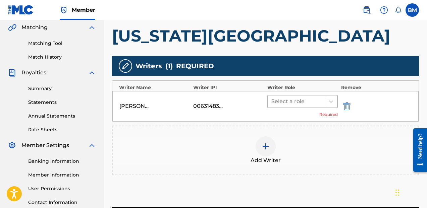
click at [315, 101] on div at bounding box center [296, 101] width 50 height 9
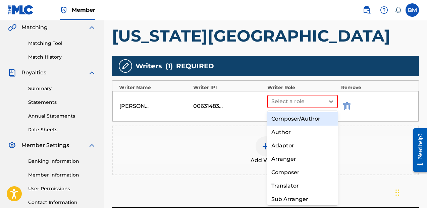
click at [304, 117] on div "Composer/Author" at bounding box center [302, 118] width 70 height 13
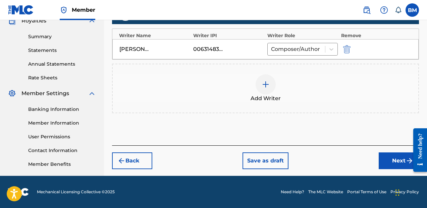
click at [397, 167] on button "Next" at bounding box center [399, 161] width 40 height 17
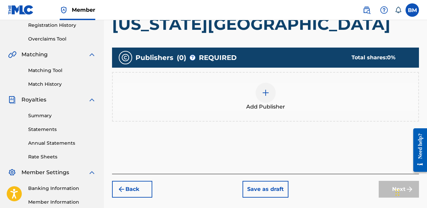
scroll to position [133, 0]
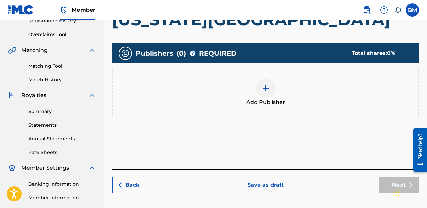
click at [265, 85] on img at bounding box center [266, 89] width 8 height 8
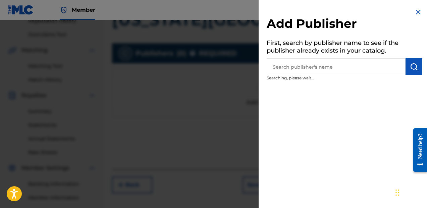
click at [311, 65] on input "text" at bounding box center [336, 66] width 139 height 17
click at [249, 82] on div at bounding box center [213, 124] width 427 height 208
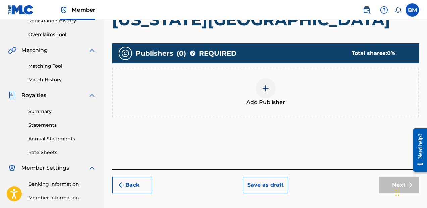
click at [271, 91] on div at bounding box center [266, 89] width 20 height 20
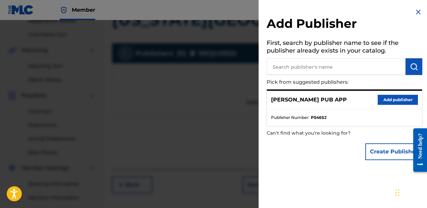
click at [414, 102] on button "Add publisher" at bounding box center [398, 100] width 40 height 10
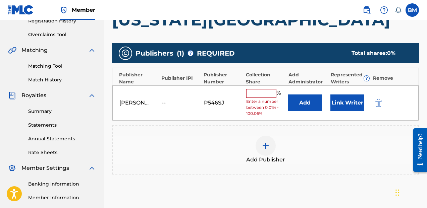
click at [264, 96] on input "text" at bounding box center [261, 93] width 30 height 9
click at [265, 89] on input "text" at bounding box center [261, 93] width 30 height 9
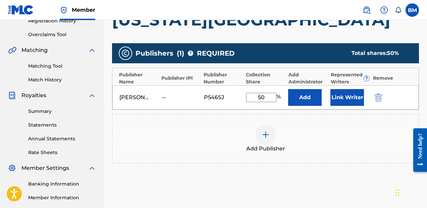
click at [351, 103] on button "Link Writer" at bounding box center [348, 97] width 34 height 17
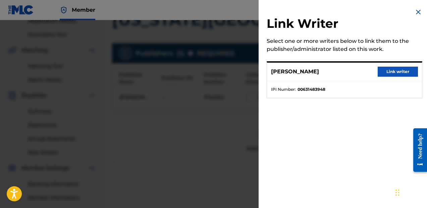
click at [391, 74] on button "Link writer" at bounding box center [398, 72] width 40 height 10
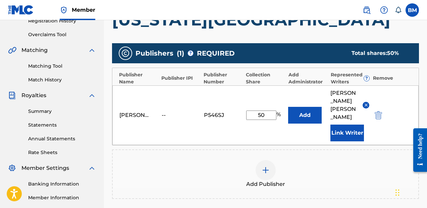
scroll to position [232, 0]
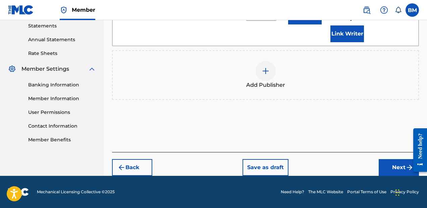
click at [389, 166] on button "Next" at bounding box center [399, 167] width 40 height 17
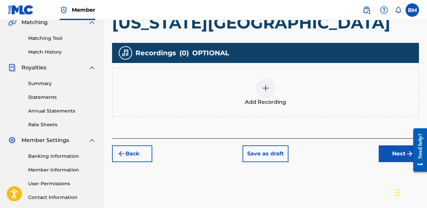
scroll to position [208, 0]
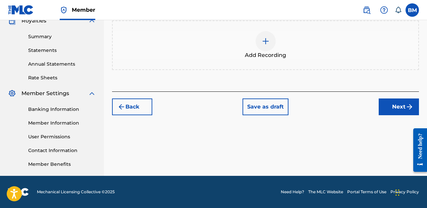
click at [243, 38] on div "Add Recording" at bounding box center [266, 45] width 306 height 28
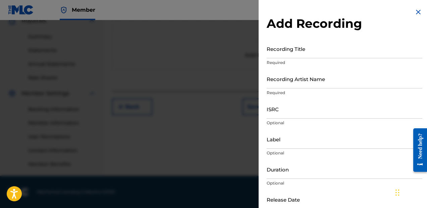
click at [307, 55] on input "Recording Title" at bounding box center [345, 48] width 156 height 19
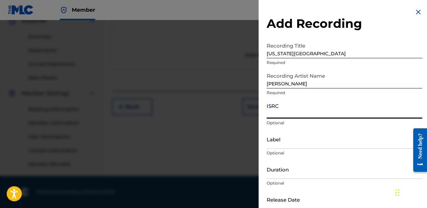
paste input "USLQ22100944"
click at [292, 144] on input "Label" at bounding box center [345, 139] width 156 height 19
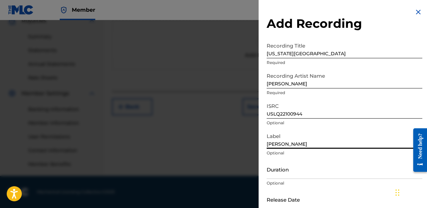
click at [298, 169] on input "Duration" at bounding box center [345, 169] width 156 height 19
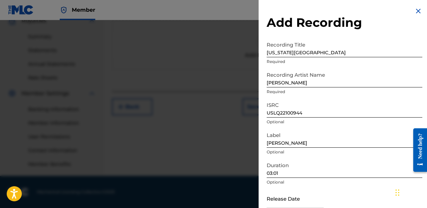
scroll to position [37, 0]
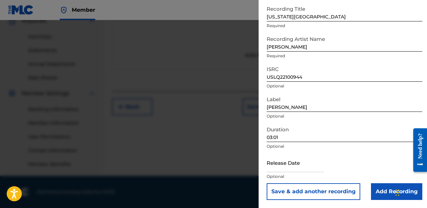
click at [298, 166] on input "text" at bounding box center [295, 162] width 57 height 19
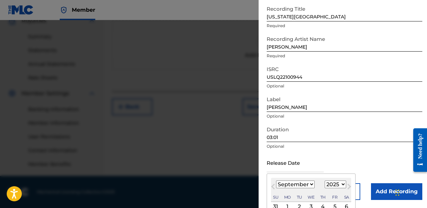
click at [336, 180] on div "[DATE] January February March April May June July August September October Nove…" at bounding box center [311, 190] width 80 height 24
click at [337, 182] on select "1900 1901 1902 1903 1904 1905 1906 1907 1908 1909 1910 1911 1912 1913 1914 1915…" at bounding box center [335, 185] width 21 height 8
click at [325, 181] on select "1900 1901 1902 1903 1904 1905 1906 1907 1908 1909 1910 1911 1912 1913 1914 1915…" at bounding box center [335, 185] width 21 height 8
click at [302, 183] on select "January February March April May June July August September October November De…" at bounding box center [295, 185] width 39 height 8
click at [276, 181] on select "January February March April May June July August September October November De…" at bounding box center [295, 185] width 39 height 8
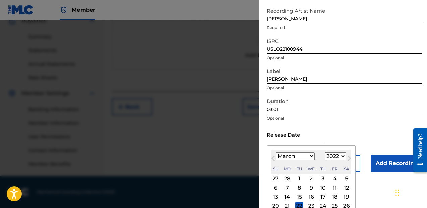
scroll to position [72, 0]
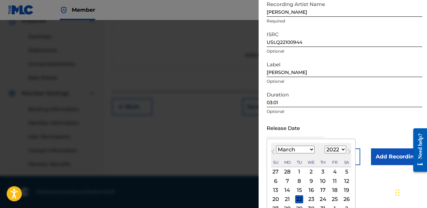
click at [311, 180] on div "9" at bounding box center [311, 181] width 8 height 8
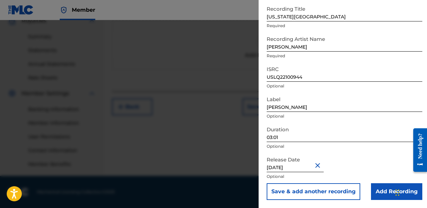
scroll to position [37, 0]
click at [374, 185] on input "Add Recording" at bounding box center [396, 192] width 51 height 17
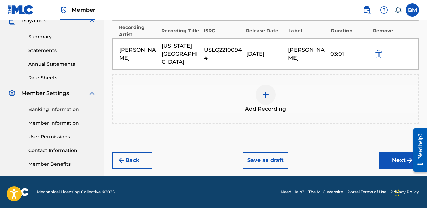
click at [390, 152] on button "Next" at bounding box center [399, 160] width 40 height 17
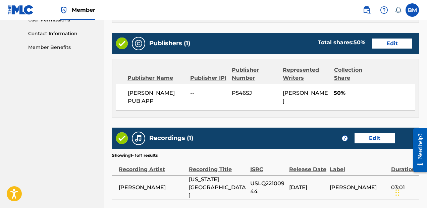
scroll to position [383, 0]
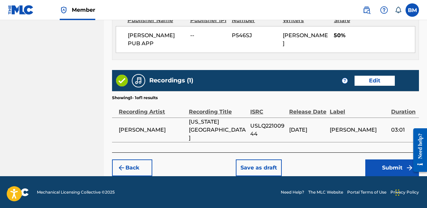
click at [258, 163] on button "Save as draft" at bounding box center [259, 168] width 46 height 17
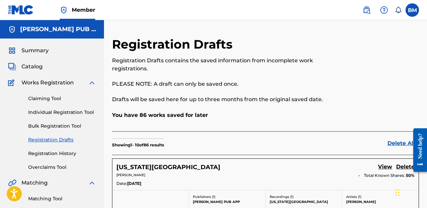
click at [46, 101] on link "Claiming Tool" at bounding box center [62, 98] width 68 height 7
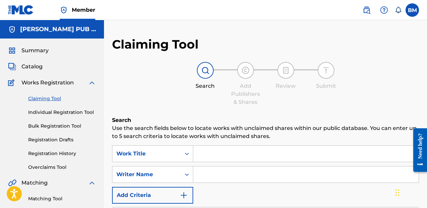
click at [203, 153] on input "Search Form" at bounding box center [305, 154] width 225 height 16
click at [237, 175] on input "[PERSON_NAME]" at bounding box center [305, 175] width 225 height 16
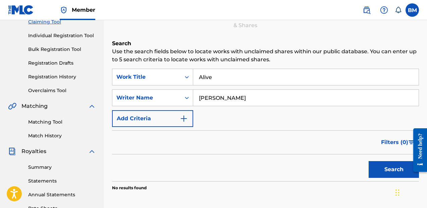
scroll to position [96, 0]
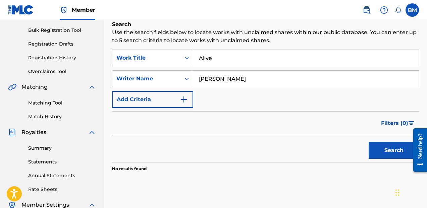
click at [387, 156] on button "Search" at bounding box center [394, 150] width 50 height 17
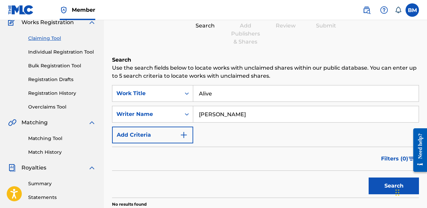
click at [75, 49] on link "Individual Registration Tool" at bounding box center [62, 52] width 68 height 7
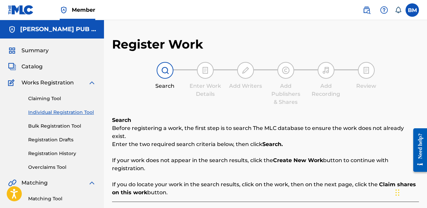
scroll to position [56, 0]
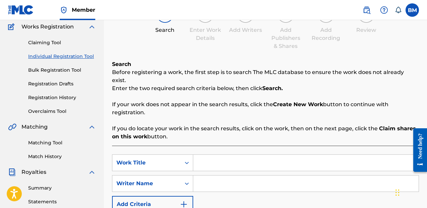
click at [236, 155] on input "Search Form" at bounding box center [305, 163] width 225 height 16
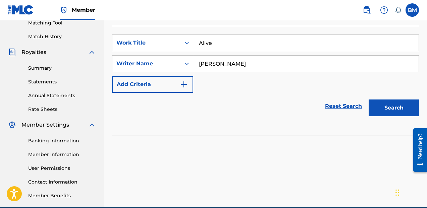
scroll to position [178, 0]
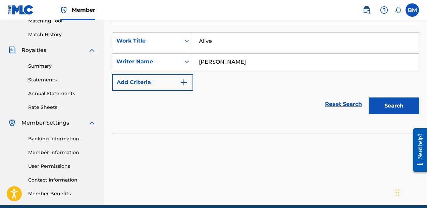
click at [389, 102] on button "Search" at bounding box center [394, 106] width 50 height 17
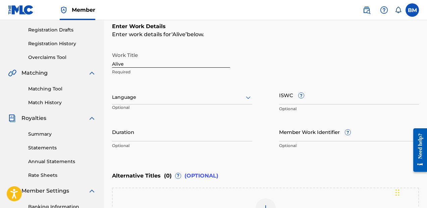
scroll to position [109, 0]
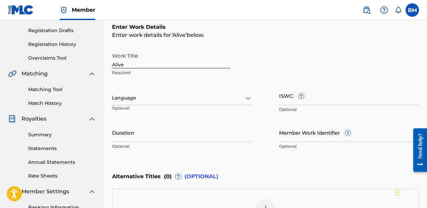
click at [225, 130] on input "Duration" at bounding box center [182, 132] width 140 height 19
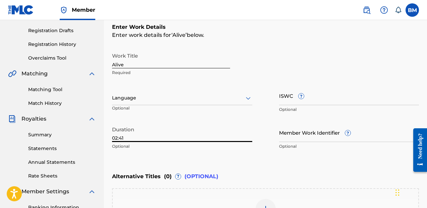
scroll to position [212, 0]
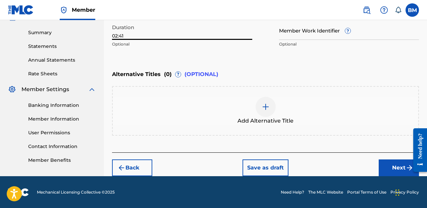
click at [400, 175] on button "Next" at bounding box center [399, 168] width 40 height 17
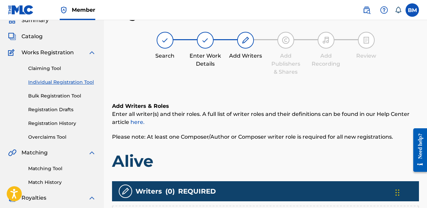
scroll to position [170, 0]
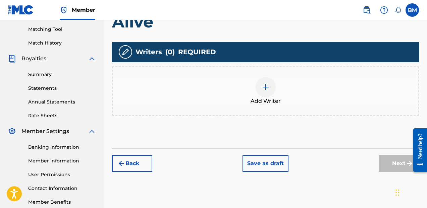
click at [255, 91] on div "Add Writer" at bounding box center [266, 91] width 306 height 28
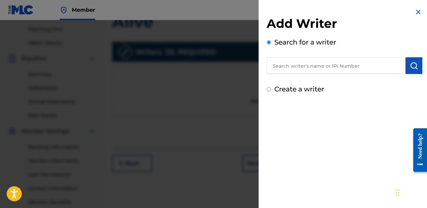
click at [343, 68] on input "text" at bounding box center [336, 65] width 139 height 17
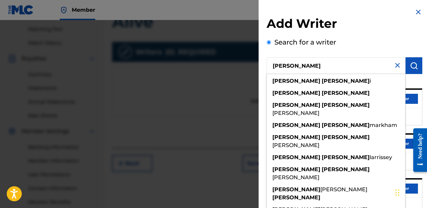
click at [400, 26] on h2 "Add Writer" at bounding box center [345, 24] width 156 height 17
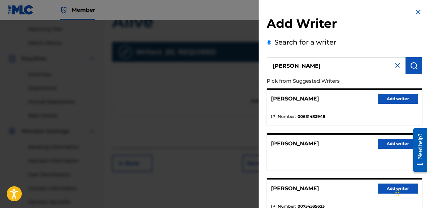
click at [401, 95] on button "Add writer" at bounding box center [398, 99] width 40 height 10
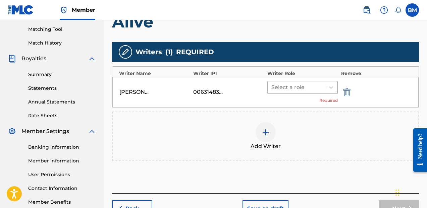
click at [321, 93] on div "Select a role" at bounding box center [302, 87] width 70 height 13
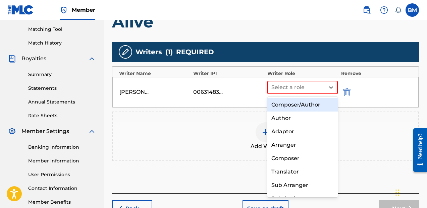
click at [316, 109] on div "Composer/Author" at bounding box center [302, 104] width 70 height 13
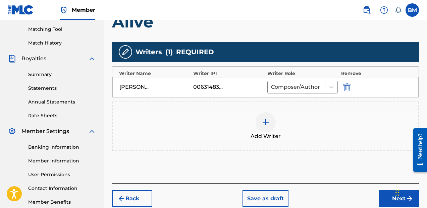
click at [387, 193] on button "Next" at bounding box center [399, 199] width 40 height 17
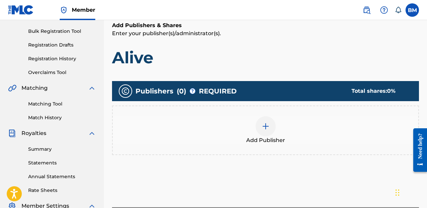
scroll to position [105, 0]
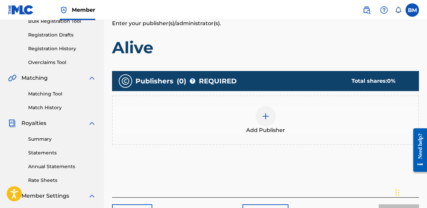
click at [276, 111] on div "Add Publisher" at bounding box center [266, 120] width 306 height 28
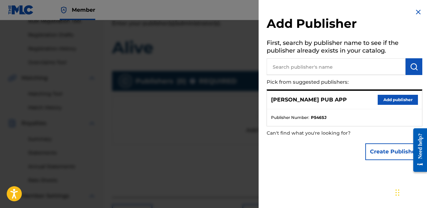
click at [400, 99] on button "Add publisher" at bounding box center [398, 100] width 40 height 10
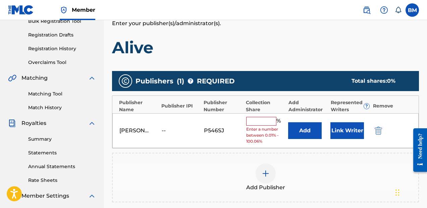
click at [275, 117] on input "text" at bounding box center [261, 121] width 30 height 9
click at [272, 122] on input "text" at bounding box center [261, 121] width 30 height 9
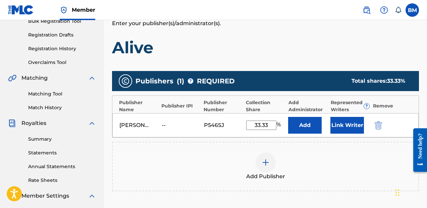
click at [342, 133] on button "Link Writer" at bounding box center [348, 125] width 34 height 17
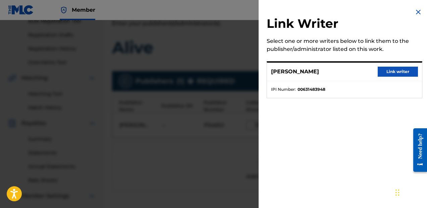
click at [409, 67] on button "Link writer" at bounding box center [398, 72] width 40 height 10
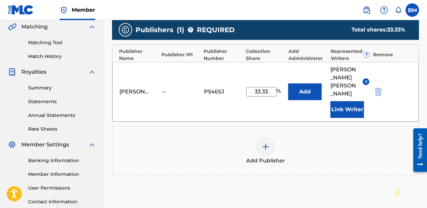
scroll to position [232, 0]
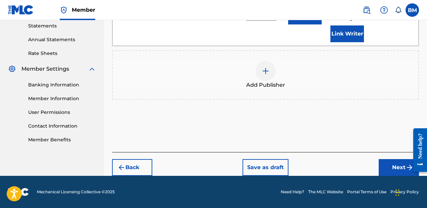
click at [389, 172] on button "Next" at bounding box center [399, 167] width 40 height 17
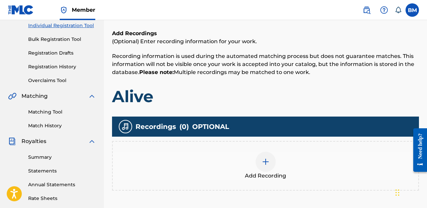
scroll to position [208, 0]
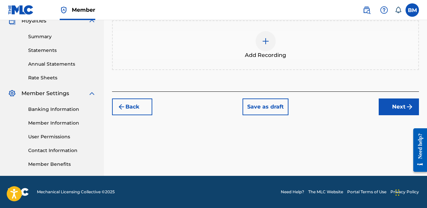
click at [270, 33] on div at bounding box center [266, 41] width 20 height 20
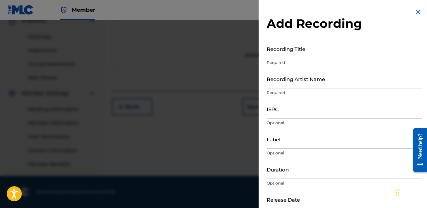
click at [286, 57] on input "Recording Title" at bounding box center [345, 48] width 156 height 19
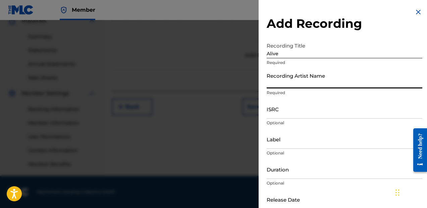
paste input "[PERSON_NAME], [PERSON_NAME]"
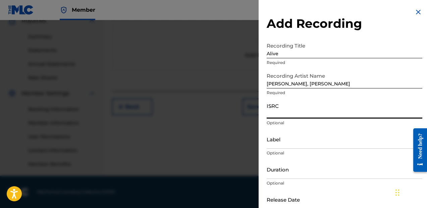
paste input "QZHN52005753"
click at [293, 145] on input "Label" at bounding box center [345, 139] width 156 height 19
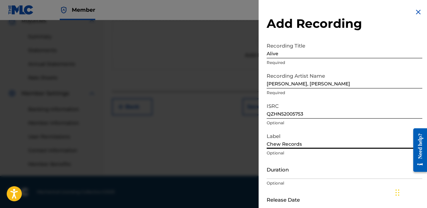
click at [302, 172] on input "Duration" at bounding box center [345, 169] width 156 height 19
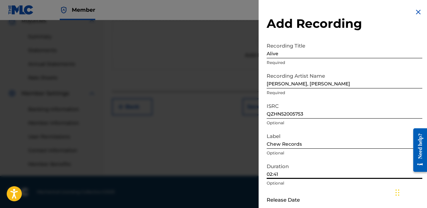
scroll to position [37, 0]
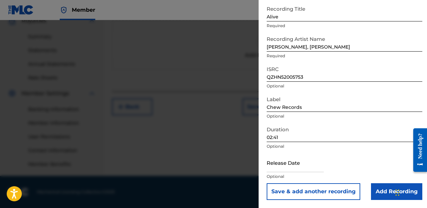
click at [309, 171] on input "text" at bounding box center [295, 162] width 57 height 19
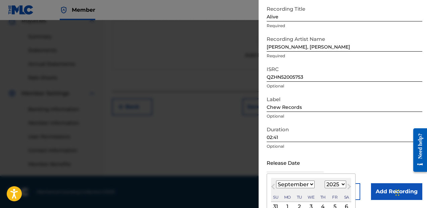
click at [334, 183] on select "1900 1901 1902 1903 1904 1905 1906 1907 1908 1909 1910 1911 1912 1913 1914 1915…" at bounding box center [335, 185] width 21 height 8
click at [325, 181] on select "1900 1901 1902 1903 1904 1905 1906 1907 1908 1909 1910 1911 1912 1913 1914 1915…" at bounding box center [335, 185] width 21 height 8
click at [304, 185] on select "January February March April May June July August September October November De…" at bounding box center [295, 185] width 39 height 8
click at [276, 181] on select "January February March April May June July August September October November De…" at bounding box center [295, 185] width 39 height 8
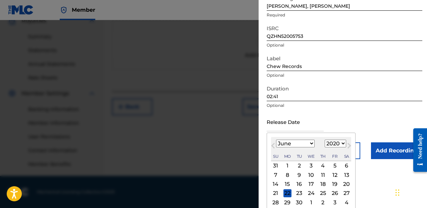
scroll to position [90, 0]
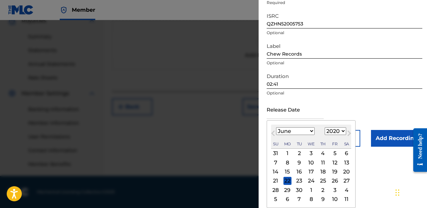
click at [302, 189] on div "30" at bounding box center [299, 190] width 8 height 8
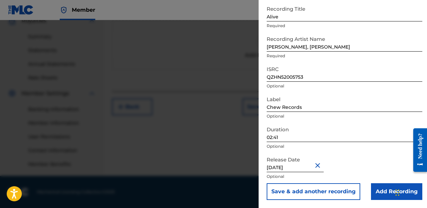
click at [377, 186] on input "Add Recording" at bounding box center [396, 192] width 51 height 17
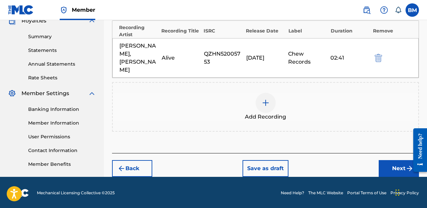
click at [391, 160] on button "Next" at bounding box center [399, 168] width 40 height 17
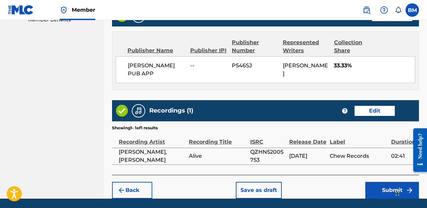
scroll to position [383, 0]
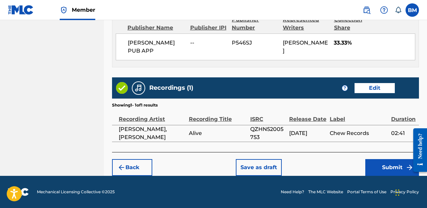
click at [279, 164] on button "Save as draft" at bounding box center [259, 167] width 46 height 17
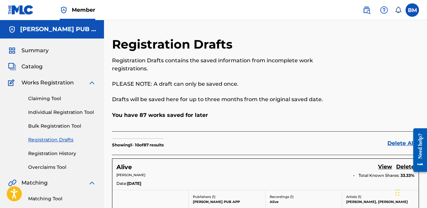
click at [52, 97] on link "Claiming Tool" at bounding box center [62, 98] width 68 height 7
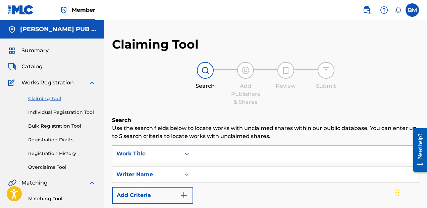
click at [200, 150] on input "Search Form" at bounding box center [305, 154] width 225 height 16
click at [204, 155] on input "Search Form" at bounding box center [305, 154] width 225 height 16
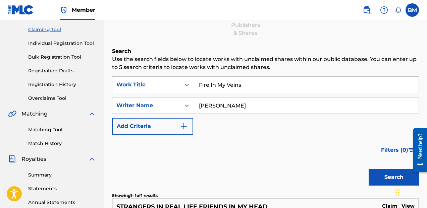
scroll to position [69, 0]
click at [75, 41] on link "Individual Registration Tool" at bounding box center [62, 43] width 68 height 7
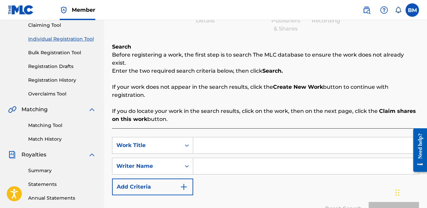
scroll to position [73, 0]
click at [269, 143] on input "Search Form" at bounding box center [305, 146] width 225 height 16
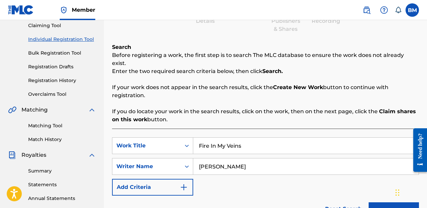
click at [384, 203] on button "Search" at bounding box center [394, 211] width 50 height 17
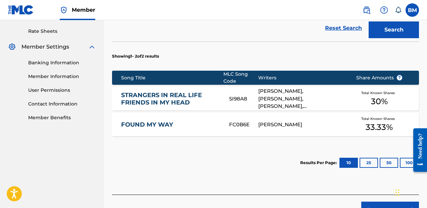
scroll to position [267, 0]
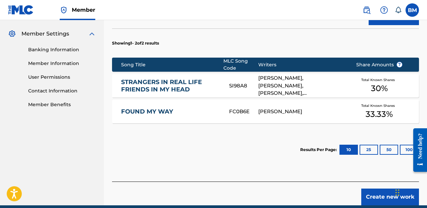
click at [378, 194] on button "Create new work" at bounding box center [390, 197] width 58 height 17
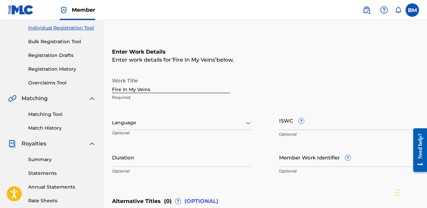
scroll to position [96, 0]
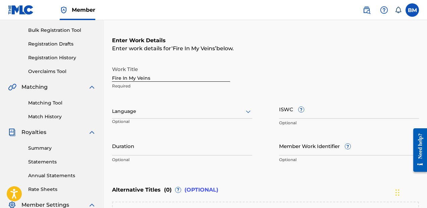
click at [244, 142] on input "Duration" at bounding box center [182, 146] width 140 height 19
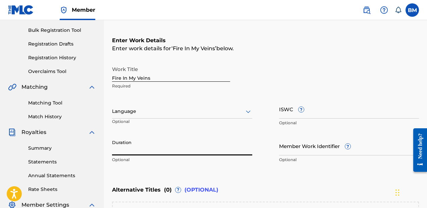
click at [244, 142] on input "Duration" at bounding box center [182, 146] width 140 height 19
click at [235, 148] on input "Duration" at bounding box center [182, 146] width 140 height 19
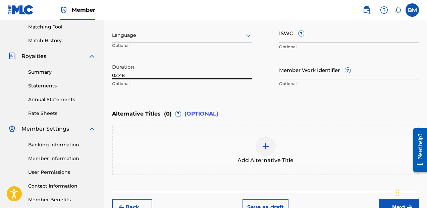
click at [387, 201] on button "Next" at bounding box center [399, 207] width 40 height 17
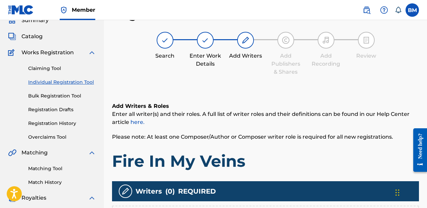
scroll to position [172, 0]
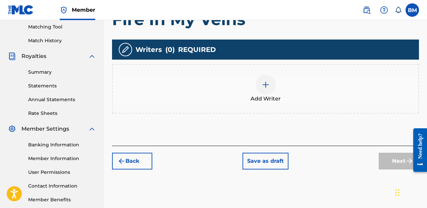
click at [246, 90] on div "Add Writer" at bounding box center [266, 89] width 306 height 28
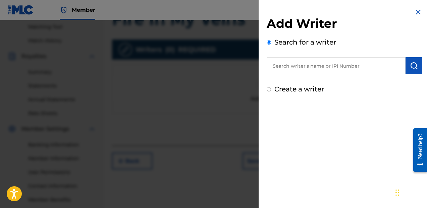
click at [301, 71] on input "text" at bounding box center [336, 65] width 139 height 17
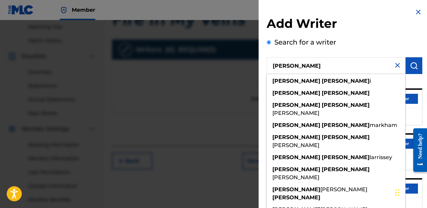
click at [407, 68] on button "submit" at bounding box center [414, 65] width 17 height 17
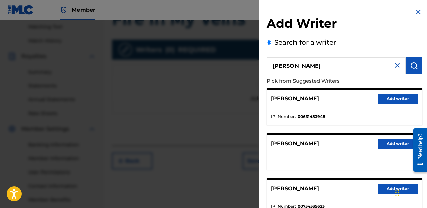
click at [408, 96] on button "Add writer" at bounding box center [398, 99] width 40 height 10
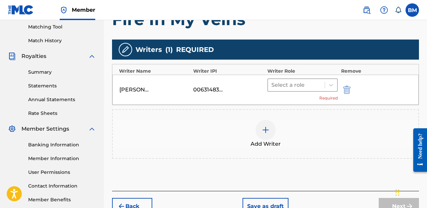
click at [287, 88] on div at bounding box center [296, 85] width 50 height 9
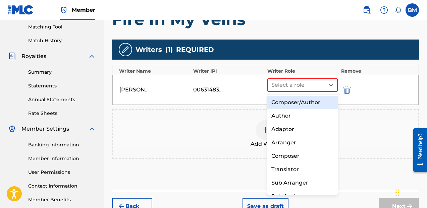
click at [290, 100] on div "Composer/Author" at bounding box center [302, 102] width 70 height 13
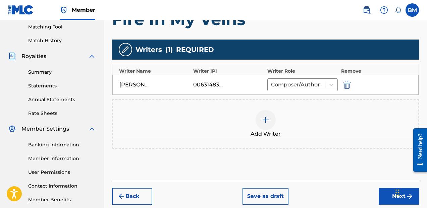
scroll to position [208, 0]
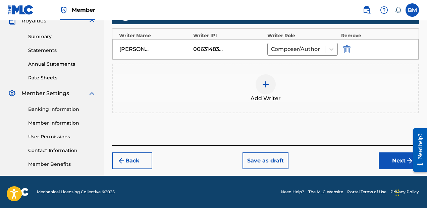
click at [391, 161] on button "Next" at bounding box center [399, 161] width 40 height 17
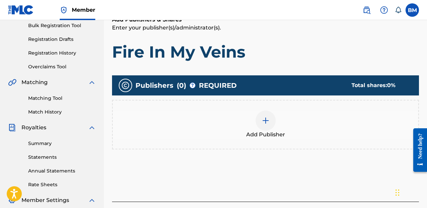
scroll to position [115, 0]
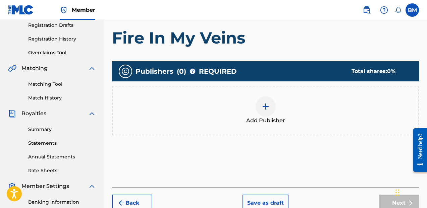
click at [316, 113] on div "Add Publisher" at bounding box center [266, 111] width 306 height 28
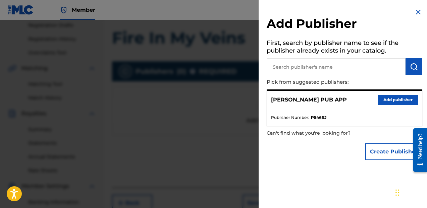
click at [386, 104] on button "Add publisher" at bounding box center [398, 100] width 40 height 10
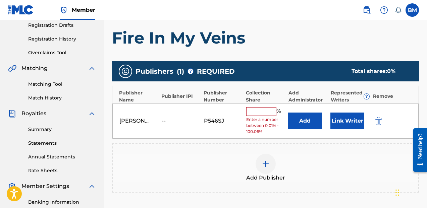
click at [268, 113] on input "text" at bounding box center [261, 111] width 30 height 9
click at [266, 111] on input "text" at bounding box center [261, 111] width 30 height 9
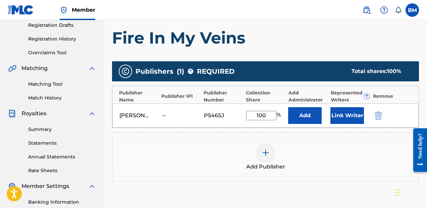
click at [347, 124] on div "[PERSON_NAME] PUB APP -- P546SJ 100 % Add Link Writer" at bounding box center [265, 116] width 306 height 24
click at [349, 122] on button "Link Writer" at bounding box center [348, 115] width 34 height 17
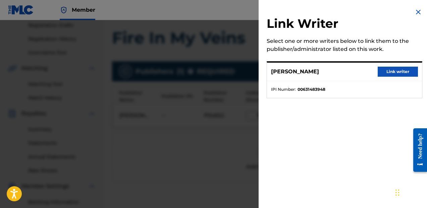
click at [390, 73] on button "Link writer" at bounding box center [398, 72] width 40 height 10
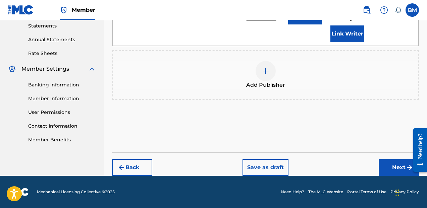
click at [384, 169] on button "Next" at bounding box center [399, 167] width 40 height 17
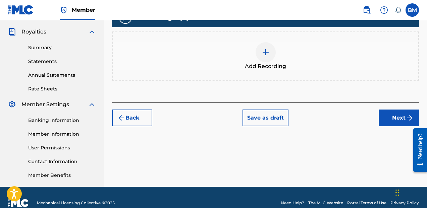
scroll to position [208, 0]
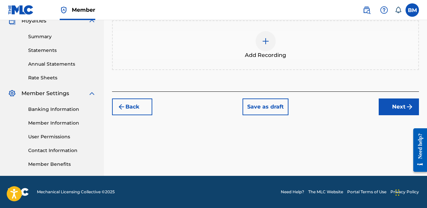
click at [246, 65] on div "Add Recording" at bounding box center [265, 45] width 307 height 50
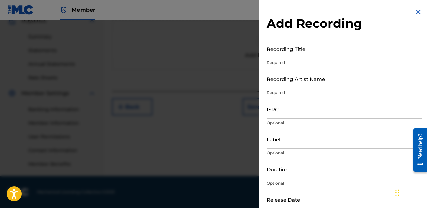
click at [288, 54] on input "Recording Title" at bounding box center [345, 48] width 156 height 19
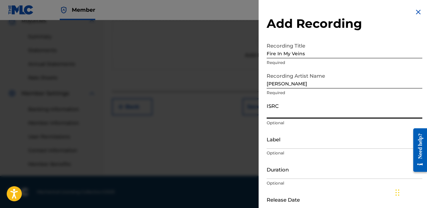
paste input "QZTAS2151584"
click at [303, 149] on div "Label Optional" at bounding box center [345, 145] width 156 height 30
click at [308, 143] on input "Label" at bounding box center [345, 139] width 156 height 19
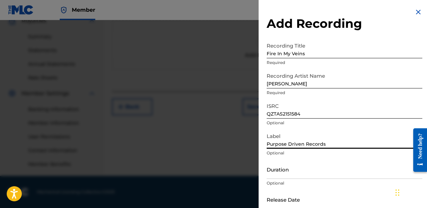
click at [306, 172] on input "Duration" at bounding box center [345, 169] width 156 height 19
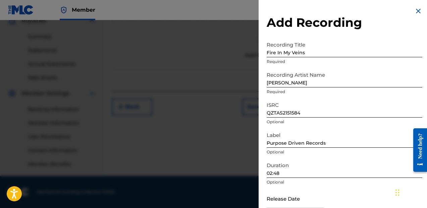
scroll to position [37, 0]
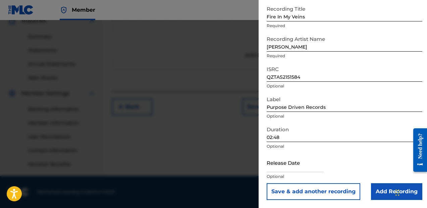
click at [305, 174] on p "Optional" at bounding box center [345, 177] width 156 height 6
click at [307, 169] on input "text" at bounding box center [295, 162] width 57 height 19
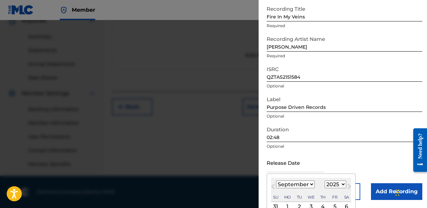
click at [327, 185] on select "1900 1901 1902 1903 1904 1905 1906 1907 1908 1909 1910 1911 1912 1913 1914 1915…" at bounding box center [335, 185] width 21 height 8
click at [325, 181] on select "1900 1901 1902 1903 1904 1905 1906 1907 1908 1909 1910 1911 1912 1913 1914 1915…" at bounding box center [335, 185] width 21 height 8
click at [305, 185] on select "January February March April May June July August September October November De…" at bounding box center [295, 185] width 39 height 8
click at [276, 181] on select "January February March April May June July August September October November De…" at bounding box center [295, 185] width 39 height 8
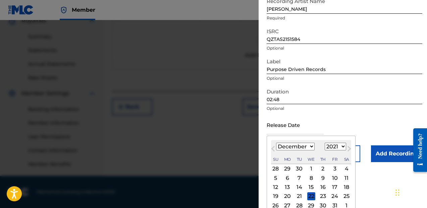
scroll to position [90, 0]
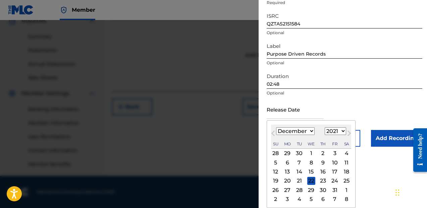
click at [334, 190] on div "31" at bounding box center [335, 190] width 8 height 8
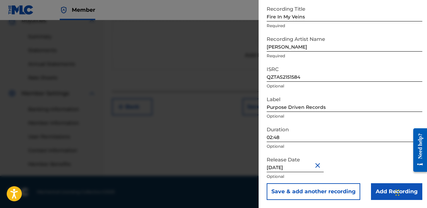
scroll to position [37, 0]
click at [373, 185] on input "Add Recording" at bounding box center [396, 192] width 51 height 17
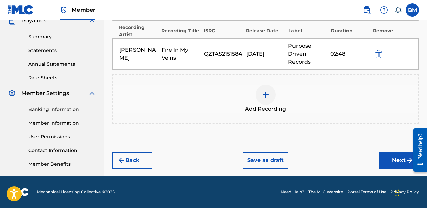
click at [381, 159] on button "Next" at bounding box center [399, 160] width 40 height 17
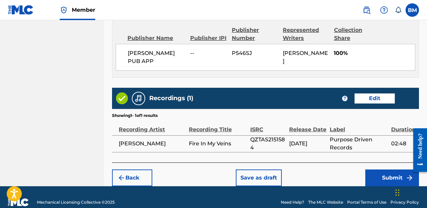
scroll to position [383, 0]
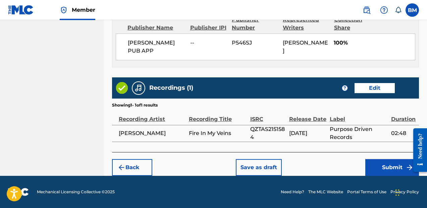
click at [256, 164] on button "Save as draft" at bounding box center [259, 167] width 46 height 17
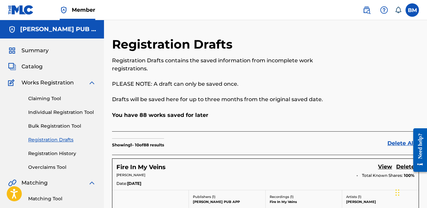
click at [54, 99] on link "Claiming Tool" at bounding box center [62, 98] width 68 height 7
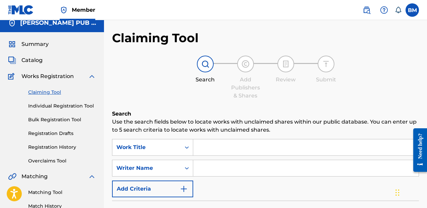
scroll to position [7, 0]
click at [219, 145] on input "Search Form" at bounding box center [305, 147] width 225 height 16
click at [228, 149] on input "Search Form" at bounding box center [305, 147] width 225 height 16
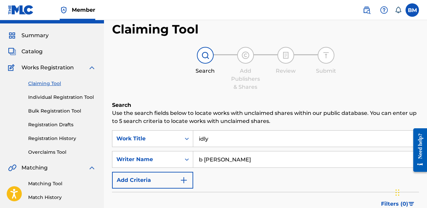
scroll to position [15, 0]
click at [68, 96] on link "Individual Registration Tool" at bounding box center [62, 97] width 68 height 7
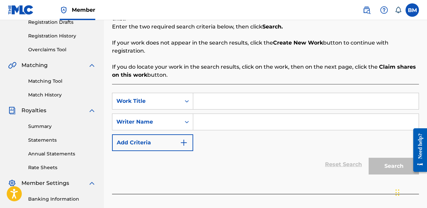
scroll to position [117, 0]
click at [231, 116] on input "Search Form" at bounding box center [305, 122] width 225 height 16
click at [245, 97] on input "Search Form" at bounding box center [305, 102] width 225 height 16
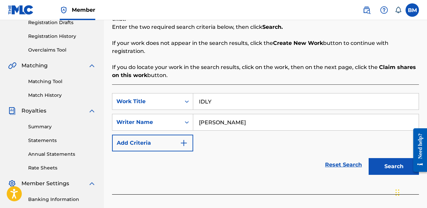
click at [385, 160] on button "Search" at bounding box center [394, 166] width 50 height 17
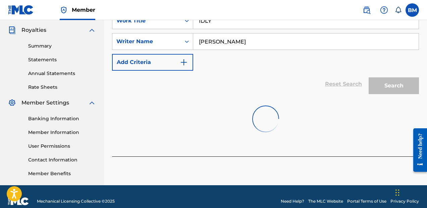
scroll to position [199, 0]
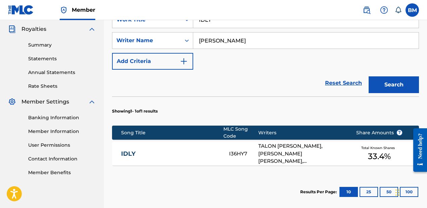
click at [322, 151] on div "TALON [PERSON_NAME], [PERSON_NAME] [PERSON_NAME], [PERSON_NAME], [PERSON_NAME]" at bounding box center [302, 154] width 88 height 23
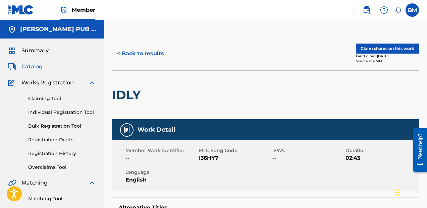
click at [393, 50] on button "Claim shares on this work" at bounding box center [387, 49] width 63 height 10
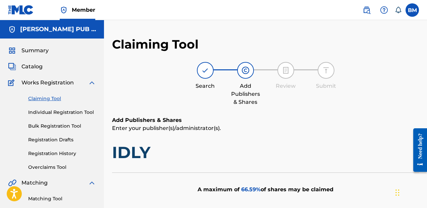
scroll to position [203, 0]
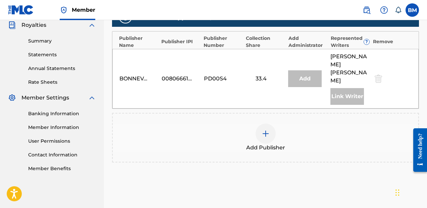
click at [263, 124] on div at bounding box center [266, 134] width 20 height 20
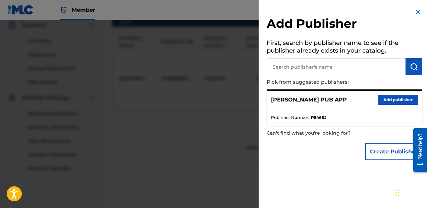
click at [389, 104] on button "Add publisher" at bounding box center [398, 100] width 40 height 10
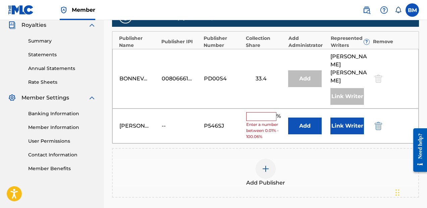
click at [265, 112] on input "text" at bounding box center [261, 116] width 30 height 9
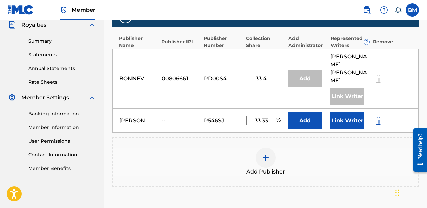
click at [345, 121] on div "[PERSON_NAME] PUB APP -- P546SJ 33.33 % Add Link Writer" at bounding box center [265, 121] width 306 height 24
click at [346, 117] on button "Link Writer" at bounding box center [348, 120] width 34 height 17
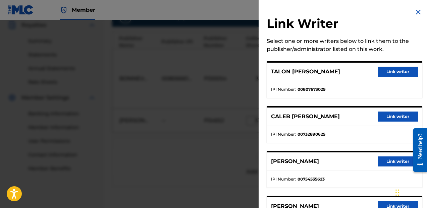
scroll to position [41, 0]
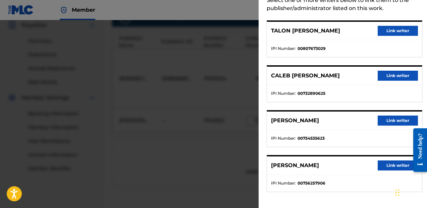
click at [390, 116] on button "Link writer" at bounding box center [398, 121] width 40 height 10
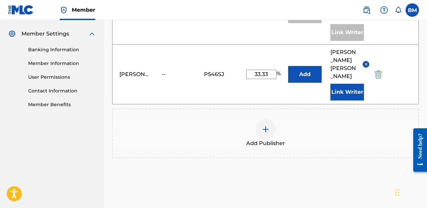
scroll to position [310, 0]
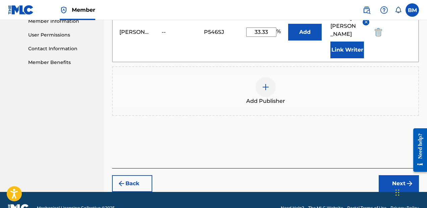
click at [389, 175] on button "Next" at bounding box center [399, 183] width 40 height 17
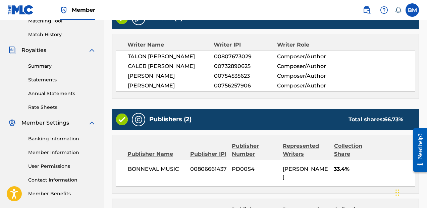
scroll to position [301, 0]
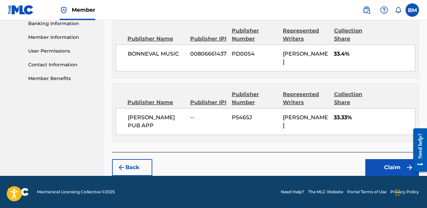
click at [371, 164] on button "Claim" at bounding box center [392, 167] width 54 height 17
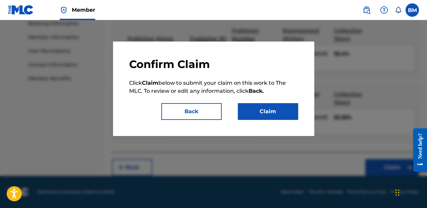
click at [270, 116] on button "Claim" at bounding box center [268, 111] width 60 height 17
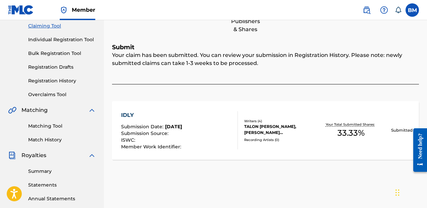
scroll to position [69, 0]
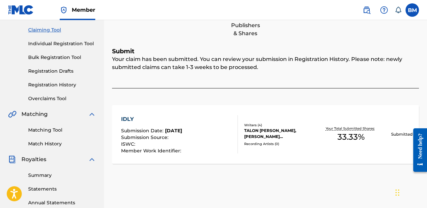
click at [58, 42] on link "Individual Registration Tool" at bounding box center [62, 43] width 68 height 7
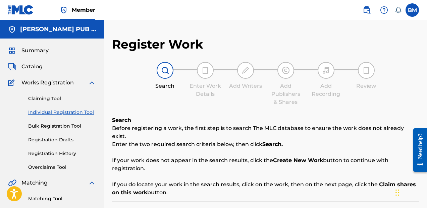
click at [55, 97] on link "Claiming Tool" at bounding box center [62, 98] width 68 height 7
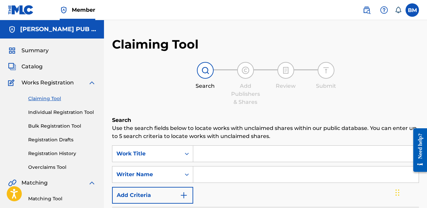
click at [236, 146] on input "Search Form" at bounding box center [305, 154] width 225 height 16
paste input "Synchronicity"
click at [271, 171] on input "Search Form" at bounding box center [305, 175] width 225 height 16
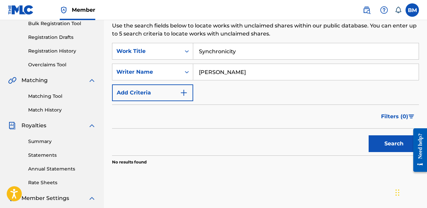
scroll to position [52, 0]
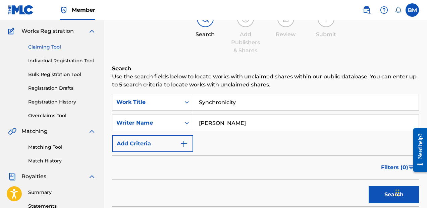
click at [67, 60] on link "Individual Registration Tool" at bounding box center [62, 60] width 68 height 7
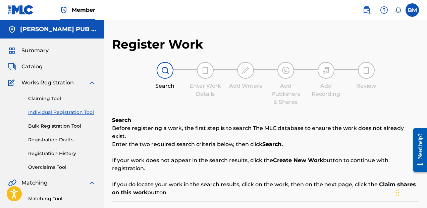
scroll to position [75, 0]
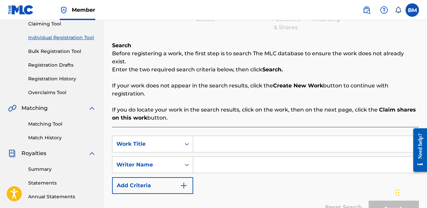
click at [209, 138] on input "Search Form" at bounding box center [305, 144] width 225 height 16
paste input "Synchronicity"
click at [213, 157] on input "Search Form" at bounding box center [305, 165] width 225 height 16
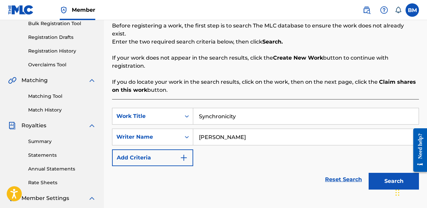
scroll to position [111, 0]
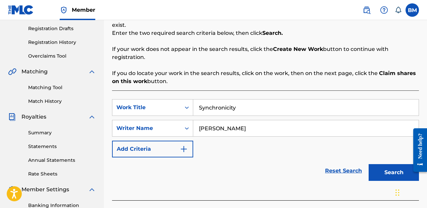
click at [408, 158] on div at bounding box center [417, 150] width 19 height 54
click at [400, 164] on button "Search" at bounding box center [394, 172] width 50 height 17
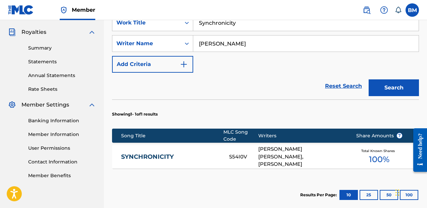
scroll to position [215, 0]
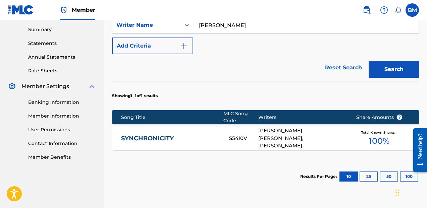
click at [295, 136] on div "[PERSON_NAME] [PERSON_NAME], [PERSON_NAME]" at bounding box center [302, 138] width 88 height 23
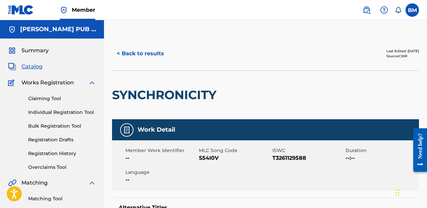
click at [52, 102] on div "Claiming Tool Individual Registration Tool Bulk Registration Tool Registration …" at bounding box center [52, 129] width 88 height 84
click at [59, 98] on link "Claiming Tool" at bounding box center [62, 98] width 68 height 7
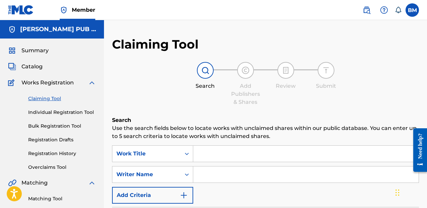
click at [217, 148] on input "Search Form" at bounding box center [305, 154] width 225 height 16
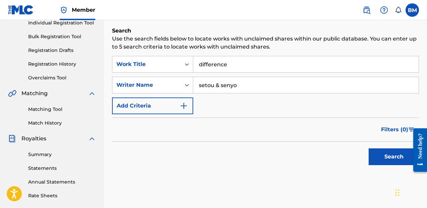
scroll to position [97, 0]
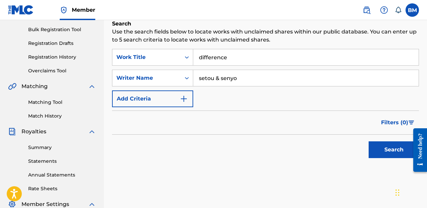
click at [396, 156] on button "Search" at bounding box center [394, 150] width 50 height 17
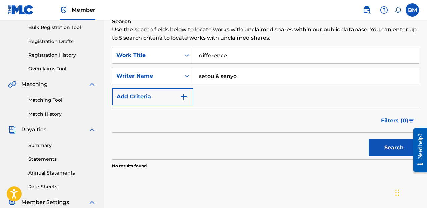
scroll to position [69, 0]
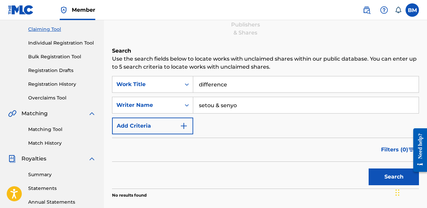
click at [68, 44] on link "Individual Registration Tool" at bounding box center [62, 43] width 68 height 7
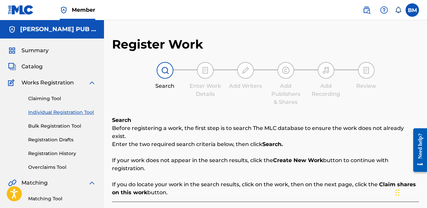
scroll to position [58, 0]
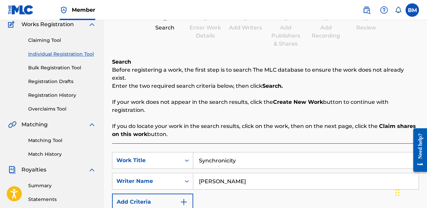
click at [231, 153] on input "Synchronicity" at bounding box center [305, 161] width 225 height 16
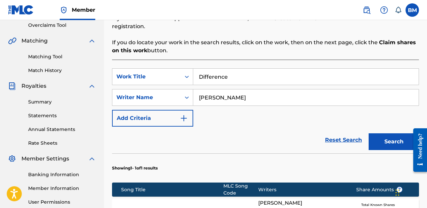
scroll to position [152, 0]
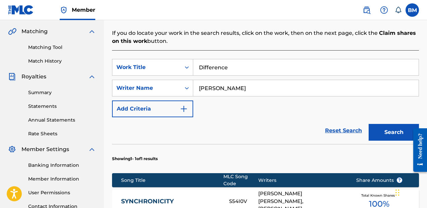
click at [377, 127] on button "Search" at bounding box center [394, 132] width 50 height 17
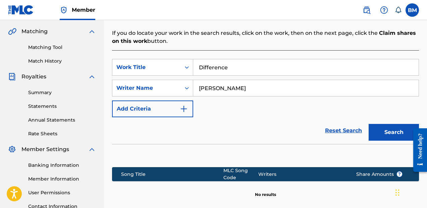
scroll to position [192, 0]
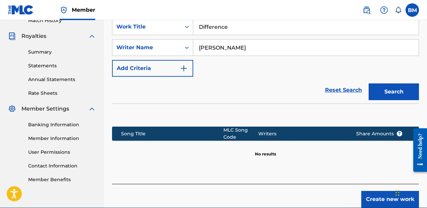
click at [370, 191] on button "Create new work" at bounding box center [390, 199] width 58 height 17
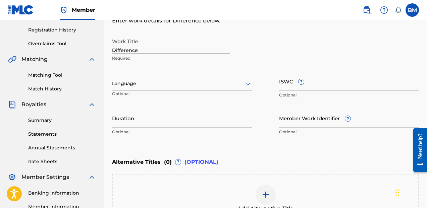
scroll to position [88, 0]
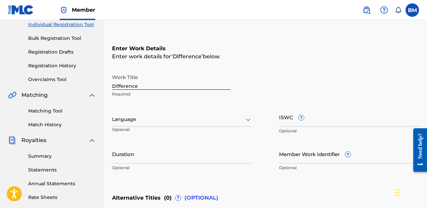
click at [188, 154] on input "Duration" at bounding box center [182, 154] width 140 height 19
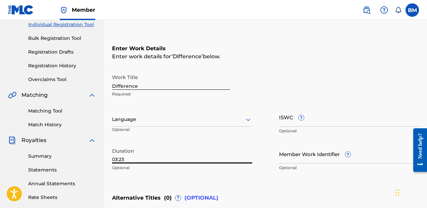
scroll to position [183, 0]
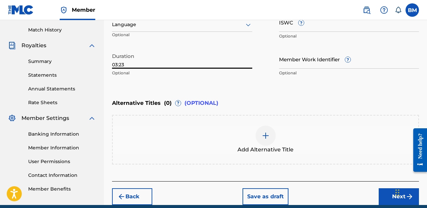
click at [377, 192] on div "Back Save as draft Next" at bounding box center [265, 194] width 307 height 24
click at [381, 194] on button "Next" at bounding box center [399, 197] width 40 height 17
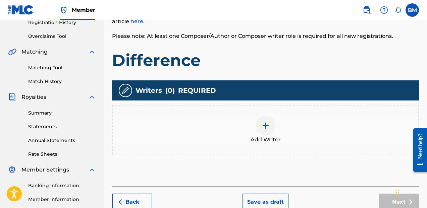
scroll to position [132, 0]
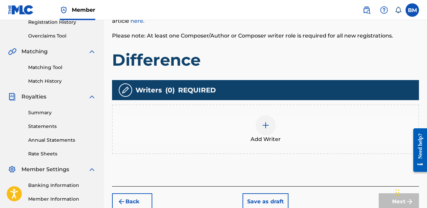
click at [269, 130] on div at bounding box center [266, 125] width 20 height 20
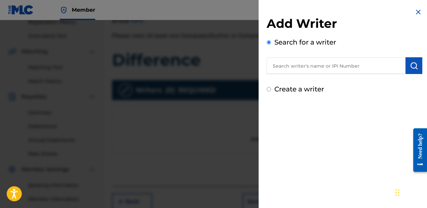
click at [317, 64] on input "text" at bounding box center [336, 65] width 139 height 17
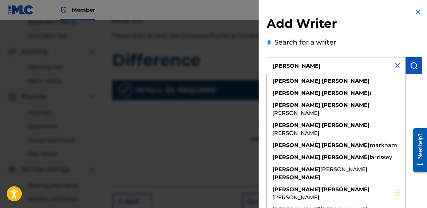
click at [413, 69] on img "submit" at bounding box center [414, 66] width 8 height 8
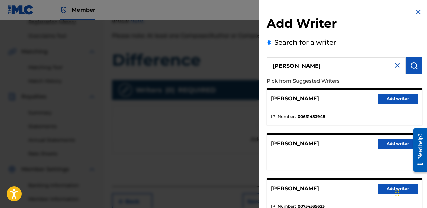
click at [397, 101] on button "Add writer" at bounding box center [398, 99] width 40 height 10
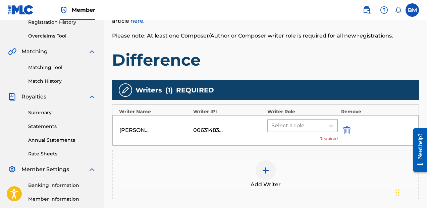
click at [284, 127] on div at bounding box center [296, 125] width 50 height 9
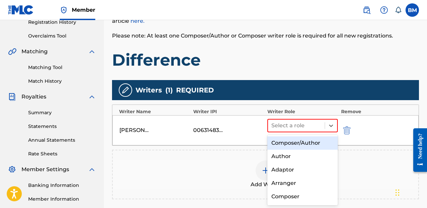
click at [288, 141] on div "Composer/Author" at bounding box center [302, 143] width 70 height 13
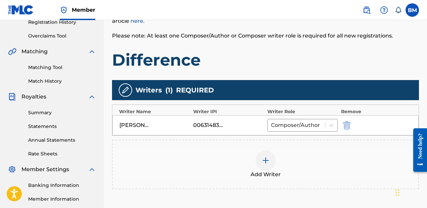
scroll to position [208, 0]
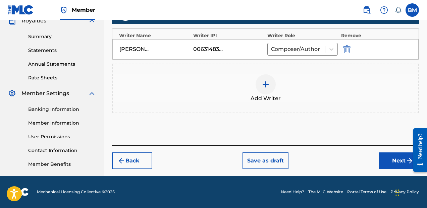
click at [397, 165] on button "Next" at bounding box center [399, 161] width 40 height 17
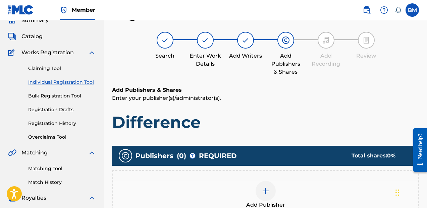
scroll to position [70, 0]
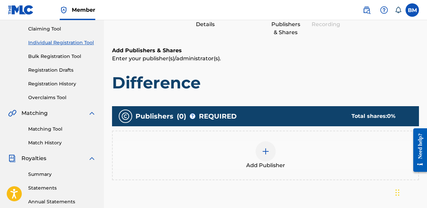
click at [259, 154] on div at bounding box center [266, 152] width 20 height 20
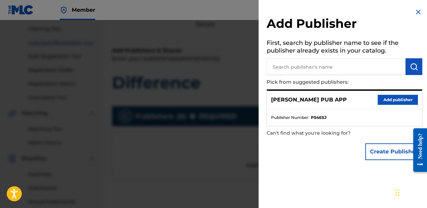
click at [381, 100] on button "Add publisher" at bounding box center [398, 100] width 40 height 10
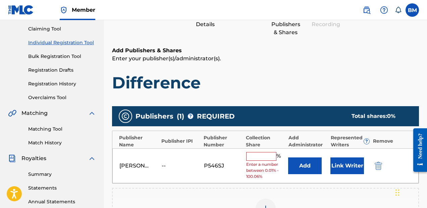
click at [266, 156] on input "text" at bounding box center [261, 156] width 30 height 9
click at [268, 161] on div "% Enter a number between 0.01% - 100.06%" at bounding box center [265, 166] width 39 height 28
click at [270, 156] on input "text" at bounding box center [261, 156] width 30 height 9
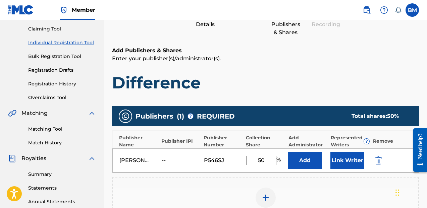
click at [334, 158] on button "Link Writer" at bounding box center [348, 160] width 34 height 17
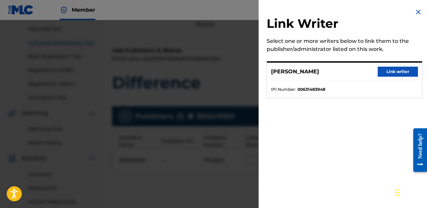
click at [393, 75] on button "Link writer" at bounding box center [398, 72] width 40 height 10
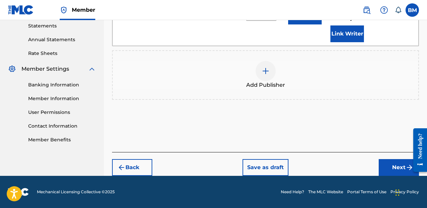
click at [386, 166] on button "Next" at bounding box center [399, 167] width 40 height 17
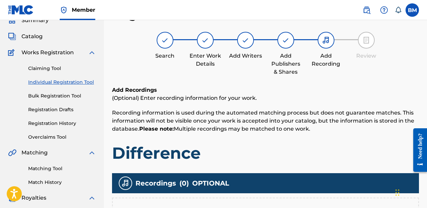
scroll to position [208, 0]
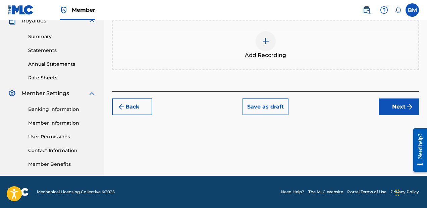
click at [274, 48] on div "Add Recording" at bounding box center [266, 45] width 306 height 28
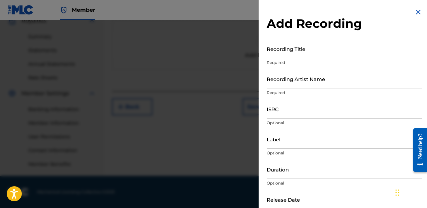
click at [274, 48] on input "Recording Title" at bounding box center [345, 48] width 156 height 19
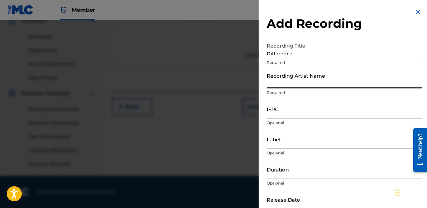
paste input "Setou & [PERSON_NAME], [PERSON_NAME]"
click at [292, 130] on input "Label" at bounding box center [345, 139] width 156 height 19
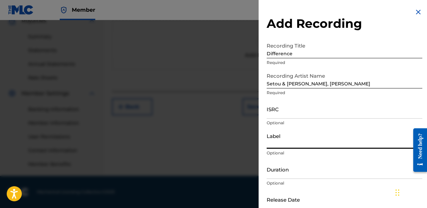
click at [298, 112] on input "ISRC" at bounding box center [345, 109] width 156 height 19
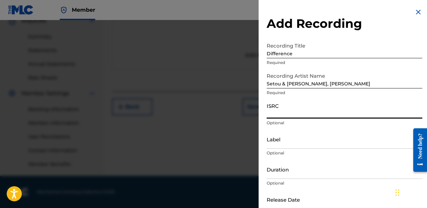
paste input "GBLV62107602"
click at [289, 144] on input "Label" at bounding box center [345, 139] width 156 height 19
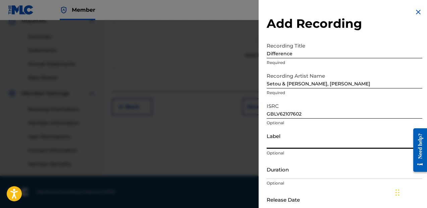
paste input "SSL Music"
click at [286, 180] on div "Duration Optional" at bounding box center [345, 175] width 156 height 30
click at [292, 175] on input "Duration" at bounding box center [345, 169] width 156 height 19
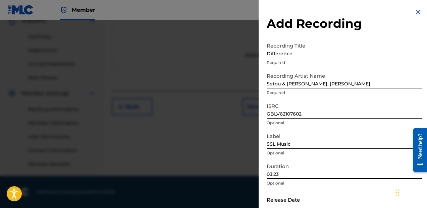
scroll to position [37, 0]
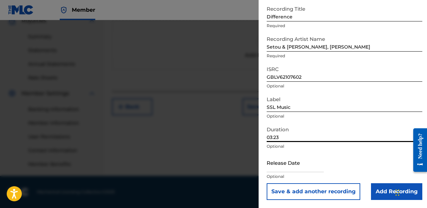
click at [311, 171] on input "text" at bounding box center [295, 162] width 57 height 19
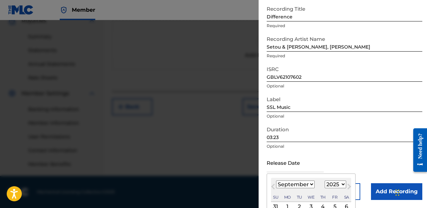
click at [332, 184] on select "1900 1901 1902 1903 1904 1905 1906 1907 1908 1909 1910 1911 1912 1913 1914 1915…" at bounding box center [335, 185] width 21 height 8
click at [325, 181] on select "1900 1901 1902 1903 1904 1905 1906 1907 1908 1909 1910 1911 1912 1913 1914 1915…" at bounding box center [335, 185] width 21 height 8
click at [291, 180] on div "[DATE] January February March April May June July August September October Nove…" at bounding box center [311, 190] width 80 height 24
click at [292, 183] on select "January February March April May June July August September October November De…" at bounding box center [295, 185] width 39 height 8
click at [276, 181] on select "January February March April May June July August September October November De…" at bounding box center [295, 185] width 39 height 8
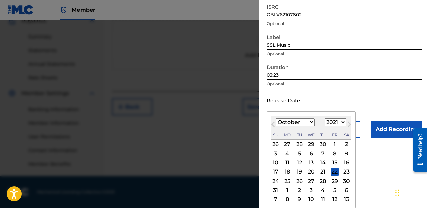
click at [322, 173] on div "21" at bounding box center [323, 172] width 8 height 8
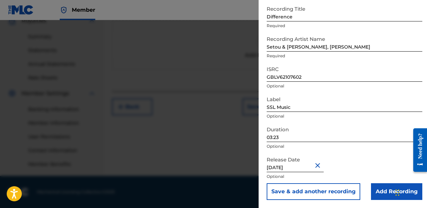
click at [297, 172] on input "[DATE]" at bounding box center [295, 162] width 57 height 19
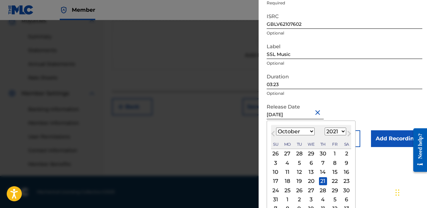
scroll to position [92, 0]
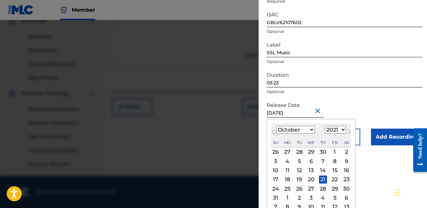
click at [338, 188] on div "24 25 26 27 28 29 30" at bounding box center [311, 189] width 80 height 9
click at [337, 189] on div "29" at bounding box center [335, 189] width 8 height 8
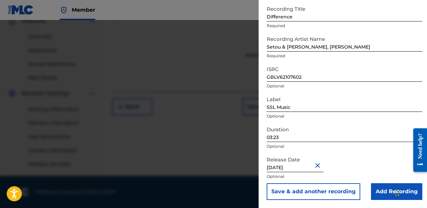
scroll to position [37, 0]
click at [374, 185] on input "Add Recording" at bounding box center [396, 192] width 51 height 17
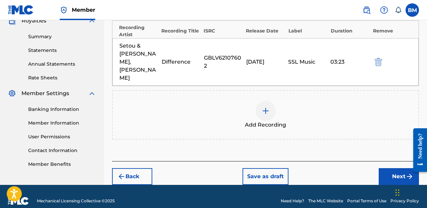
click at [262, 168] on button "Save as draft" at bounding box center [266, 176] width 46 height 17
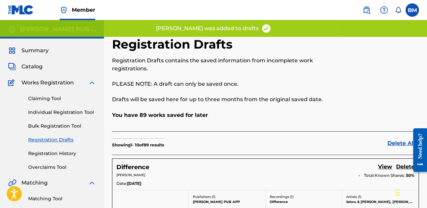
click at [45, 114] on link "Individual Registration Tool" at bounding box center [62, 112] width 68 height 7
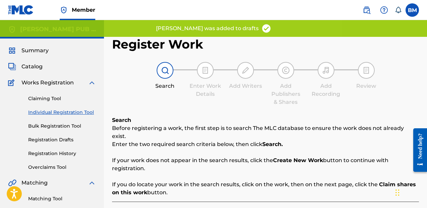
click at [46, 95] on link "Claiming Tool" at bounding box center [62, 98] width 68 height 7
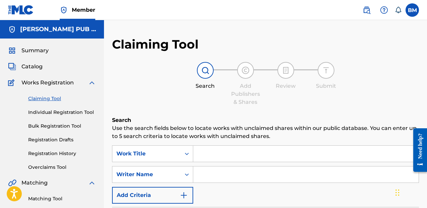
click at [248, 164] on div "SearchWithCriteriafaaa0628-4bb3-4d5e-b3b5-407c33efed7e Work Title SearchWithCri…" at bounding box center [265, 175] width 307 height 58
click at [250, 152] on input "Search Form" at bounding box center [305, 154] width 225 height 16
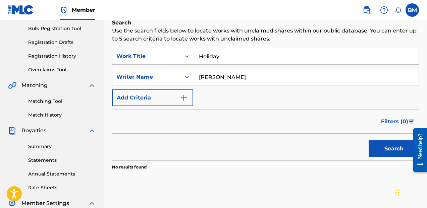
scroll to position [48, 0]
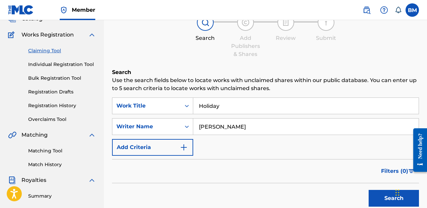
click at [61, 66] on link "Individual Registration Tool" at bounding box center [62, 64] width 68 height 7
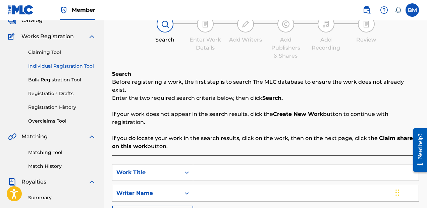
scroll to position [53, 0]
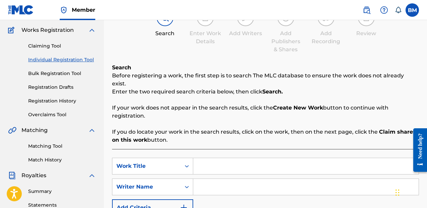
click at [225, 158] on input "Search Form" at bounding box center [305, 166] width 225 height 16
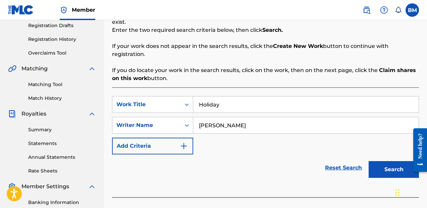
scroll to position [116, 0]
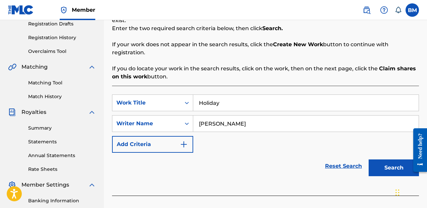
click at [393, 170] on div "Search" at bounding box center [392, 166] width 54 height 27
click at [393, 160] on button "Search" at bounding box center [394, 168] width 50 height 17
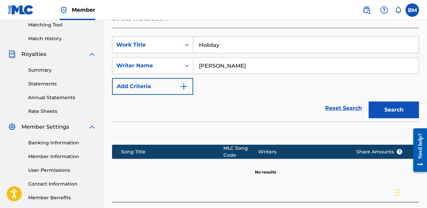
scroll to position [206, 0]
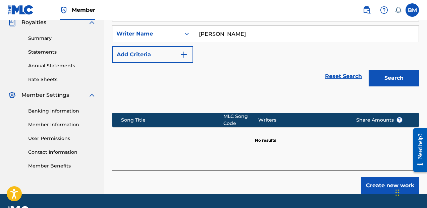
click at [367, 179] on button "Create new work" at bounding box center [390, 185] width 58 height 17
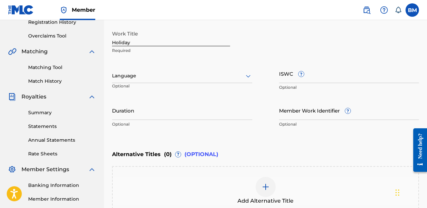
scroll to position [131, 0]
click at [210, 106] on input "Duration" at bounding box center [182, 110] width 140 height 19
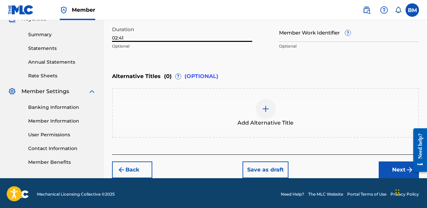
click at [390, 172] on button "Next" at bounding box center [399, 170] width 40 height 17
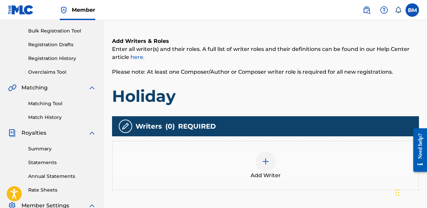
scroll to position [96, 0]
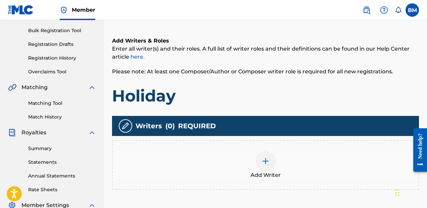
click at [340, 167] on div "Add Writer" at bounding box center [266, 165] width 306 height 28
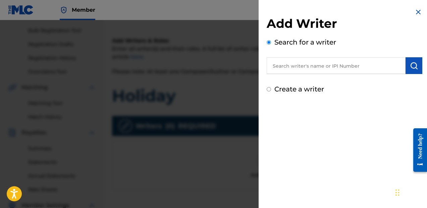
click at [388, 69] on input "text" at bounding box center [336, 65] width 139 height 17
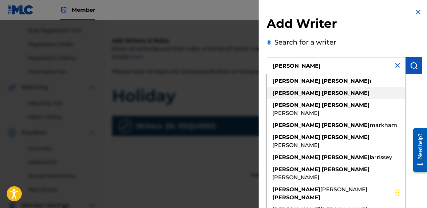
click at [377, 91] on div "[PERSON_NAME]" at bounding box center [336, 93] width 139 height 12
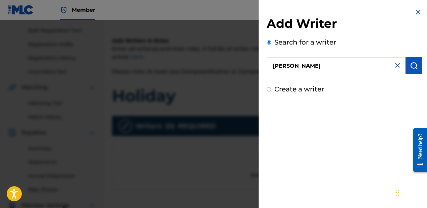
click at [414, 61] on button "submit" at bounding box center [414, 65] width 17 height 17
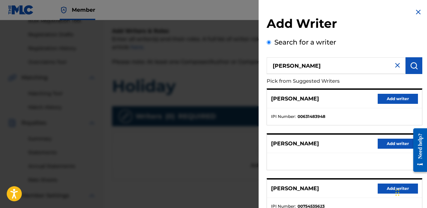
click at [391, 100] on button "Add writer" at bounding box center [398, 99] width 40 height 10
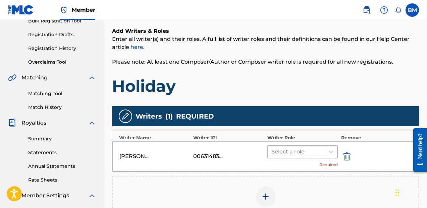
click at [298, 146] on div "Select a role" at bounding box center [296, 152] width 57 height 12
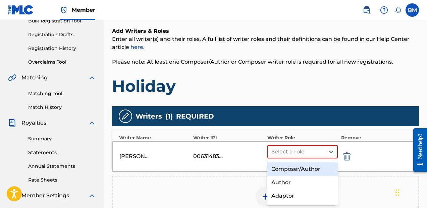
click at [298, 166] on div "Composer/Author" at bounding box center [302, 169] width 70 height 13
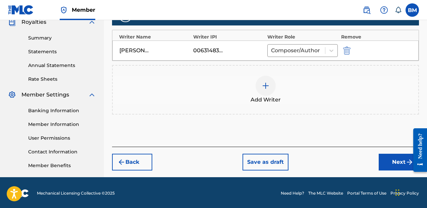
click at [394, 167] on button "Next" at bounding box center [399, 162] width 40 height 17
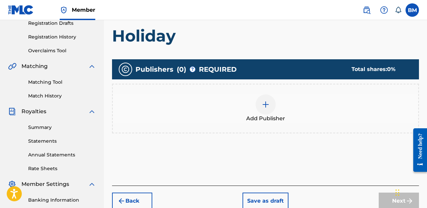
scroll to position [118, 0]
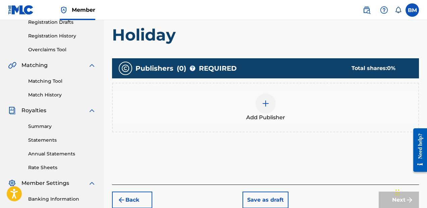
click at [258, 123] on div "Add Publisher" at bounding box center [265, 108] width 307 height 50
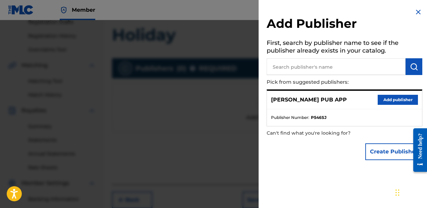
click at [321, 61] on input "text" at bounding box center [336, 66] width 139 height 17
click at [395, 100] on button "Add publisher" at bounding box center [398, 100] width 40 height 10
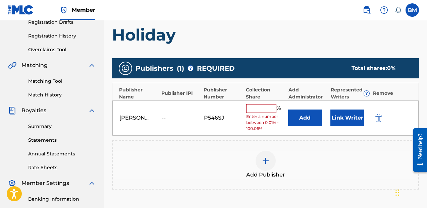
click at [267, 107] on input "text" at bounding box center [261, 108] width 30 height 9
click at [271, 114] on span "Enter a number between 0.01% - 100.06%" at bounding box center [265, 123] width 39 height 18
click at [271, 107] on input "text" at bounding box center [261, 108] width 30 height 9
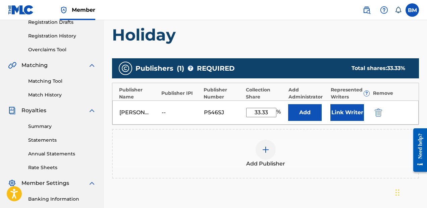
click at [340, 113] on button "Link Writer" at bounding box center [348, 112] width 34 height 17
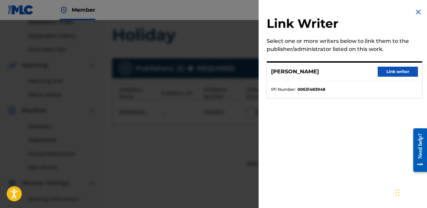
click at [392, 72] on button "Link writer" at bounding box center [398, 72] width 40 height 10
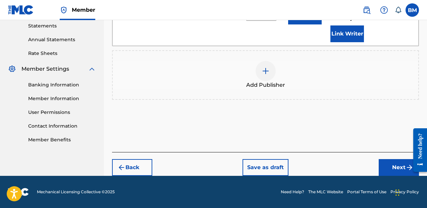
click at [382, 162] on button "Next" at bounding box center [399, 167] width 40 height 17
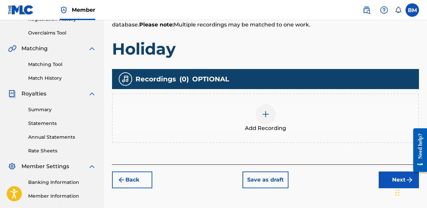
scroll to position [135, 0]
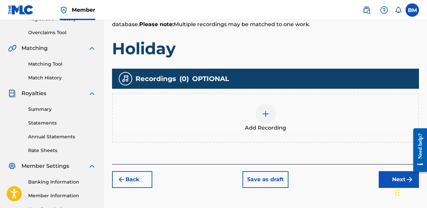
click at [243, 123] on div "Add Recording" at bounding box center [266, 118] width 306 height 28
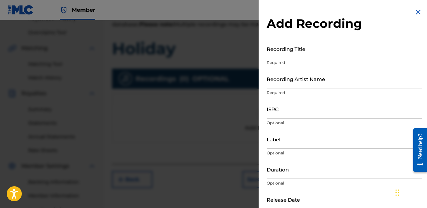
click at [311, 57] on input "Recording Title" at bounding box center [345, 48] width 156 height 19
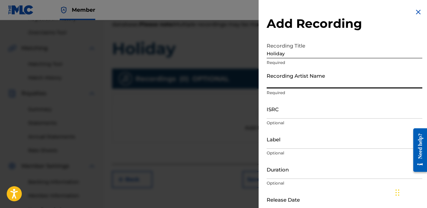
paste input "[PERSON_NAME], DR"
click at [296, 116] on input "ISRC" at bounding box center [345, 109] width 156 height 19
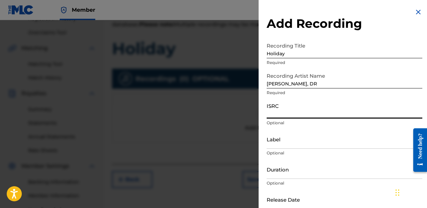
click at [296, 116] on input "ISRC" at bounding box center [345, 109] width 156 height 19
paste input "USLQ22100928"
click at [301, 142] on input "Label" at bounding box center [345, 139] width 156 height 19
click at [306, 145] on input "Label" at bounding box center [345, 139] width 156 height 19
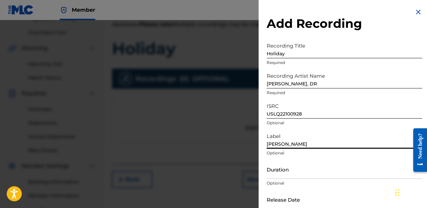
click at [296, 179] on input "Duration" at bounding box center [345, 169] width 156 height 19
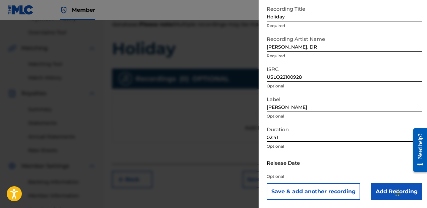
scroll to position [37, 0]
click at [303, 162] on input "text" at bounding box center [295, 163] width 57 height 19
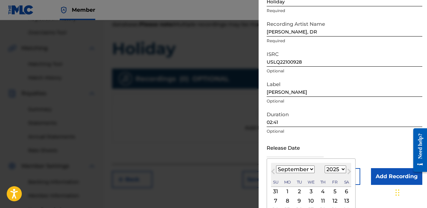
scroll to position [53, 0]
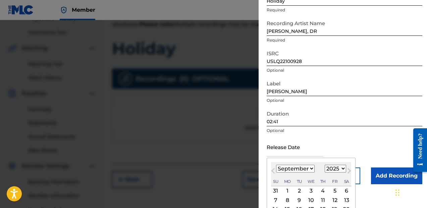
click at [337, 169] on select "1900 1901 1902 1903 1904 1905 1906 1907 1908 1909 1910 1911 1912 1913 1914 1915…" at bounding box center [335, 169] width 21 height 8
click at [325, 165] on select "1900 1901 1902 1903 1904 1905 1906 1907 1908 1909 1910 1911 1912 1913 1914 1915…" at bounding box center [335, 169] width 21 height 8
click at [313, 197] on div "8" at bounding box center [311, 200] width 8 height 8
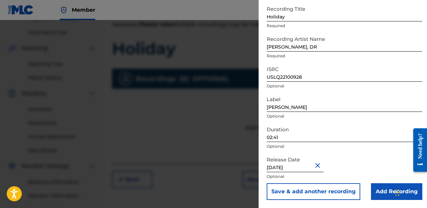
scroll to position [37, 0]
click at [298, 166] on input "[DATE]" at bounding box center [295, 162] width 57 height 19
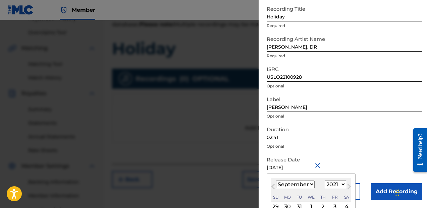
scroll to position [90, 0]
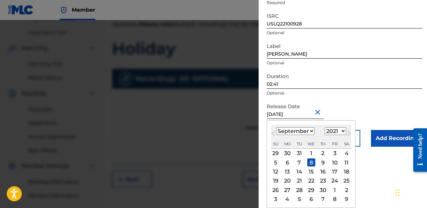
click at [333, 163] on div "10" at bounding box center [335, 163] width 8 height 8
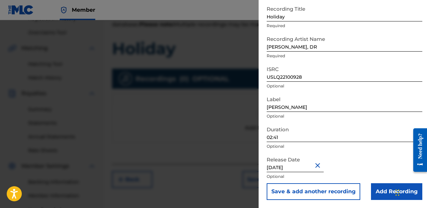
click at [386, 188] on input "Add Recording" at bounding box center [396, 192] width 51 height 17
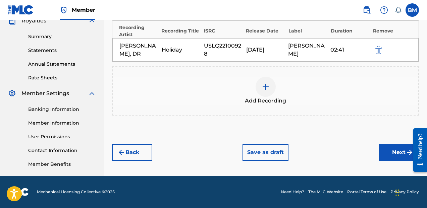
click at [391, 147] on button "Next" at bounding box center [399, 152] width 40 height 17
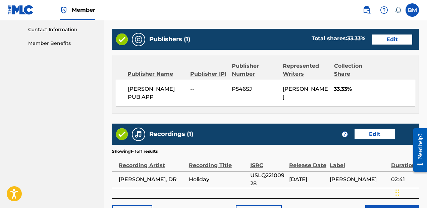
scroll to position [383, 0]
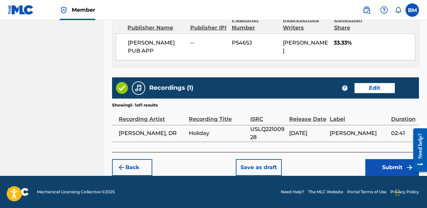
click at [263, 173] on button "Save as draft" at bounding box center [259, 167] width 46 height 17
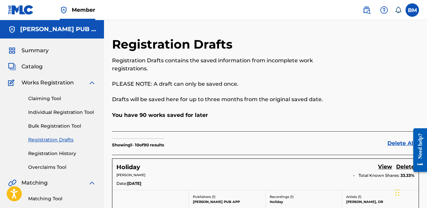
click at [48, 102] on link "Claiming Tool" at bounding box center [62, 98] width 68 height 7
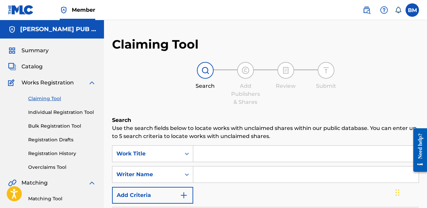
click at [201, 152] on input "Search Form" at bounding box center [305, 154] width 225 height 16
paste input "Summertime (Broken Like Me)"
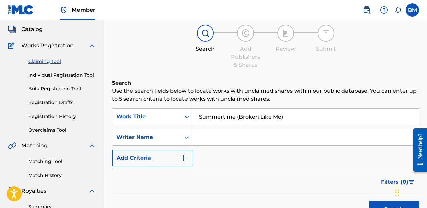
scroll to position [38, 0]
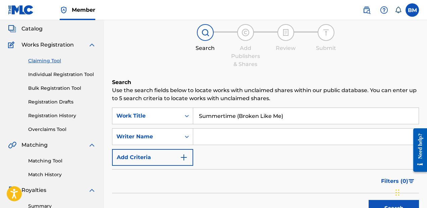
click at [286, 125] on div "SearchWithCriteriafaaa0628-4bb3-4d5e-b3b5-407c33efed7e Work Title Summertime (B…" at bounding box center [265, 137] width 307 height 58
click at [286, 131] on input "Search Form" at bounding box center [305, 137] width 225 height 16
click at [369, 200] on button "Search" at bounding box center [394, 208] width 50 height 17
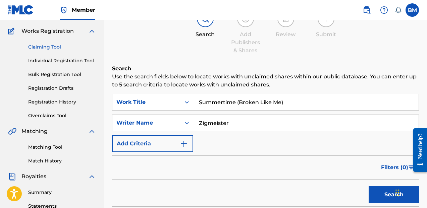
scroll to position [47, 0]
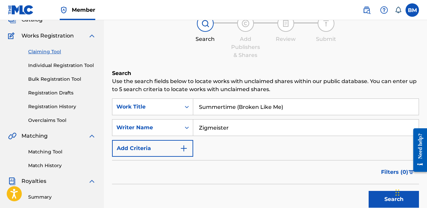
click at [263, 104] on input "Summertime (Broken Like Me)" at bounding box center [305, 107] width 225 height 16
click at [43, 68] on link "Individual Registration Tool" at bounding box center [62, 65] width 68 height 7
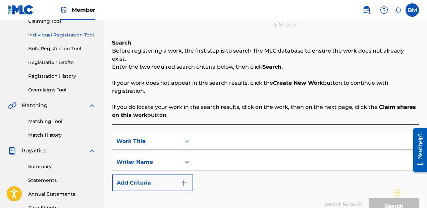
scroll to position [94, 0]
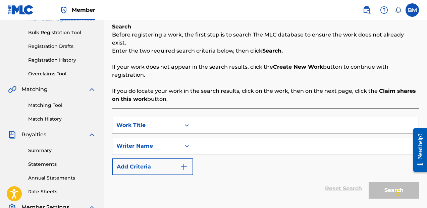
click at [219, 117] on input "Search Form" at bounding box center [305, 125] width 225 height 16
paste input "Summertime (Broken Like Me)"
click at [216, 151] on div "SearchWithCriteria294ca292-1883-4f13-a1c5-cf34d3373694 Work Title Summertime (B…" at bounding box center [265, 146] width 307 height 58
click at [224, 144] on input "Search Form" at bounding box center [305, 146] width 225 height 16
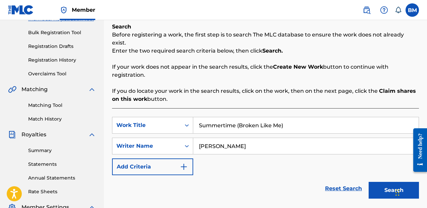
click at [382, 182] on button "Search" at bounding box center [394, 190] width 50 height 17
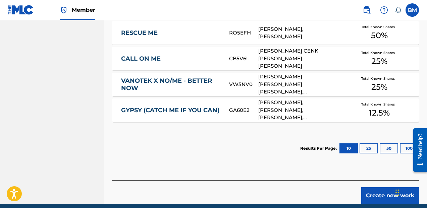
scroll to position [418, 0]
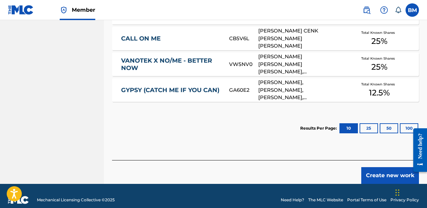
click at [396, 167] on button "Create new work" at bounding box center [390, 175] width 58 height 17
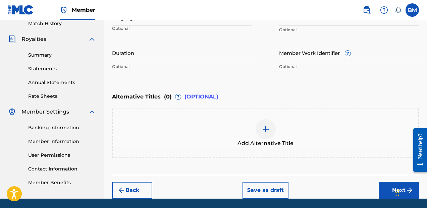
scroll to position [160, 0]
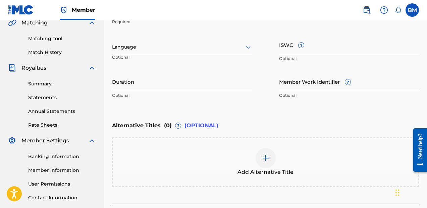
click at [222, 88] on input "Duration" at bounding box center [182, 81] width 140 height 19
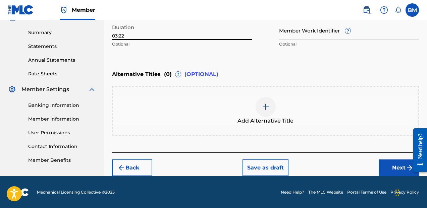
click at [378, 165] on div "Back Save as draft Next" at bounding box center [265, 165] width 307 height 24
click at [384, 166] on button "Next" at bounding box center [399, 168] width 40 height 17
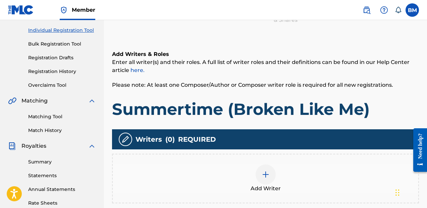
scroll to position [188, 0]
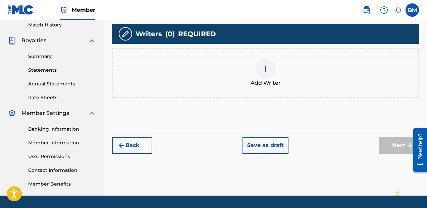
click at [244, 66] on div "Add Writer" at bounding box center [266, 73] width 306 height 28
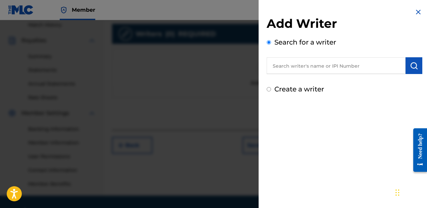
click at [309, 68] on input "text" at bounding box center [336, 65] width 139 height 17
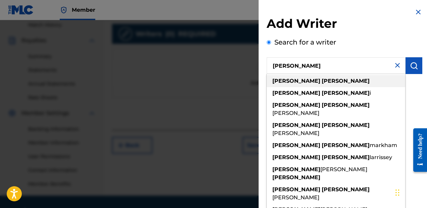
click at [326, 85] on div "[PERSON_NAME]" at bounding box center [336, 81] width 139 height 12
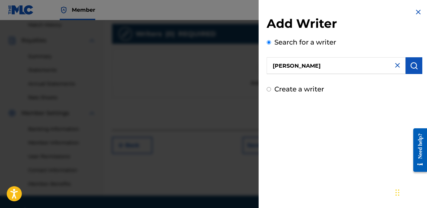
click at [413, 71] on button "submit" at bounding box center [414, 65] width 17 height 17
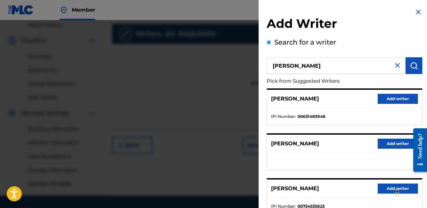
click at [402, 97] on button "Add writer" at bounding box center [398, 99] width 40 height 10
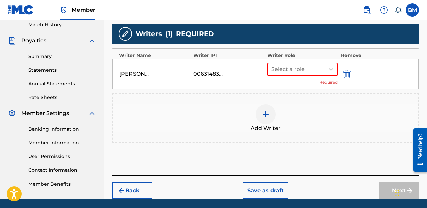
scroll to position [211, 0]
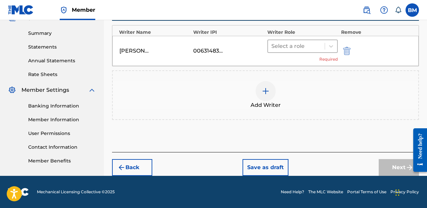
click at [314, 47] on div at bounding box center [296, 46] width 50 height 9
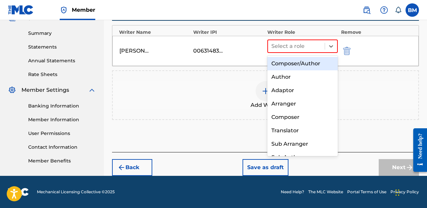
click at [308, 62] on div "Composer/Author" at bounding box center [302, 63] width 70 height 13
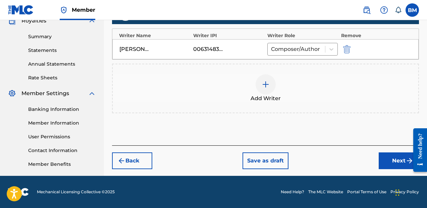
click at [381, 165] on button "Next" at bounding box center [399, 161] width 40 height 17
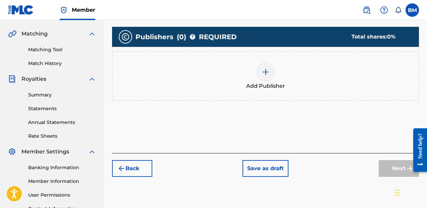
scroll to position [149, 0]
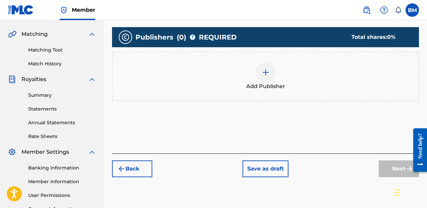
click at [264, 77] on div at bounding box center [266, 72] width 20 height 20
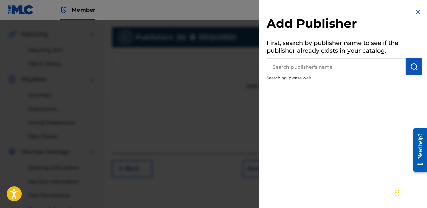
click at [351, 67] on input "text" at bounding box center [336, 66] width 139 height 17
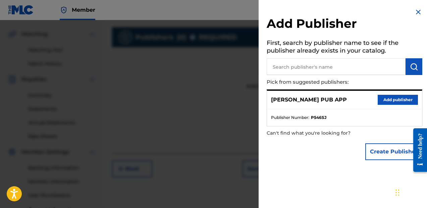
click at [381, 99] on button "Add publisher" at bounding box center [398, 100] width 40 height 10
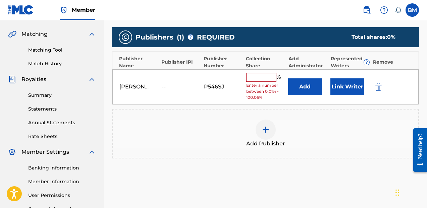
click at [262, 77] on input "text" at bounding box center [261, 77] width 30 height 9
click at [268, 76] on input "text" at bounding box center [261, 77] width 30 height 9
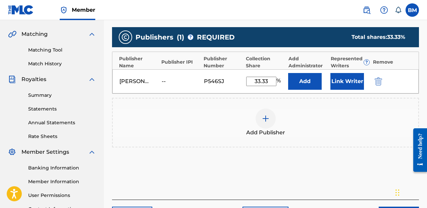
click at [338, 87] on button "Link Writer" at bounding box center [348, 81] width 34 height 17
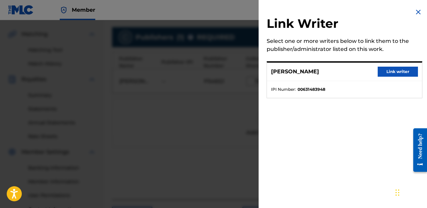
click at [387, 76] on button "Link writer" at bounding box center [398, 72] width 40 height 10
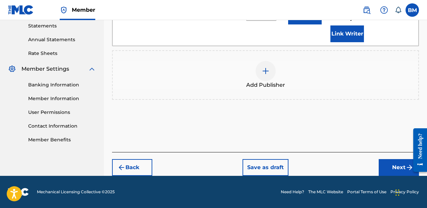
click at [391, 167] on button "Next" at bounding box center [399, 167] width 40 height 17
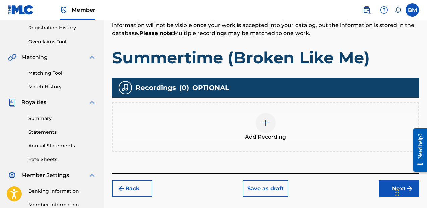
scroll to position [131, 0]
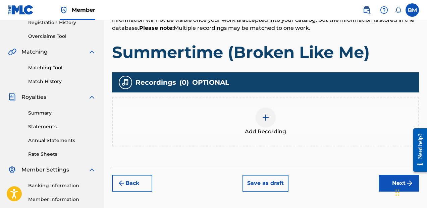
click at [285, 137] on div "Add Recording" at bounding box center [265, 122] width 307 height 50
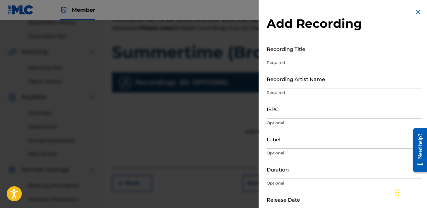
click at [292, 56] on input "Recording Title" at bounding box center [345, 48] width 156 height 19
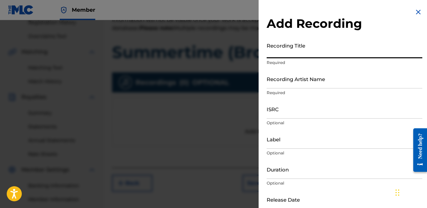
paste input "[URL][DOMAIN_NAME]"
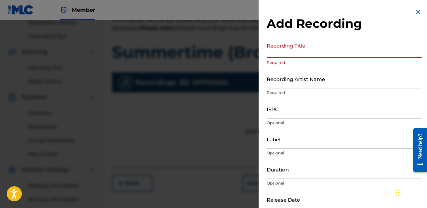
click at [250, 70] on div at bounding box center [213, 124] width 427 height 208
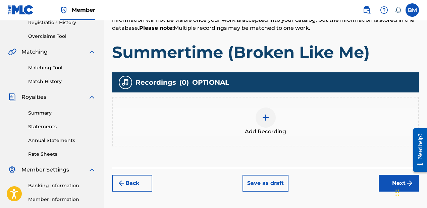
click at [259, 52] on h1 "Summertime (Broken Like Me)" at bounding box center [265, 52] width 307 height 20
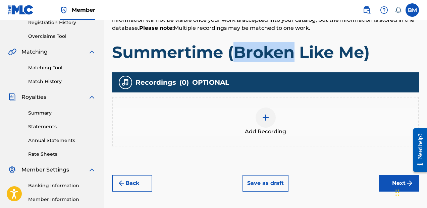
click at [259, 52] on h1 "Summertime (Broken Like Me)" at bounding box center [265, 52] width 307 height 20
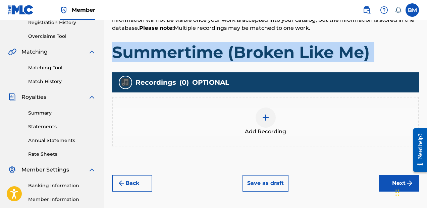
copy h1 "Summertime (Broken Like Me)"
click at [262, 119] on img at bounding box center [266, 118] width 8 height 8
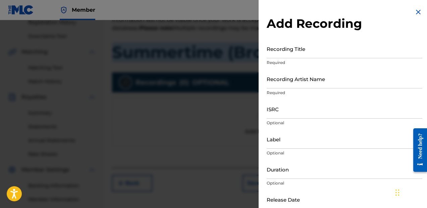
click at [323, 58] on input "Recording Title" at bounding box center [345, 48] width 156 height 19
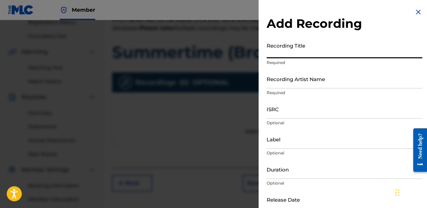
paste input "Summertime (Broken Like Me)"
click at [306, 86] on input "Recording Artist Name" at bounding box center [345, 78] width 156 height 19
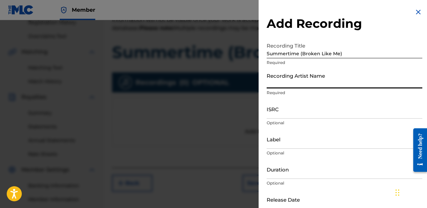
paste input "Zigmeister, [PERSON_NAME]"
click at [281, 122] on p "Optional" at bounding box center [345, 123] width 156 height 6
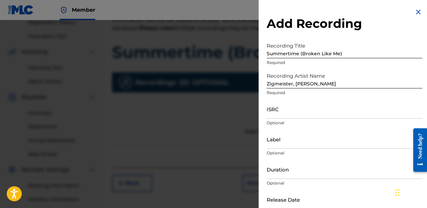
click at [289, 117] on input "ISRC" at bounding box center [345, 109] width 156 height 19
paste input "QZFYZ1955422"
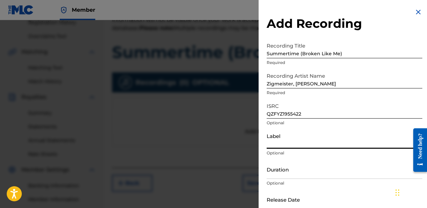
click at [293, 139] on input "Label" at bounding box center [345, 139] width 156 height 19
paste input "Home Valley Music"
click at [290, 177] on input "Duration" at bounding box center [345, 169] width 156 height 19
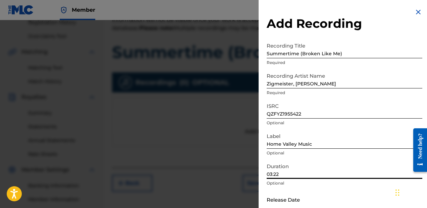
scroll to position [37, 0]
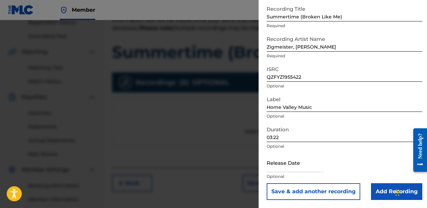
click at [292, 167] on input "text" at bounding box center [295, 162] width 57 height 19
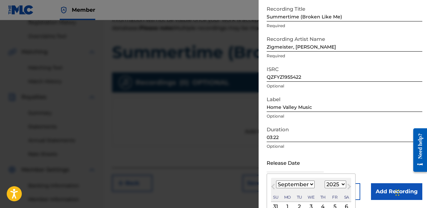
click at [335, 186] on select "1900 1901 1902 1903 1904 1905 1906 1907 1908 1909 1910 1911 1912 1913 1914 1915…" at bounding box center [335, 185] width 21 height 8
click at [325, 181] on select "1900 1901 1902 1903 1904 1905 1906 1907 1908 1909 1910 1911 1912 1913 1914 1915…" at bounding box center [335, 185] width 21 height 8
click at [304, 182] on select "January February March April May June July August September October November De…" at bounding box center [295, 185] width 39 height 8
click at [276, 181] on select "January February March April May June July August September October November De…" at bounding box center [295, 185] width 39 height 8
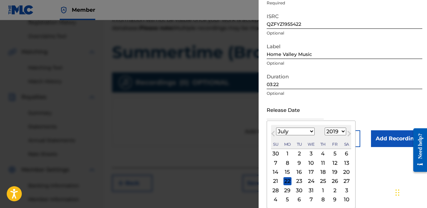
click at [334, 165] on div "12" at bounding box center [335, 163] width 8 height 8
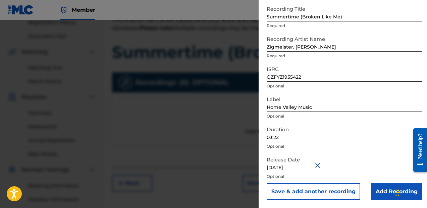
click at [383, 198] on input "Add Recording" at bounding box center [396, 192] width 51 height 17
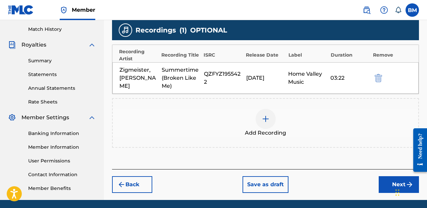
scroll to position [208, 0]
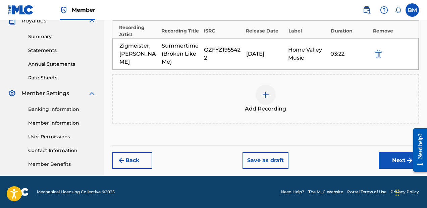
click at [388, 161] on button "Next" at bounding box center [399, 160] width 40 height 17
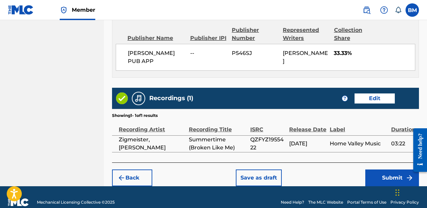
scroll to position [383, 0]
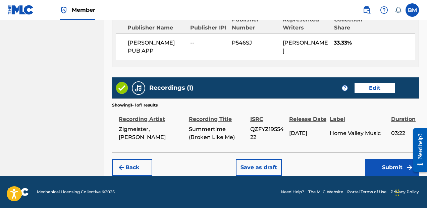
click at [270, 164] on button "Save as draft" at bounding box center [259, 167] width 46 height 17
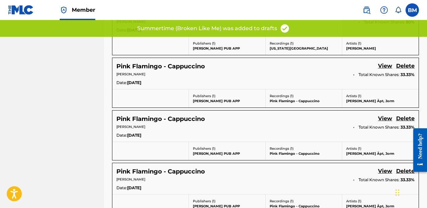
scroll to position [534, 0]
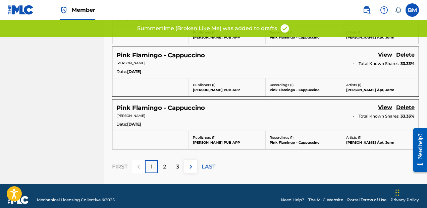
click at [205, 163] on p "LAST" at bounding box center [209, 167] width 14 height 8
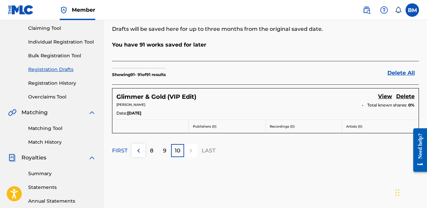
scroll to position [61, 0]
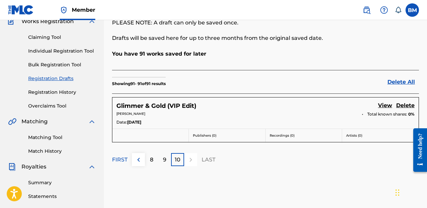
click at [387, 102] on link "View" at bounding box center [385, 106] width 14 height 9
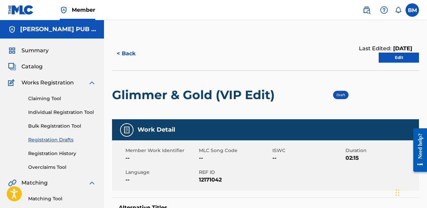
click at [400, 58] on link "Edit" at bounding box center [399, 58] width 40 height 10
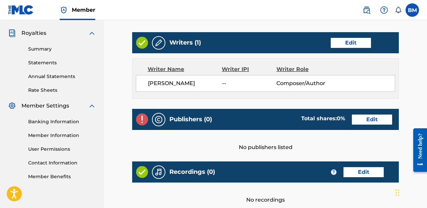
scroll to position [198, 0]
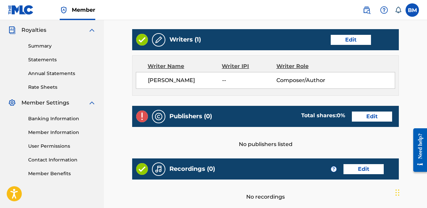
click at [365, 122] on div "Publishers (0) Total shares: 0 % Edit" at bounding box center [265, 116] width 267 height 21
click at [368, 119] on link "Edit" at bounding box center [372, 117] width 40 height 10
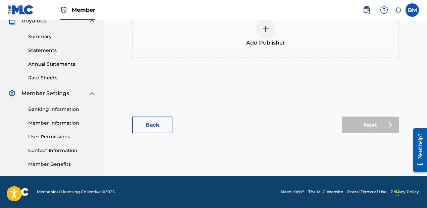
scroll to position [175, 0]
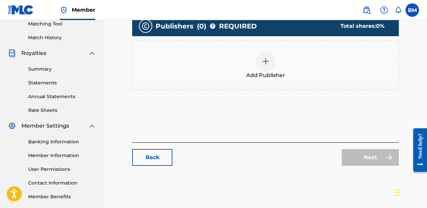
click at [244, 55] on div "Add Publisher" at bounding box center [265, 65] width 265 height 28
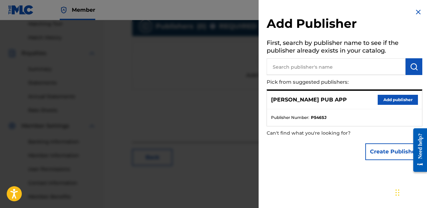
click at [244, 55] on div at bounding box center [213, 124] width 427 height 208
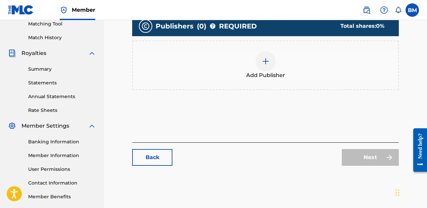
click at [273, 75] on span "Add Publisher" at bounding box center [265, 75] width 39 height 8
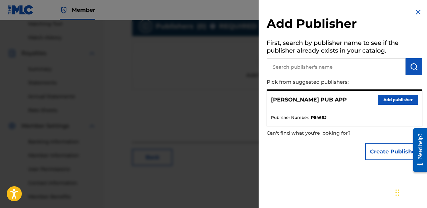
click at [378, 100] on button "Add publisher" at bounding box center [398, 100] width 40 height 10
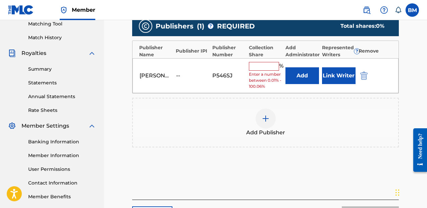
click at [347, 80] on button "Link Writer" at bounding box center [339, 75] width 34 height 17
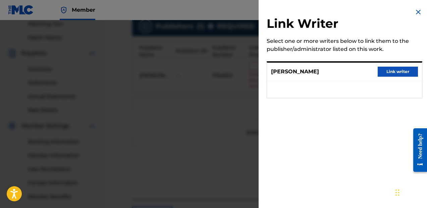
click at [390, 74] on button "Link writer" at bounding box center [398, 72] width 40 height 10
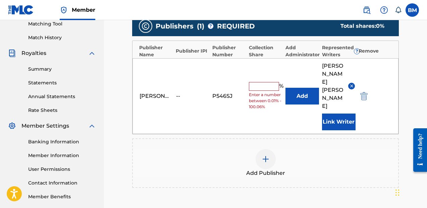
click at [273, 82] on input "text" at bounding box center [264, 86] width 30 height 9
click at [263, 82] on input "text" at bounding box center [264, 86] width 30 height 9
click at [339, 114] on button "Link Writer" at bounding box center [339, 122] width 34 height 17
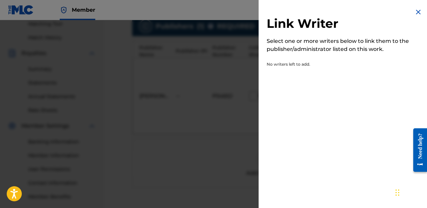
click at [225, 84] on div at bounding box center [213, 124] width 427 height 208
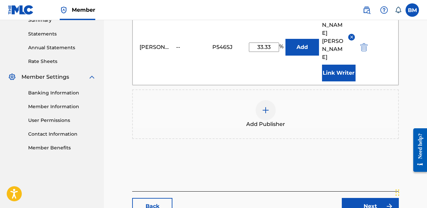
scroll to position [249, 0]
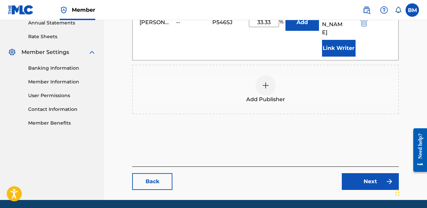
click at [364, 173] on link "Next" at bounding box center [370, 181] width 57 height 17
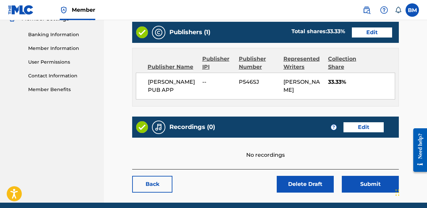
scroll to position [309, 0]
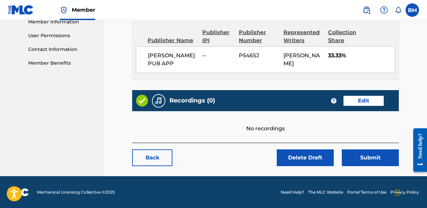
click at [358, 100] on link "Edit" at bounding box center [364, 101] width 40 height 10
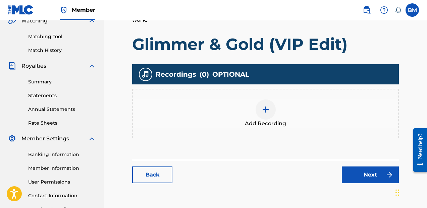
scroll to position [158, 0]
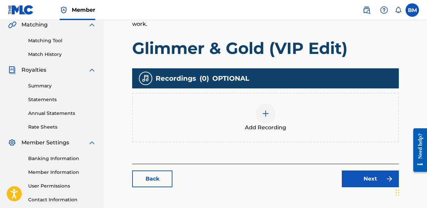
click at [243, 113] on div "Add Recording" at bounding box center [265, 118] width 265 height 28
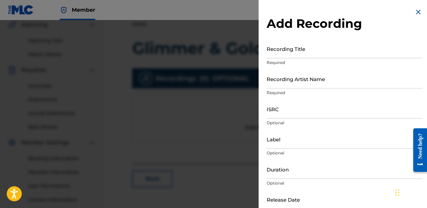
click at [317, 53] on input "Recording Title" at bounding box center [345, 48] width 156 height 19
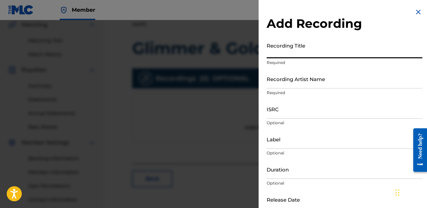
paste input "Glimmer & Gold - VIP Edit"
click at [288, 86] on input "Recording Artist Name" at bounding box center [345, 78] width 156 height 19
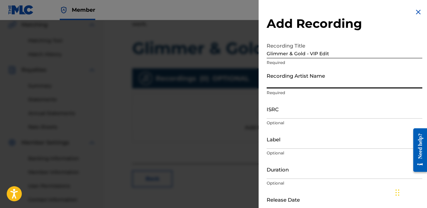
paste input "LexMorris, [PERSON_NAME], [PERSON_NAME]"
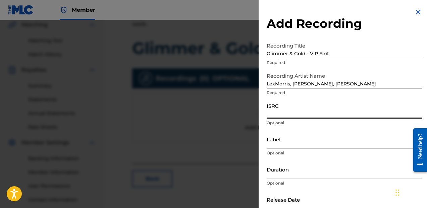
click at [270, 115] on input "ISRC" at bounding box center [345, 109] width 156 height 19
paste input "GX5MX2557355"
click at [282, 150] on div "Label Optional" at bounding box center [345, 145] width 156 height 30
click at [288, 145] on input "Label" at bounding box center [345, 139] width 156 height 19
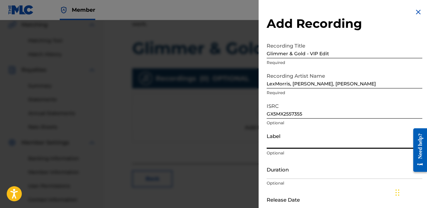
paste input "Magic Records"
click at [300, 171] on input "Duration" at bounding box center [345, 169] width 156 height 19
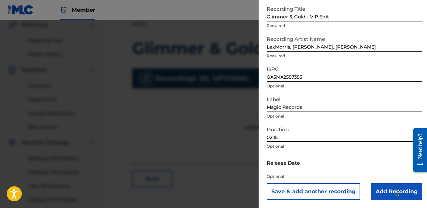
scroll to position [37, 0]
click at [321, 172] on div "Release Date Optional" at bounding box center [345, 169] width 156 height 30
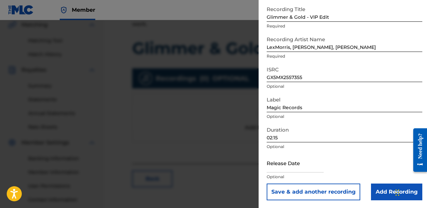
click at [316, 166] on input "text" at bounding box center [295, 163] width 57 height 19
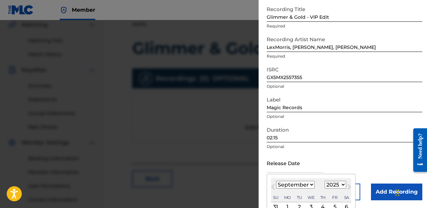
click at [304, 188] on select "January February March April May June July August September October November De…" at bounding box center [295, 185] width 39 height 8
click at [276, 181] on select "January February March April May June July August September October November De…" at bounding box center [295, 185] width 39 height 8
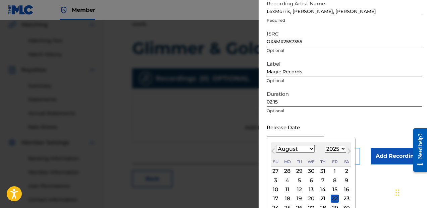
scroll to position [80, 0]
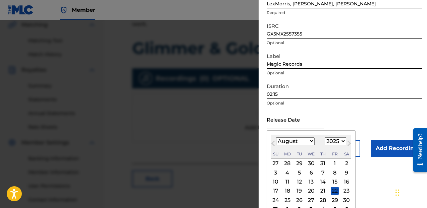
click at [332, 192] on div "22" at bounding box center [335, 191] width 8 height 8
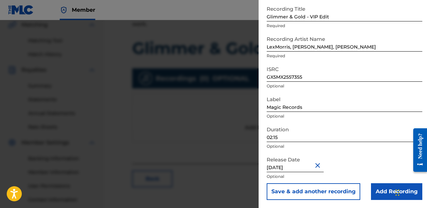
click at [375, 193] on input "Add Recording" at bounding box center [396, 192] width 51 height 17
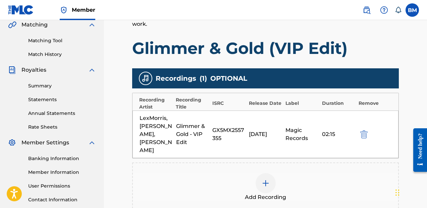
scroll to position [242, 0]
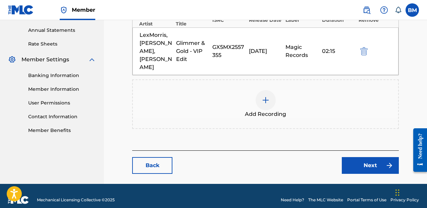
click at [343, 157] on link "Next" at bounding box center [370, 165] width 57 height 17
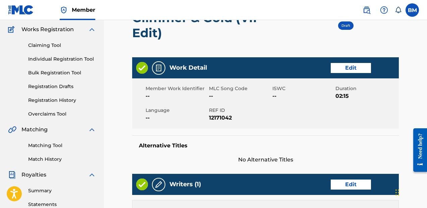
scroll to position [48, 0]
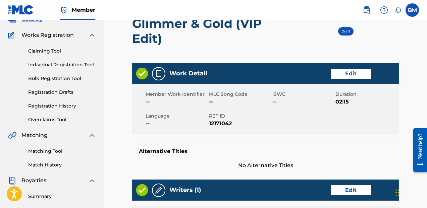
click at [58, 68] on link "Individual Registration Tool" at bounding box center [62, 64] width 68 height 7
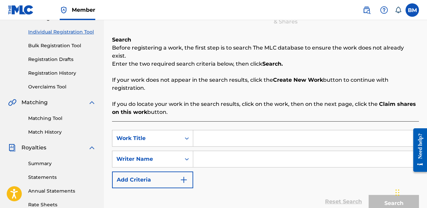
scroll to position [71, 0]
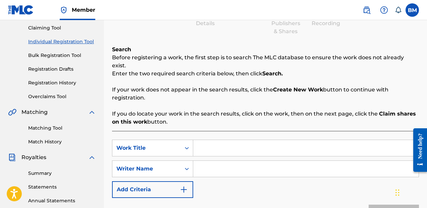
click at [64, 79] on div "Claiming Tool Individual Registration Tool Bulk Registration Tool Registration …" at bounding box center [52, 58] width 88 height 84
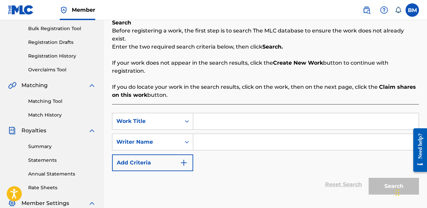
scroll to position [41, 0]
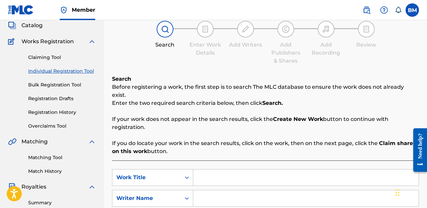
click at [48, 101] on link "Registration Drafts" at bounding box center [62, 98] width 68 height 7
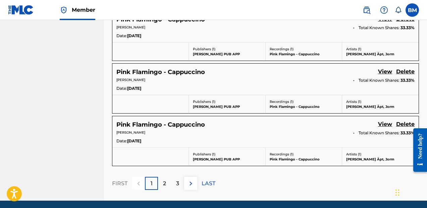
scroll to position [534, 0]
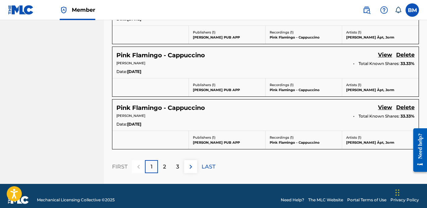
click at [203, 163] on p "LAST" at bounding box center [209, 167] width 14 height 8
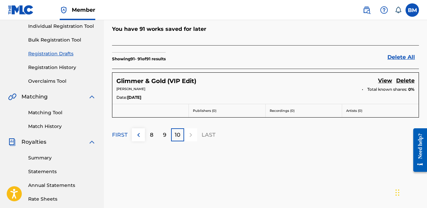
scroll to position [82, 0]
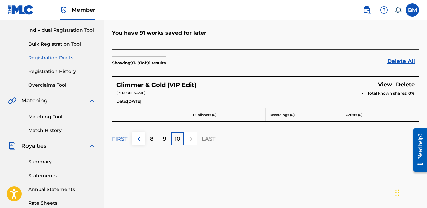
click at [404, 81] on link "Delete" at bounding box center [405, 85] width 18 height 9
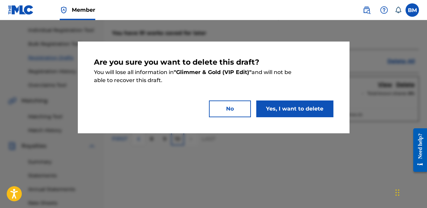
click at [304, 106] on button "Yes, I want to delete" at bounding box center [294, 109] width 77 height 17
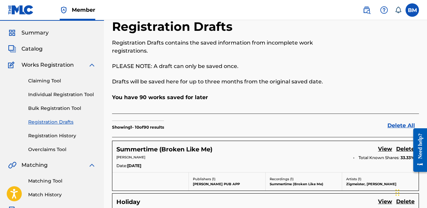
scroll to position [17, 0]
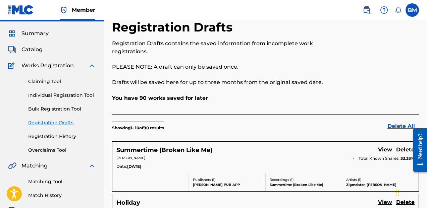
click at [39, 34] on span "Summary" at bounding box center [34, 34] width 27 height 8
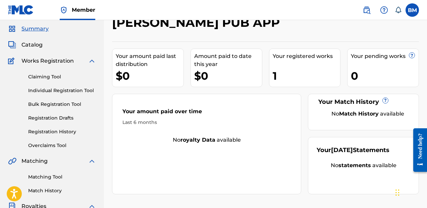
scroll to position [36, 0]
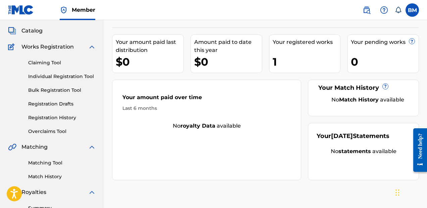
click at [56, 66] on link "Claiming Tool" at bounding box center [62, 62] width 68 height 7
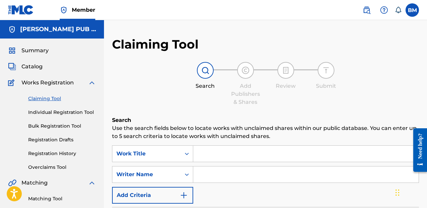
click at [80, 112] on link "Individual Registration Tool" at bounding box center [62, 112] width 68 height 7
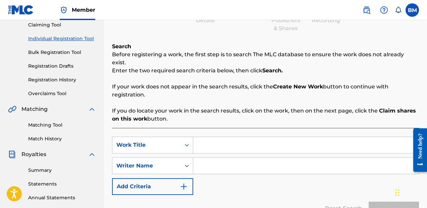
scroll to position [74, 0]
click at [220, 137] on input "Search Form" at bounding box center [305, 145] width 225 height 16
paste input "Magic Records"
click at [220, 137] on input "Magic Records" at bounding box center [305, 145] width 225 height 16
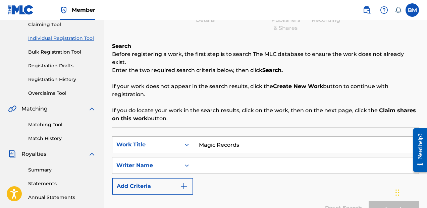
click at [220, 137] on input "Magic Records" at bounding box center [305, 145] width 225 height 16
paste input "Glimmer & Gold - VIP Edit"
click at [210, 159] on input "Search Form" at bounding box center [305, 166] width 225 height 16
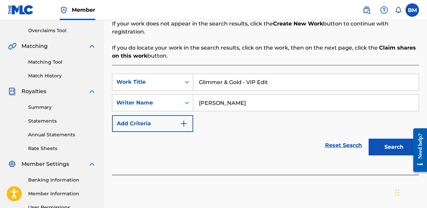
scroll to position [151, 0]
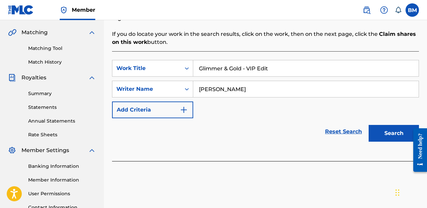
click at [392, 128] on button "Search" at bounding box center [394, 133] width 50 height 17
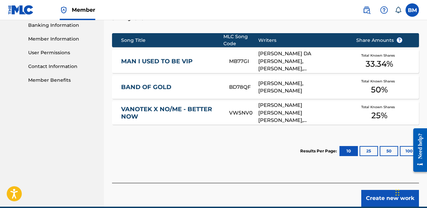
click at [379, 192] on button "Create new work" at bounding box center [390, 198] width 58 height 17
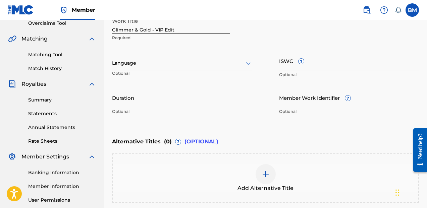
scroll to position [135, 0]
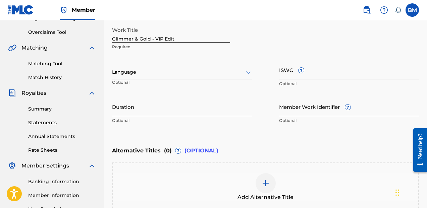
click at [241, 103] on input "Duration" at bounding box center [182, 106] width 140 height 19
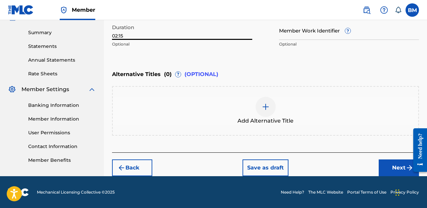
click at [395, 174] on button "Next" at bounding box center [399, 168] width 40 height 17
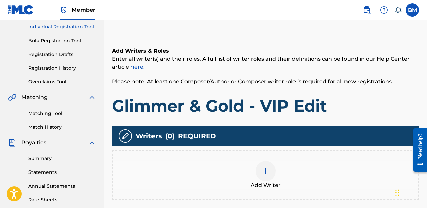
scroll to position [104, 0]
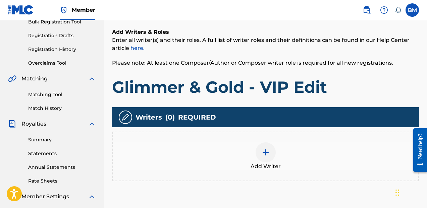
click at [294, 152] on div "Add Writer" at bounding box center [266, 157] width 306 height 28
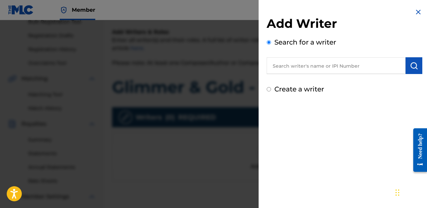
click at [329, 68] on input "text" at bounding box center [336, 65] width 139 height 17
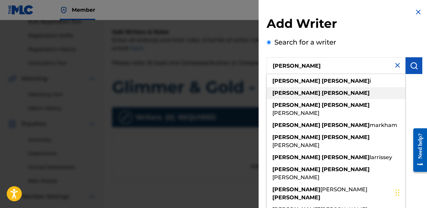
click at [323, 88] on div "[PERSON_NAME]" at bounding box center [336, 93] width 139 height 12
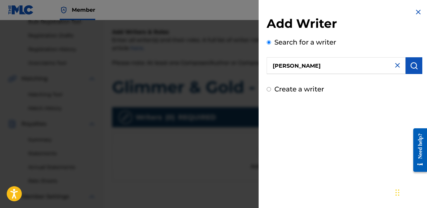
click at [407, 67] on button "submit" at bounding box center [414, 65] width 17 height 17
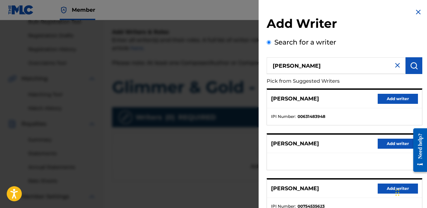
click at [390, 102] on button "Add writer" at bounding box center [398, 99] width 40 height 10
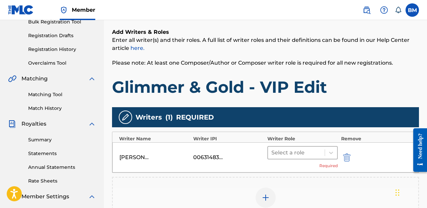
click at [294, 152] on div at bounding box center [296, 152] width 50 height 9
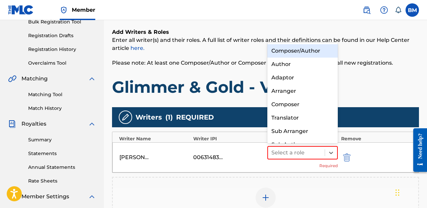
click at [306, 54] on div "Composer/Author" at bounding box center [302, 50] width 70 height 13
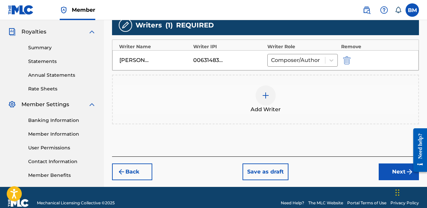
scroll to position [208, 0]
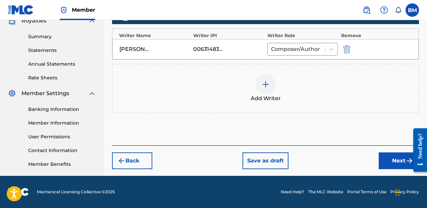
click at [394, 170] on div "Register Work Search Enter Work Details Add Writers Add Publishers & Shares Add…" at bounding box center [265, 2] width 323 height 347
click at [394, 165] on button "Next" at bounding box center [399, 161] width 40 height 17
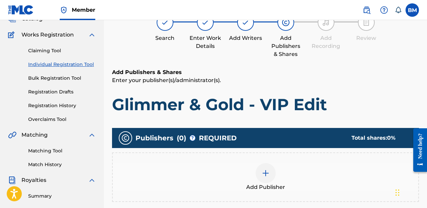
scroll to position [74, 0]
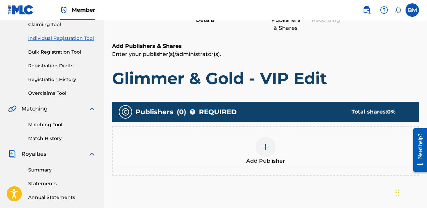
click at [288, 170] on div "Add Publisher" at bounding box center [265, 151] width 307 height 50
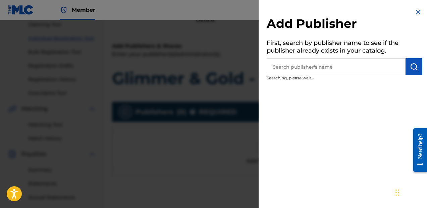
click at [288, 170] on div "Add Publisher First, search by publisher name to see if the publisher already e…" at bounding box center [345, 104] width 172 height 208
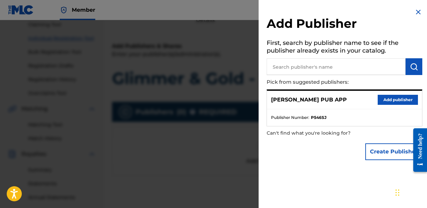
click at [388, 100] on button "Add publisher" at bounding box center [398, 100] width 40 height 10
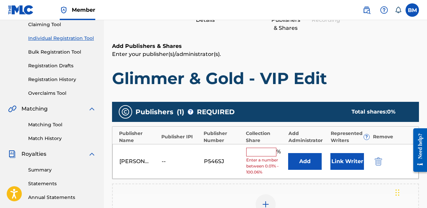
click at [266, 154] on input "text" at bounding box center [261, 152] width 30 height 9
click at [269, 153] on input "text" at bounding box center [261, 152] width 30 height 9
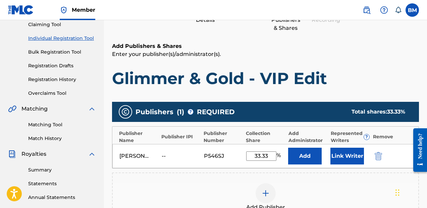
click at [346, 161] on button "Link Writer" at bounding box center [348, 156] width 34 height 17
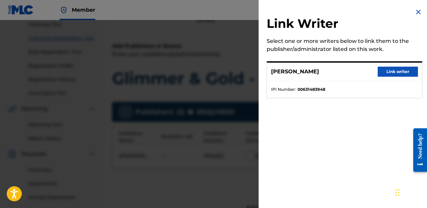
click at [382, 73] on button "Link writer" at bounding box center [398, 72] width 40 height 10
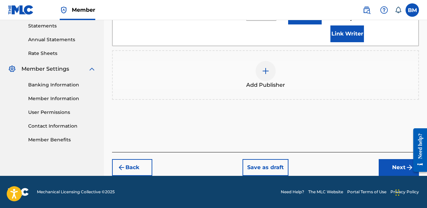
click at [388, 169] on button "Next" at bounding box center [399, 167] width 40 height 17
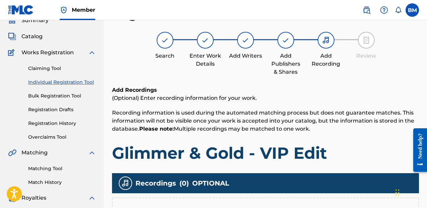
scroll to position [100, 0]
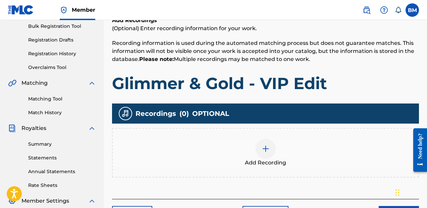
click at [261, 154] on div at bounding box center [266, 149] width 20 height 20
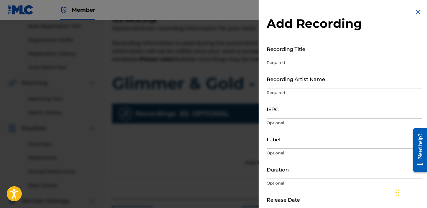
click at [304, 57] on input "Recording Title" at bounding box center [345, 48] width 156 height 19
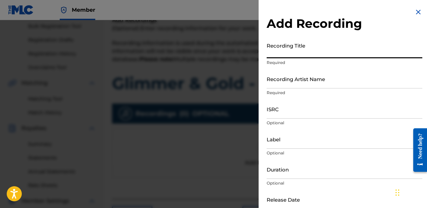
paste input "Glimmer & Gold - VIP Edit"
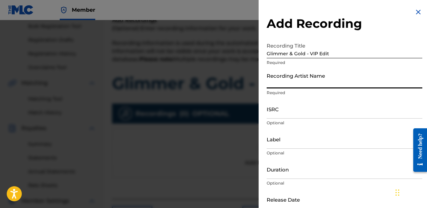
click at [300, 87] on input "Recording Artist Name" at bounding box center [345, 78] width 156 height 19
paste input "LexMorris, [PERSON_NAME], [PERSON_NAME]"
click at [290, 106] on input "ISRC" at bounding box center [345, 109] width 156 height 19
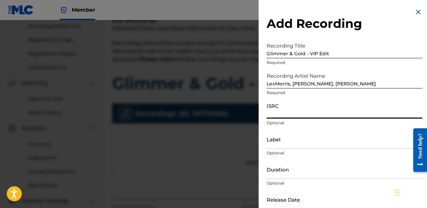
paste input "GX5MX2557355"
click at [294, 146] on input "Label" at bounding box center [345, 139] width 156 height 19
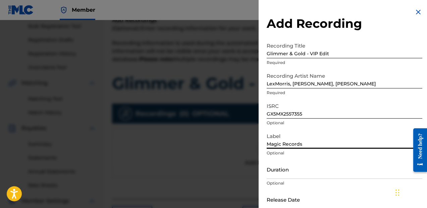
click at [309, 171] on input "Duration" at bounding box center [345, 169] width 156 height 19
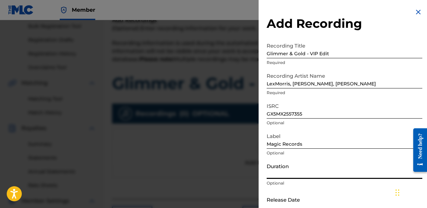
click at [297, 176] on input "Duration" at bounding box center [345, 169] width 156 height 19
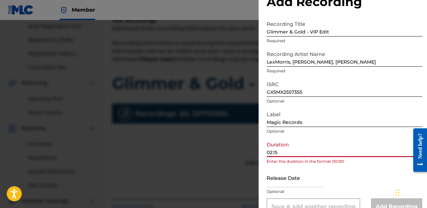
scroll to position [27, 0]
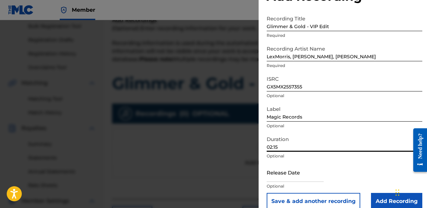
click at [317, 174] on input "text" at bounding box center [295, 172] width 57 height 19
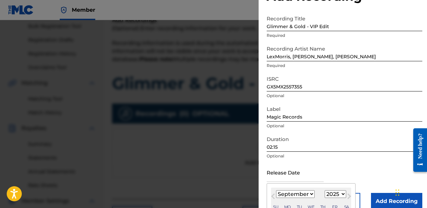
scroll to position [70, 0]
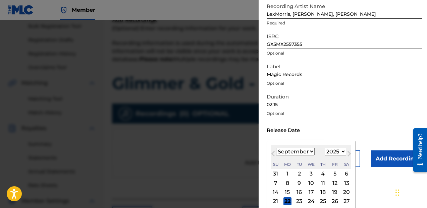
click at [276, 156] on button "Previous Month" at bounding box center [273, 155] width 11 height 11
click at [333, 203] on div "22" at bounding box center [335, 202] width 8 height 8
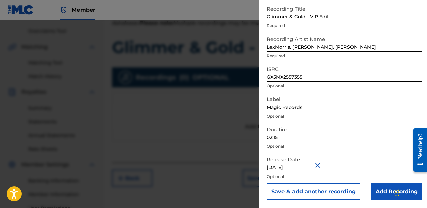
scroll to position [136, 0]
click at [378, 186] on input "Add Recording" at bounding box center [396, 192] width 51 height 17
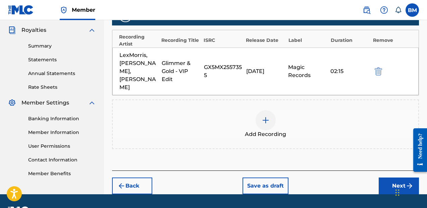
scroll to position [208, 0]
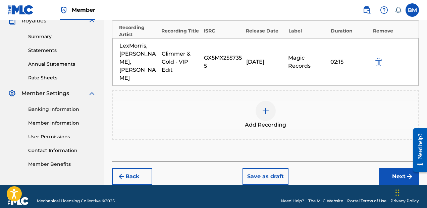
click at [386, 168] on button "Next" at bounding box center [399, 176] width 40 height 17
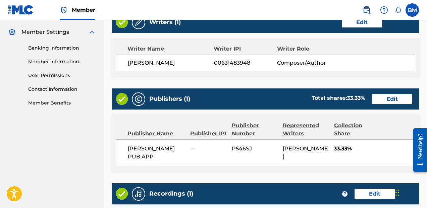
scroll to position [383, 0]
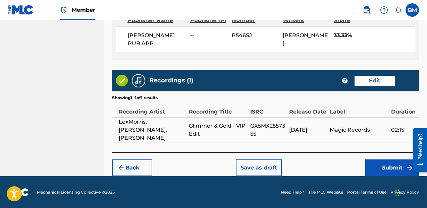
click at [275, 165] on button "Save as draft" at bounding box center [259, 168] width 46 height 17
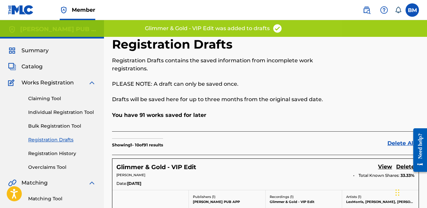
click at [61, 113] on link "Individual Registration Tool" at bounding box center [62, 112] width 68 height 7
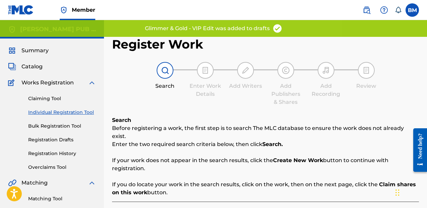
click at [62, 140] on link "Registration Drafts" at bounding box center [62, 140] width 68 height 7
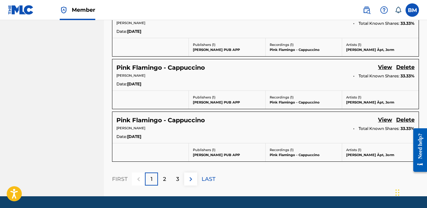
scroll to position [534, 0]
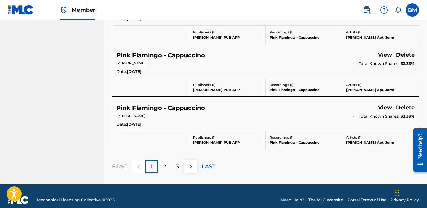
click at [208, 163] on p "LAST" at bounding box center [209, 167] width 14 height 8
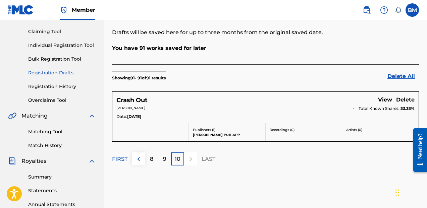
scroll to position [53, 0]
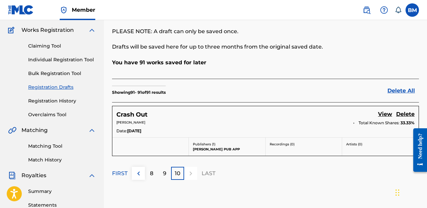
click at [409, 106] on div "Crash Out View [PERSON_NAME] Total Known Shares: 33.33 % Date: [DATE]" at bounding box center [265, 121] width 306 height 31
click at [408, 110] on link "Delete" at bounding box center [405, 114] width 18 height 9
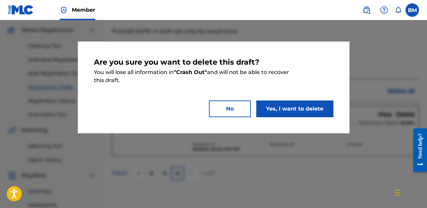
click at [299, 111] on button "Yes, I want to delete" at bounding box center [294, 109] width 77 height 17
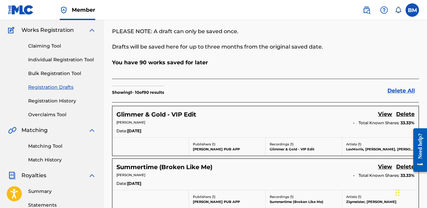
click at [52, 51] on div "Claiming Tool Individual Registration Tool Bulk Registration Tool Registration …" at bounding box center [52, 76] width 88 height 84
click at [58, 45] on link "Claiming Tool" at bounding box center [62, 46] width 68 height 7
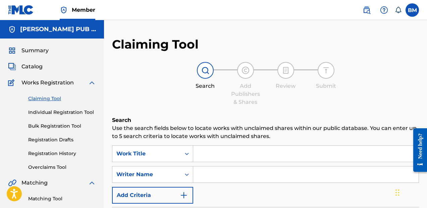
click at [68, 116] on link "Individual Registration Tool" at bounding box center [62, 112] width 68 height 7
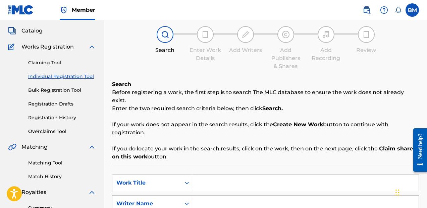
scroll to position [40, 0]
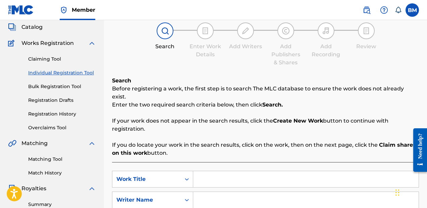
click at [220, 173] on input "Search Form" at bounding box center [305, 179] width 225 height 16
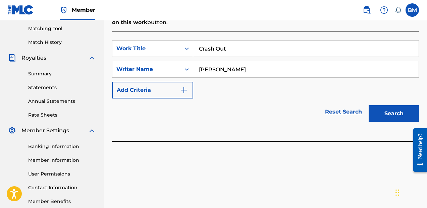
scroll to position [180, 0]
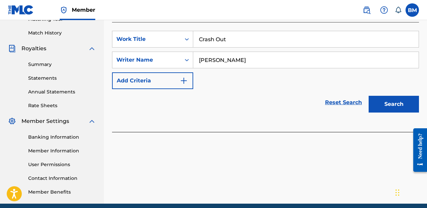
click at [381, 100] on button "Search" at bounding box center [394, 104] width 50 height 17
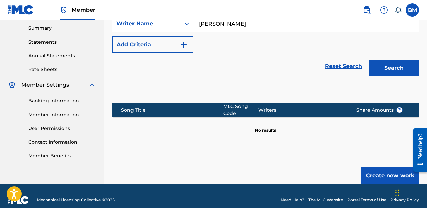
click at [381, 167] on button "Create new work" at bounding box center [390, 175] width 58 height 17
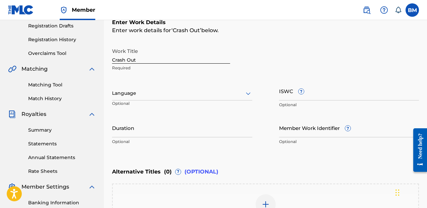
scroll to position [104, 0]
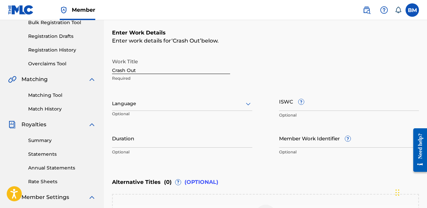
click at [172, 143] on input "Duration" at bounding box center [182, 138] width 140 height 19
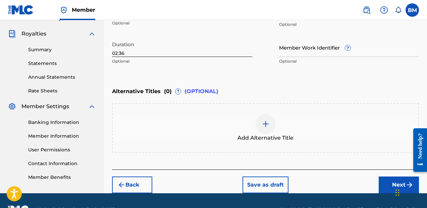
click at [390, 189] on button "Next" at bounding box center [399, 185] width 40 height 17
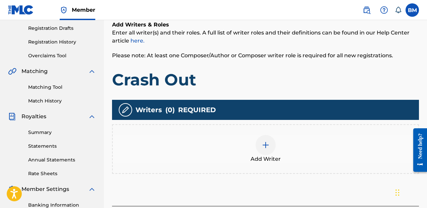
scroll to position [112, 0]
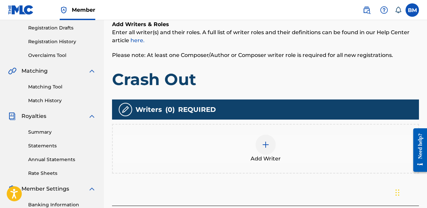
click at [324, 168] on div "Add Writer" at bounding box center [265, 149] width 307 height 50
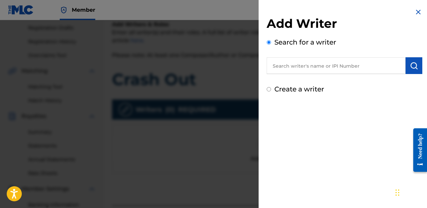
click at [313, 62] on input "text" at bounding box center [336, 65] width 139 height 17
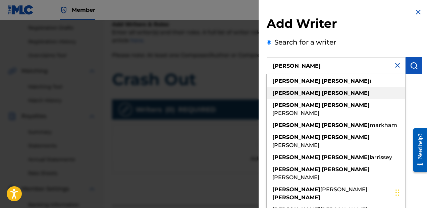
click at [322, 92] on strong "[PERSON_NAME]" at bounding box center [346, 93] width 48 height 6
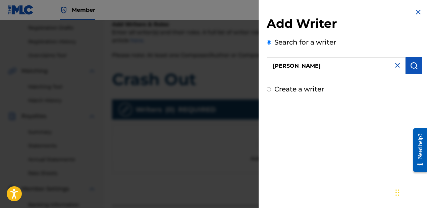
click at [418, 66] on button "submit" at bounding box center [414, 65] width 17 height 17
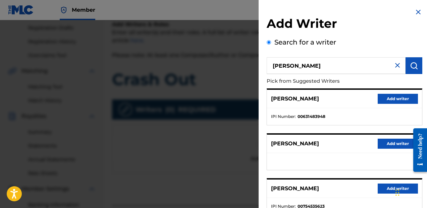
click at [409, 95] on button "Add writer" at bounding box center [398, 99] width 40 height 10
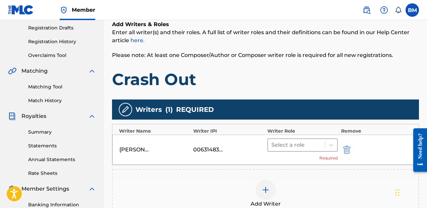
click at [288, 142] on div at bounding box center [296, 145] width 50 height 9
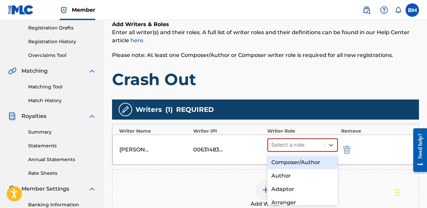
click at [294, 156] on div "Composer/Author" at bounding box center [302, 162] width 70 height 13
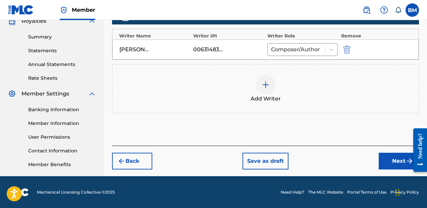
click at [395, 168] on button "Next" at bounding box center [399, 161] width 40 height 17
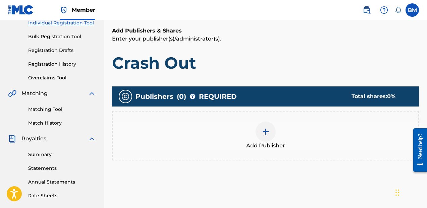
scroll to position [102, 0]
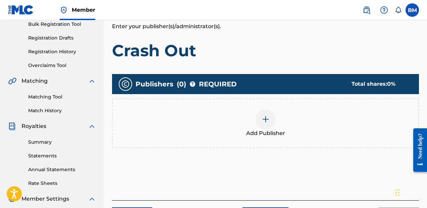
click at [250, 115] on div "Add Publisher" at bounding box center [266, 123] width 306 height 28
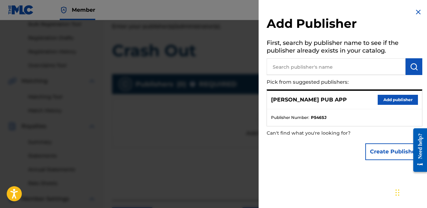
click at [384, 93] on div "[PERSON_NAME] PUB APP Add publisher" at bounding box center [344, 100] width 155 height 18
click at [386, 98] on button "Add publisher" at bounding box center [398, 100] width 40 height 10
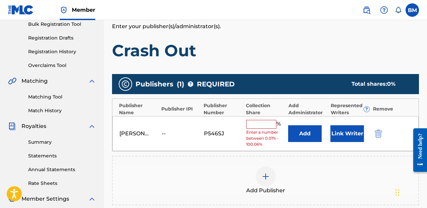
click at [264, 124] on input "text" at bounding box center [261, 124] width 30 height 9
click at [261, 118] on div "[PERSON_NAME] PUB APP -- P546SJ % Enter a number between 0.01% - 100.06% Add Li…" at bounding box center [265, 133] width 306 height 35
click at [262, 125] on input "text" at bounding box center [261, 124] width 30 height 9
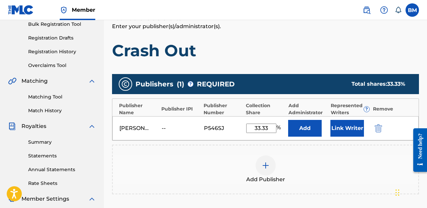
click at [335, 130] on button "Link Writer" at bounding box center [348, 128] width 34 height 17
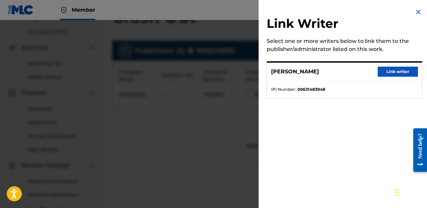
scroll to position [141, 0]
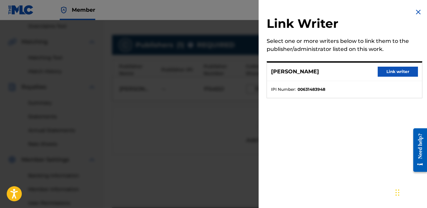
click at [389, 75] on button "Link writer" at bounding box center [398, 72] width 40 height 10
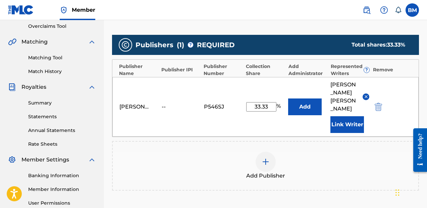
scroll to position [232, 0]
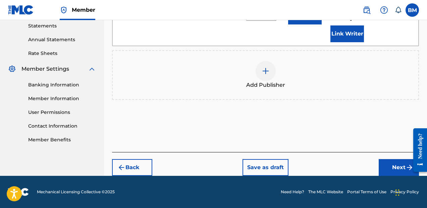
click at [397, 156] on div "Back Save as draft Next" at bounding box center [265, 164] width 307 height 24
click at [397, 166] on button "Next" at bounding box center [399, 167] width 40 height 17
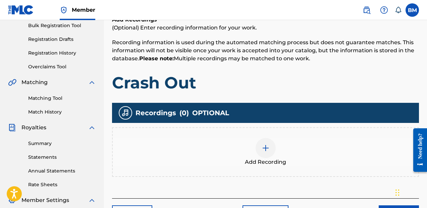
scroll to position [169, 0]
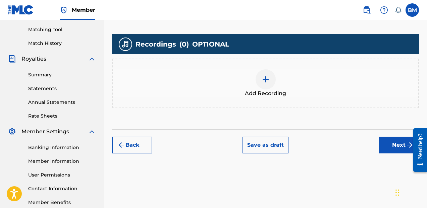
click at [393, 146] on button "Next" at bounding box center [399, 145] width 40 height 17
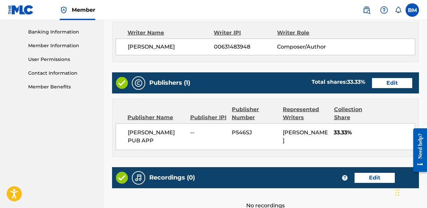
scroll to position [361, 0]
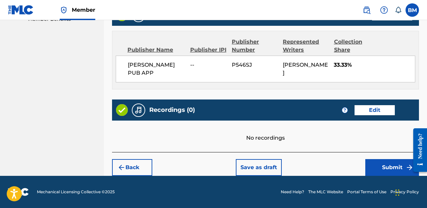
click at [269, 166] on button "Save as draft" at bounding box center [259, 167] width 46 height 17
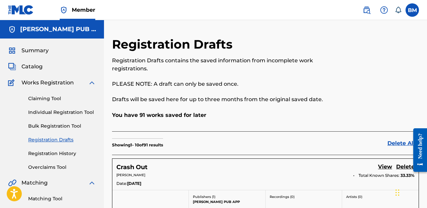
scroll to position [208, 0]
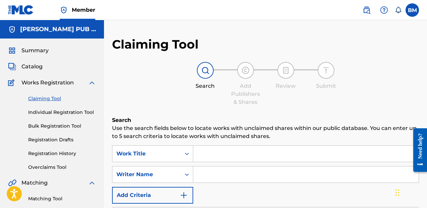
scroll to position [53, 0]
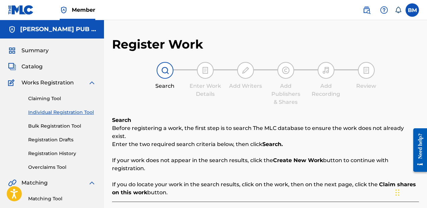
click at [55, 150] on link "Registration History" at bounding box center [62, 153] width 68 height 7
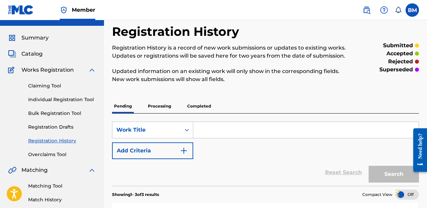
scroll to position [4, 0]
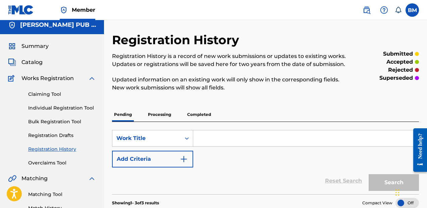
click at [62, 135] on link "Registration Drafts" at bounding box center [62, 135] width 68 height 7
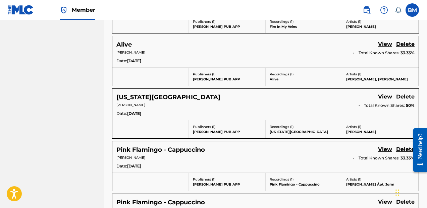
scroll to position [534, 0]
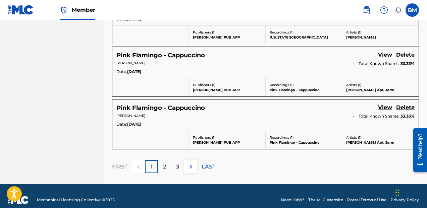
click at [205, 163] on p "LAST" at bounding box center [209, 167] width 14 height 8
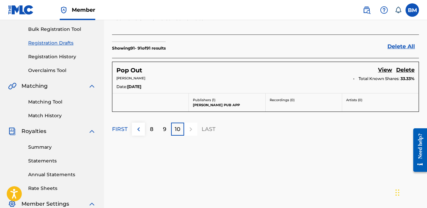
scroll to position [93, 0]
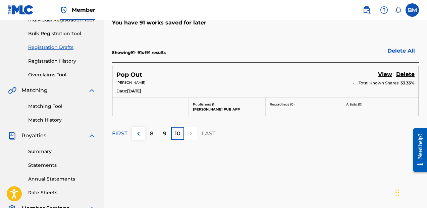
click at [407, 70] on link "Delete" at bounding box center [405, 74] width 18 height 9
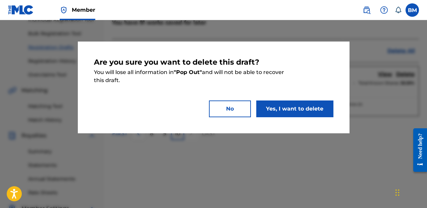
click at [326, 109] on button "Yes, I want to delete" at bounding box center [294, 109] width 77 height 17
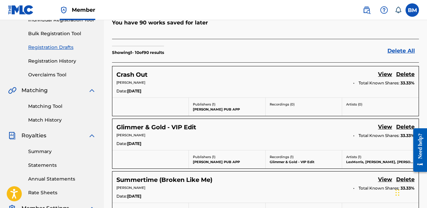
scroll to position [43, 0]
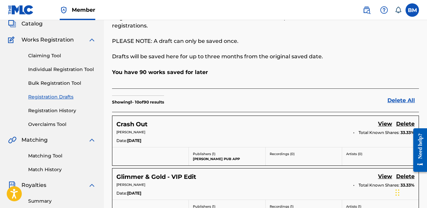
click at [68, 67] on link "Individual Registration Tool" at bounding box center [62, 69] width 68 height 7
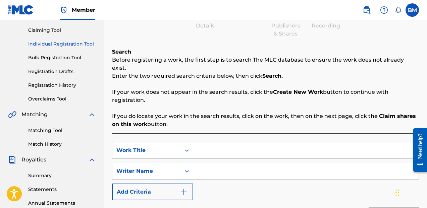
scroll to position [89, 0]
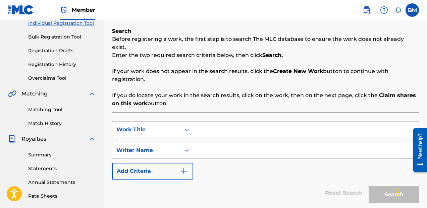
click at [224, 125] on input "Search Form" at bounding box center [305, 130] width 225 height 16
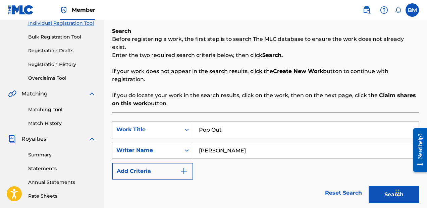
click at [380, 187] on button "Search" at bounding box center [394, 195] width 50 height 17
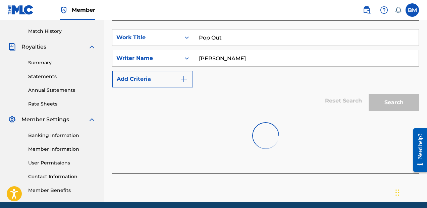
scroll to position [188, 0]
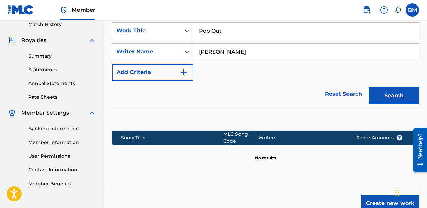
click at [377, 202] on button "Create new work" at bounding box center [390, 203] width 58 height 17
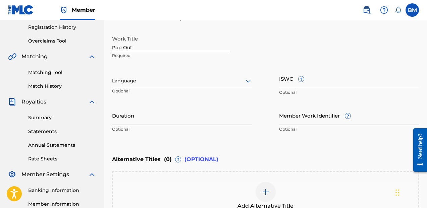
scroll to position [127, 0]
click at [209, 136] on div "Enter Work Details Enter work details for ‘ Pop Out ’ below. Work Title Pop Out…" at bounding box center [265, 71] width 307 height 162
click at [218, 123] on input "Duration" at bounding box center [182, 115] width 140 height 19
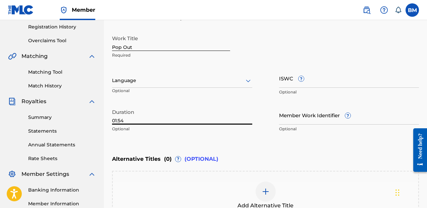
scroll to position [212, 0]
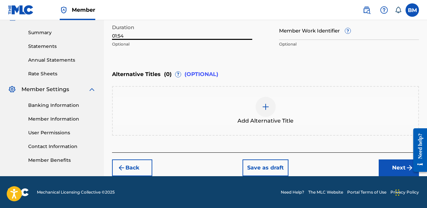
click at [383, 168] on button "Next" at bounding box center [399, 168] width 40 height 17
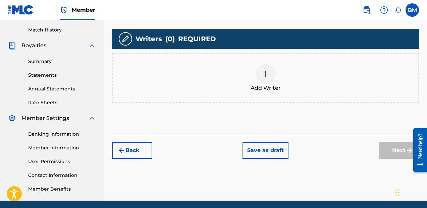
scroll to position [208, 0]
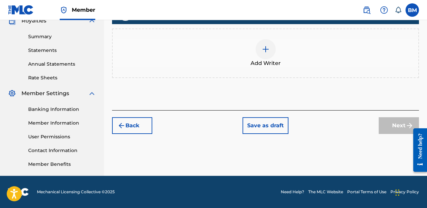
click at [230, 69] on div "Add Writer" at bounding box center [265, 54] width 307 height 50
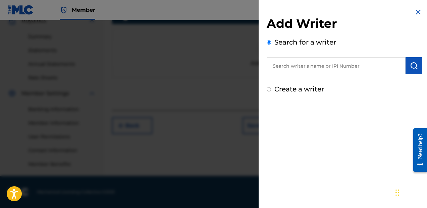
click at [318, 67] on input "text" at bounding box center [336, 65] width 139 height 17
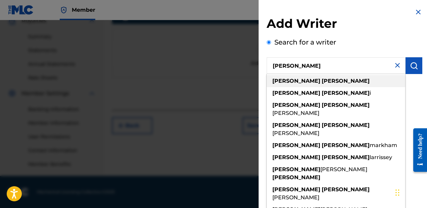
click at [323, 82] on div "[PERSON_NAME]" at bounding box center [336, 81] width 139 height 12
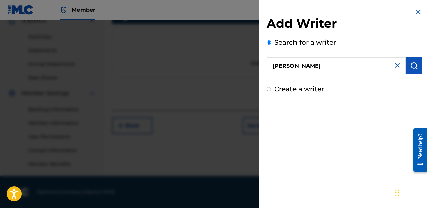
click at [406, 71] on button "submit" at bounding box center [414, 65] width 17 height 17
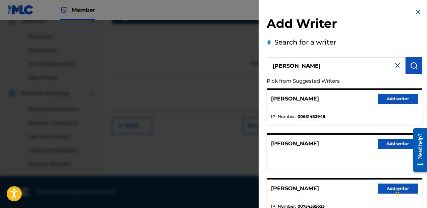
click at [393, 105] on div "[PERSON_NAME] Add writer" at bounding box center [344, 99] width 155 height 18
click at [397, 102] on button "Add writer" at bounding box center [398, 99] width 40 height 10
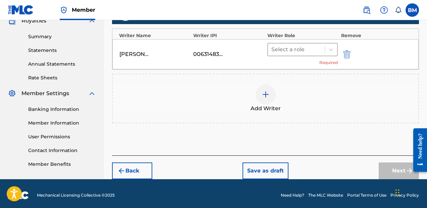
click at [283, 49] on div at bounding box center [296, 49] width 50 height 9
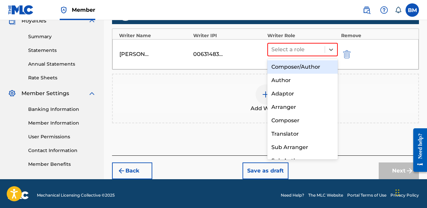
click at [286, 62] on div "Composer/Author" at bounding box center [302, 66] width 70 height 13
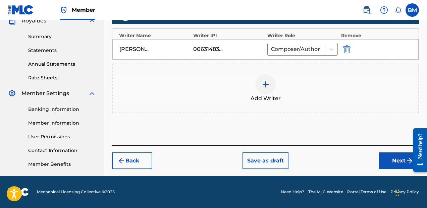
click at [383, 157] on button "Next" at bounding box center [399, 161] width 40 height 17
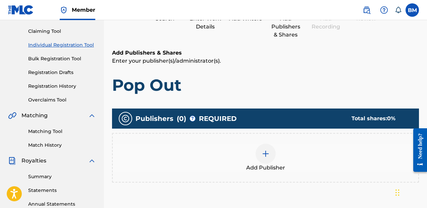
scroll to position [102, 0]
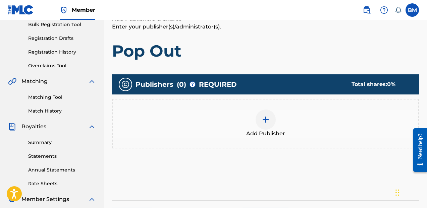
click at [246, 135] on span "Add Publisher" at bounding box center [265, 134] width 39 height 8
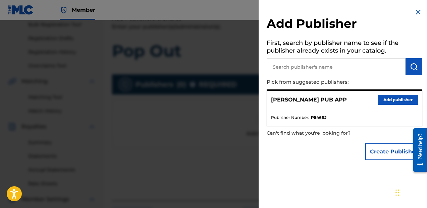
click at [340, 76] on p "Pick from suggested publishers:" at bounding box center [325, 82] width 117 height 14
click at [384, 103] on button "Add publisher" at bounding box center [398, 100] width 40 height 10
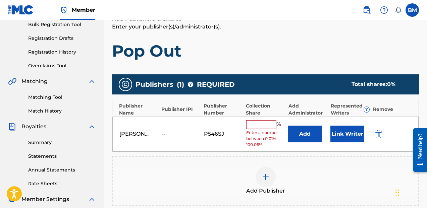
click at [246, 114] on div "Collection Share" at bounding box center [265, 110] width 39 height 14
click at [257, 128] on input "text" at bounding box center [261, 124] width 30 height 9
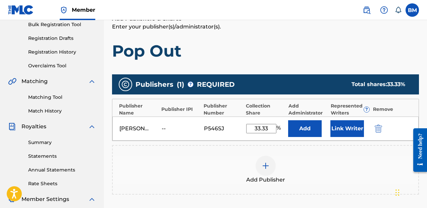
click at [338, 137] on button "Link Writer" at bounding box center [348, 128] width 34 height 17
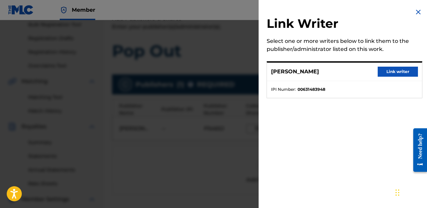
click at [403, 76] on button "Link writer" at bounding box center [398, 72] width 40 height 10
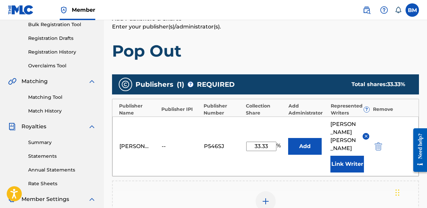
scroll to position [232, 0]
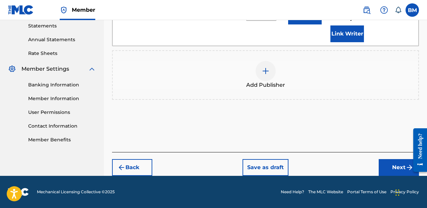
click at [383, 163] on button "Next" at bounding box center [399, 167] width 40 height 17
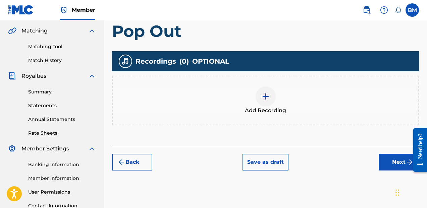
scroll to position [154, 0]
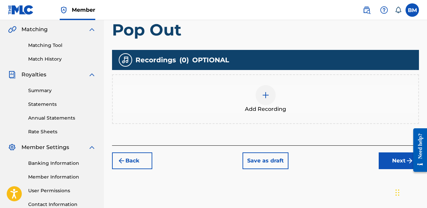
click at [286, 100] on div "Add Recording" at bounding box center [266, 99] width 306 height 28
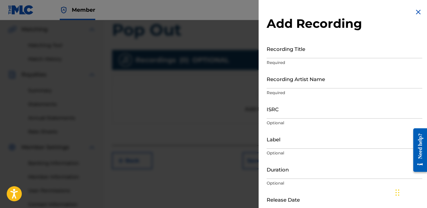
click at [334, 56] on input "Recording Title" at bounding box center [345, 48] width 156 height 19
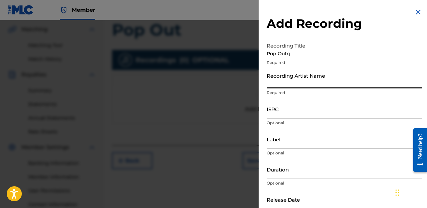
click at [326, 51] on input "Pop Outq" at bounding box center [345, 48] width 156 height 19
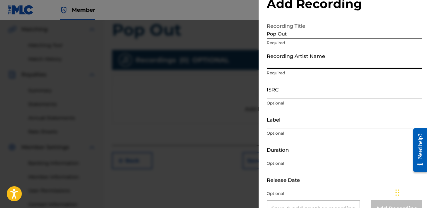
scroll to position [20, 0]
click at [314, 122] on input "Label" at bounding box center [345, 118] width 156 height 19
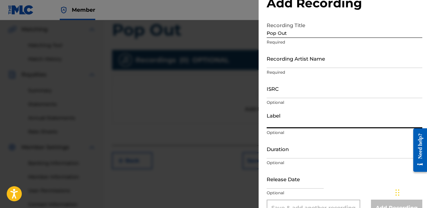
click at [305, 91] on input "ISRC" at bounding box center [345, 88] width 156 height 19
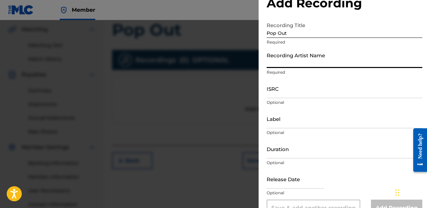
click at [290, 64] on input "Recording Artist Name" at bounding box center [345, 58] width 156 height 19
paste input "[URL][DOMAIN_NAME]"
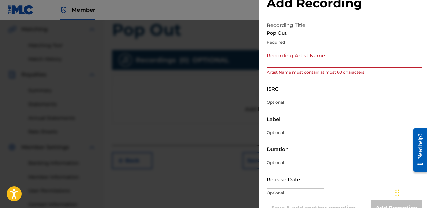
scroll to position [0, 0]
paste input "[PERSON_NAME], B [PERSON_NAME], Color City"
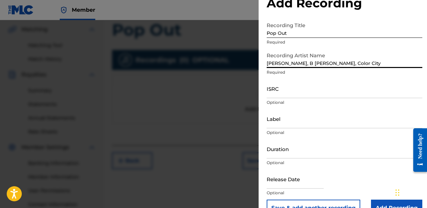
click at [313, 91] on input "ISRC" at bounding box center [345, 88] width 156 height 19
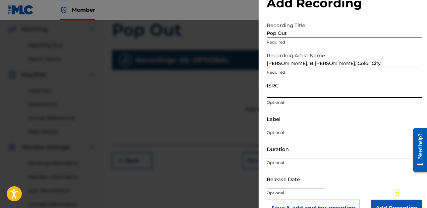
paste input "QZWFH2568617"
click at [288, 129] on div "Label Optional" at bounding box center [345, 124] width 156 height 30
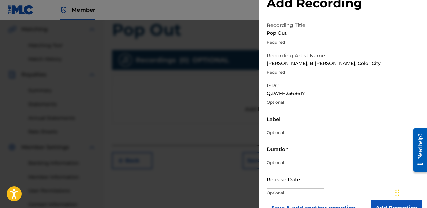
click at [290, 125] on input "Label" at bounding box center [345, 118] width 156 height 19
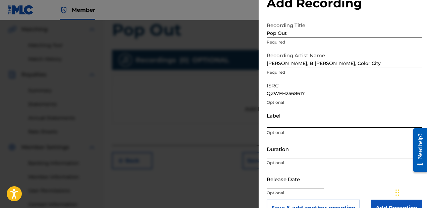
paste input "Blue Daisy Music"
click at [294, 155] on input "Duration" at bounding box center [345, 149] width 156 height 19
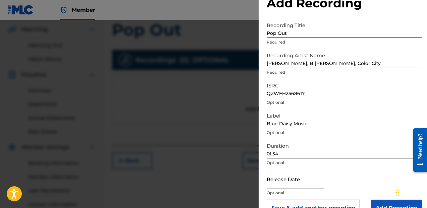
scroll to position [29, 0]
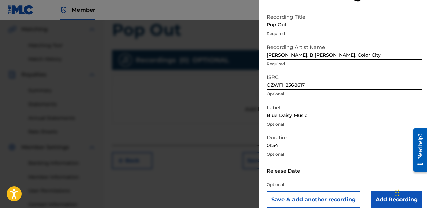
click at [287, 173] on input "text" at bounding box center [295, 170] width 57 height 19
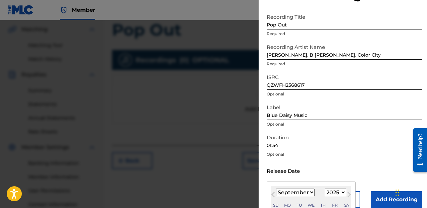
click at [305, 195] on select "January February March April May June July August September October November De…" at bounding box center [295, 193] width 39 height 8
click at [276, 189] on select "January February March April May June July August September October November De…" at bounding box center [295, 193] width 39 height 8
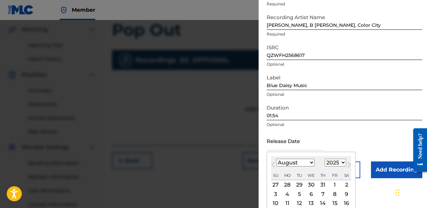
scroll to position [70, 0]
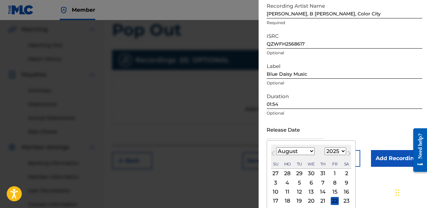
click at [333, 175] on div "1" at bounding box center [335, 174] width 8 height 8
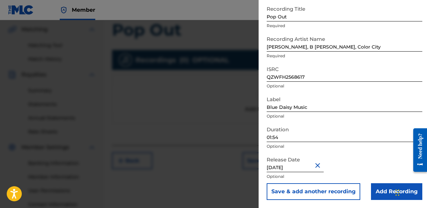
click at [389, 195] on input "Add Recording" at bounding box center [396, 192] width 51 height 17
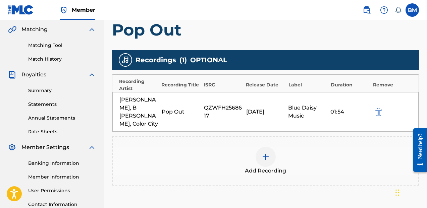
scroll to position [209, 0]
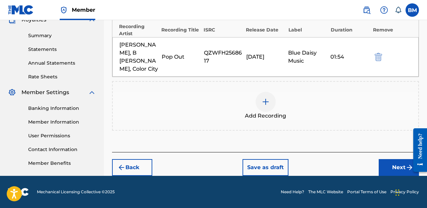
click at [270, 165] on button "Save as draft" at bounding box center [266, 167] width 46 height 17
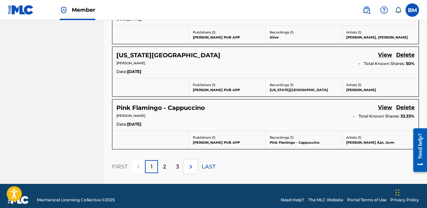
click at [203, 163] on p "LAST" at bounding box center [209, 167] width 14 height 8
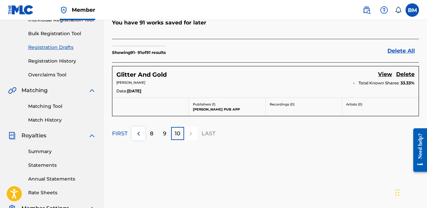
scroll to position [92, 0]
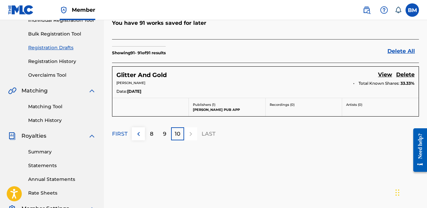
click at [404, 71] on link "Delete" at bounding box center [405, 75] width 18 height 9
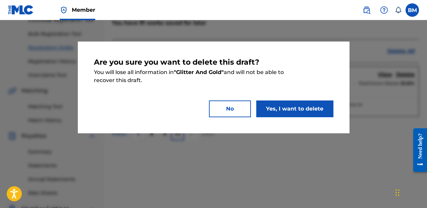
click at [322, 108] on button "Yes, I want to delete" at bounding box center [294, 109] width 77 height 17
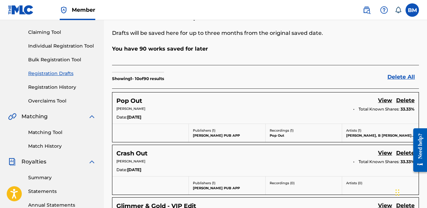
scroll to position [58, 0]
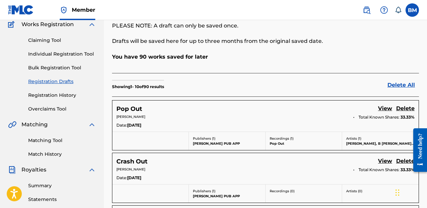
click at [67, 47] on div "Claiming Tool Individual Registration Tool Bulk Registration Tool Registration …" at bounding box center [52, 71] width 88 height 84
click at [68, 52] on link "Individual Registration Tool" at bounding box center [62, 54] width 68 height 7
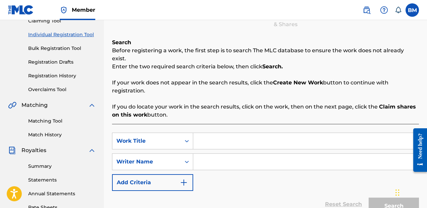
scroll to position [78, 0]
click at [263, 134] on input "Search Form" at bounding box center [305, 142] width 225 height 16
paste input "Glitter and Gold"
click at [252, 161] on input "Search Form" at bounding box center [305, 162] width 225 height 16
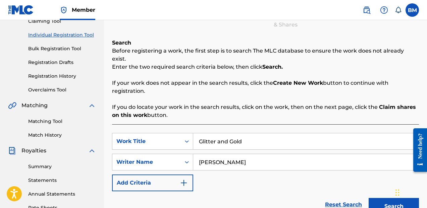
click at [379, 198] on button "Search" at bounding box center [394, 206] width 50 height 17
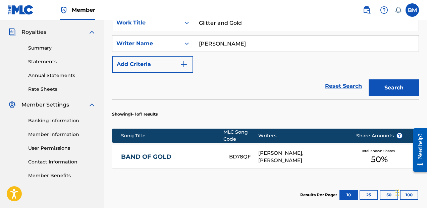
scroll to position [202, 0]
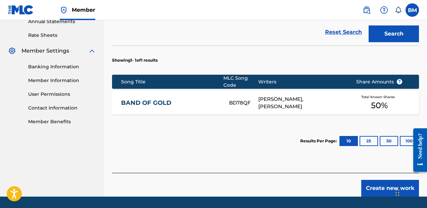
click at [386, 185] on button "Create new work" at bounding box center [390, 188] width 58 height 17
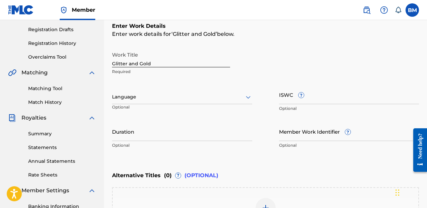
scroll to position [116, 0]
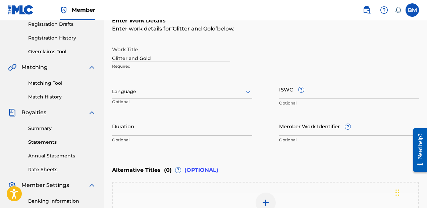
click at [243, 126] on input "Duration" at bounding box center [182, 126] width 140 height 19
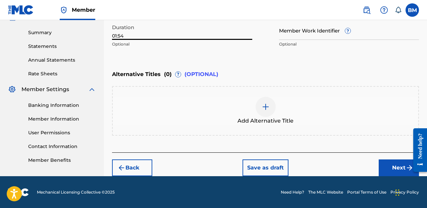
click at [397, 163] on button "Next" at bounding box center [399, 168] width 40 height 17
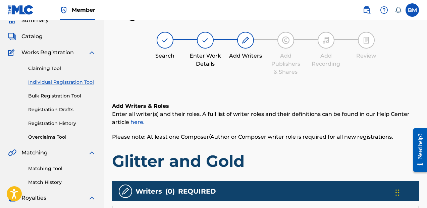
scroll to position [138, 0]
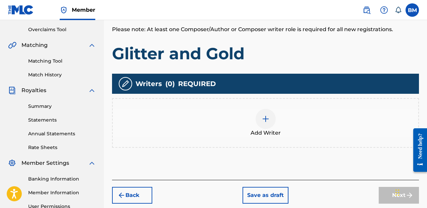
click at [241, 107] on div "Add Writer" at bounding box center [265, 123] width 307 height 50
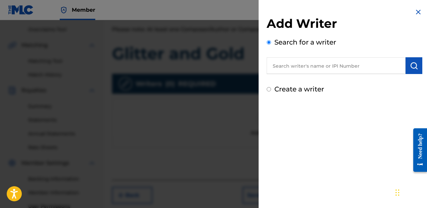
click at [315, 64] on input "text" at bounding box center [336, 65] width 139 height 17
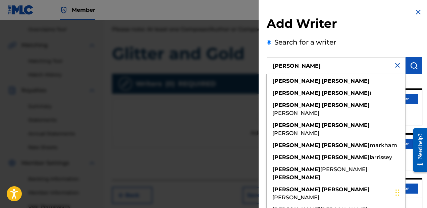
click at [412, 31] on h2 "Add Writer" at bounding box center [345, 24] width 156 height 17
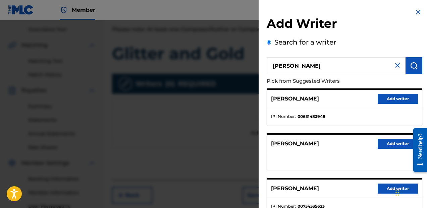
click at [406, 99] on button "Add writer" at bounding box center [398, 99] width 40 height 10
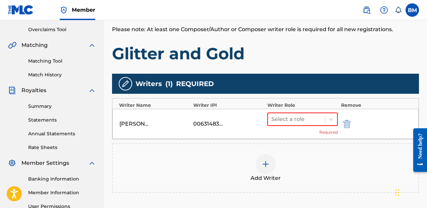
click at [259, 115] on div "[PERSON_NAME] 00631483948 Select a role Required" at bounding box center [265, 124] width 306 height 30
click at [284, 118] on div at bounding box center [296, 119] width 50 height 9
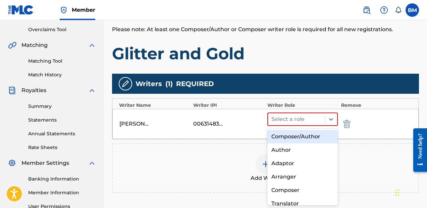
click at [289, 130] on div "Composer/Author" at bounding box center [302, 136] width 70 height 13
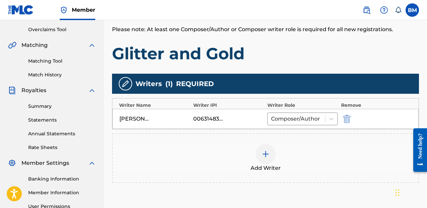
scroll to position [208, 0]
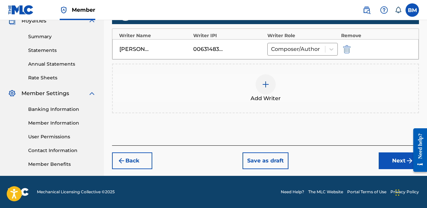
click at [391, 159] on button "Next" at bounding box center [399, 161] width 40 height 17
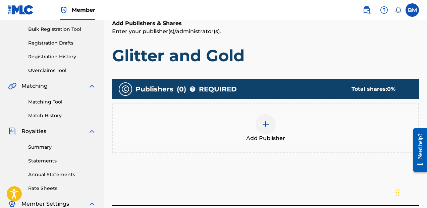
scroll to position [97, 0]
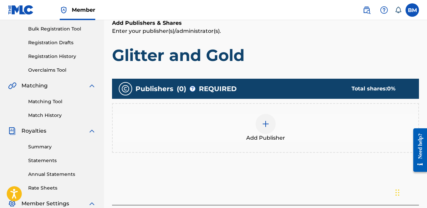
click at [293, 142] on div "Add Publisher" at bounding box center [265, 128] width 307 height 50
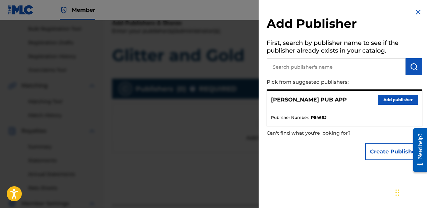
click at [397, 101] on button "Add publisher" at bounding box center [398, 100] width 40 height 10
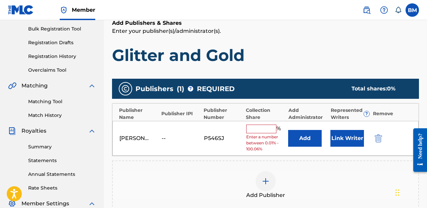
click at [266, 121] on div "[PERSON_NAME] PUB APP -- P546SJ % Enter a number between 0.01% - 100.06% Add Li…" at bounding box center [265, 138] width 306 height 35
click at [263, 128] on input "text" at bounding box center [261, 129] width 30 height 9
click at [269, 127] on input "text" at bounding box center [261, 129] width 30 height 9
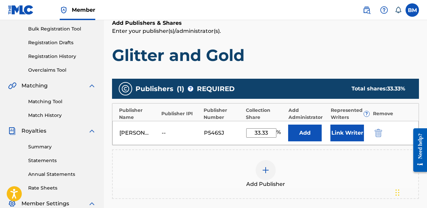
click at [347, 139] on button "Link Writer" at bounding box center [348, 133] width 34 height 17
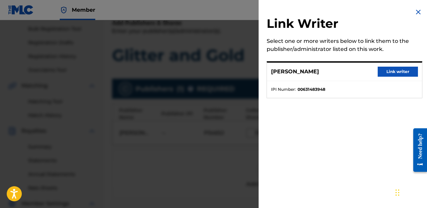
click at [390, 76] on button "Link writer" at bounding box center [398, 72] width 40 height 10
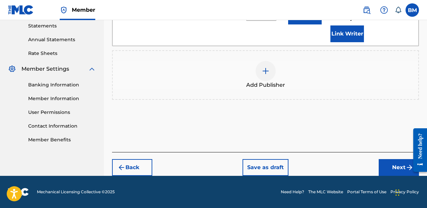
click at [383, 170] on button "Next" at bounding box center [399, 167] width 40 height 17
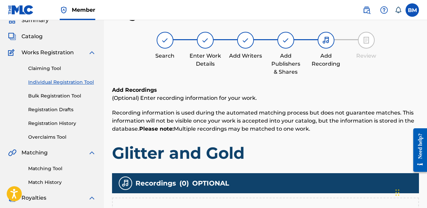
scroll to position [89, 0]
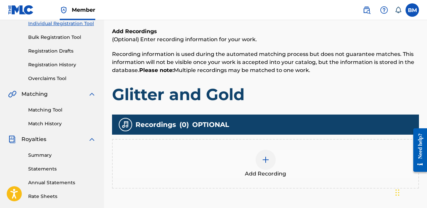
click at [250, 162] on div "Add Recording" at bounding box center [266, 164] width 306 height 28
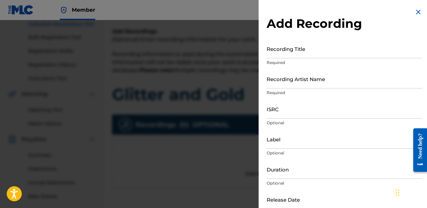
click at [344, 58] on input "Recording Title" at bounding box center [345, 48] width 156 height 19
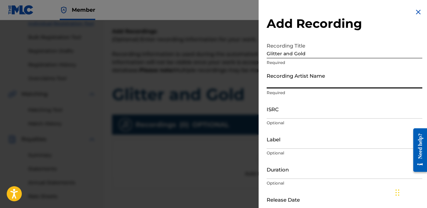
paste input "[PERSON_NAME], [PERSON_NAME], [PERSON_NAME]"
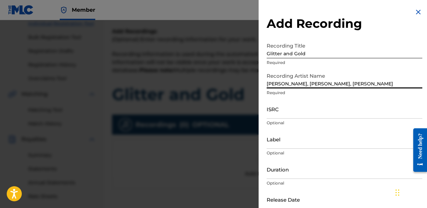
click at [294, 114] on input "ISRC" at bounding box center [345, 109] width 156 height 19
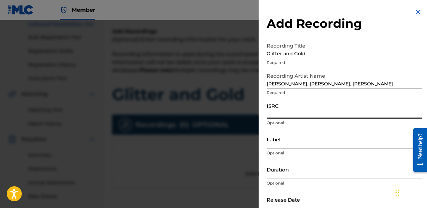
paste input "CH6542543410"
click at [286, 146] on input "Label" at bounding box center [345, 139] width 156 height 19
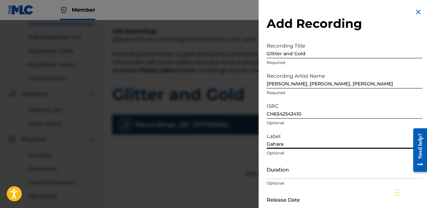
click at [313, 176] on input "Duration" at bounding box center [345, 169] width 156 height 19
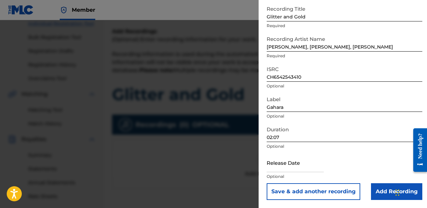
scroll to position [37, 0]
click at [311, 169] on input "text" at bounding box center [295, 163] width 57 height 19
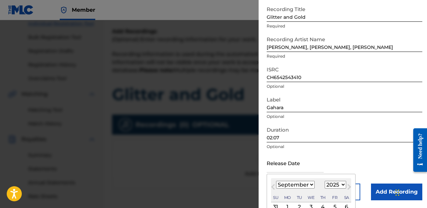
click at [305, 184] on select "January February March April May June July August September October November De…" at bounding box center [295, 185] width 39 height 8
click at [276, 181] on select "January February March April May June July August September October November De…" at bounding box center [295, 185] width 39 height 8
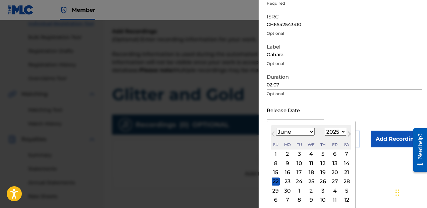
click at [336, 164] on div "13" at bounding box center [335, 163] width 8 height 8
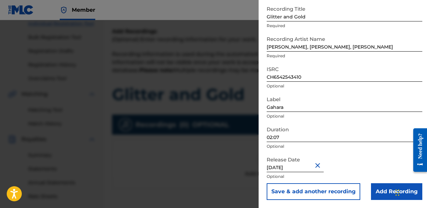
click at [381, 187] on input "Add Recording" at bounding box center [396, 192] width 51 height 17
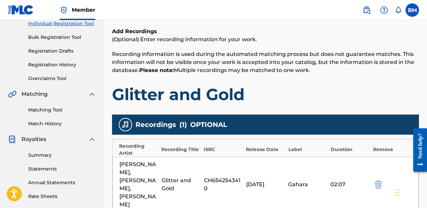
scroll to position [208, 0]
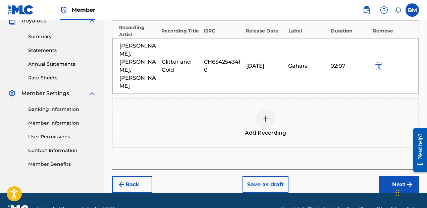
click at [384, 176] on button "Next" at bounding box center [399, 184] width 40 height 17
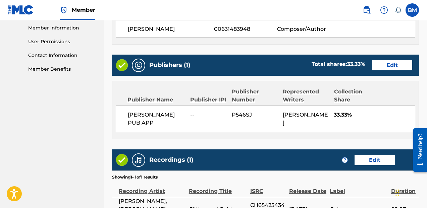
scroll to position [383, 0]
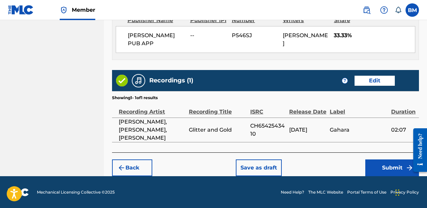
click at [275, 174] on button "Save as draft" at bounding box center [259, 168] width 46 height 17
click at [273, 170] on button "Save as draft" at bounding box center [259, 168] width 46 height 17
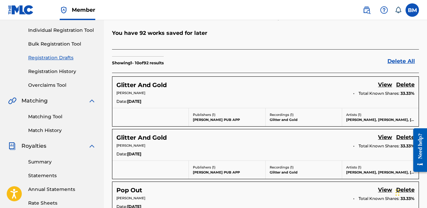
scroll to position [83, 0]
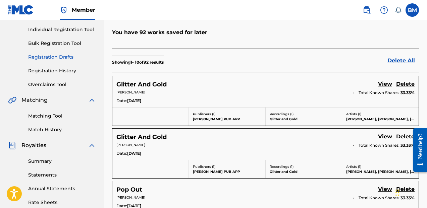
click at [63, 55] on link "Registration Drafts" at bounding box center [62, 57] width 68 height 7
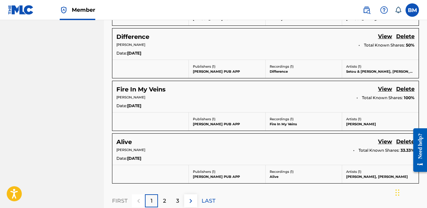
scroll to position [534, 0]
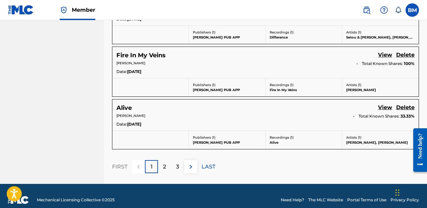
click at [194, 163] on img at bounding box center [191, 167] width 8 height 8
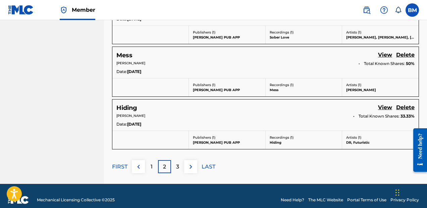
click at [194, 163] on img at bounding box center [191, 167] width 8 height 8
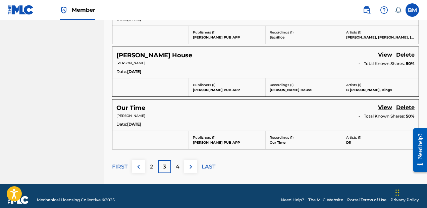
click at [203, 163] on p "LAST" at bounding box center [209, 167] width 14 height 8
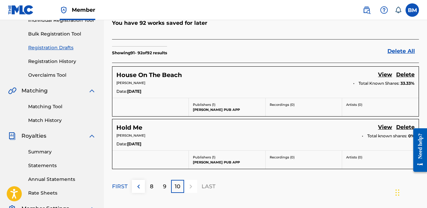
scroll to position [86, 0]
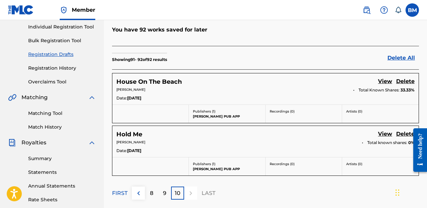
click at [140, 190] on img at bounding box center [139, 194] width 8 height 8
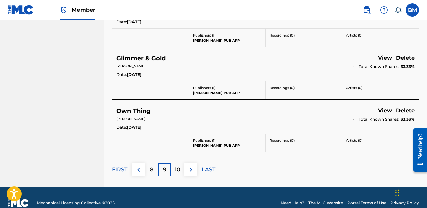
scroll to position [534, 0]
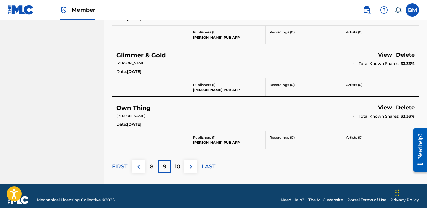
click at [382, 104] on link "View" at bounding box center [385, 108] width 14 height 9
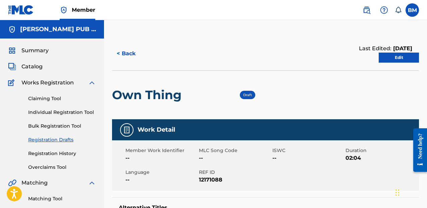
click at [382, 61] on link "Edit" at bounding box center [399, 58] width 40 height 10
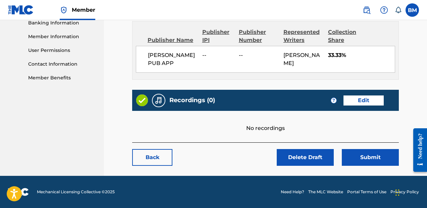
scroll to position [261, 0]
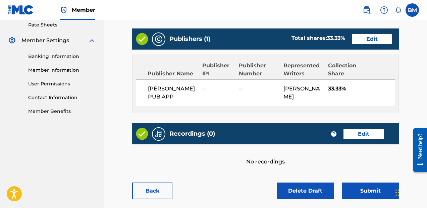
click at [364, 139] on link "Edit" at bounding box center [364, 134] width 40 height 10
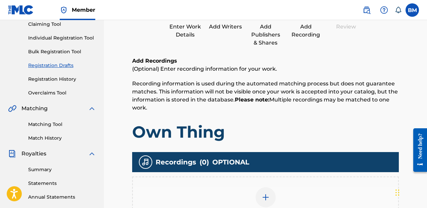
scroll to position [208, 0]
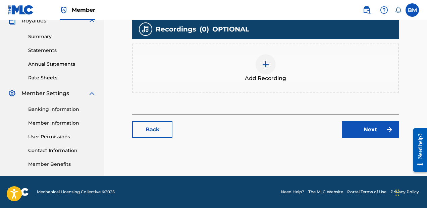
click at [296, 85] on div "Add Recording" at bounding box center [265, 69] width 267 height 50
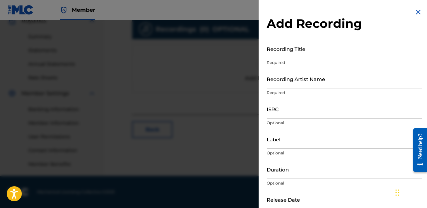
click at [312, 53] on input "Recording Title" at bounding box center [345, 48] width 156 height 19
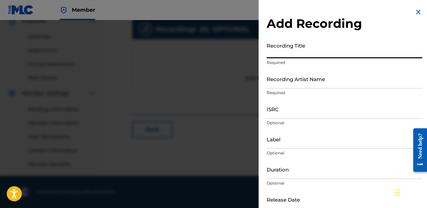
click at [193, 56] on div at bounding box center [213, 124] width 427 height 208
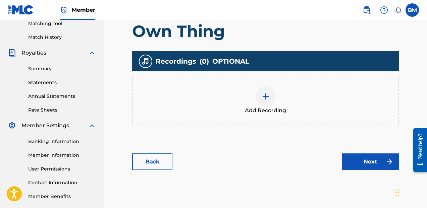
scroll to position [187, 0]
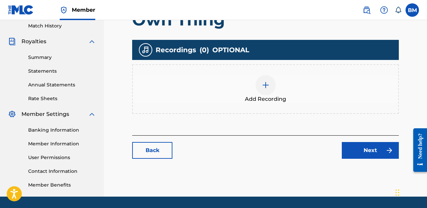
click at [237, 100] on div "Add Recording" at bounding box center [265, 89] width 265 height 28
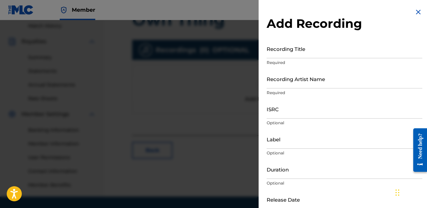
click at [310, 56] on input "Recording Title" at bounding box center [345, 48] width 156 height 19
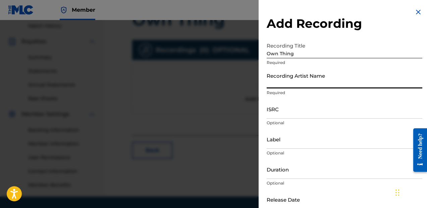
paste input "[PERSON_NAME], SEIDS, B [PERSON_NAME]"
click at [290, 115] on input "ISRC" at bounding box center [345, 109] width 156 height 19
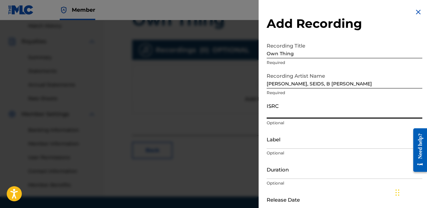
paste input "GBKQU2514102"
click at [294, 143] on input "Label" at bounding box center [345, 139] width 156 height 19
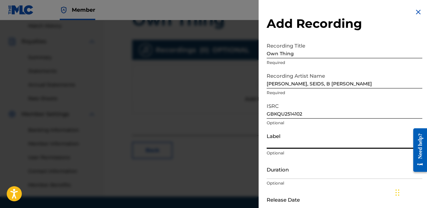
paste input ": SSL Music"
click at [269, 143] on input ": SSL Music" at bounding box center [345, 139] width 156 height 19
click at [285, 172] on input "Duration" at bounding box center [345, 169] width 156 height 19
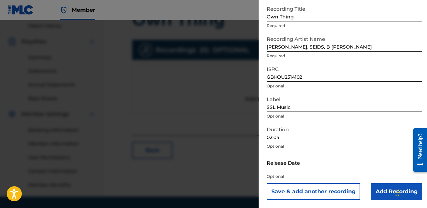
scroll to position [37, 0]
click at [315, 164] on input "text" at bounding box center [295, 163] width 57 height 19
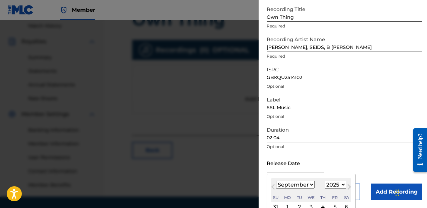
click at [342, 190] on div "[DATE] January February March April May June July August September October Nove…" at bounding box center [311, 191] width 80 height 24
click at [339, 184] on select "1900 1901 1902 1903 1904 1905 1906 1907 1908 1909 1910 1911 1912 1913 1914 1915…" at bounding box center [335, 185] width 21 height 8
click at [303, 183] on select "January February March April May June July August September October November De…" at bounding box center [295, 185] width 39 height 8
click at [276, 181] on select "January February March April May June July August September October November De…" at bounding box center [295, 185] width 39 height 8
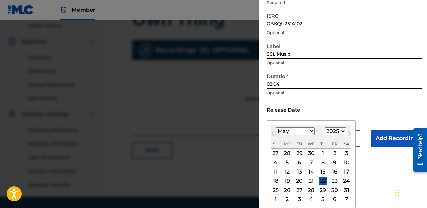
scroll to position [90, 0]
click at [280, 192] on div "25 26 27 28 29 30 31" at bounding box center [311, 191] width 80 height 9
click at [275, 191] on div "25" at bounding box center [276, 191] width 8 height 8
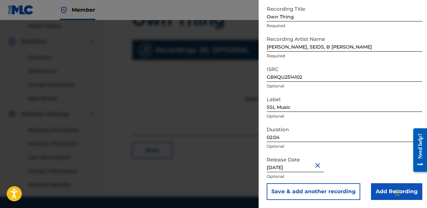
scroll to position [37, 0]
click at [316, 184] on button "Save & add another recording" at bounding box center [314, 192] width 94 height 17
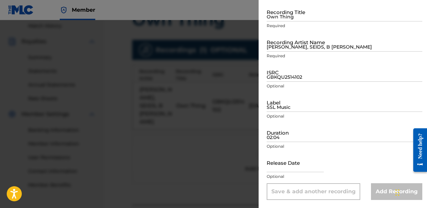
click at [230, 153] on div at bounding box center [213, 124] width 427 height 208
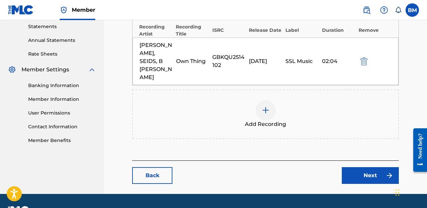
scroll to position [234, 0]
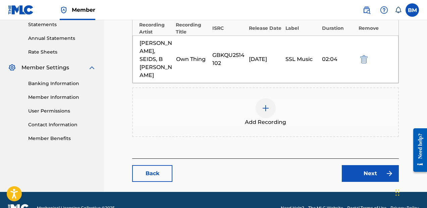
click at [349, 165] on link "Next" at bounding box center [370, 173] width 57 height 17
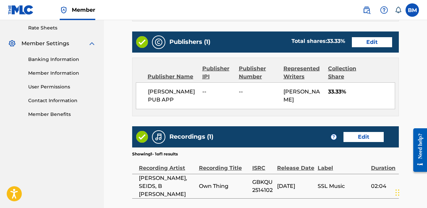
scroll to position [327, 0]
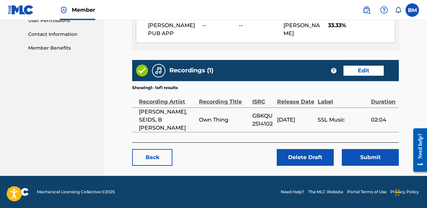
click at [361, 166] on button "Submit" at bounding box center [370, 157] width 57 height 17
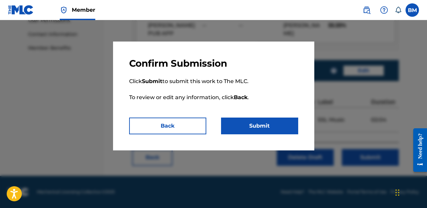
click at [200, 120] on button "Back" at bounding box center [167, 126] width 77 height 17
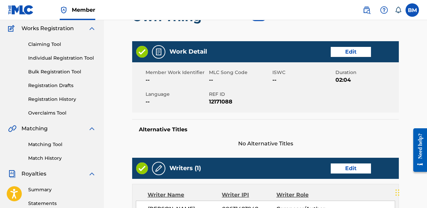
scroll to position [0, 0]
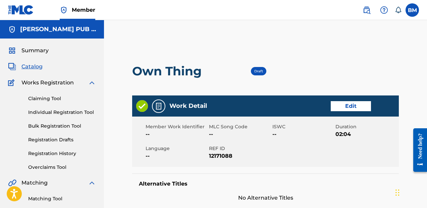
click at [58, 111] on link "Individual Registration Tool" at bounding box center [62, 112] width 68 height 7
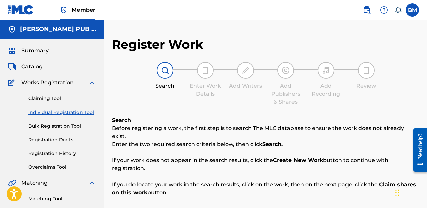
click at [47, 144] on div "Claiming Tool Individual Registration Tool Bulk Registration Tool Registration …" at bounding box center [52, 129] width 88 height 84
click at [53, 141] on link "Registration Drafts" at bounding box center [62, 140] width 68 height 7
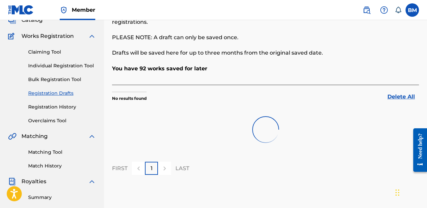
scroll to position [47, 0]
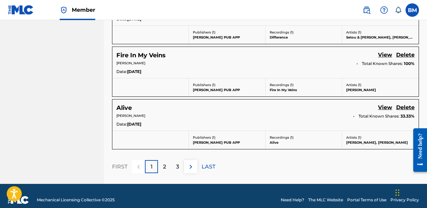
click at [207, 163] on p "LAST" at bounding box center [209, 167] width 14 height 8
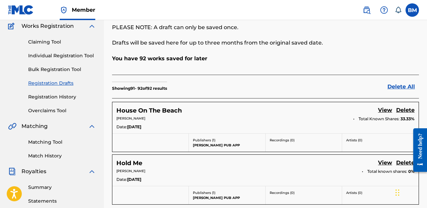
scroll to position [168, 0]
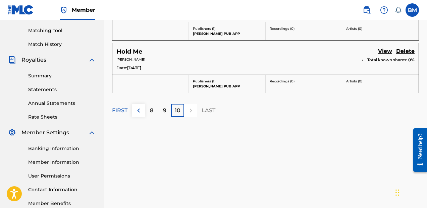
click at [136, 107] on img at bounding box center [139, 111] width 8 height 8
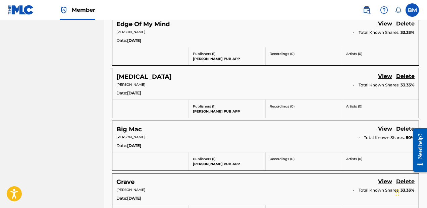
scroll to position [534, 0]
